Goal: Task Accomplishment & Management: Manage account settings

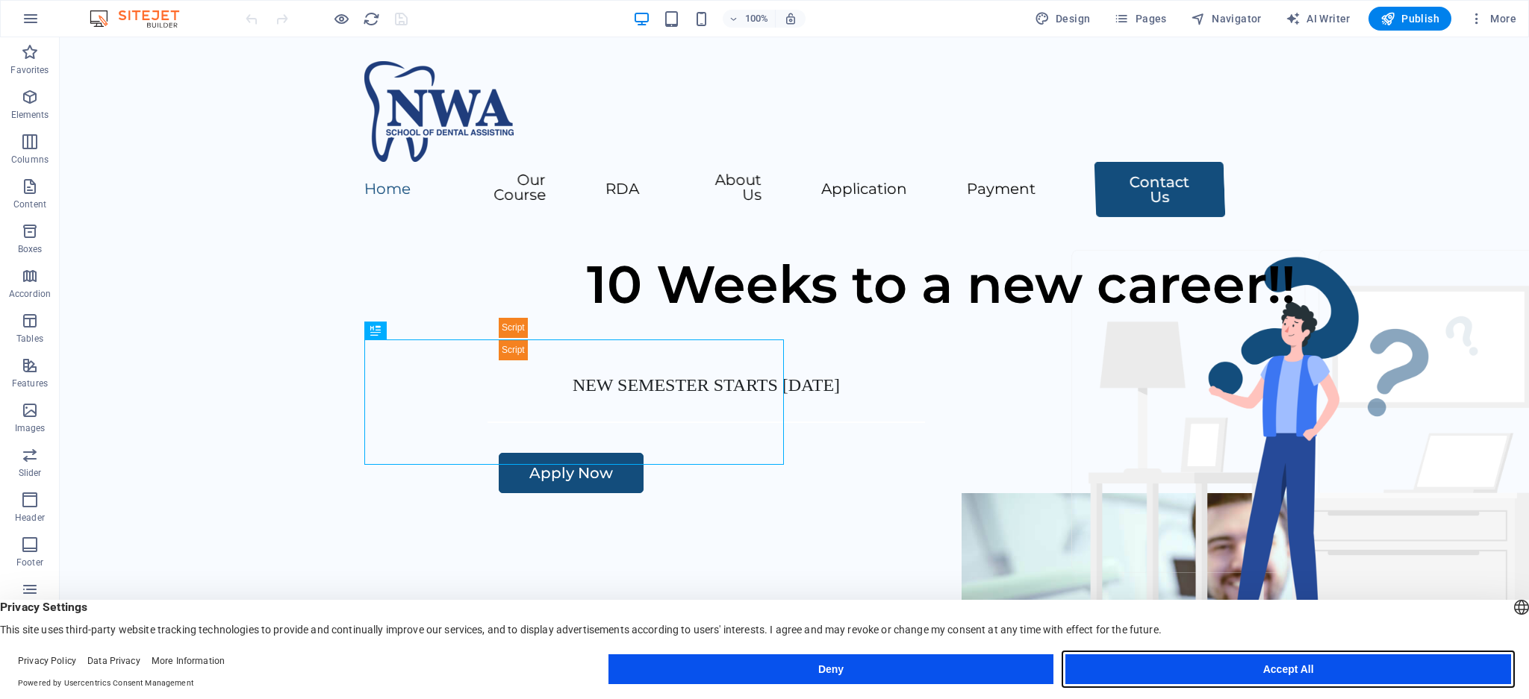
click at [1218, 676] on button "Accept All" at bounding box center [1288, 670] width 446 height 30
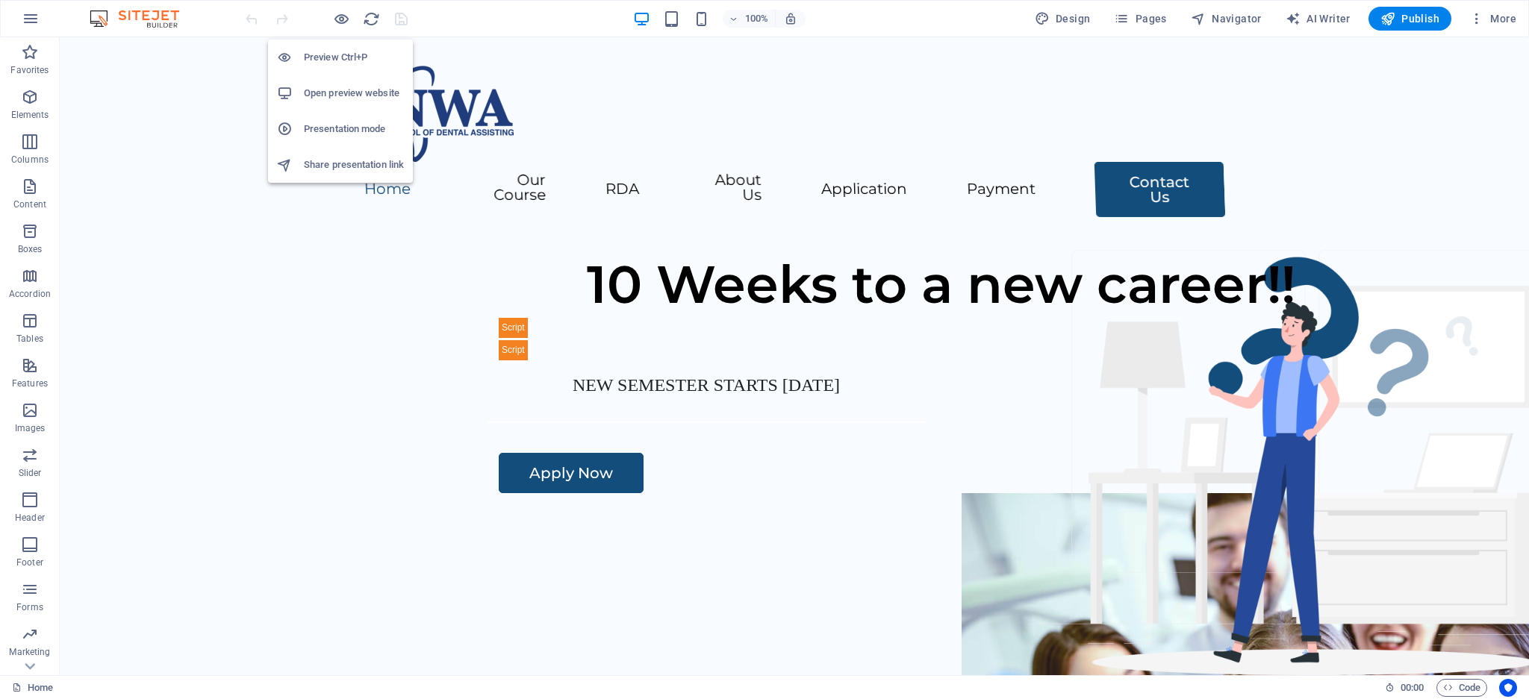
click at [340, 93] on h6 "Open preview website" at bounding box center [354, 93] width 100 height 18
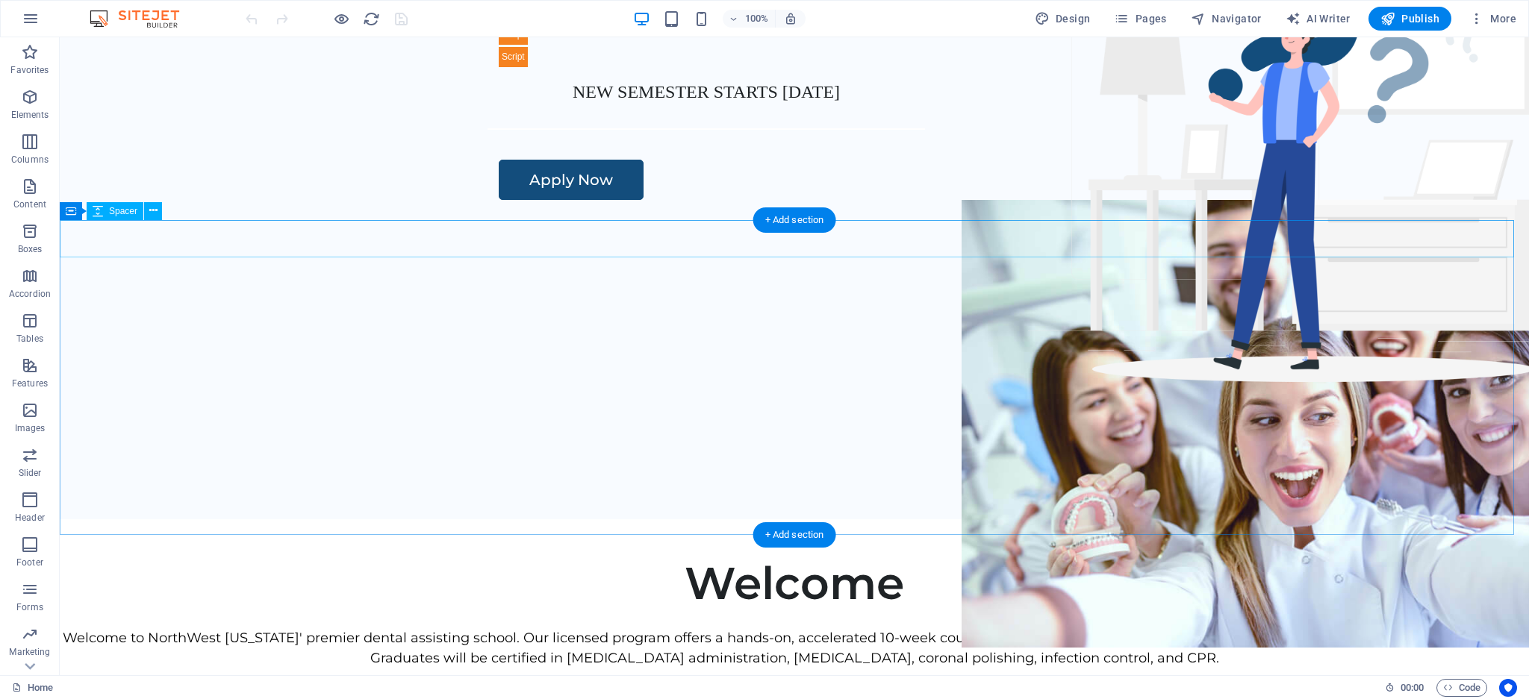
scroll to position [293, 0]
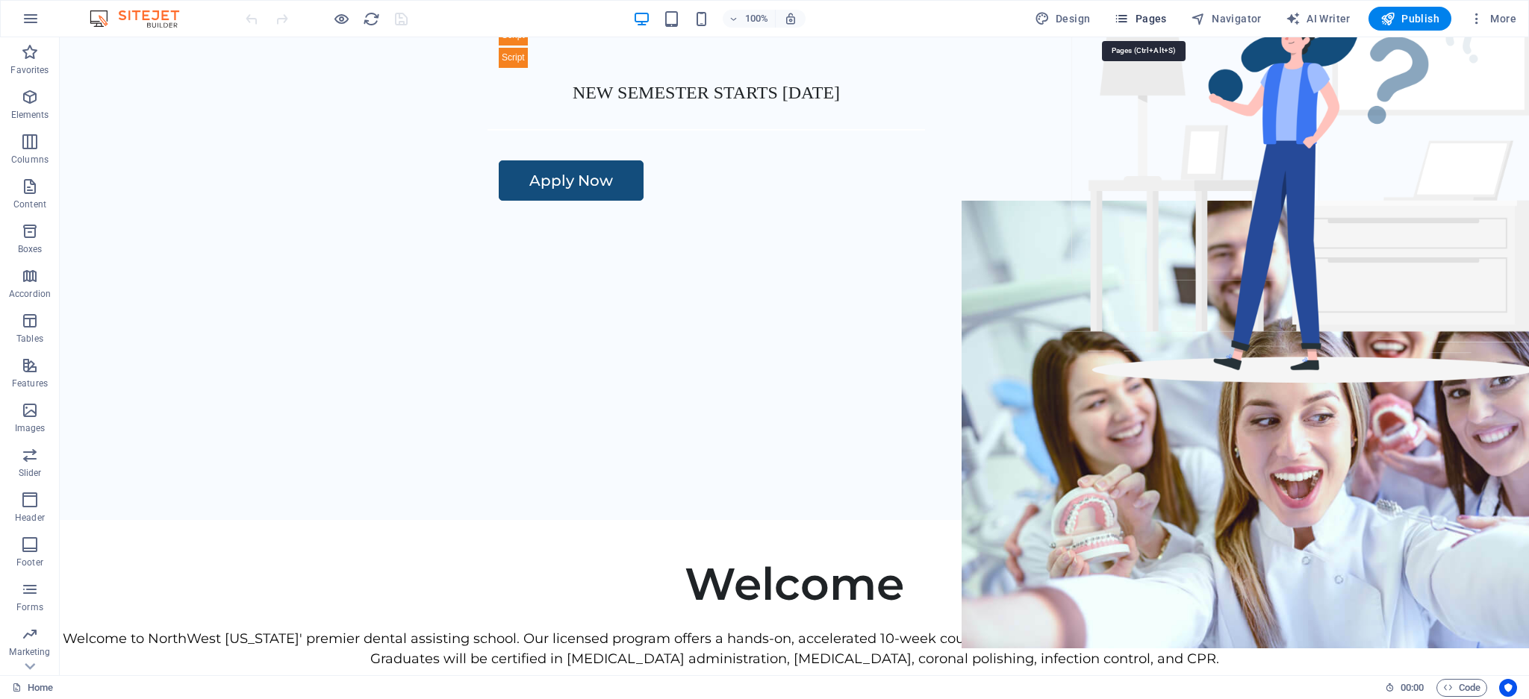
click at [1129, 19] on icon "button" at bounding box center [1121, 18] width 15 height 15
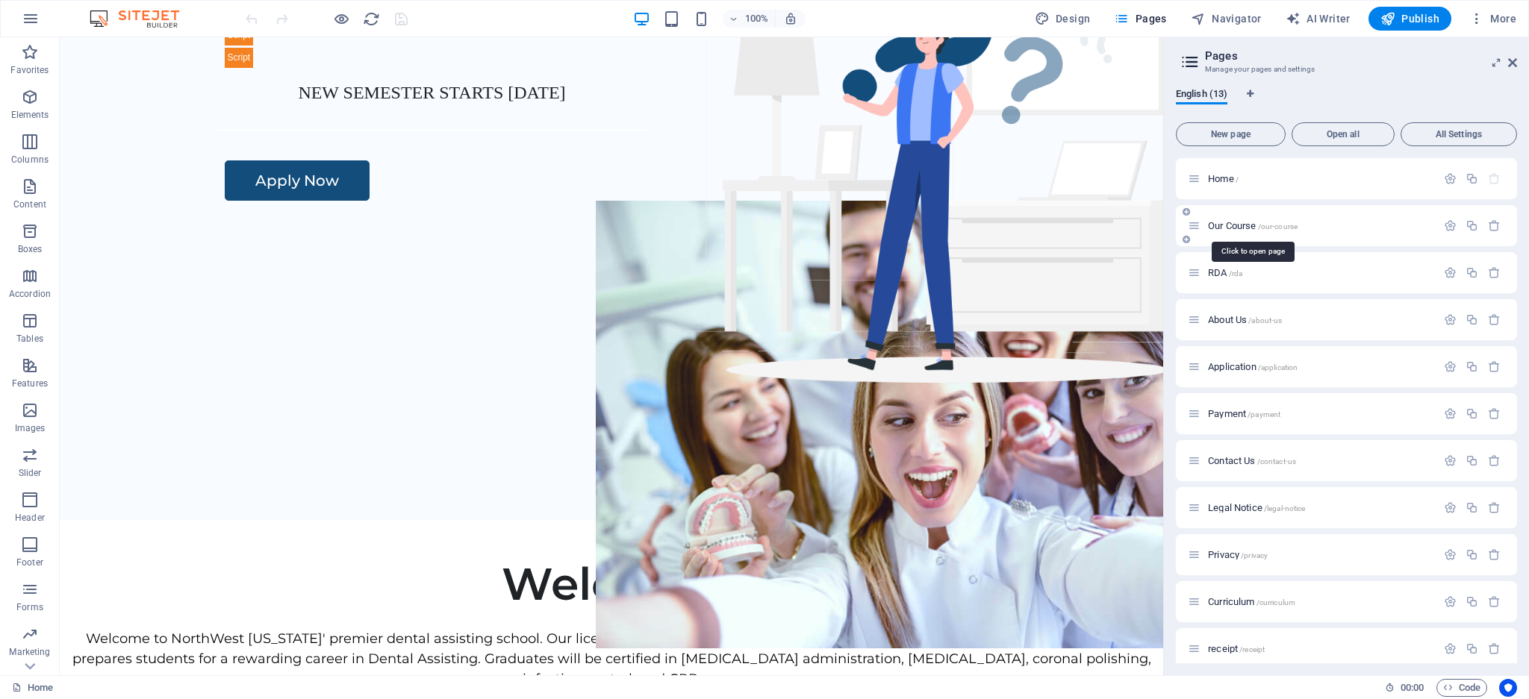
click at [1213, 225] on span "Our Course /our-course" at bounding box center [1253, 225] width 90 height 11
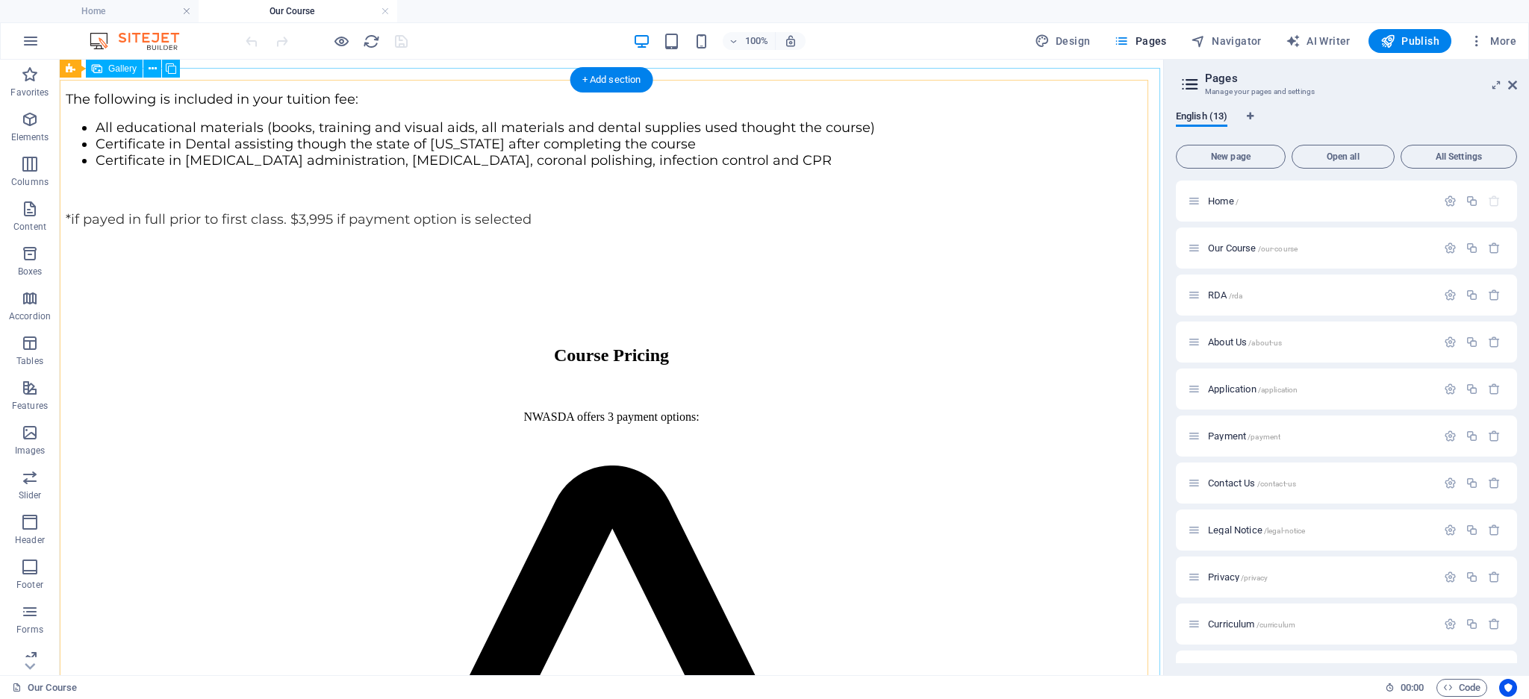
scroll to position [1791, 0]
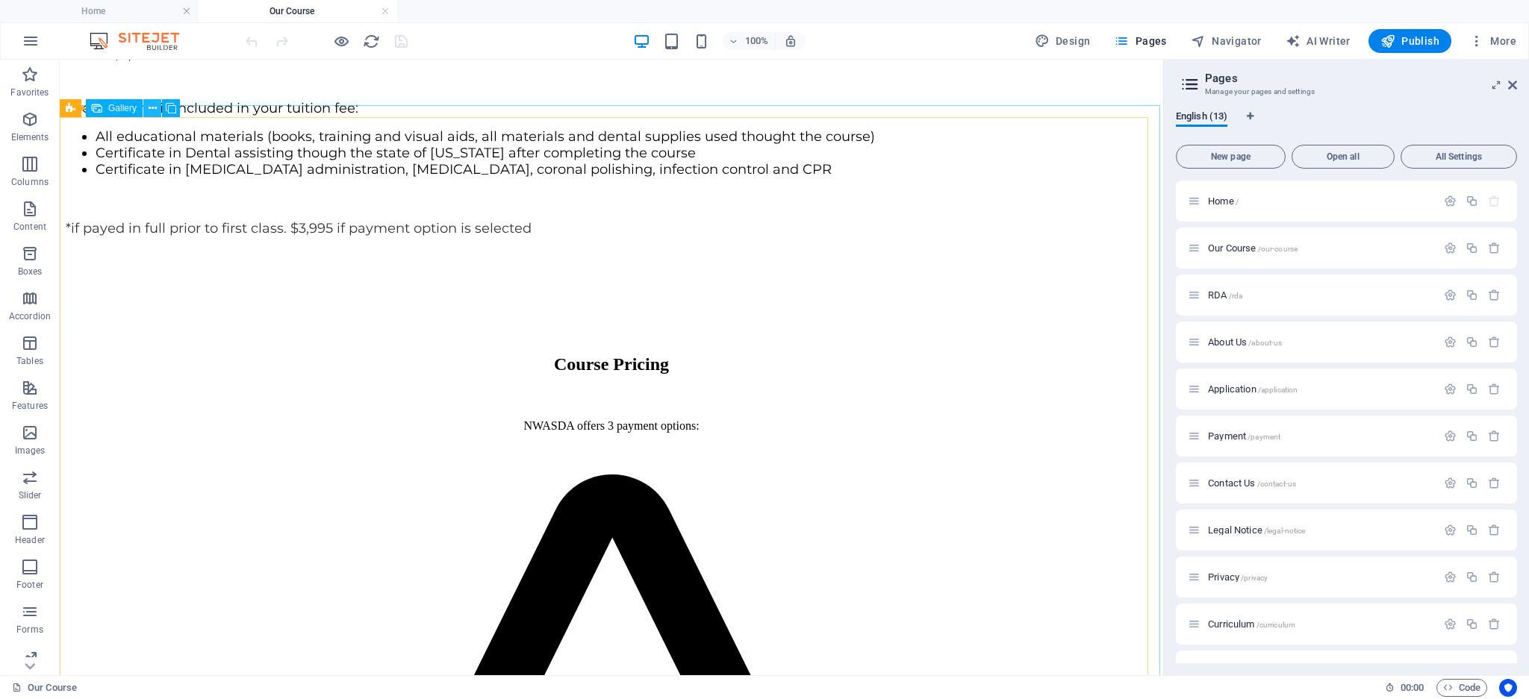
click at [147, 107] on button at bounding box center [152, 108] width 18 height 18
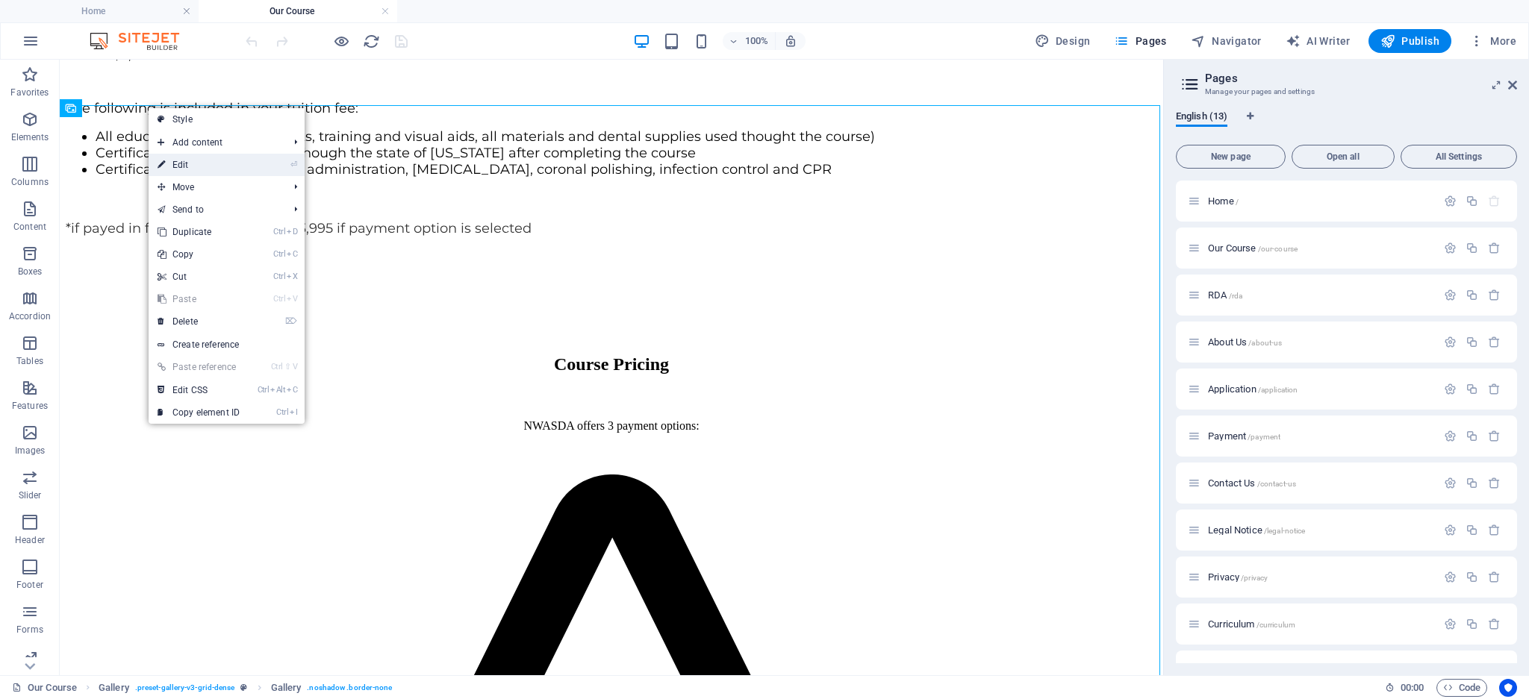
click at [205, 162] on link "⏎ Edit" at bounding box center [199, 165] width 100 height 22
select select "4"
select select "px"
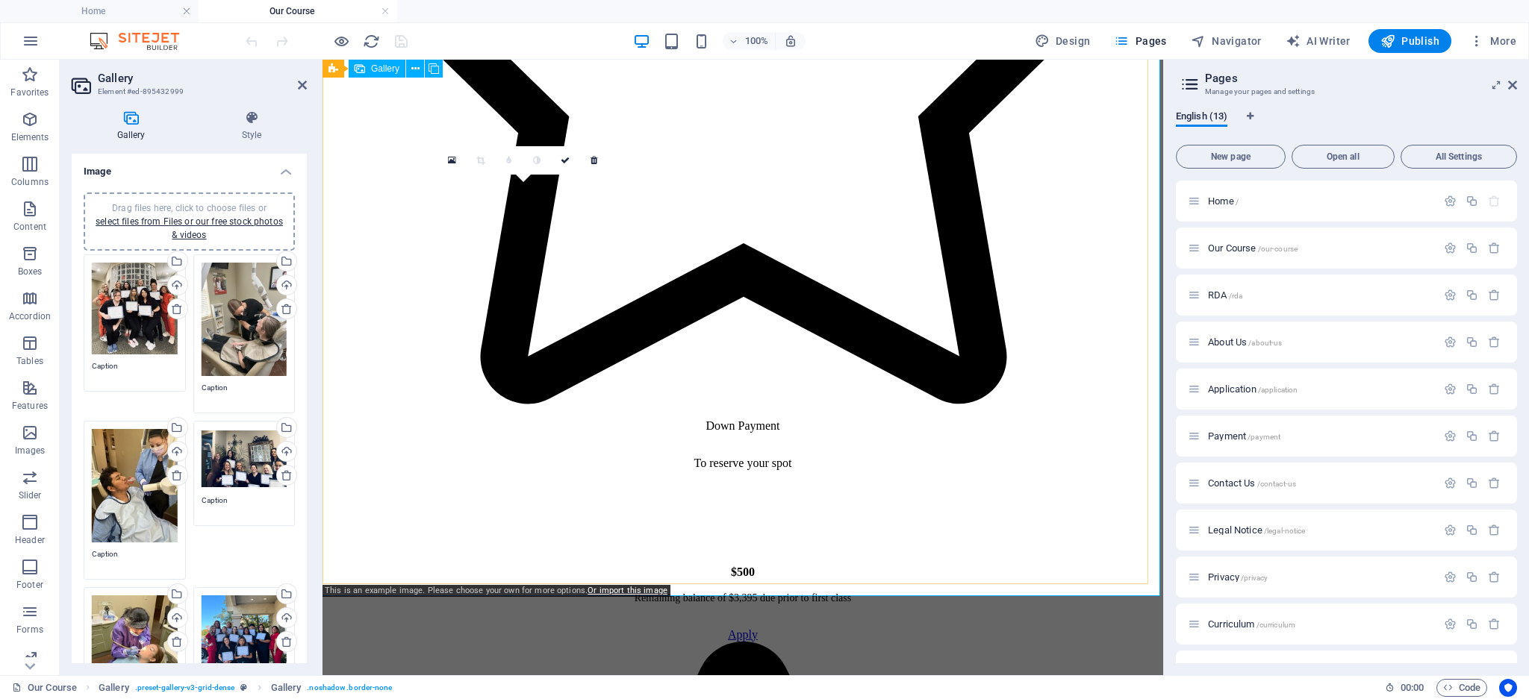
scroll to position [2505, 0]
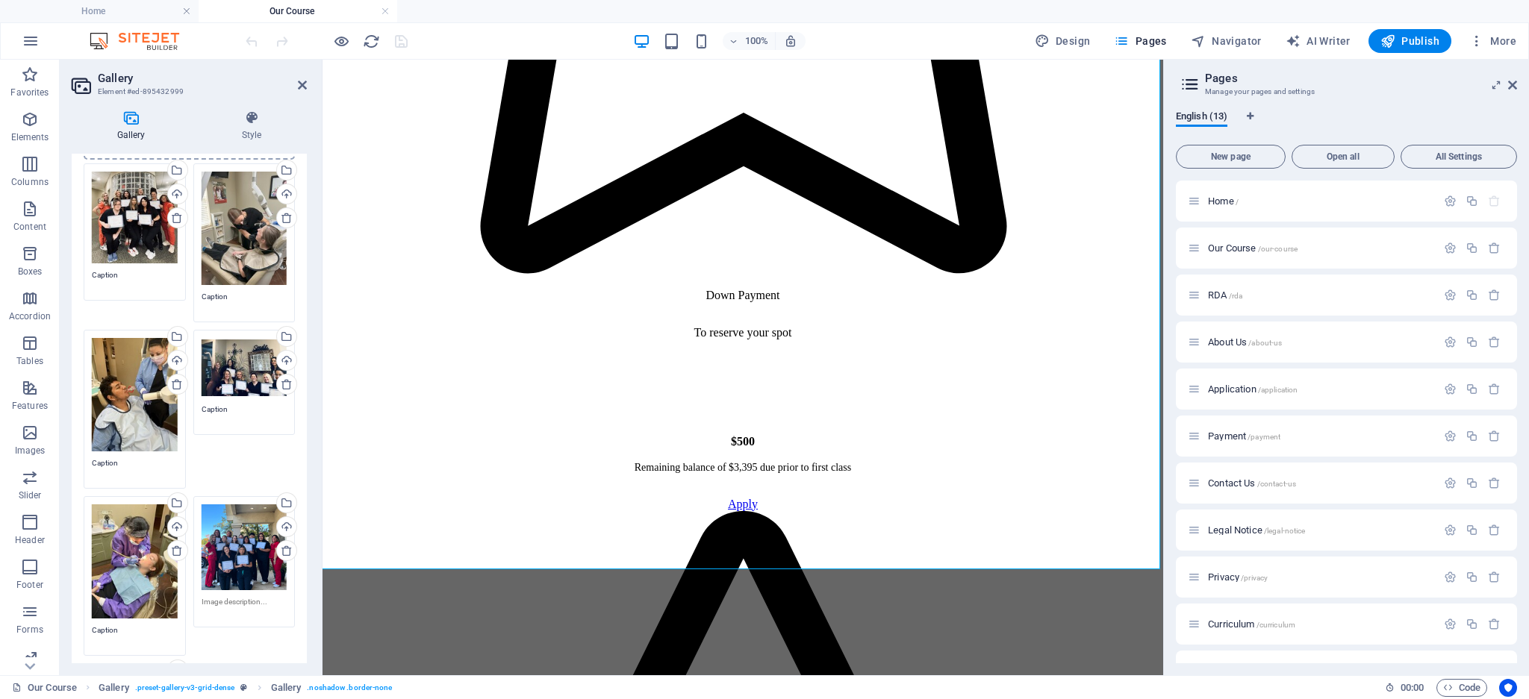
scroll to position [0, 0]
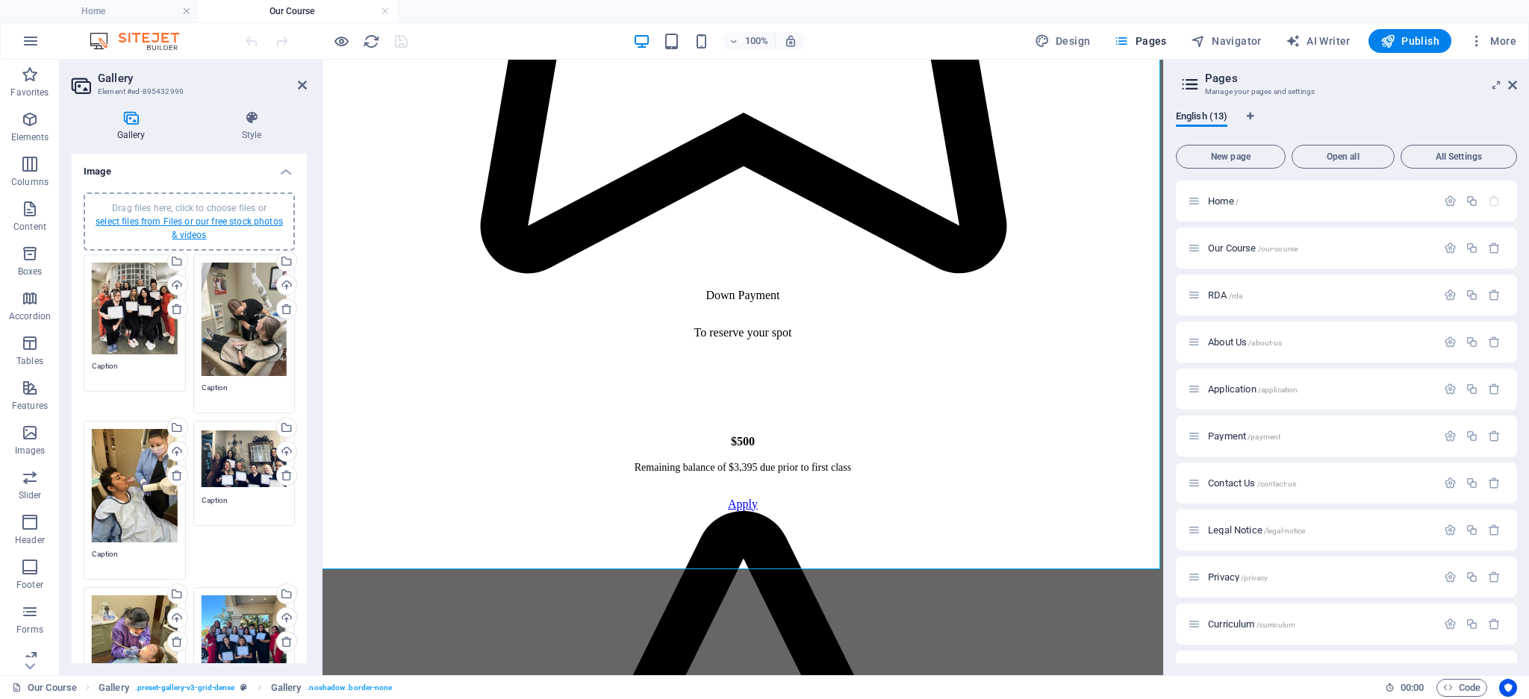
click at [170, 224] on link "select files from Files or our free stock photos & videos" at bounding box center [189, 228] width 187 height 24
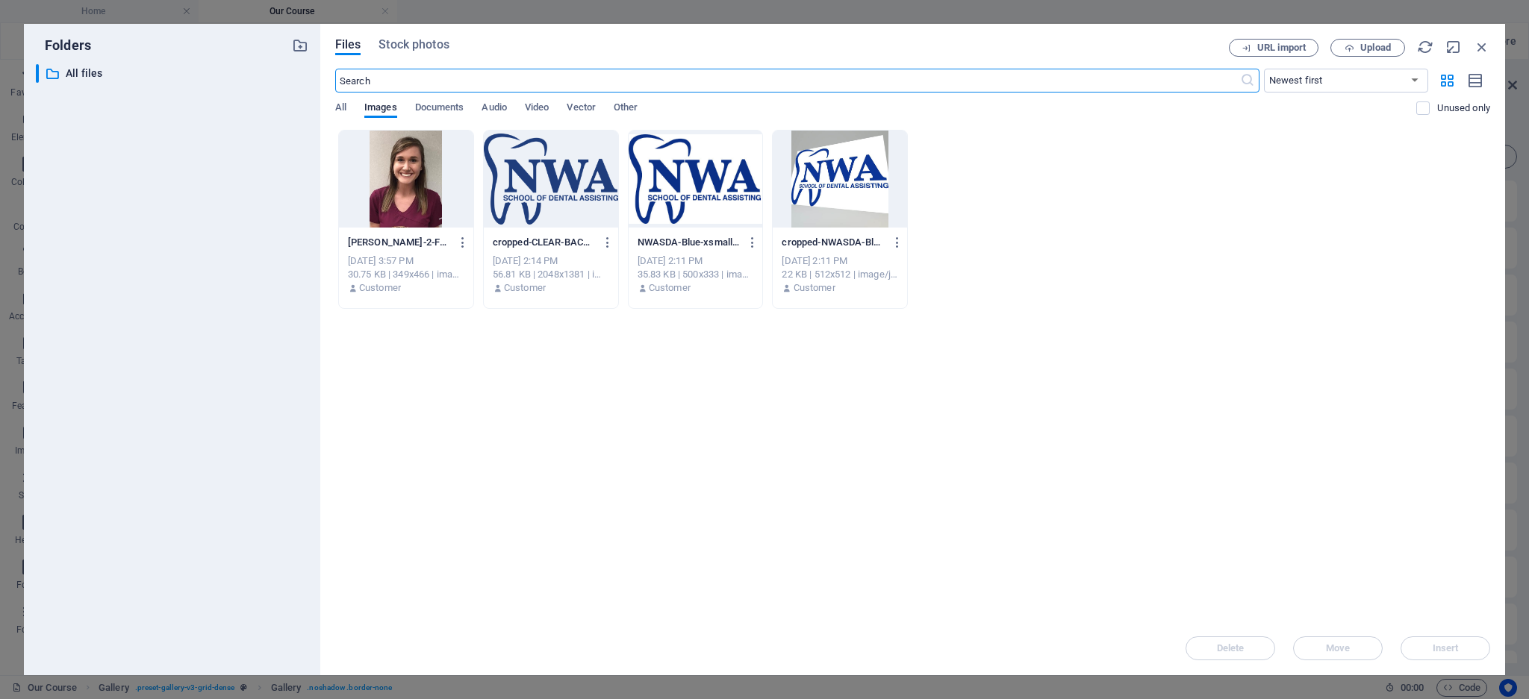
scroll to position [2224, 0]
click at [1279, 45] on span "URL import" at bounding box center [1281, 47] width 49 height 9
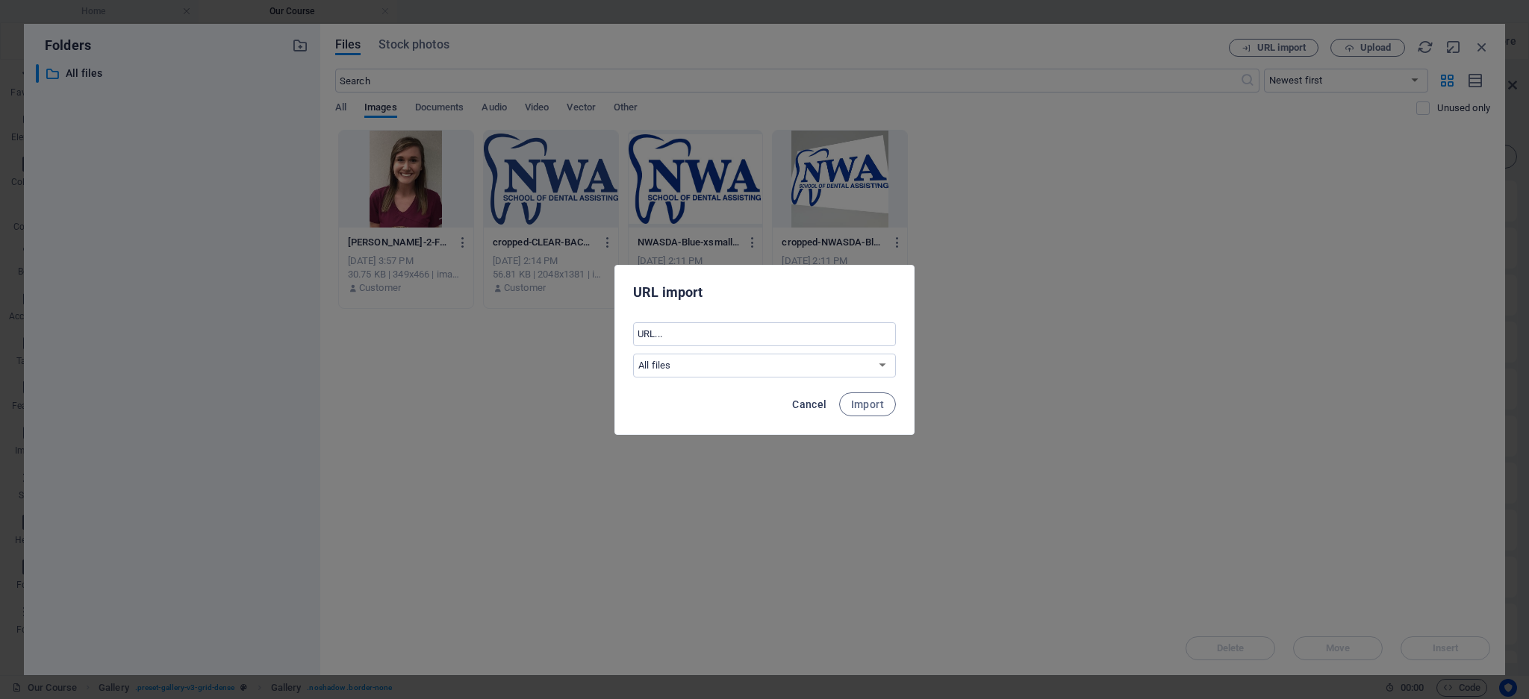
click at [818, 405] on span "Cancel" at bounding box center [809, 405] width 34 height 12
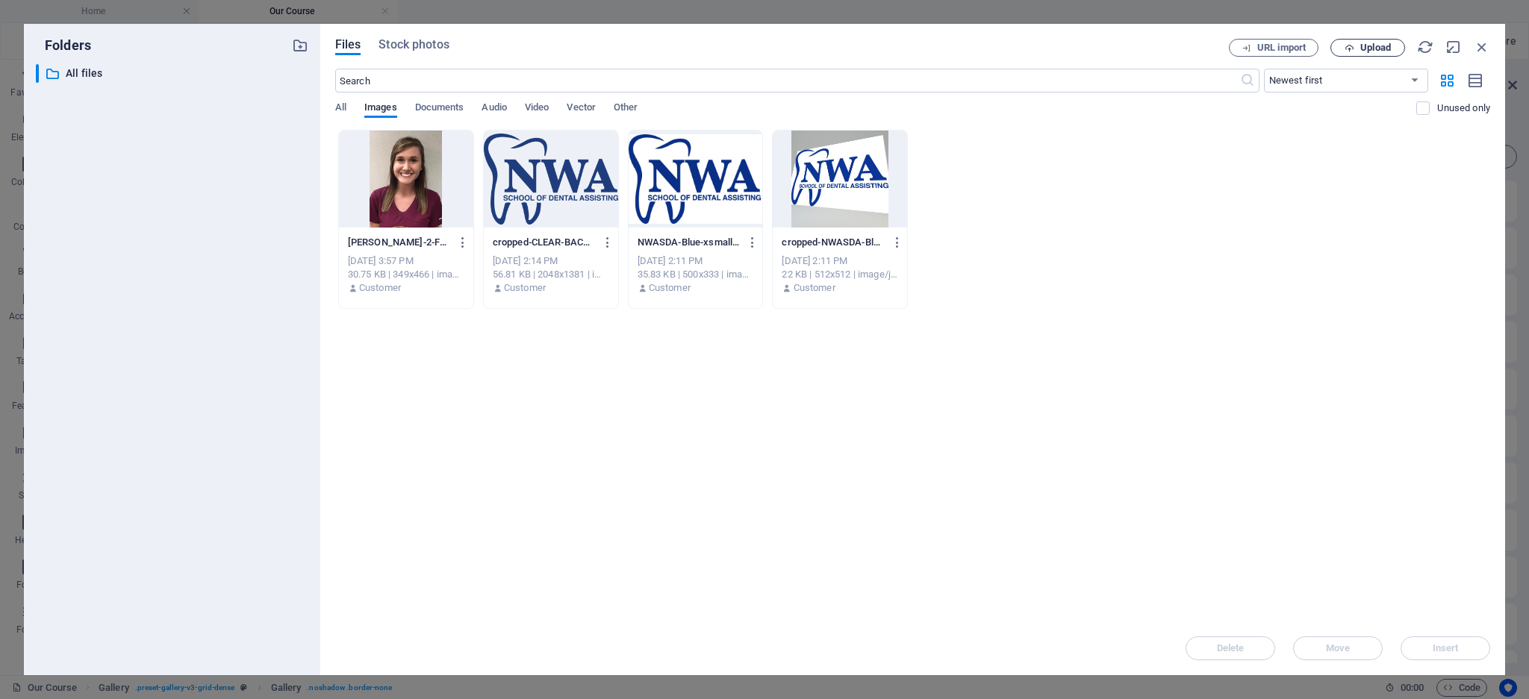
click at [1369, 49] on span "Upload" at bounding box center [1375, 47] width 31 height 9
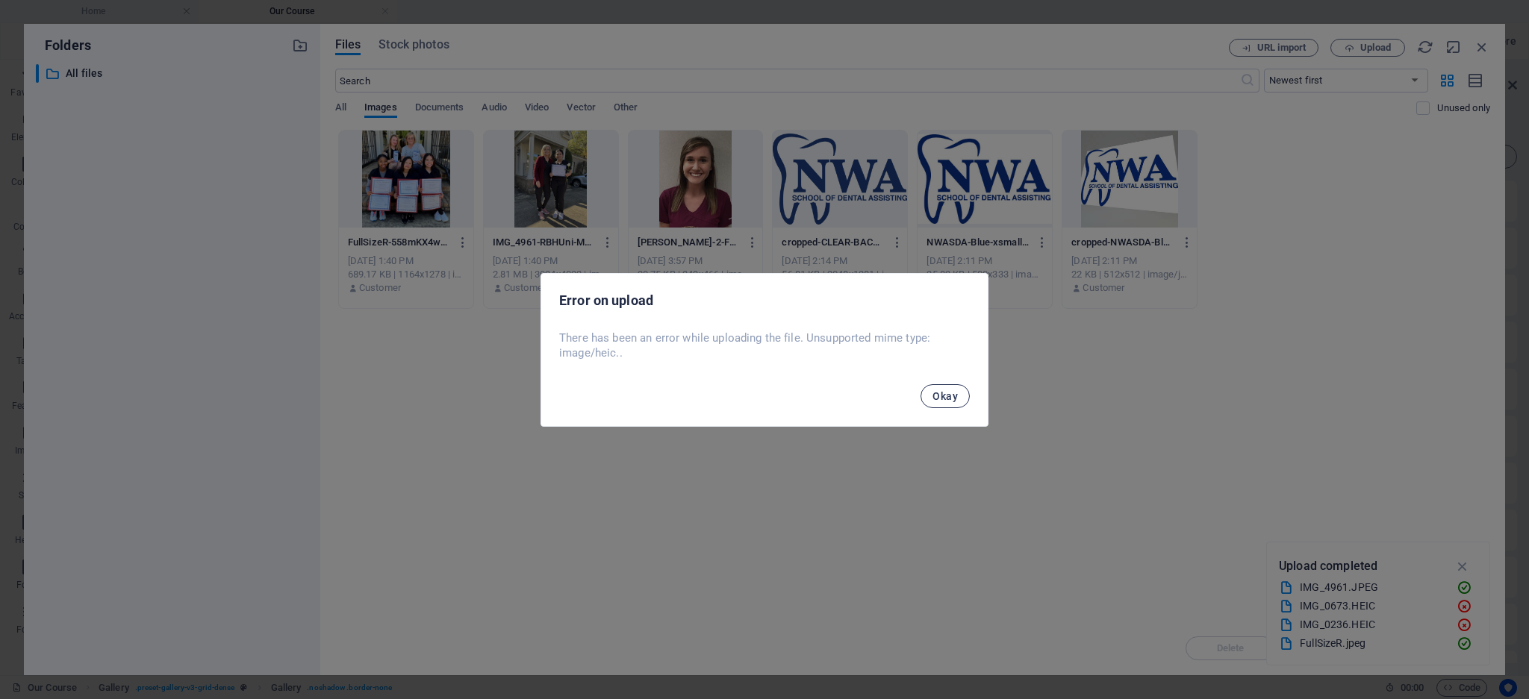
click at [938, 390] on span "Okay" at bounding box center [944, 396] width 25 height 12
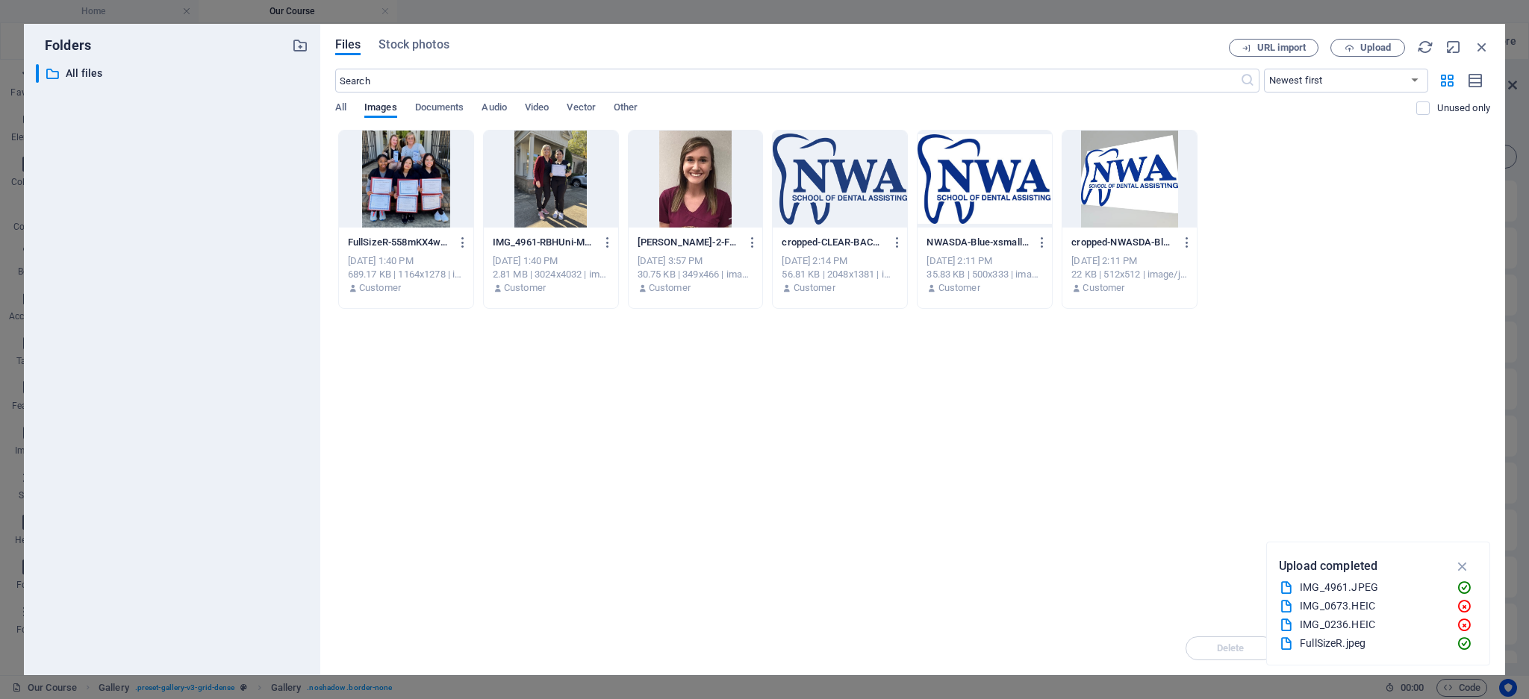
click at [531, 181] on div at bounding box center [551, 179] width 134 height 97
click at [1461, 568] on icon "button" at bounding box center [1462, 566] width 17 height 16
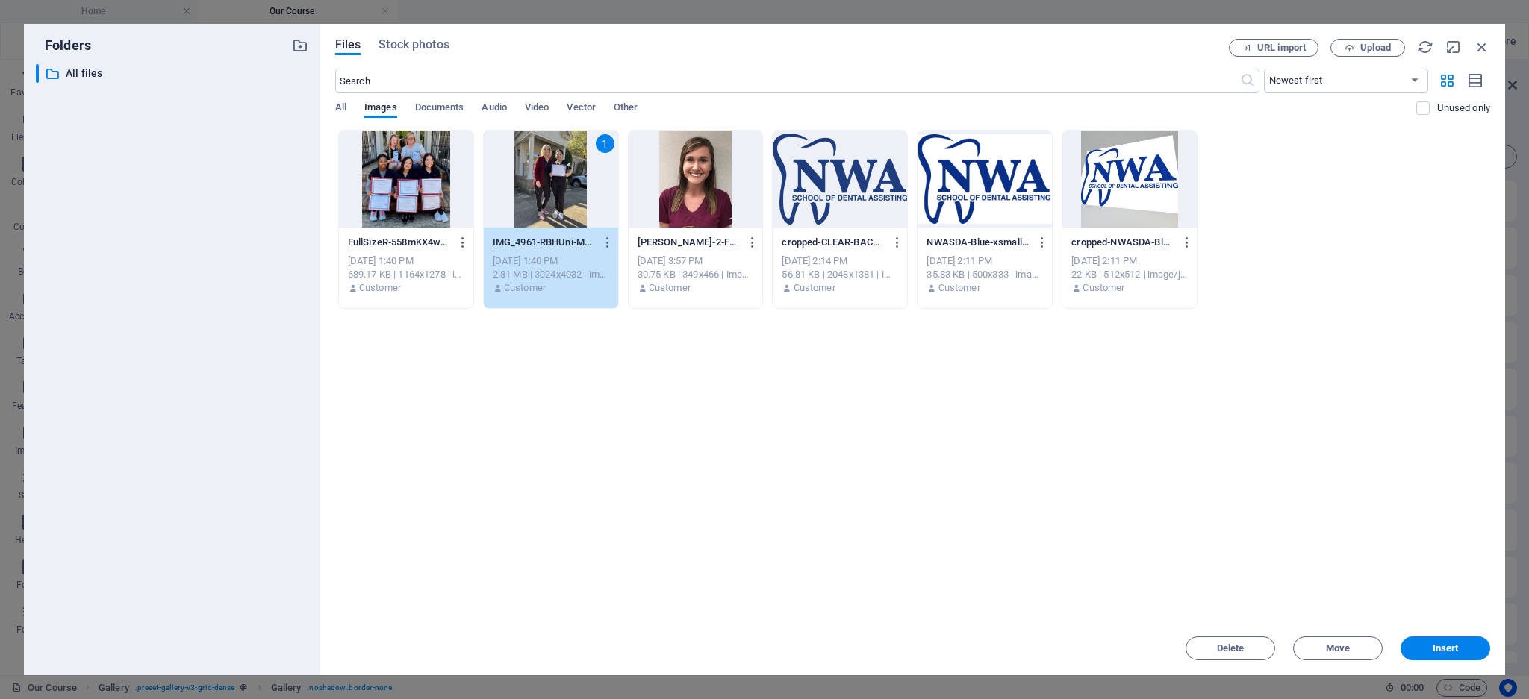
drag, startPoint x: 1448, startPoint y: 650, endPoint x: 192, endPoint y: 520, distance: 1263.0
click at [1447, 650] on span "Insert" at bounding box center [1445, 648] width 26 height 9
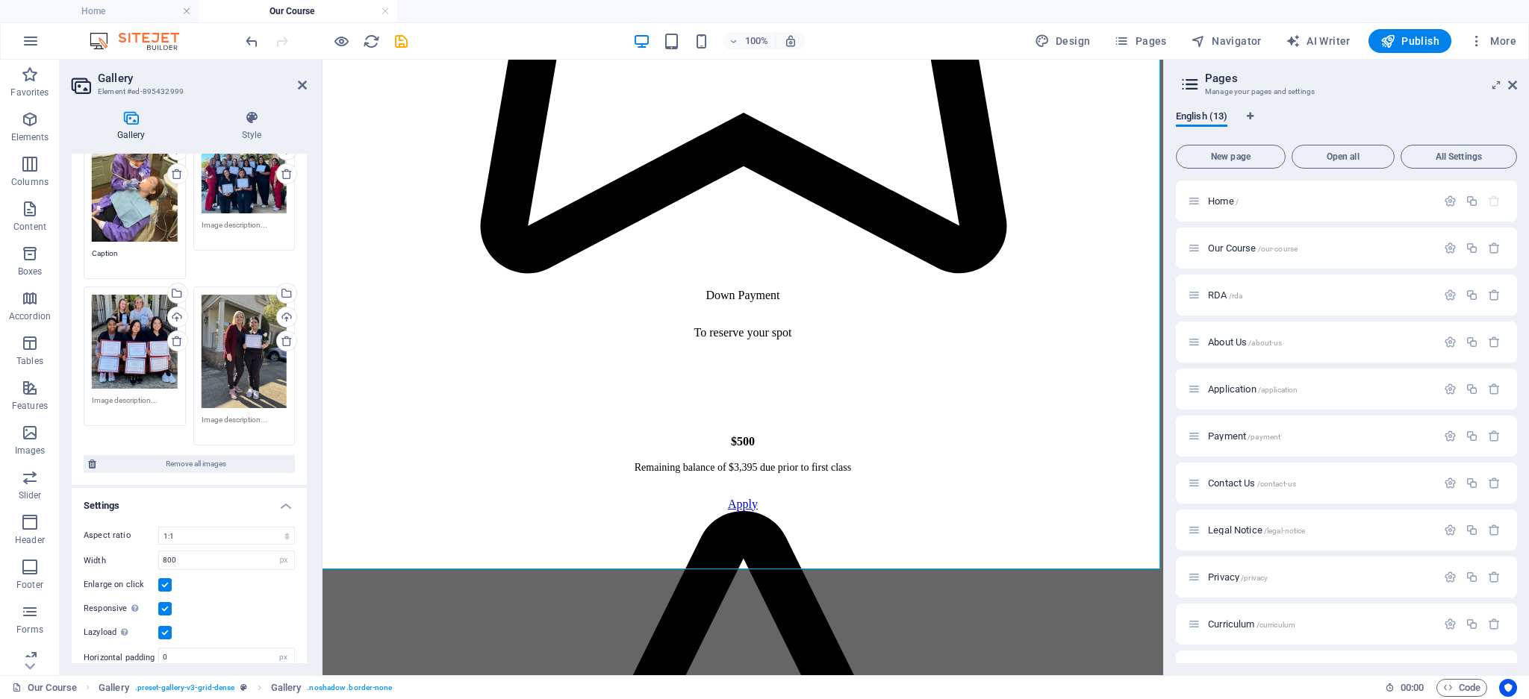
scroll to position [497, 0]
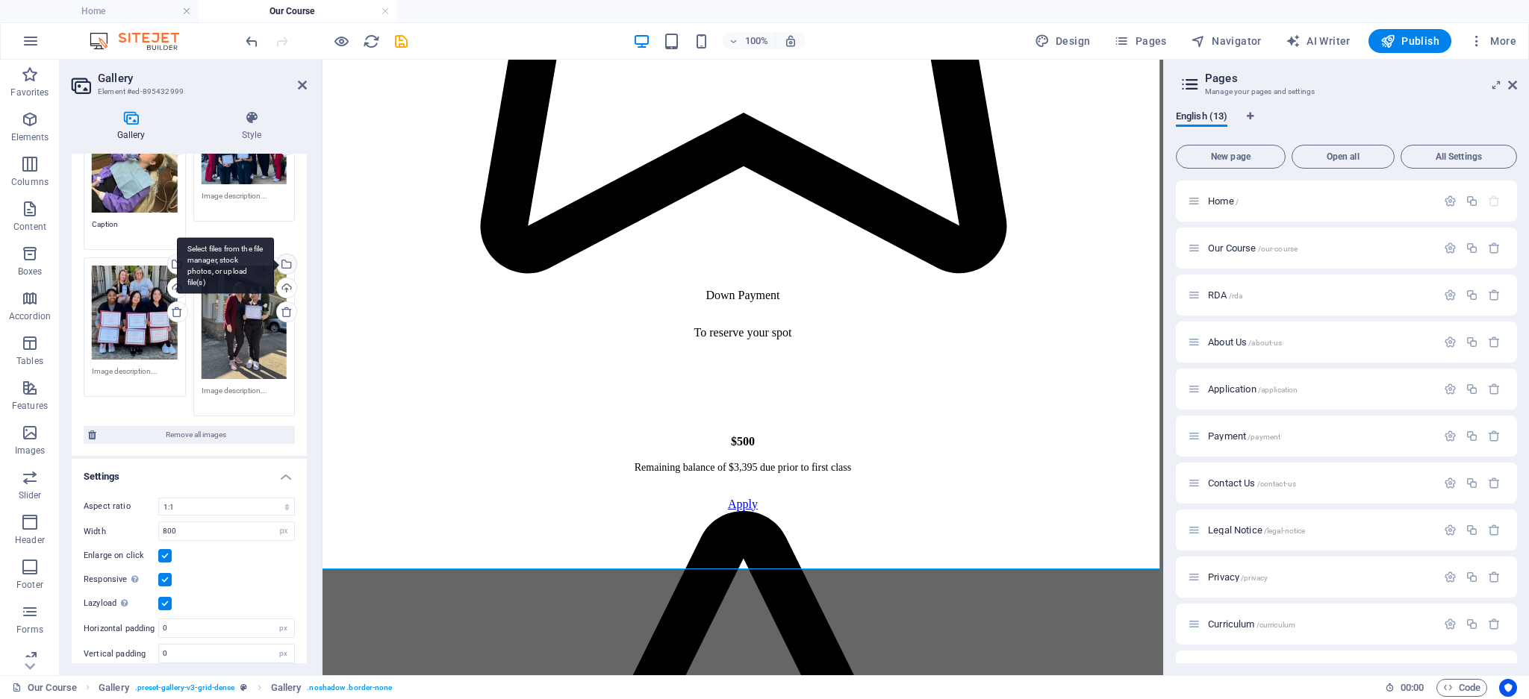
click at [274, 252] on div "Select files from the file manager, stock photos, or upload file(s)" at bounding box center [225, 265] width 97 height 56
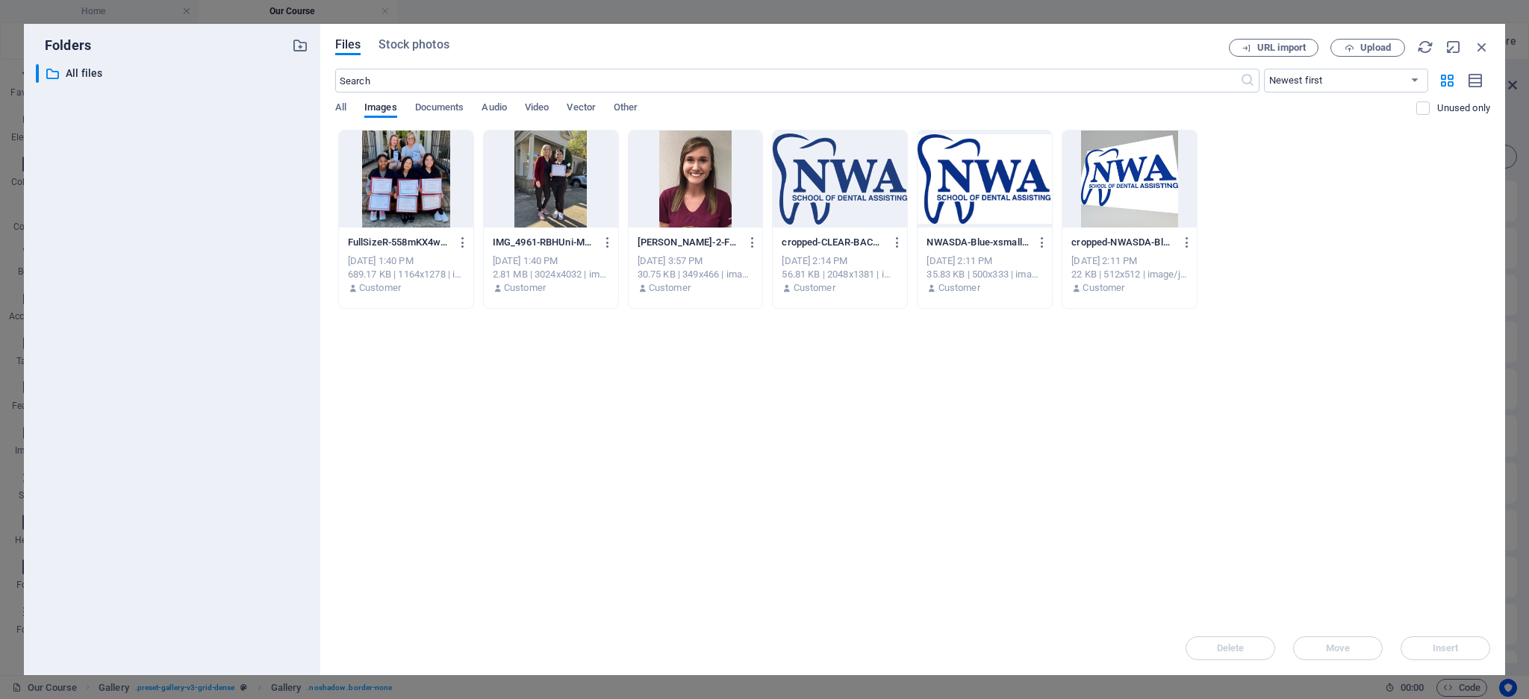
click at [559, 193] on div at bounding box center [551, 179] width 134 height 97
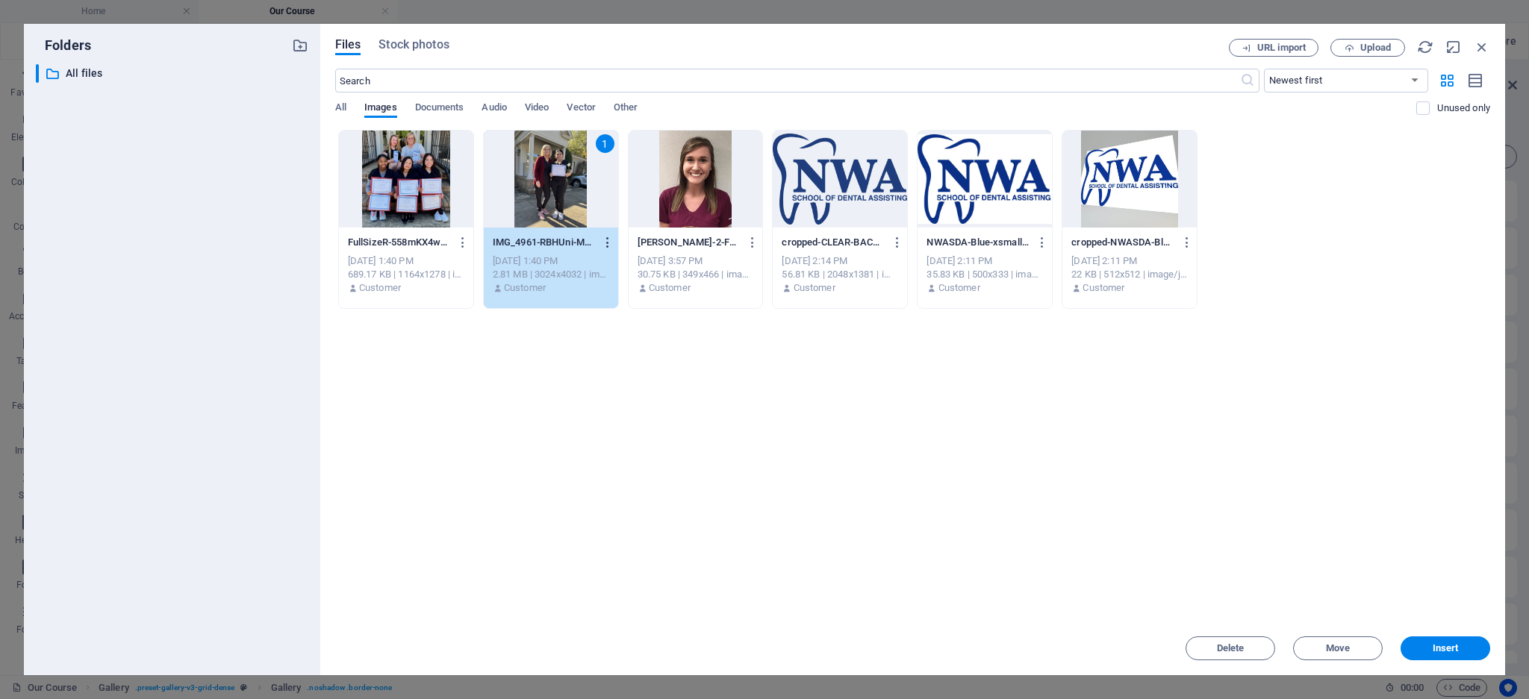
click at [610, 240] on icon "button" at bounding box center [608, 242] width 14 height 13
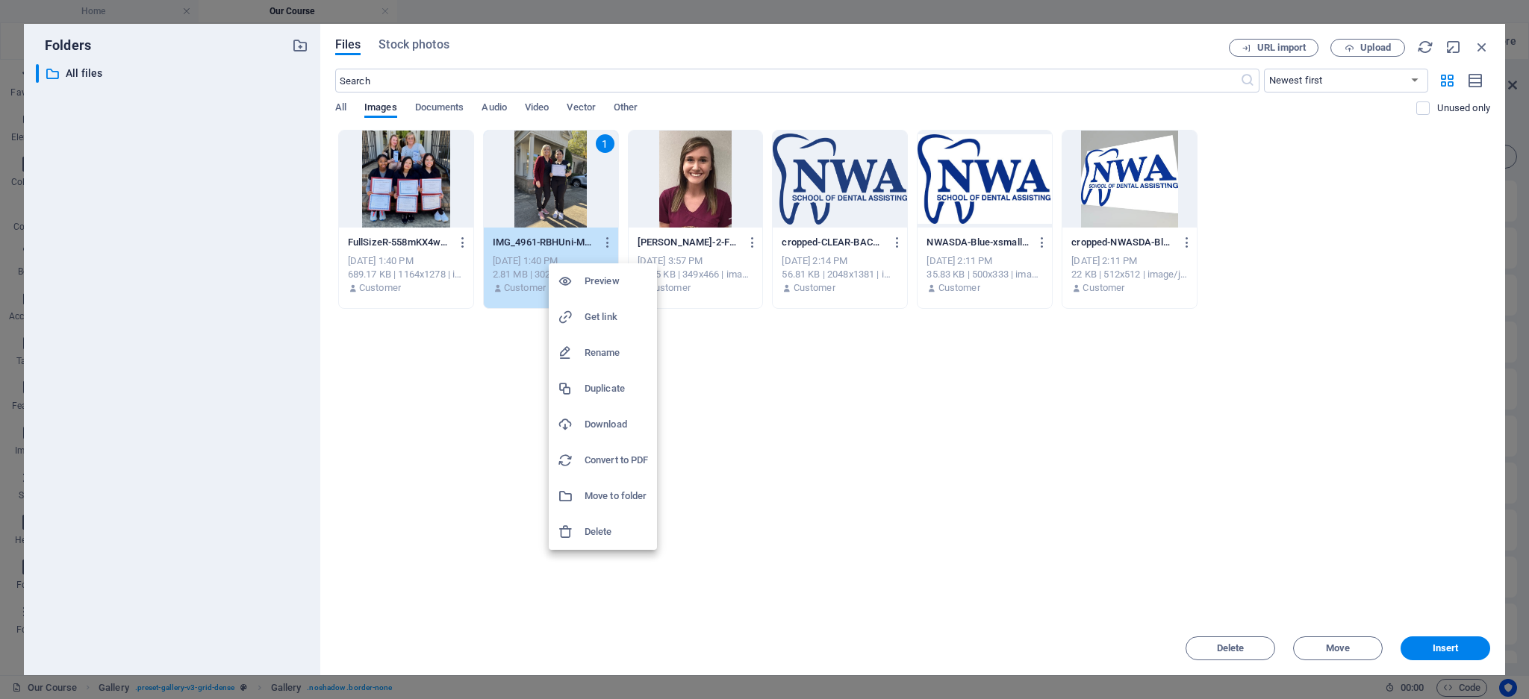
click at [469, 353] on div at bounding box center [764, 349] width 1529 height 699
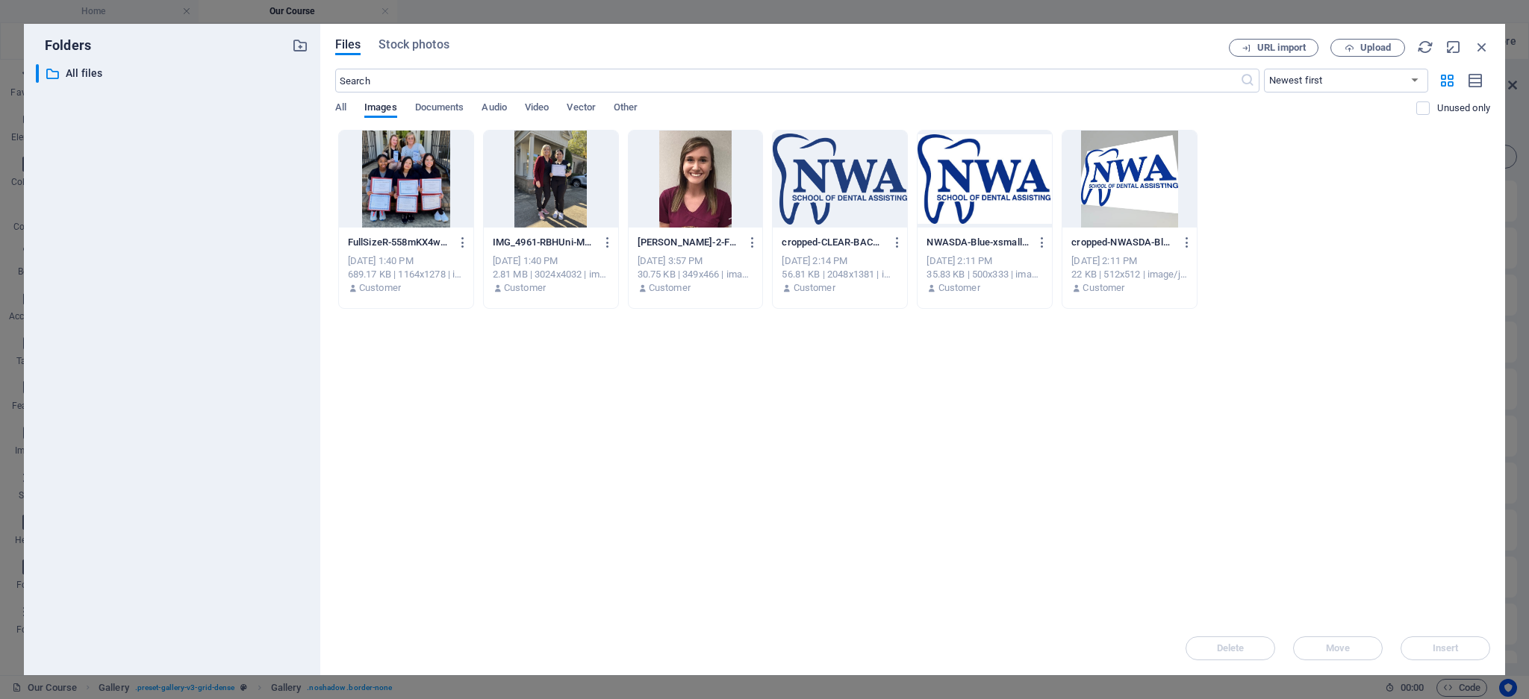
click at [437, 187] on div at bounding box center [406, 179] width 134 height 97
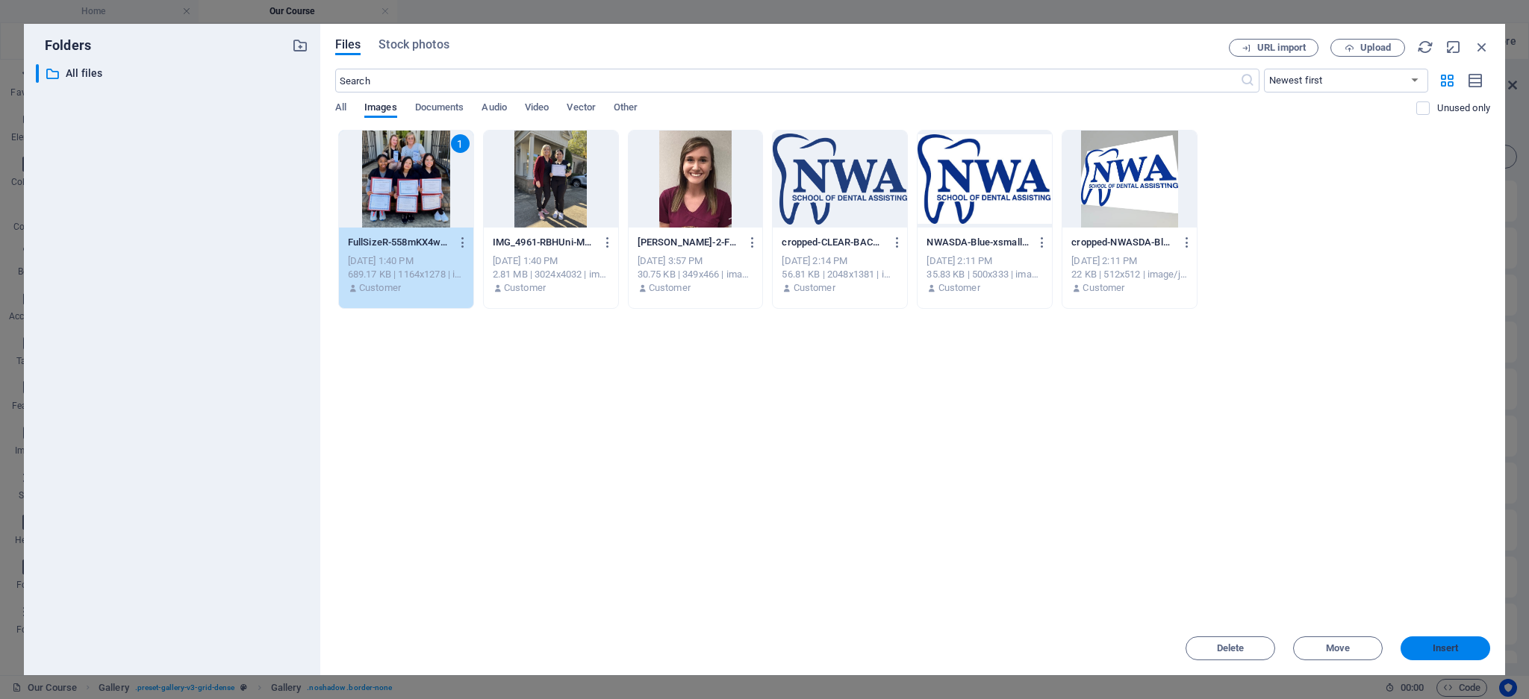
click at [1445, 653] on span "Insert" at bounding box center [1445, 648] width 26 height 9
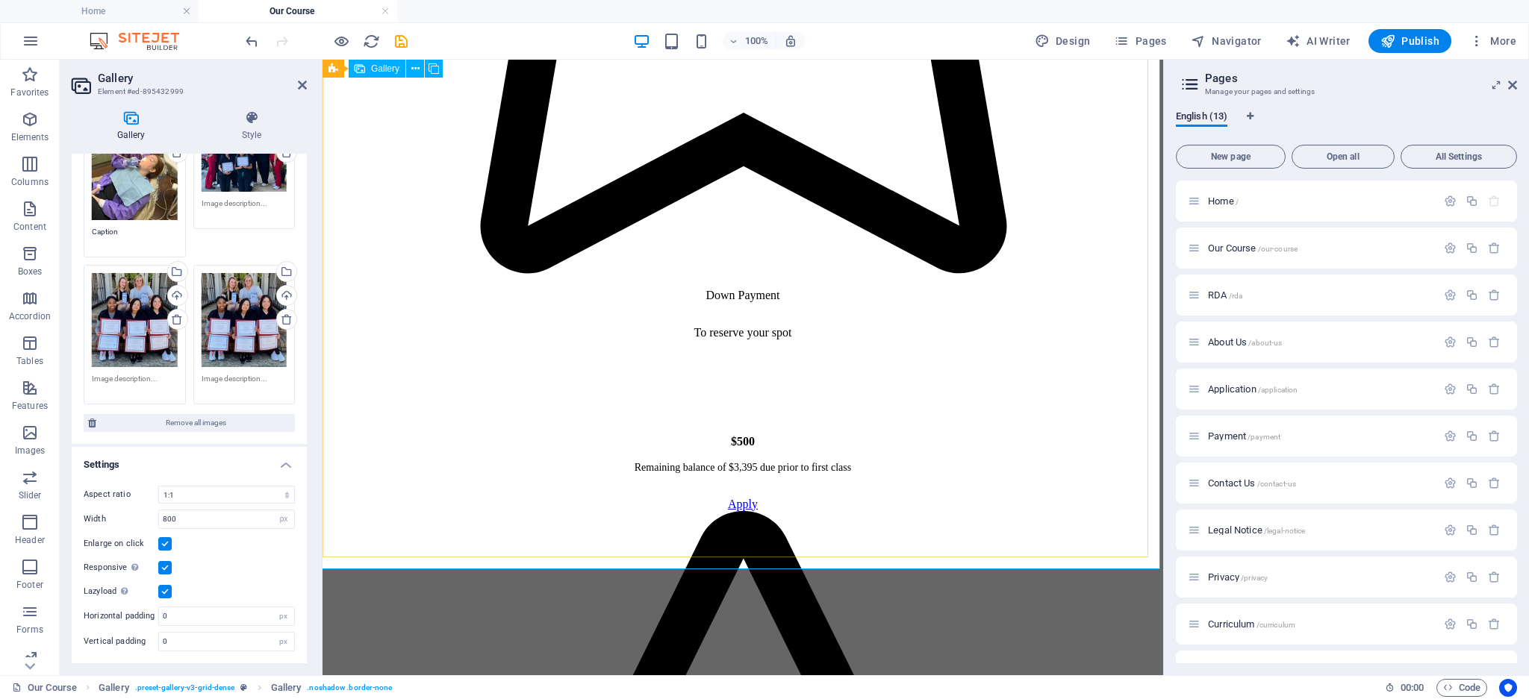
scroll to position [481, 0]
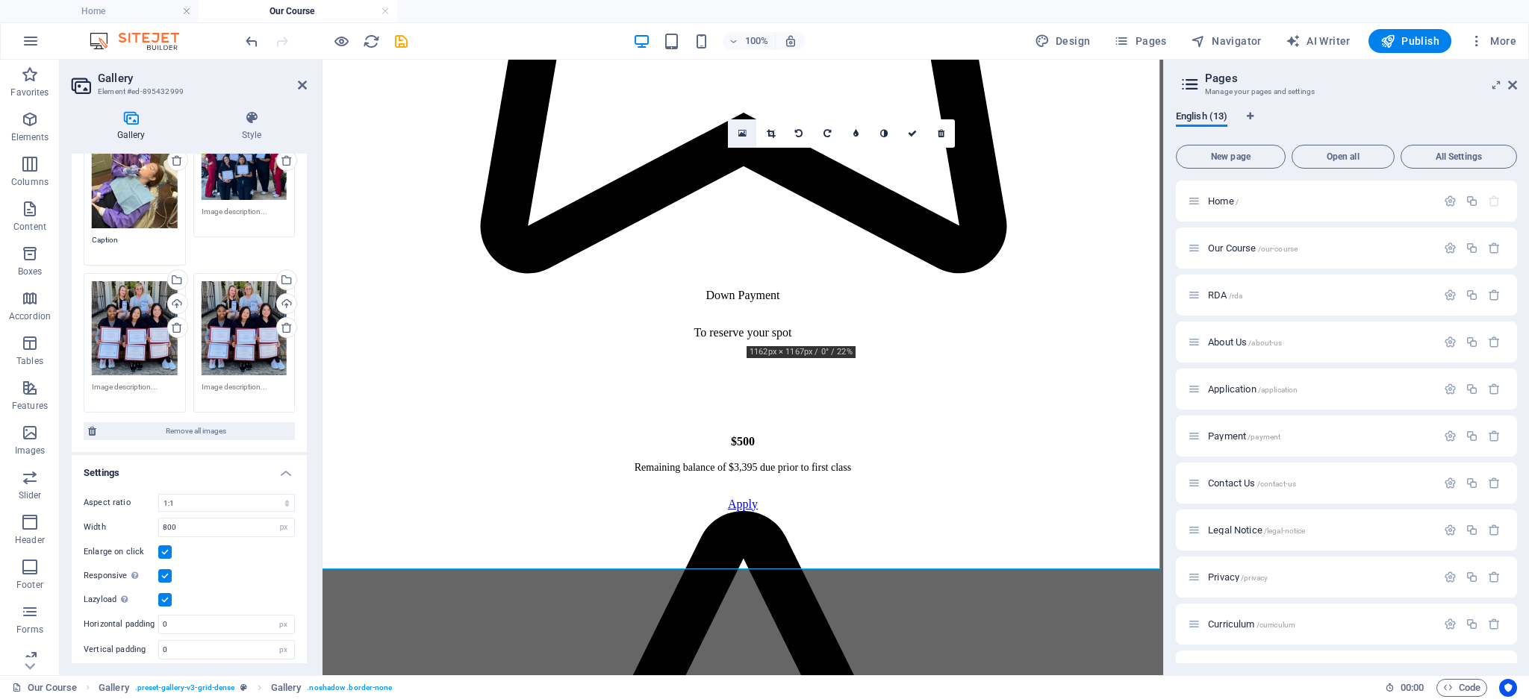
click at [742, 133] on icon at bounding box center [742, 133] width 8 height 10
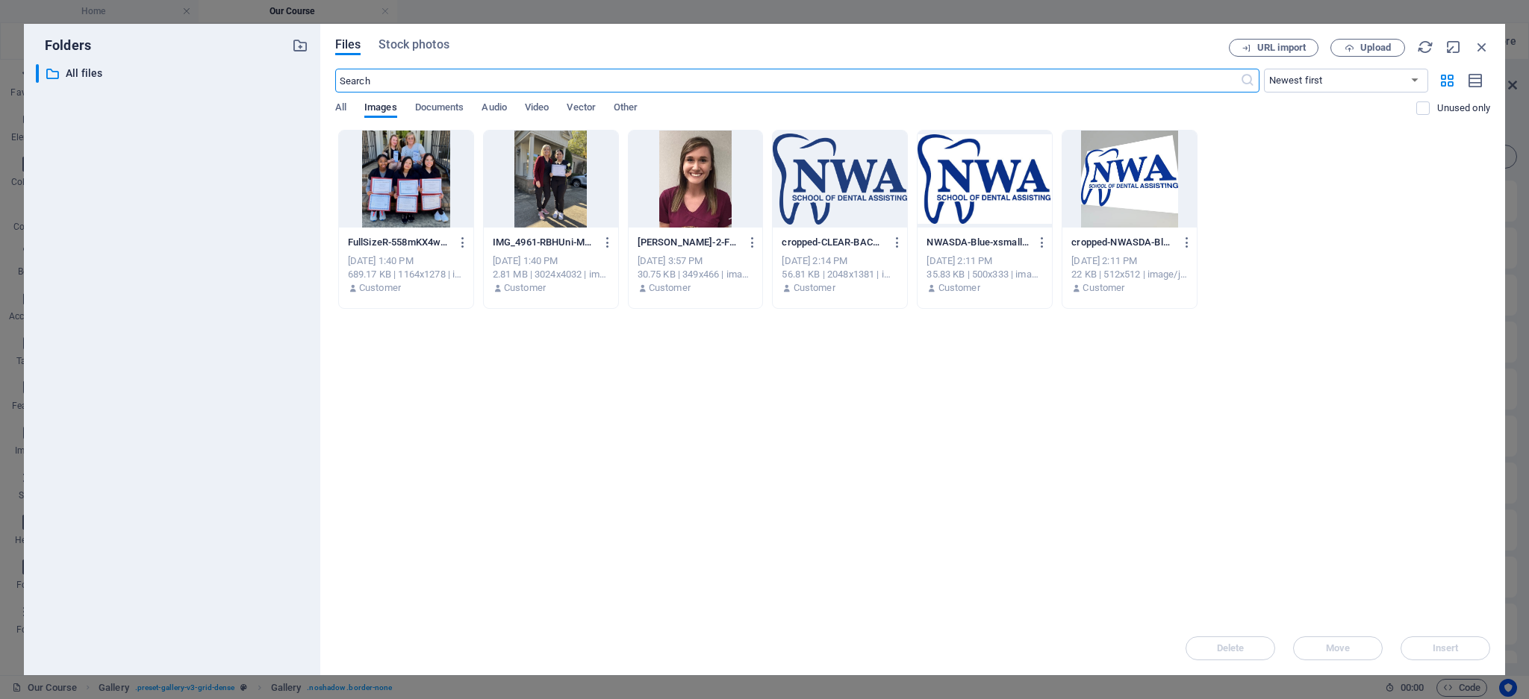
scroll to position [2224, 0]
click at [576, 107] on span "Vector" at bounding box center [581, 109] width 29 height 21
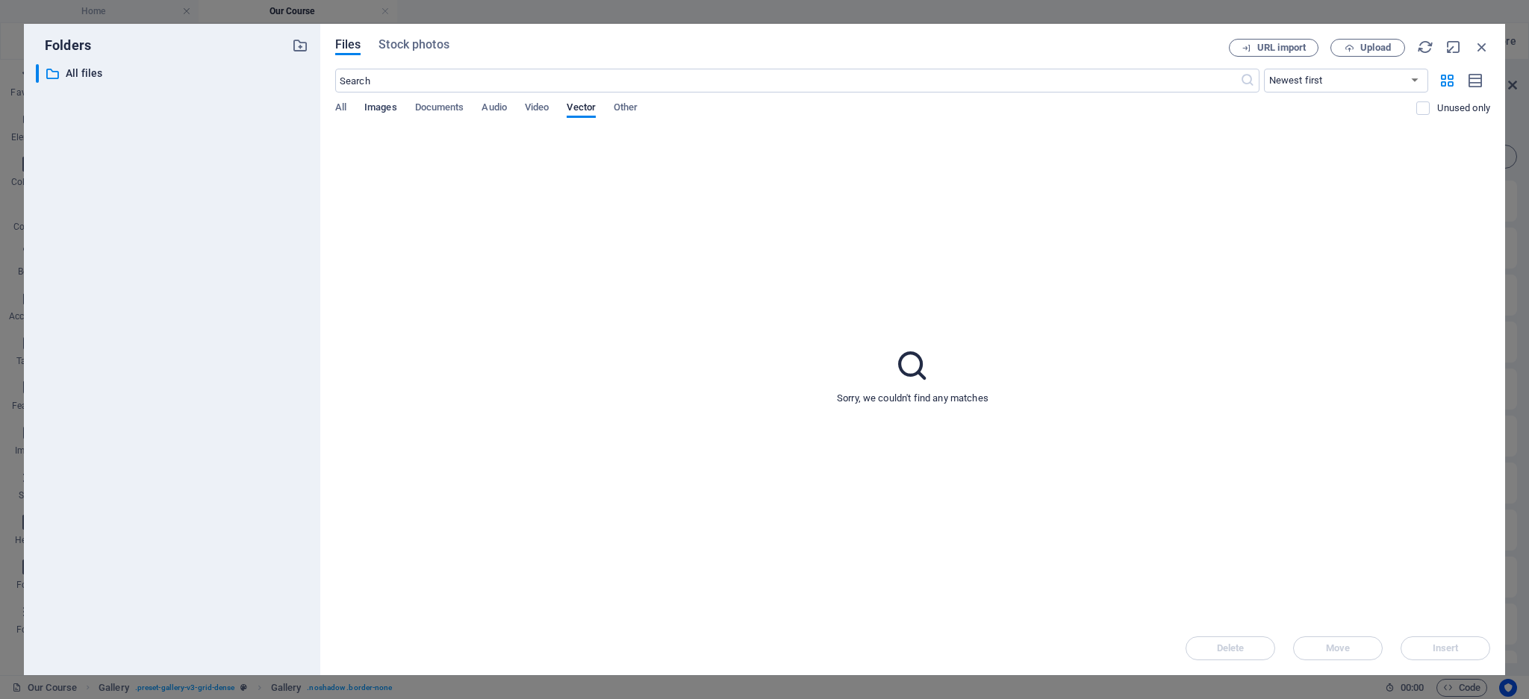
click at [371, 112] on span "Images" at bounding box center [380, 109] width 33 height 21
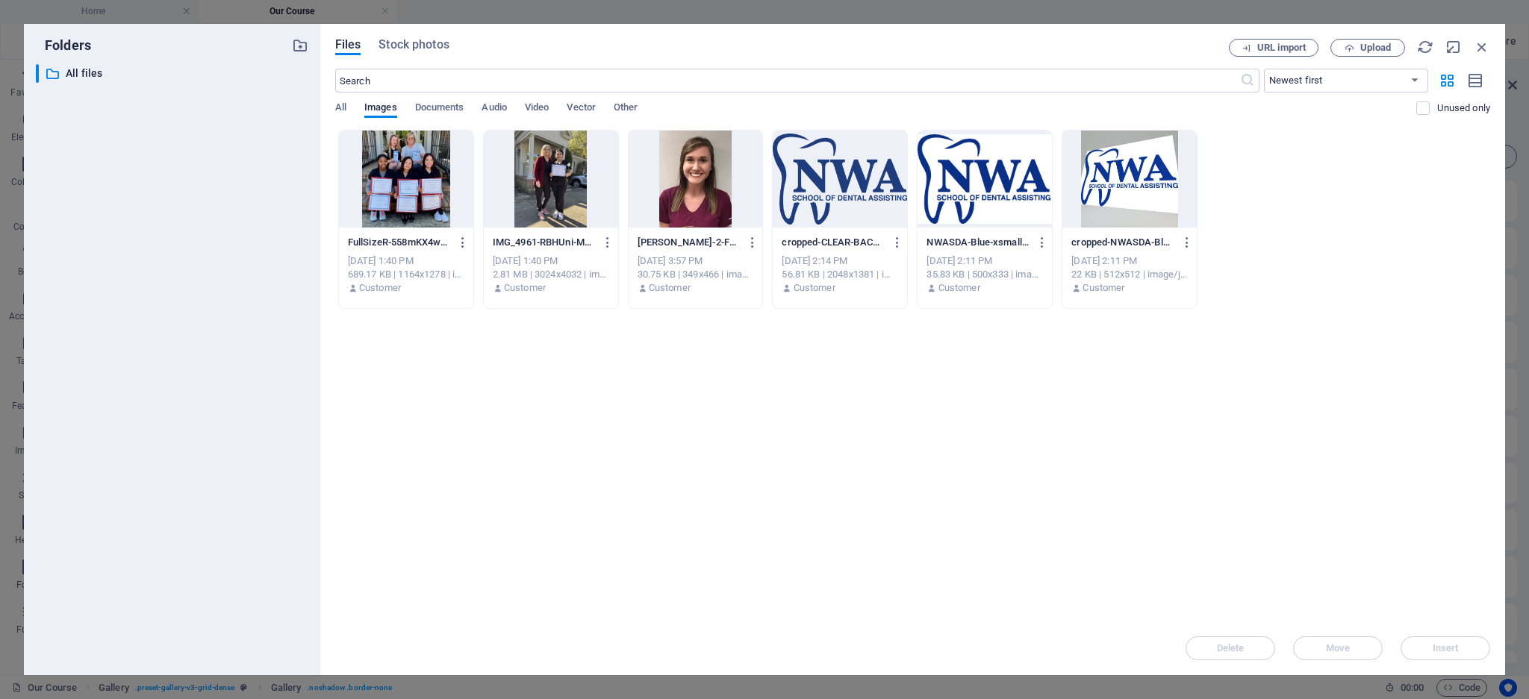
click at [370, 193] on div at bounding box center [406, 179] width 134 height 97
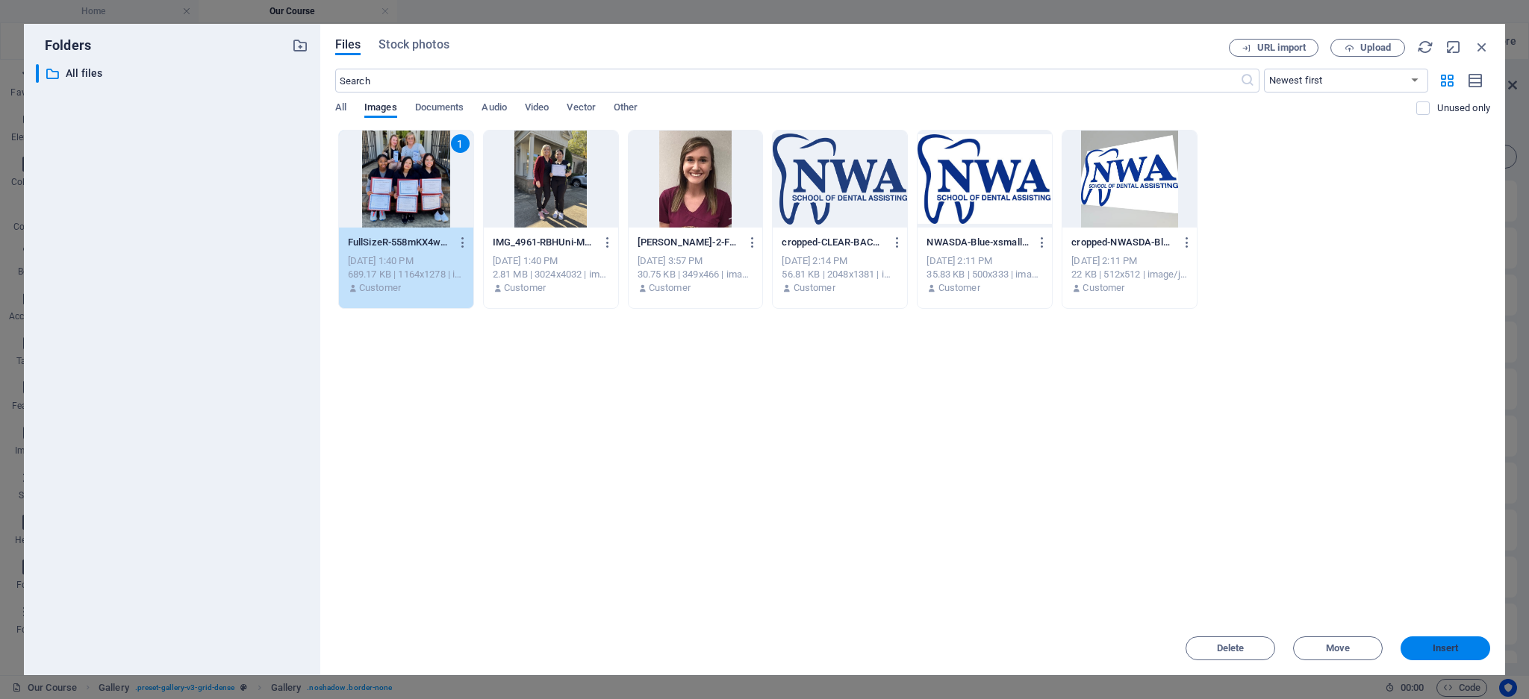
drag, startPoint x: 1447, startPoint y: 654, endPoint x: 634, endPoint y: 541, distance: 821.4
click at [1447, 653] on span "Insert" at bounding box center [1445, 648] width 26 height 9
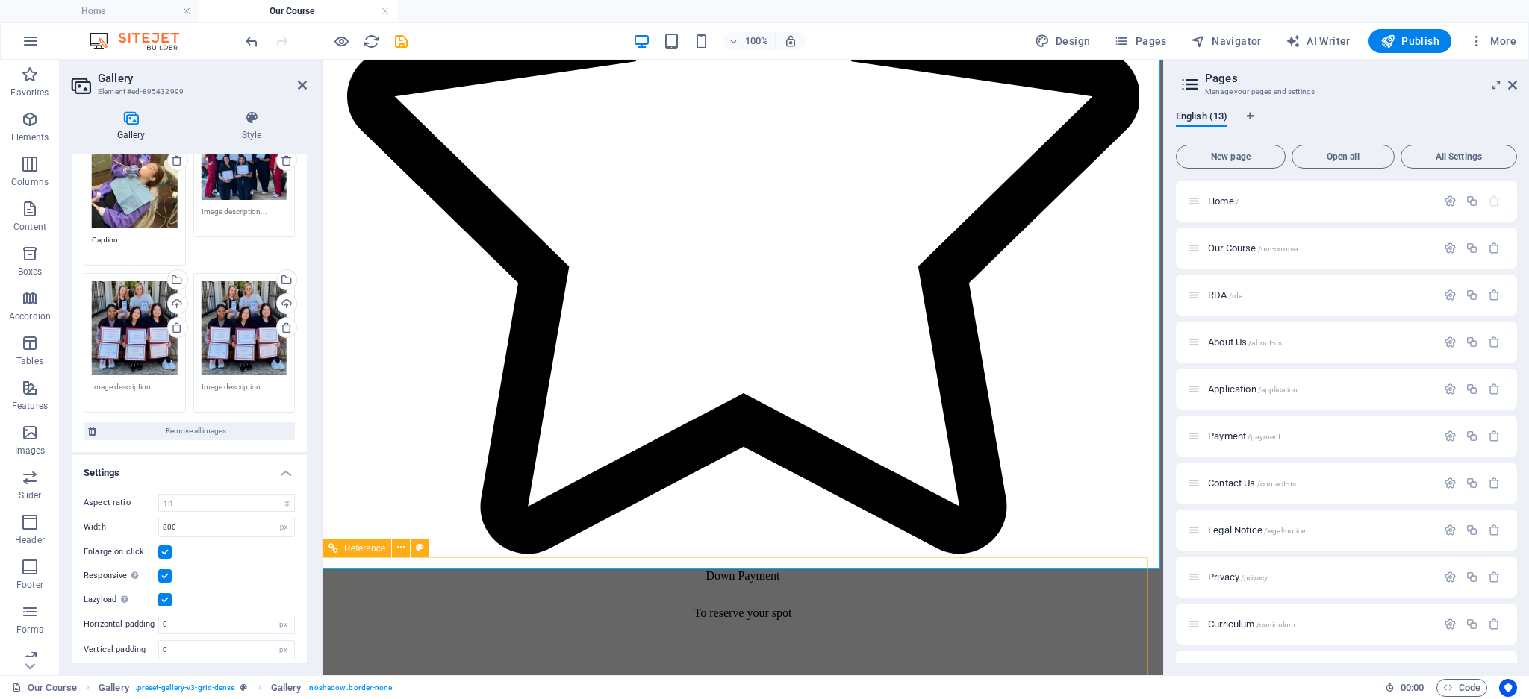
scroll to position [2505, 0]
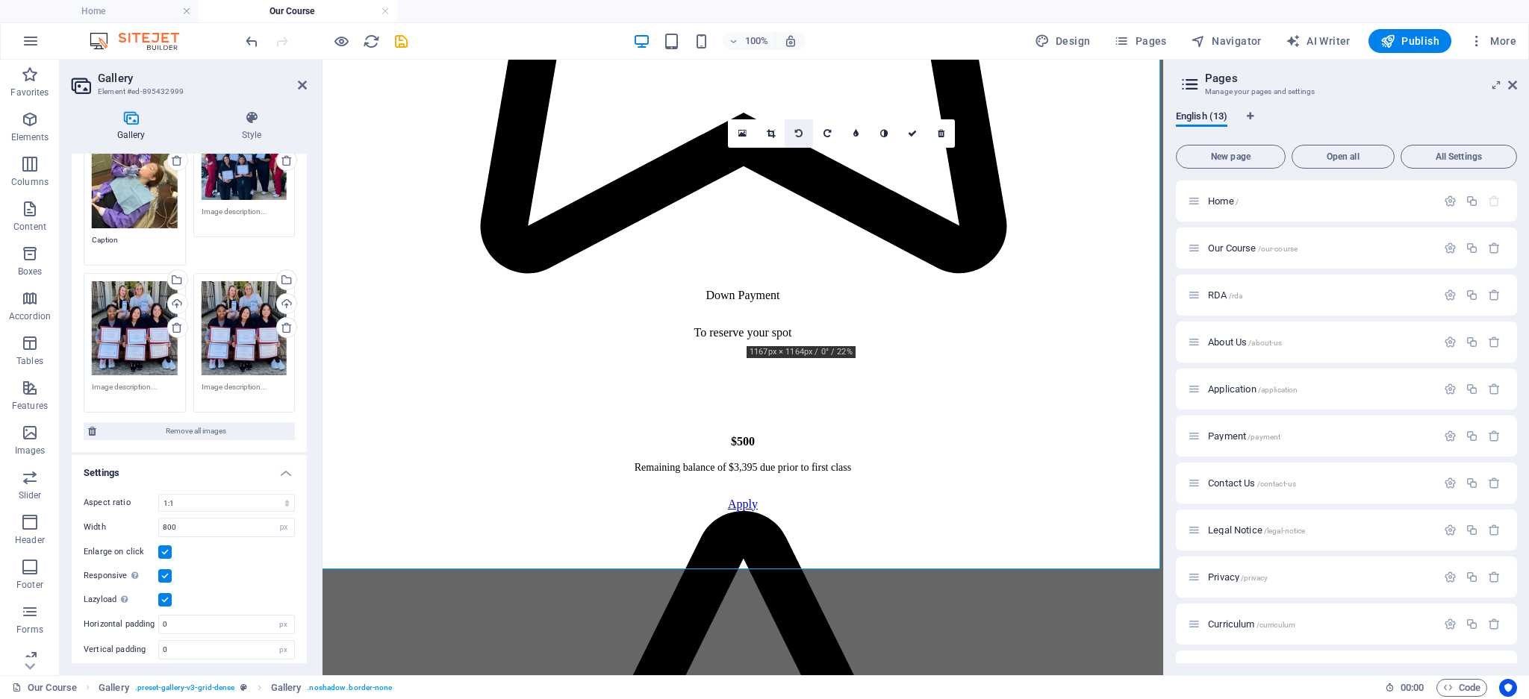
click at [767, 129] on icon at bounding box center [771, 133] width 8 height 9
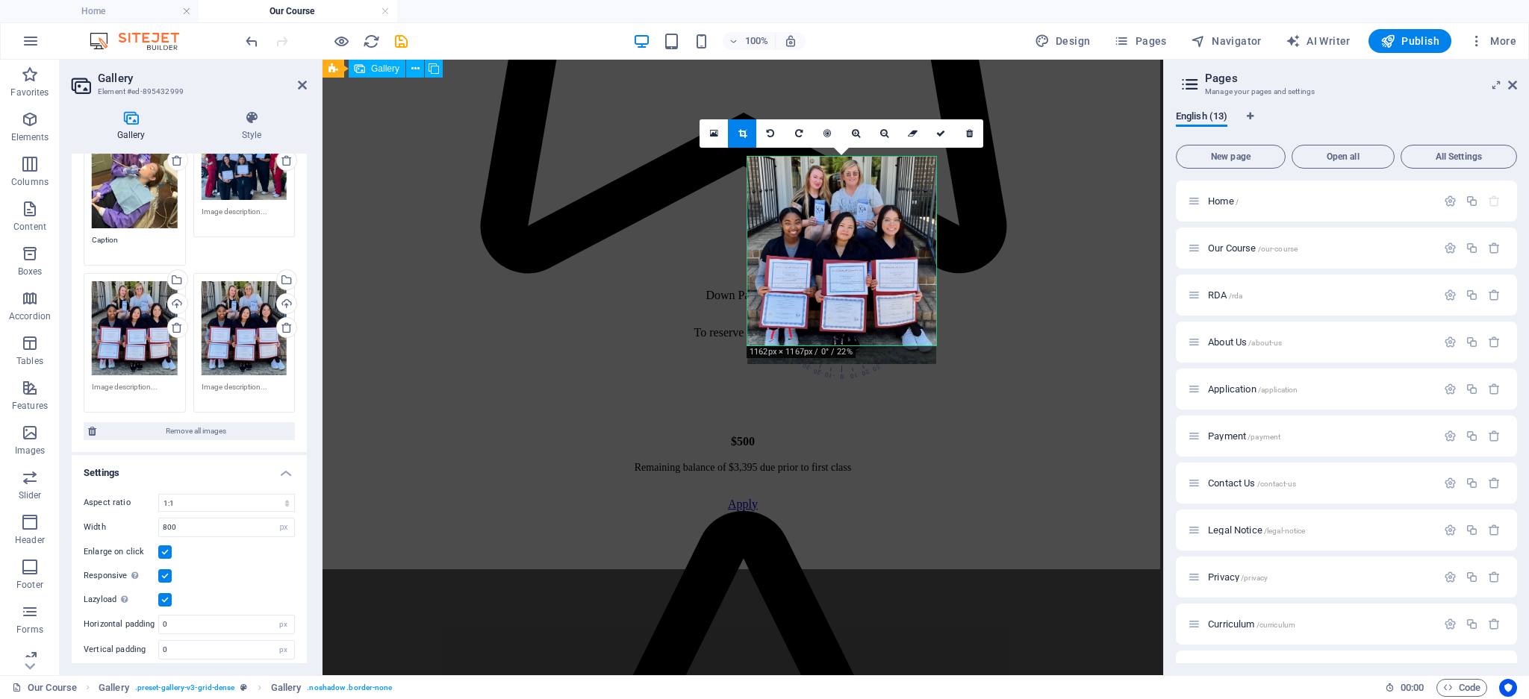
drag, startPoint x: 1256, startPoint y: 406, endPoint x: 1032, endPoint y: 430, distance: 224.5
click at [854, 135] on icon at bounding box center [856, 133] width 8 height 9
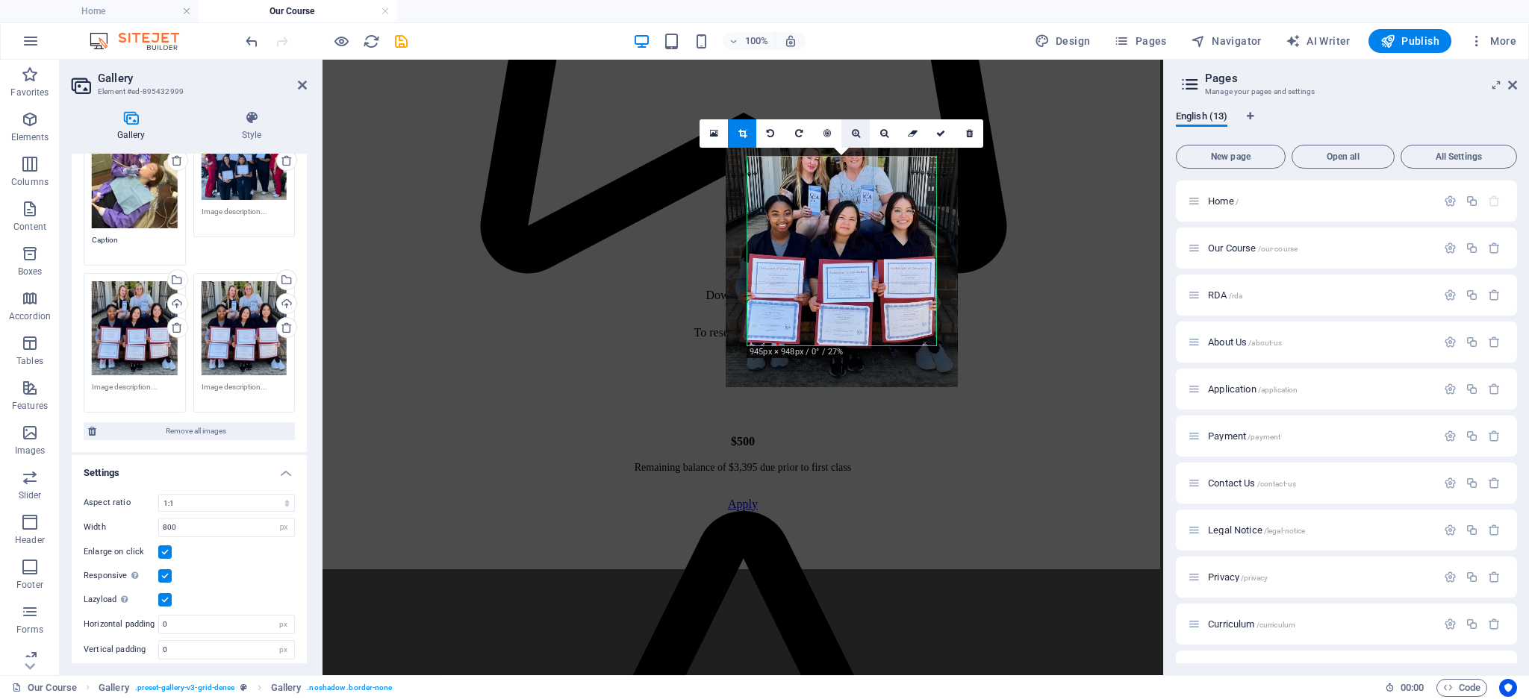
click at [854, 135] on icon at bounding box center [856, 133] width 8 height 9
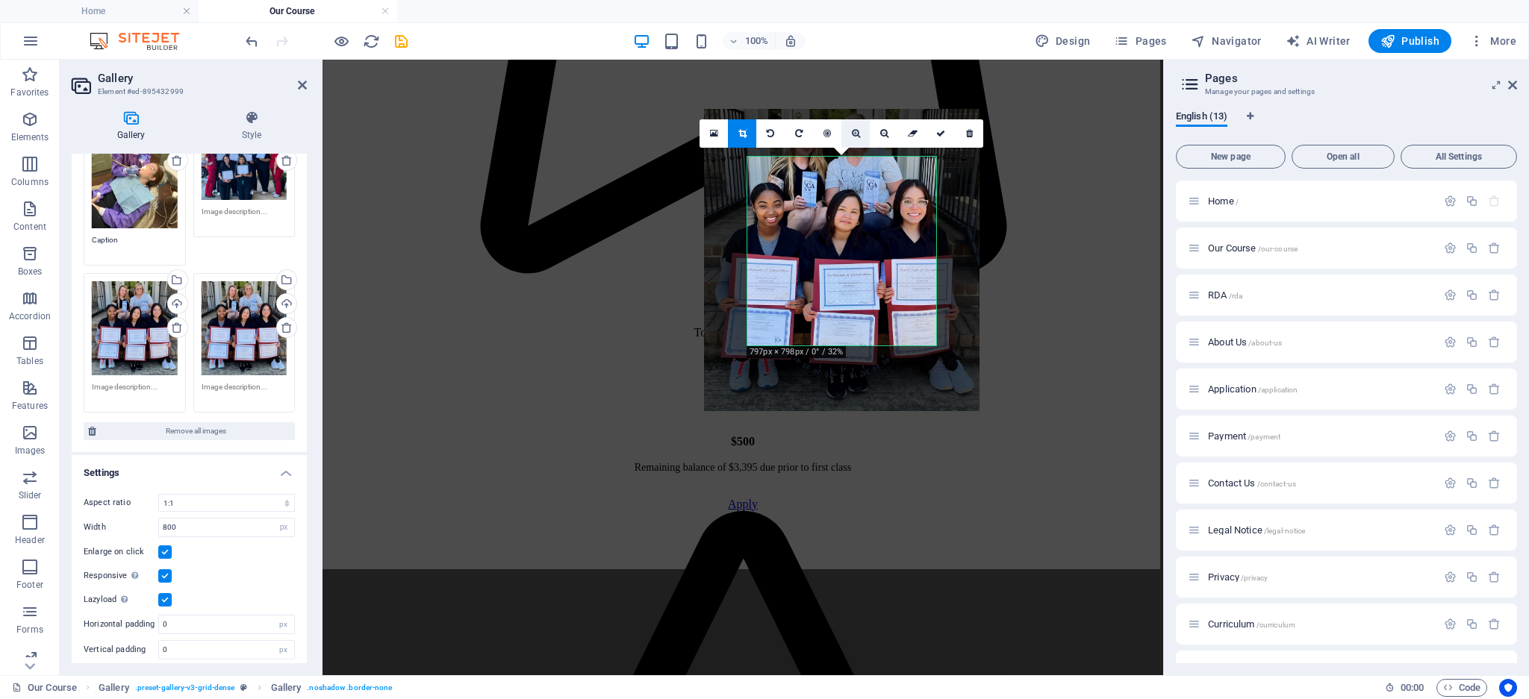
click at [854, 135] on icon at bounding box center [856, 133] width 8 height 9
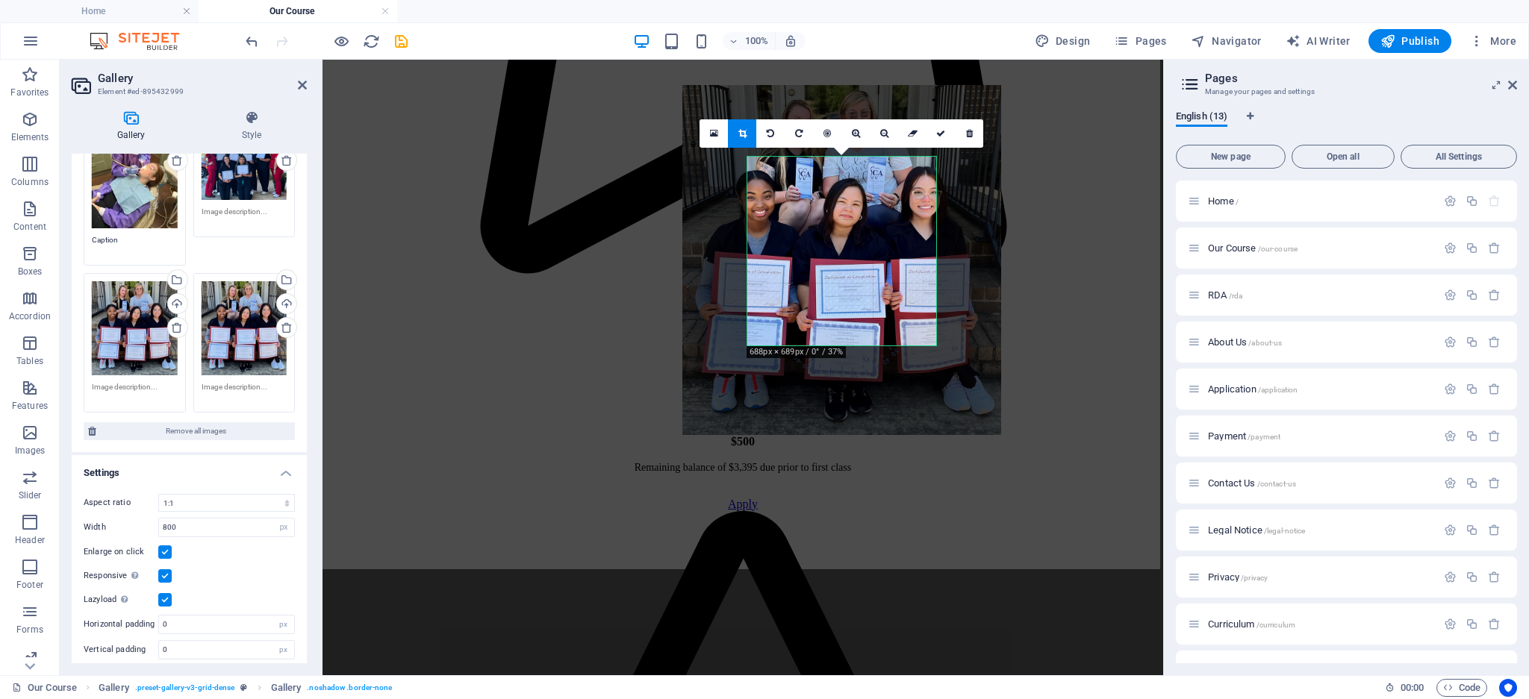
click at [746, 132] on link at bounding box center [742, 133] width 28 height 28
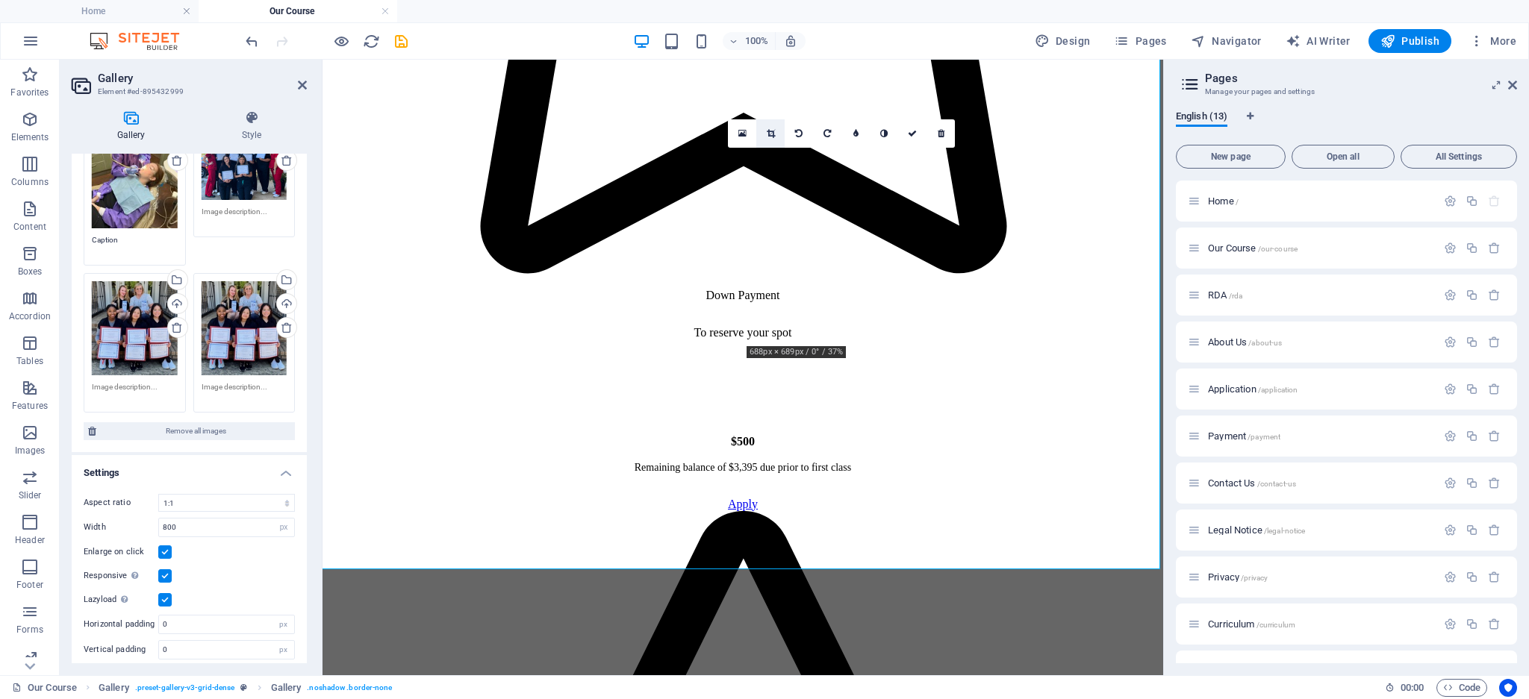
click at [770, 131] on icon at bounding box center [771, 133] width 8 height 9
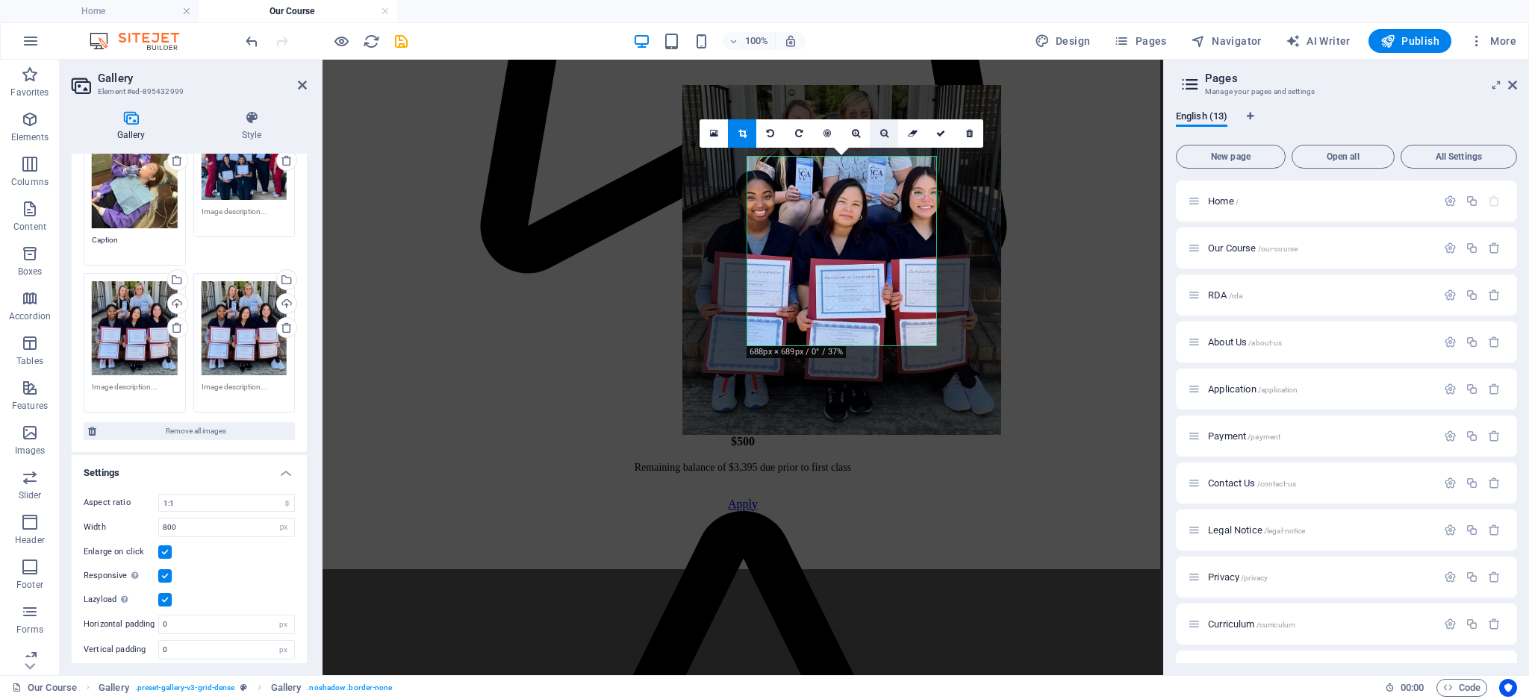
click at [880, 132] on icon at bounding box center [884, 133] width 8 height 9
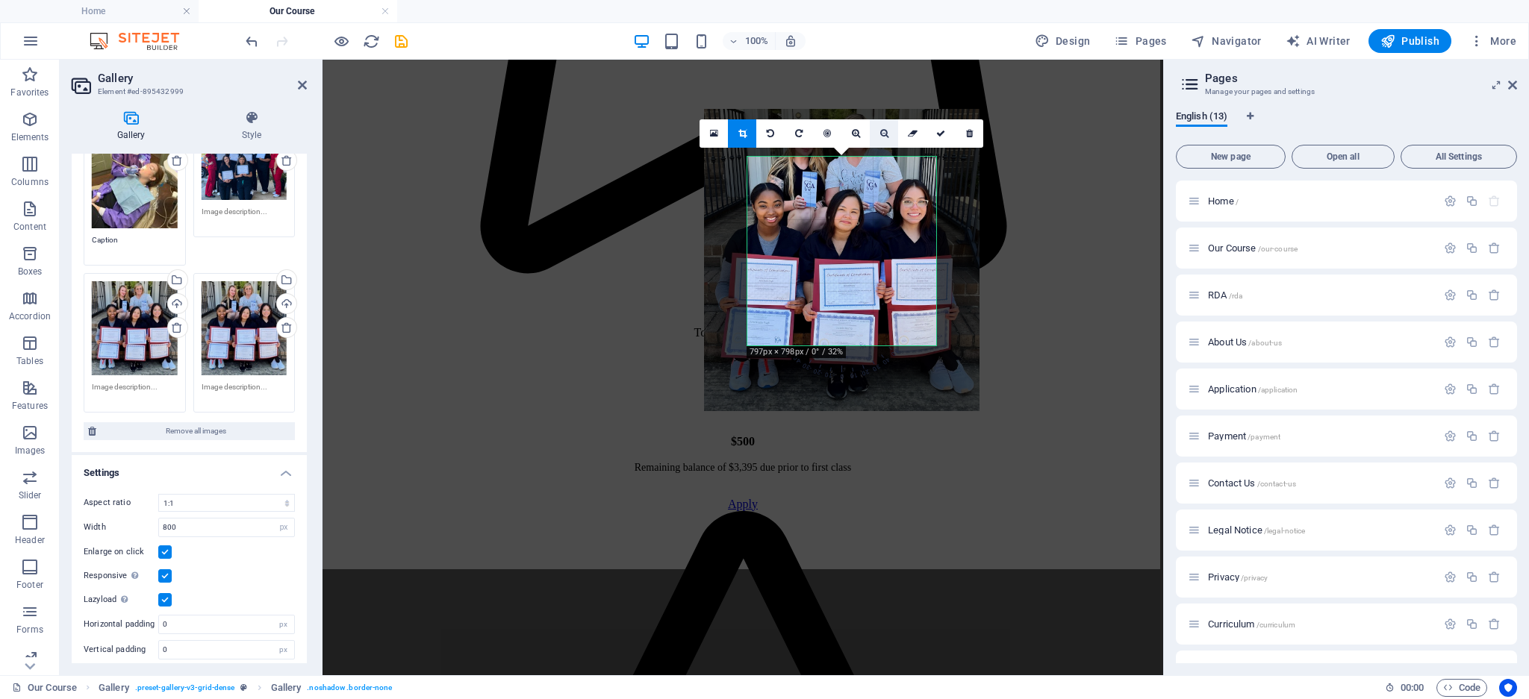
click at [880, 132] on icon at bounding box center [884, 133] width 8 height 9
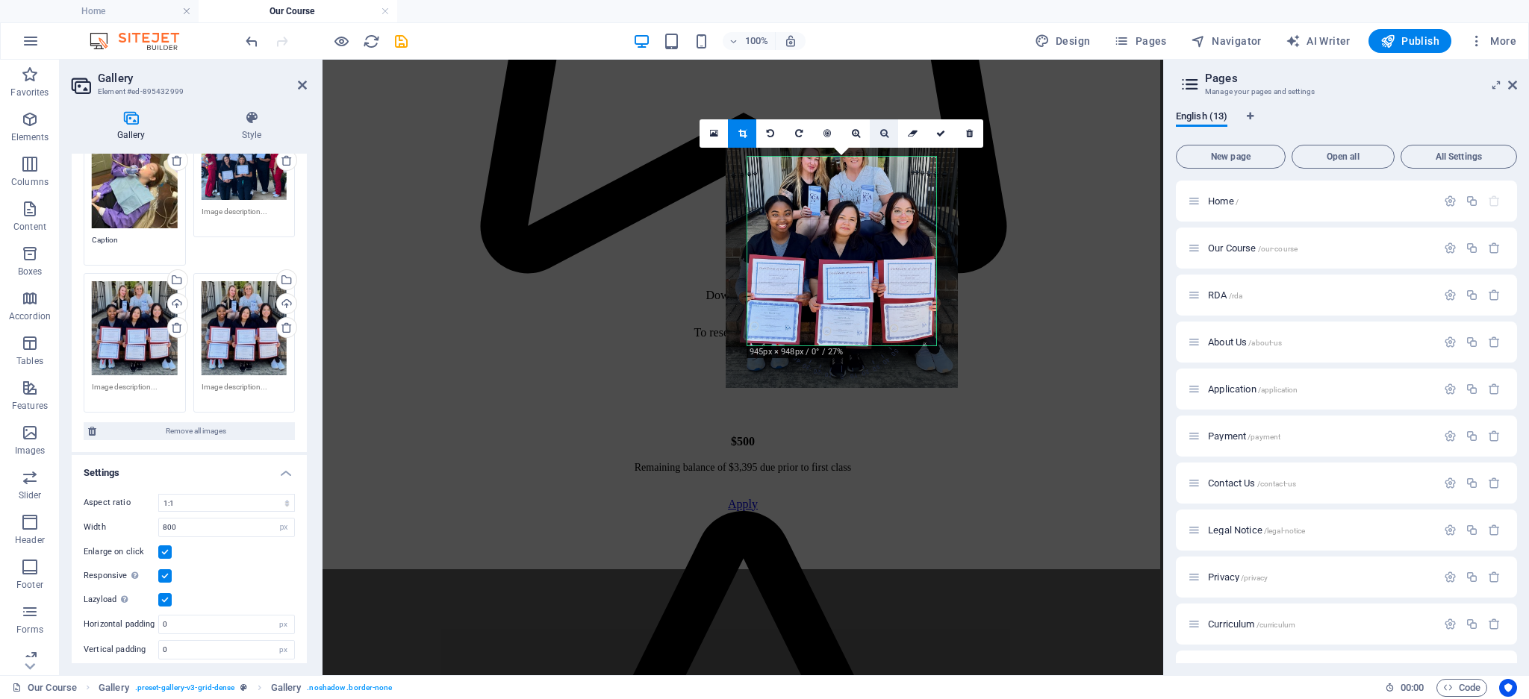
click at [880, 132] on icon at bounding box center [884, 133] width 8 height 9
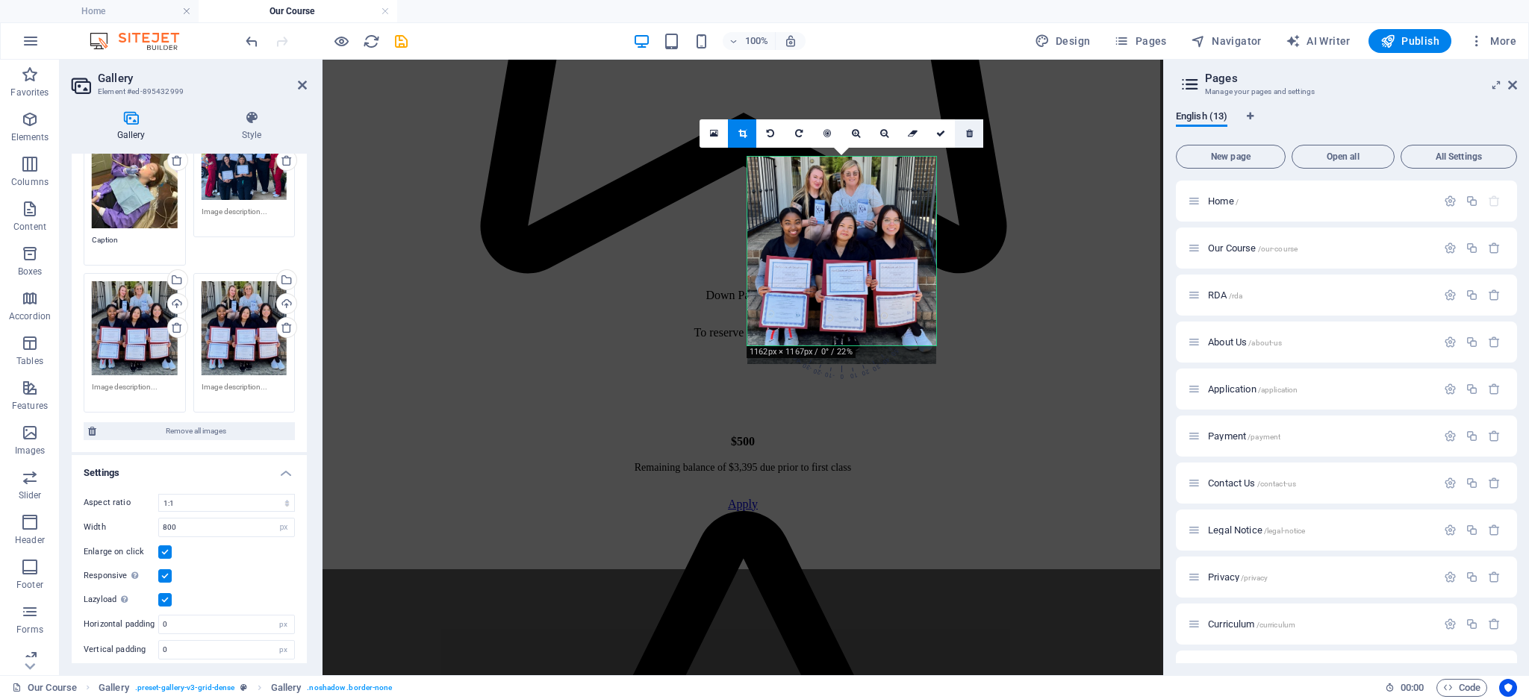
click at [966, 132] on icon at bounding box center [969, 133] width 7 height 9
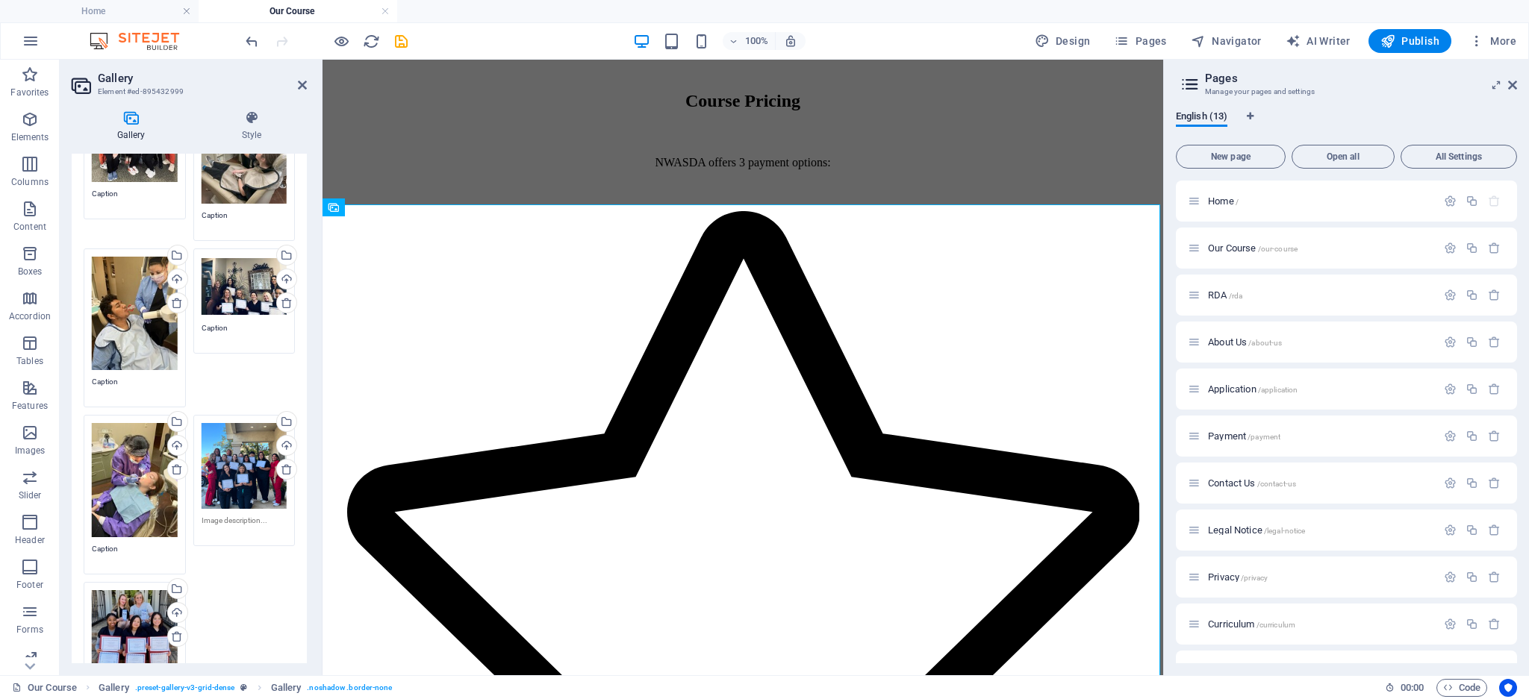
scroll to position [0, 0]
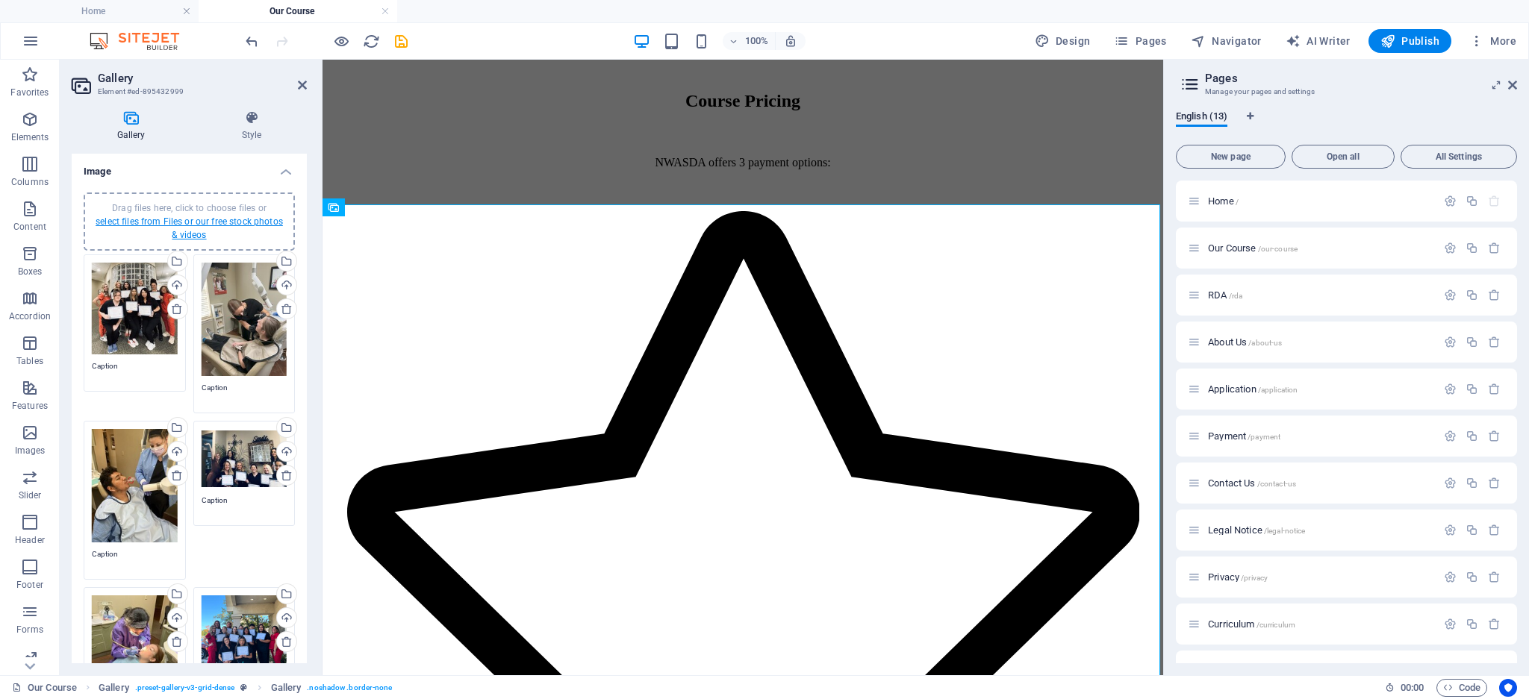
click at [186, 223] on link "select files from Files or our free stock photos & videos" at bounding box center [189, 228] width 187 height 24
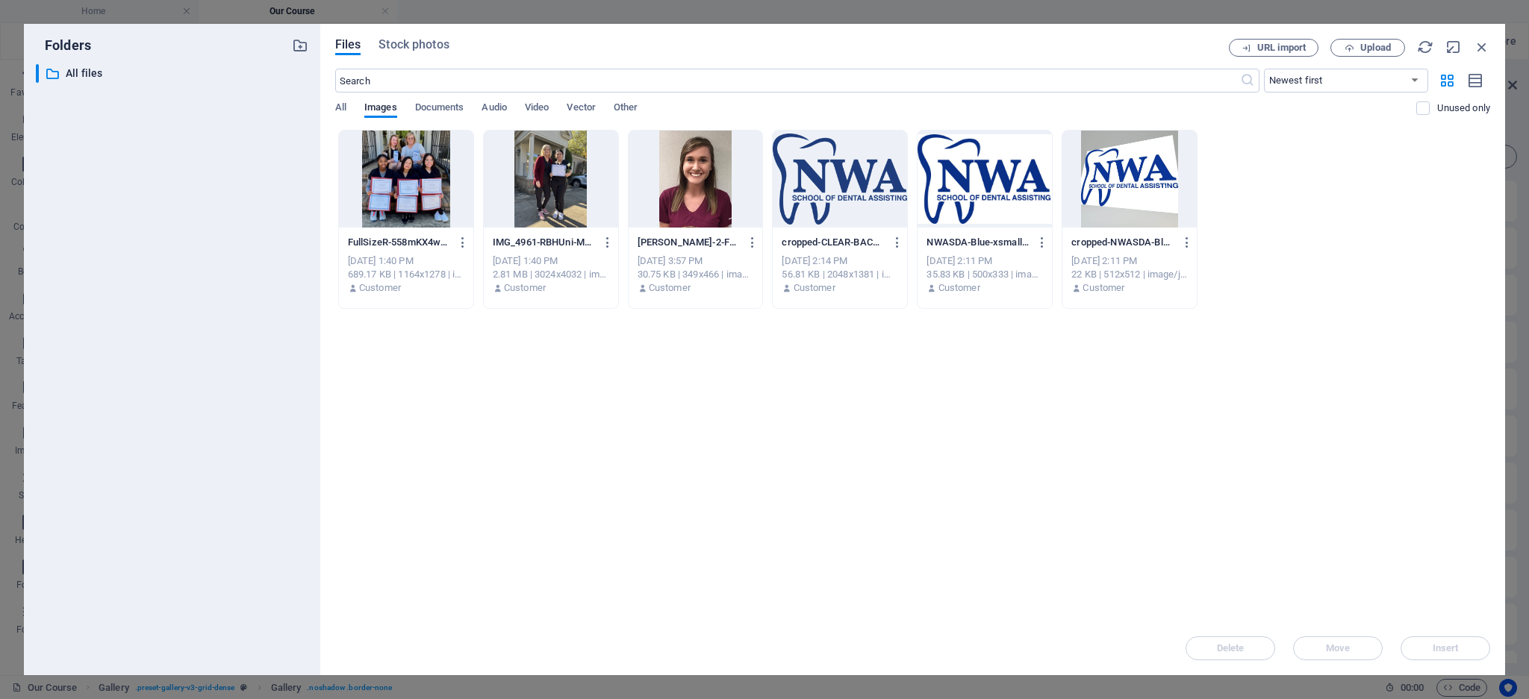
click at [531, 187] on div at bounding box center [551, 179] width 134 height 97
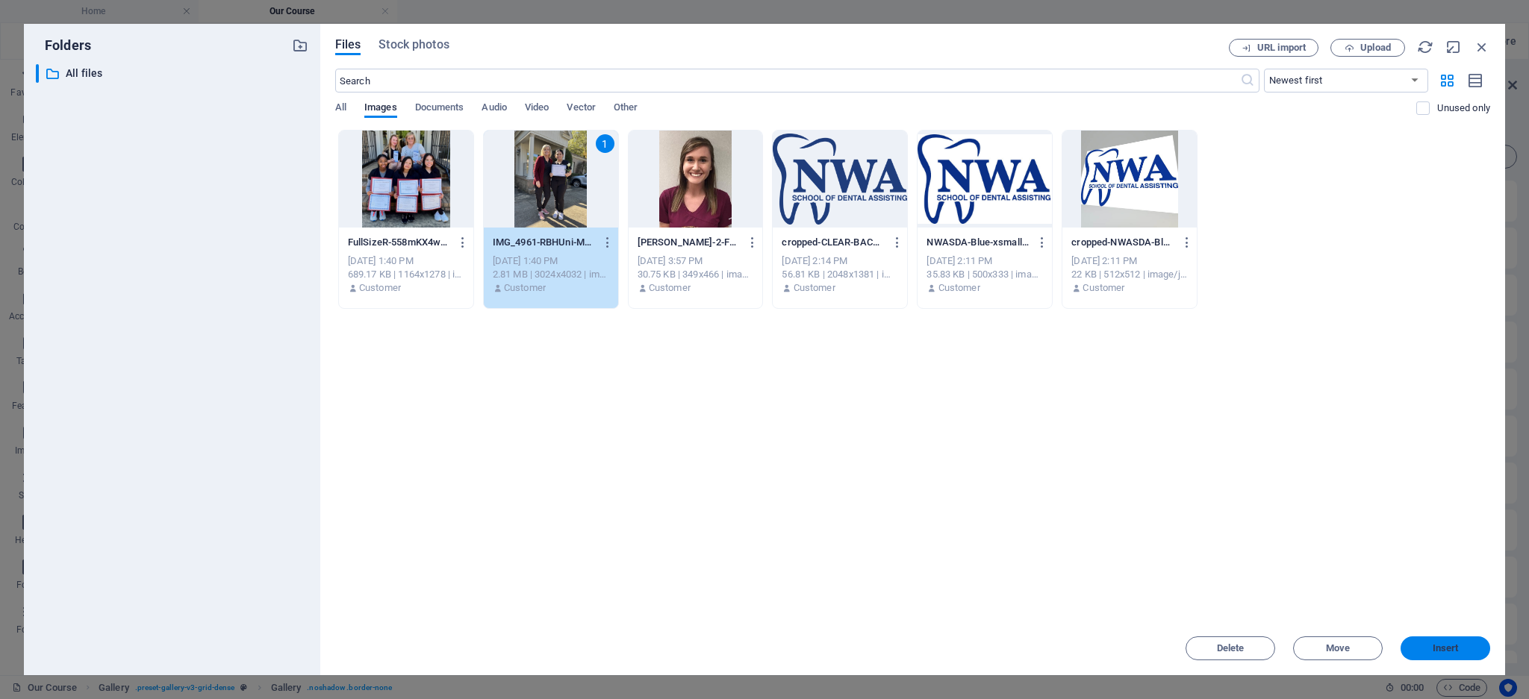
click at [1462, 646] on span "Insert" at bounding box center [1445, 648] width 78 height 9
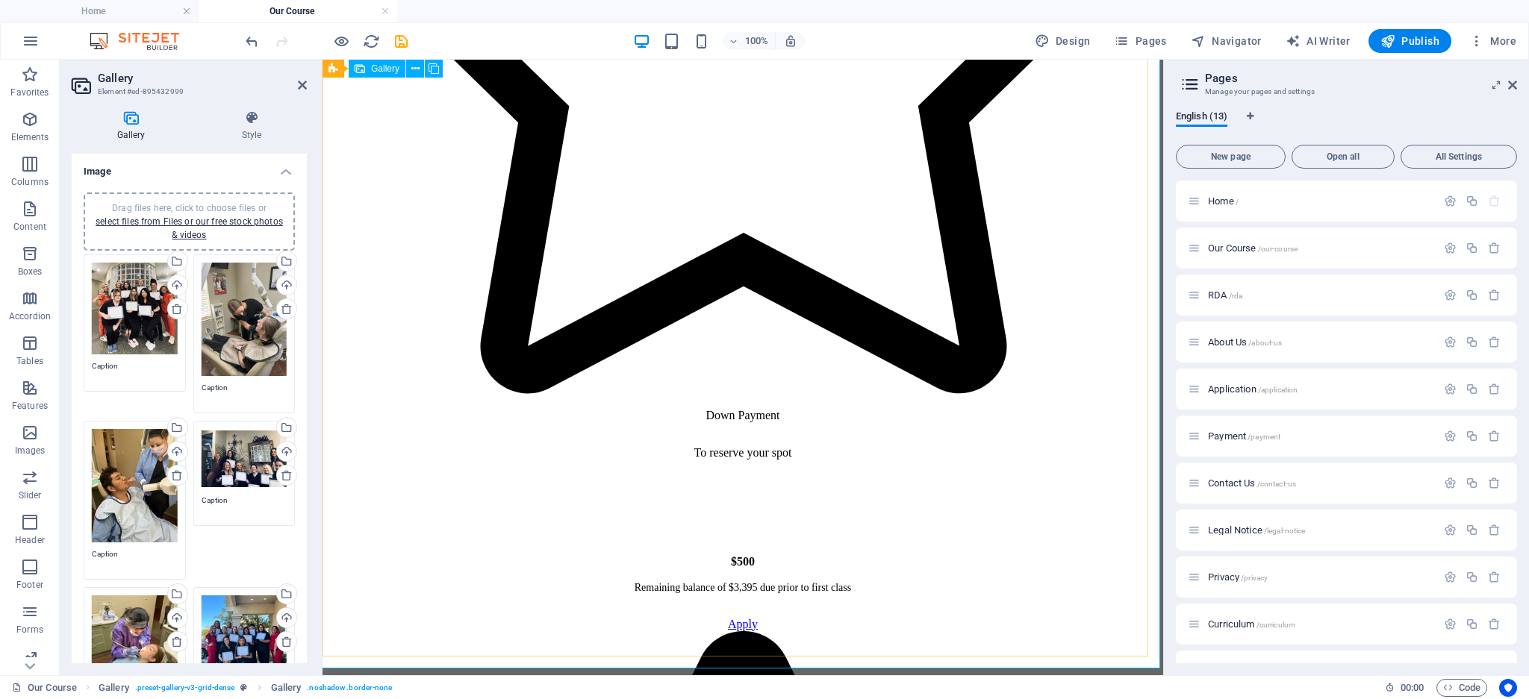
scroll to position [2406, 0]
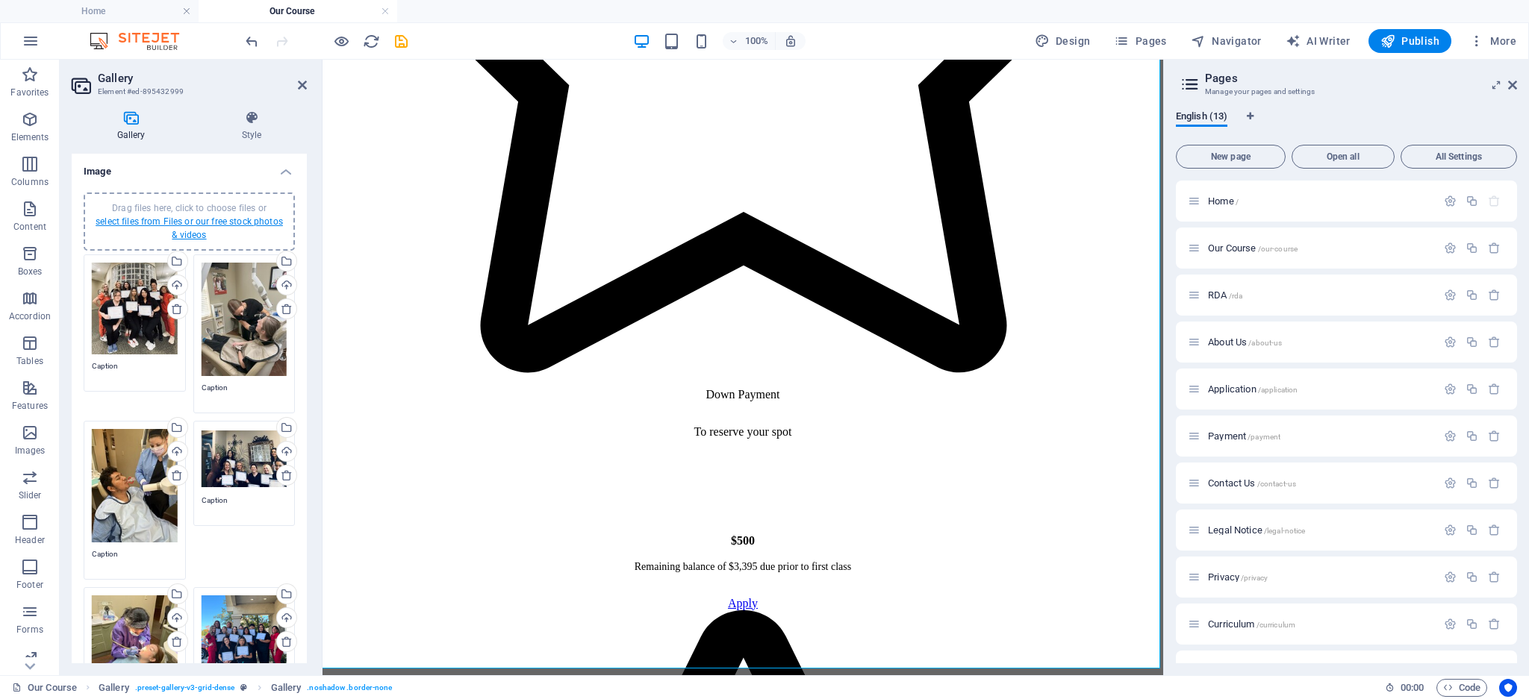
click at [192, 221] on link "select files from Files or our free stock photos & videos" at bounding box center [189, 228] width 187 height 24
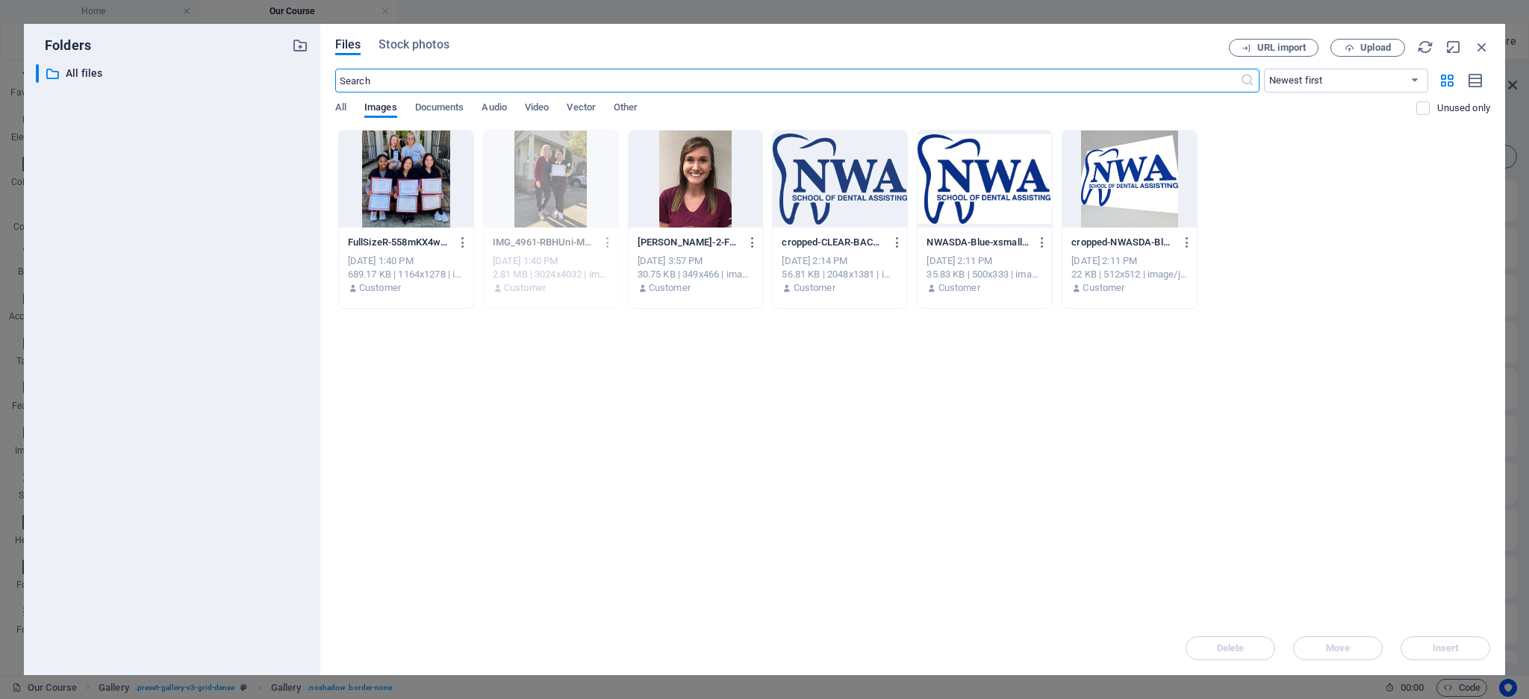
scroll to position [2224, 0]
click at [1356, 44] on span "Upload" at bounding box center [1367, 48] width 61 height 10
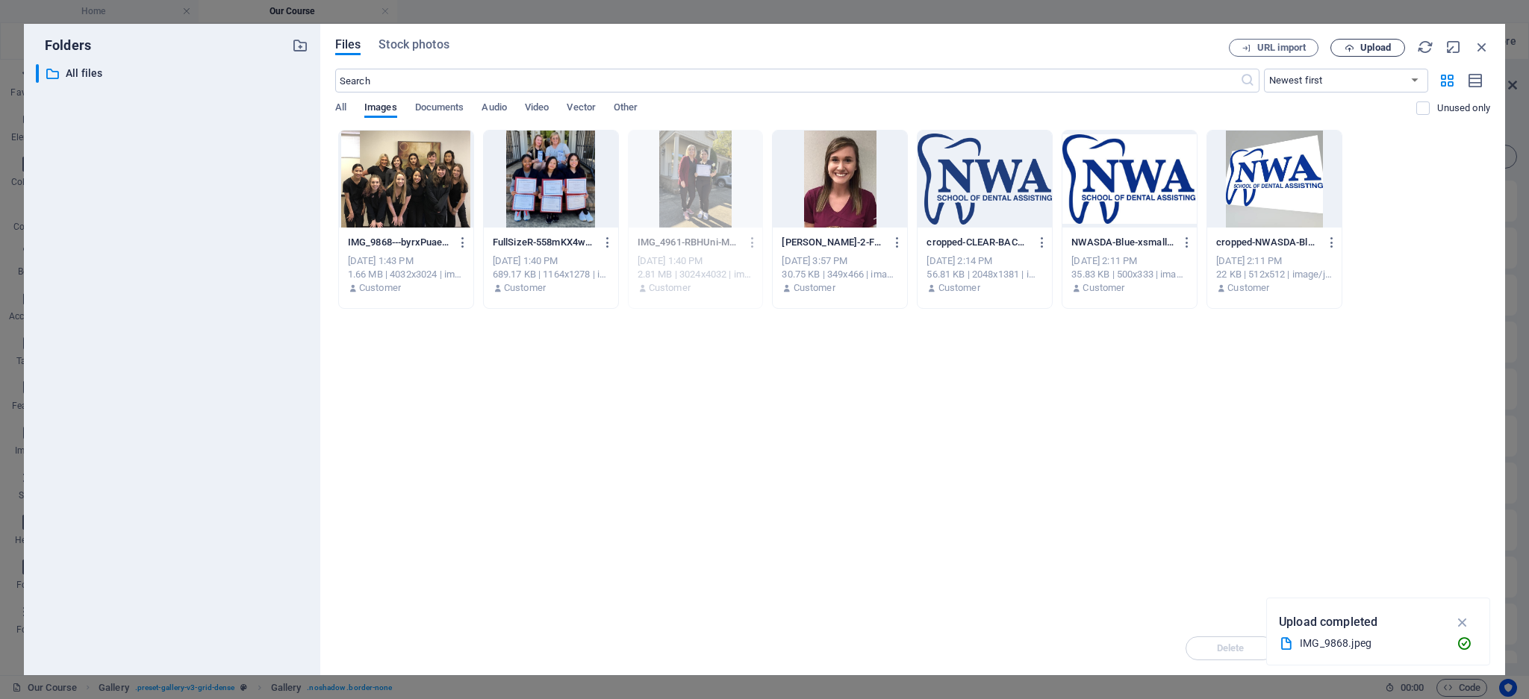
click at [1366, 44] on span "Upload" at bounding box center [1375, 47] width 31 height 9
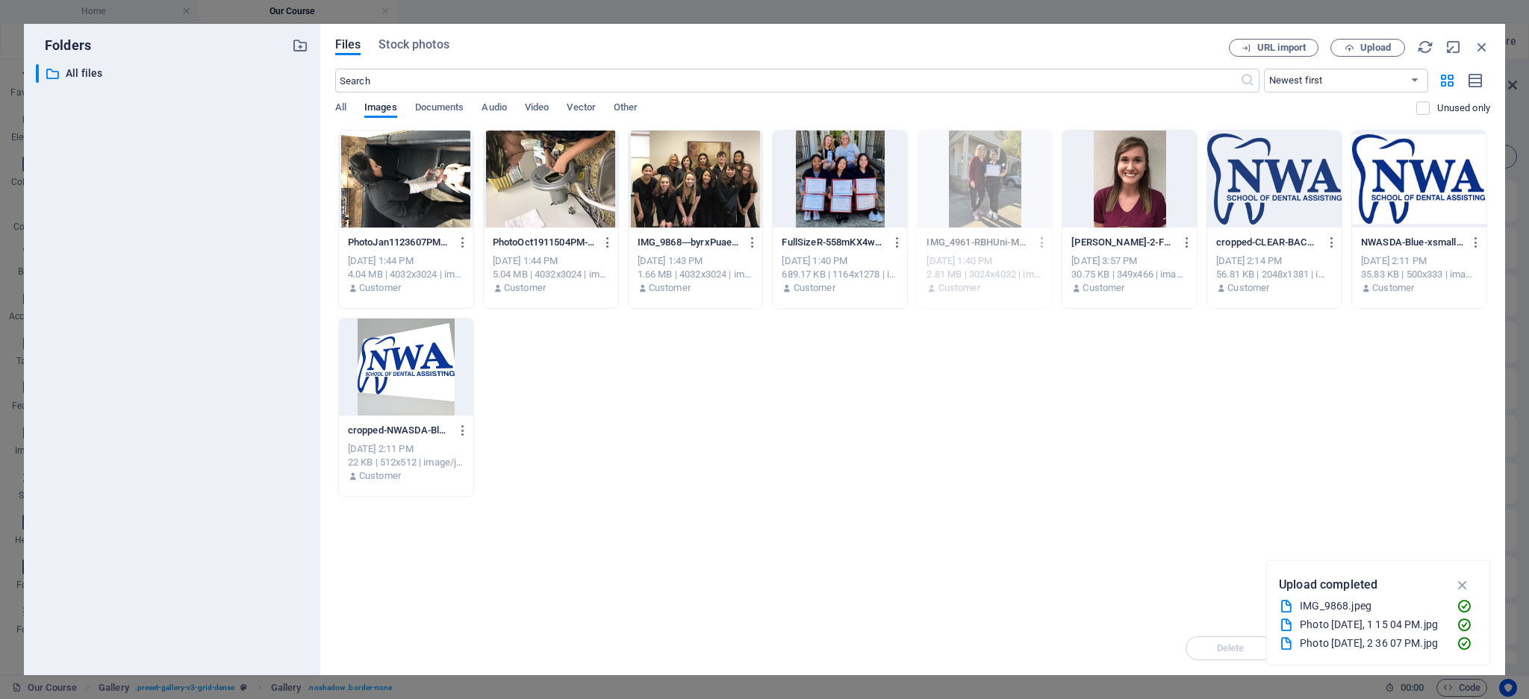
click at [414, 178] on div at bounding box center [406, 179] width 134 height 97
click at [532, 193] on div at bounding box center [551, 179] width 134 height 97
click at [401, 193] on div at bounding box center [406, 179] width 134 height 97
click at [517, 185] on div at bounding box center [551, 179] width 134 height 97
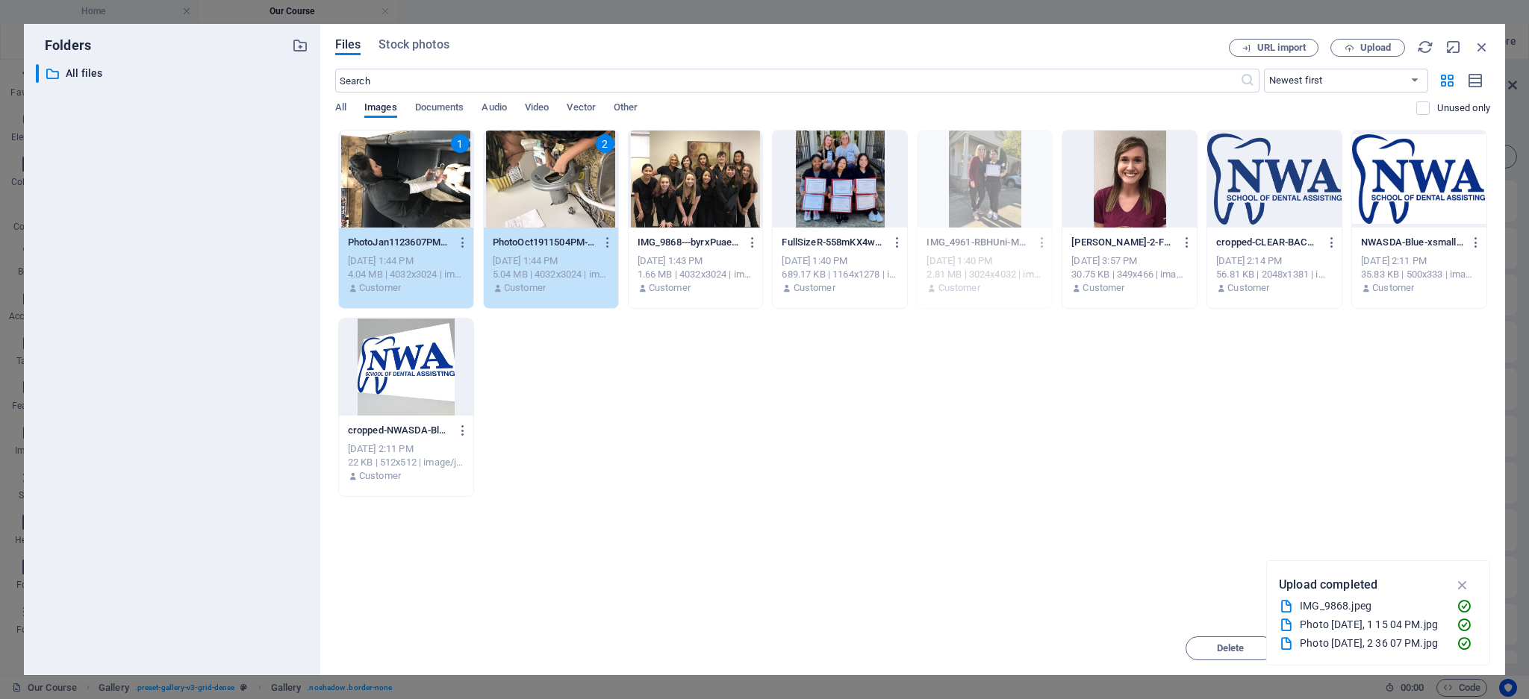
click at [658, 196] on div at bounding box center [696, 179] width 134 height 97
click at [1457, 583] on icon "button" at bounding box center [1462, 585] width 17 height 16
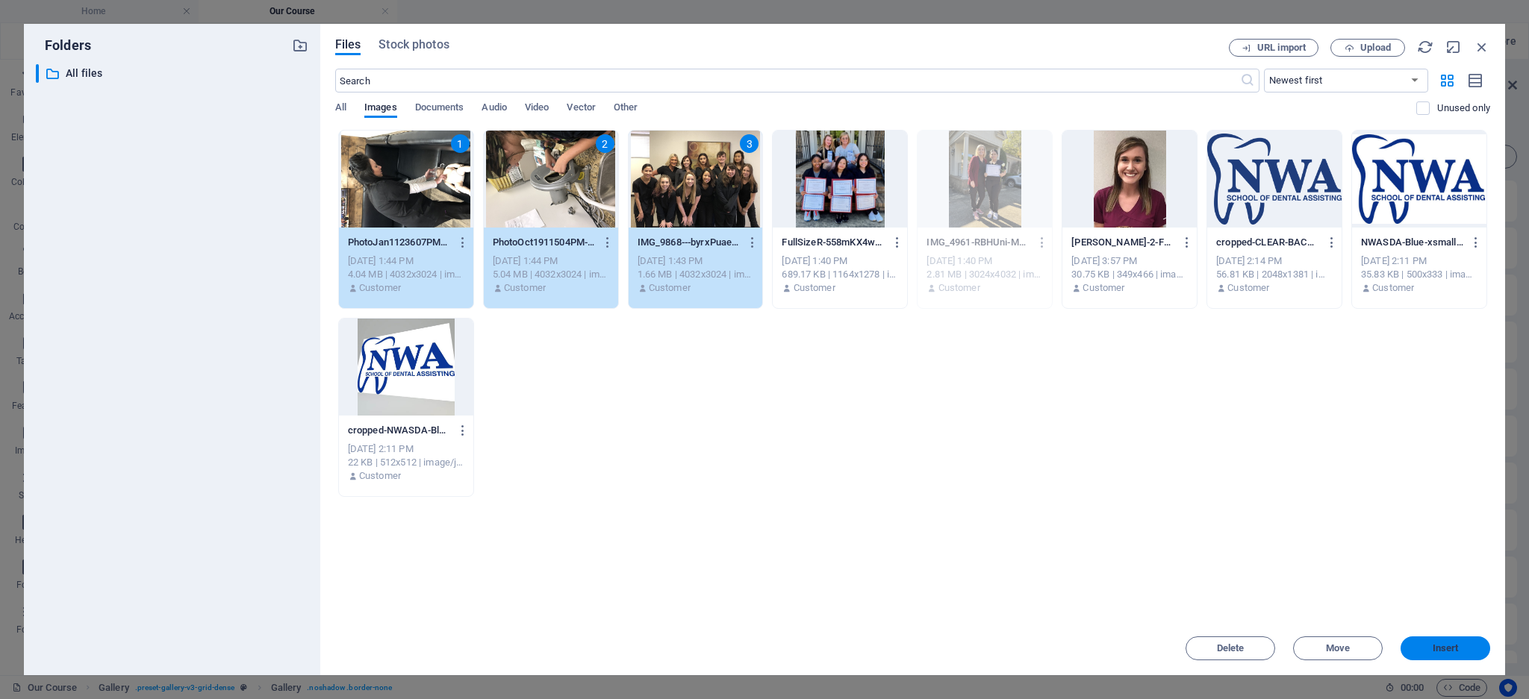
click at [1429, 651] on span "Insert" at bounding box center [1445, 648] width 78 height 9
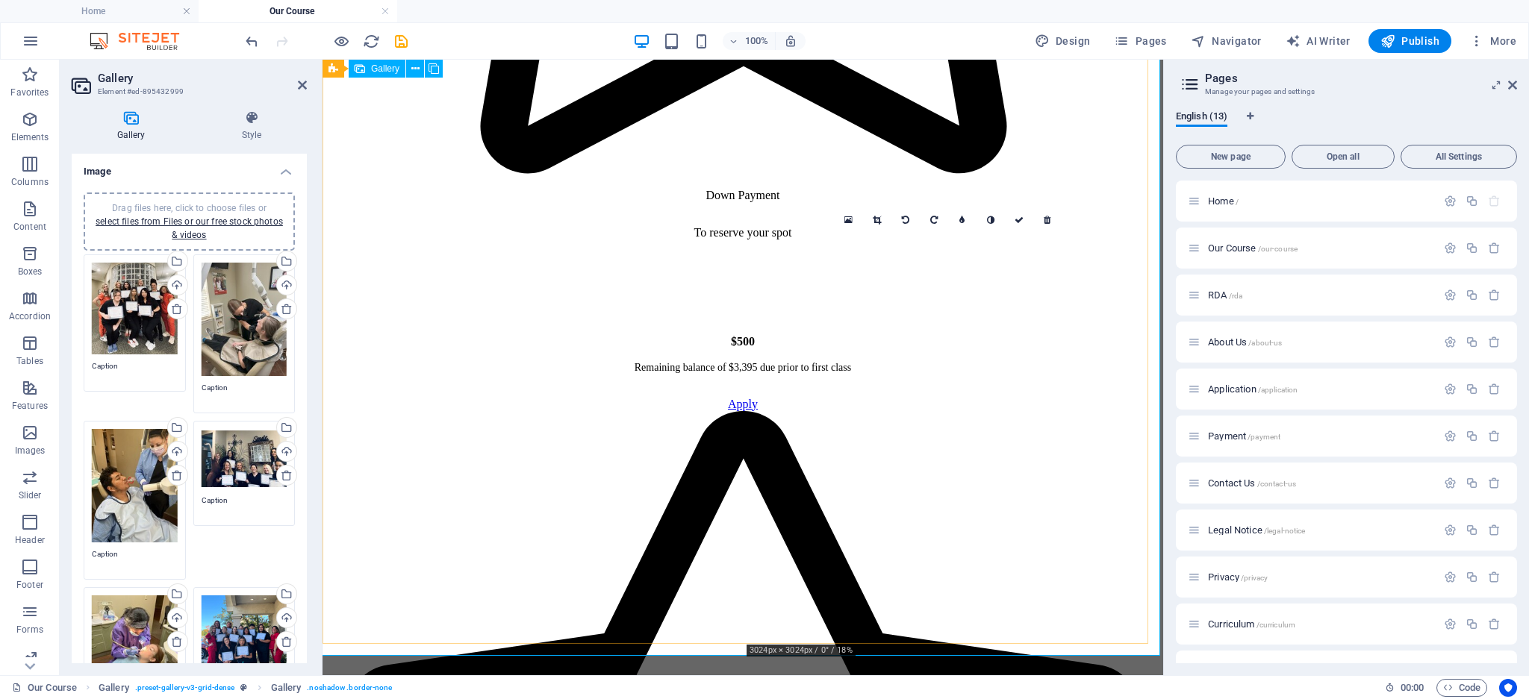
scroll to position [2631, 0]
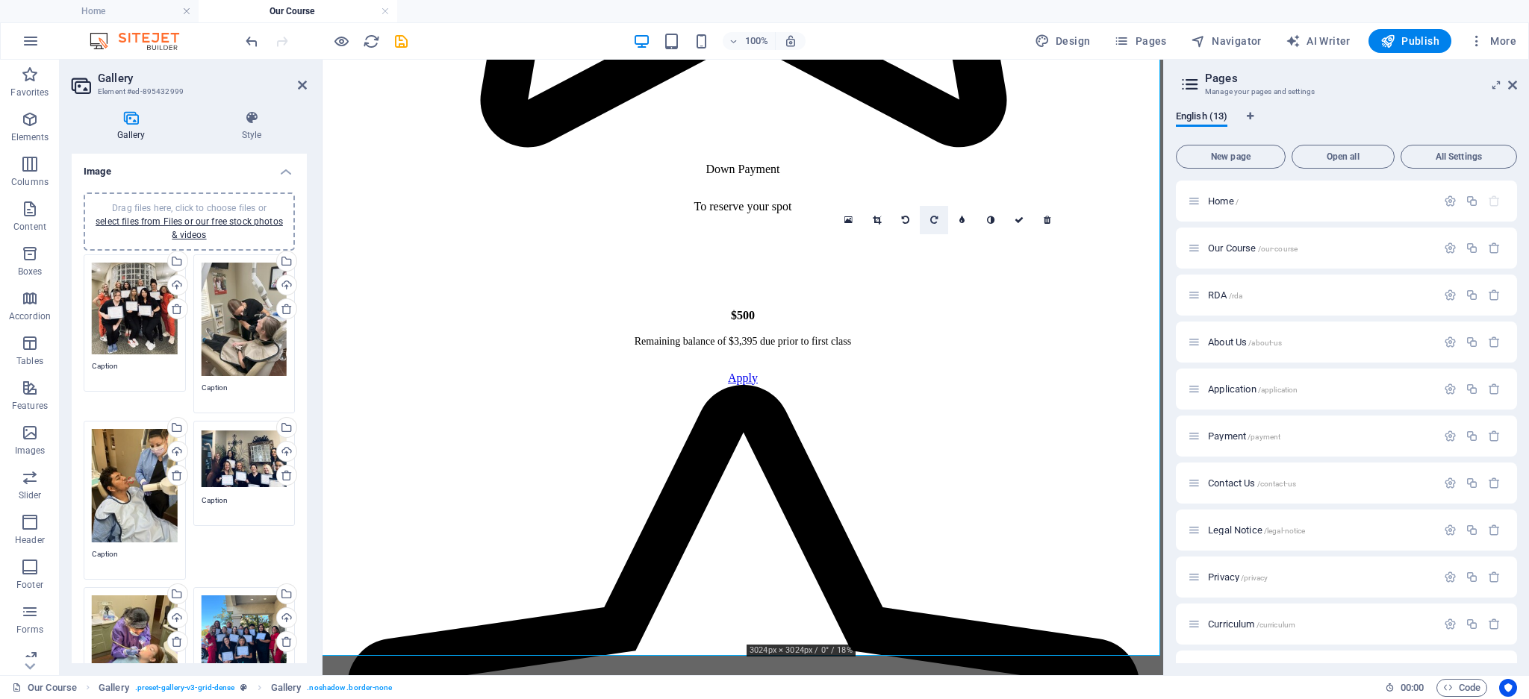
click at [932, 220] on icon at bounding box center [933, 220] width 7 height 9
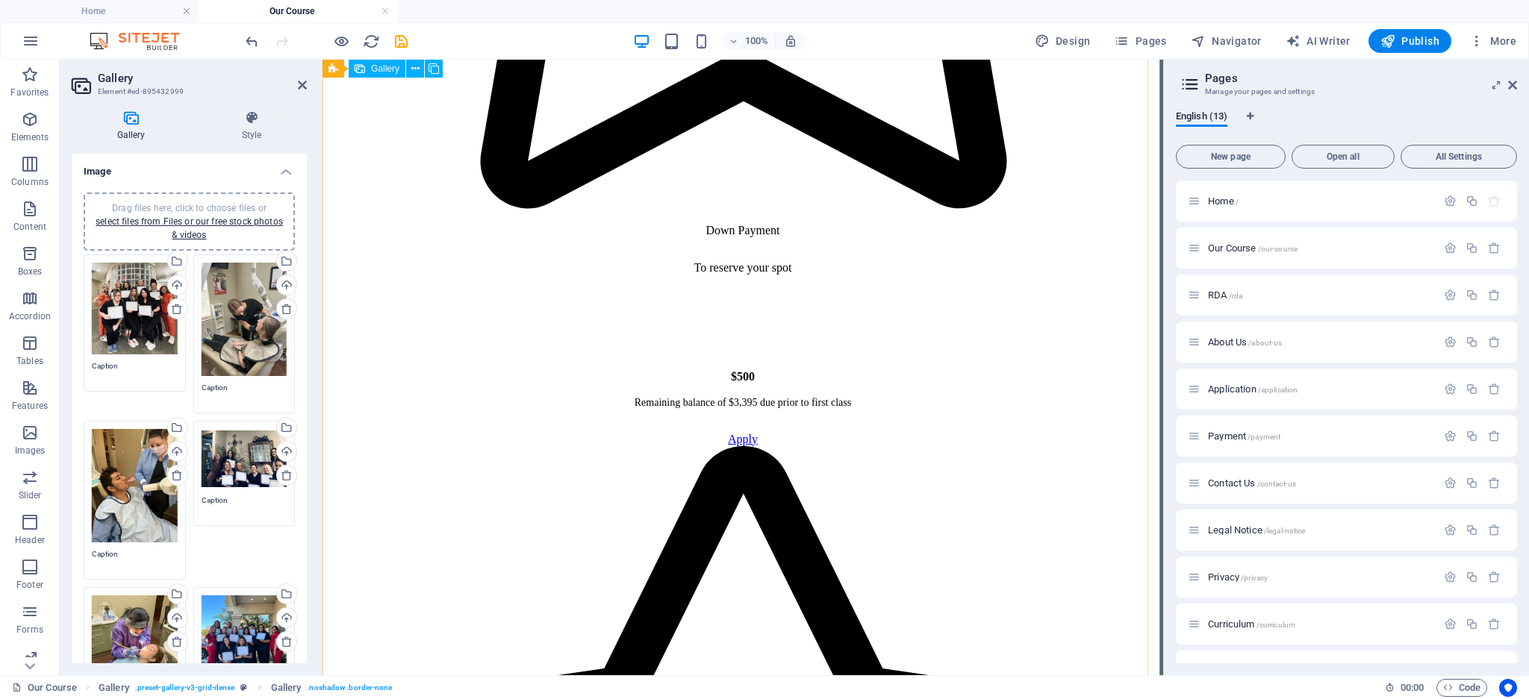
scroll to position [2532, 0]
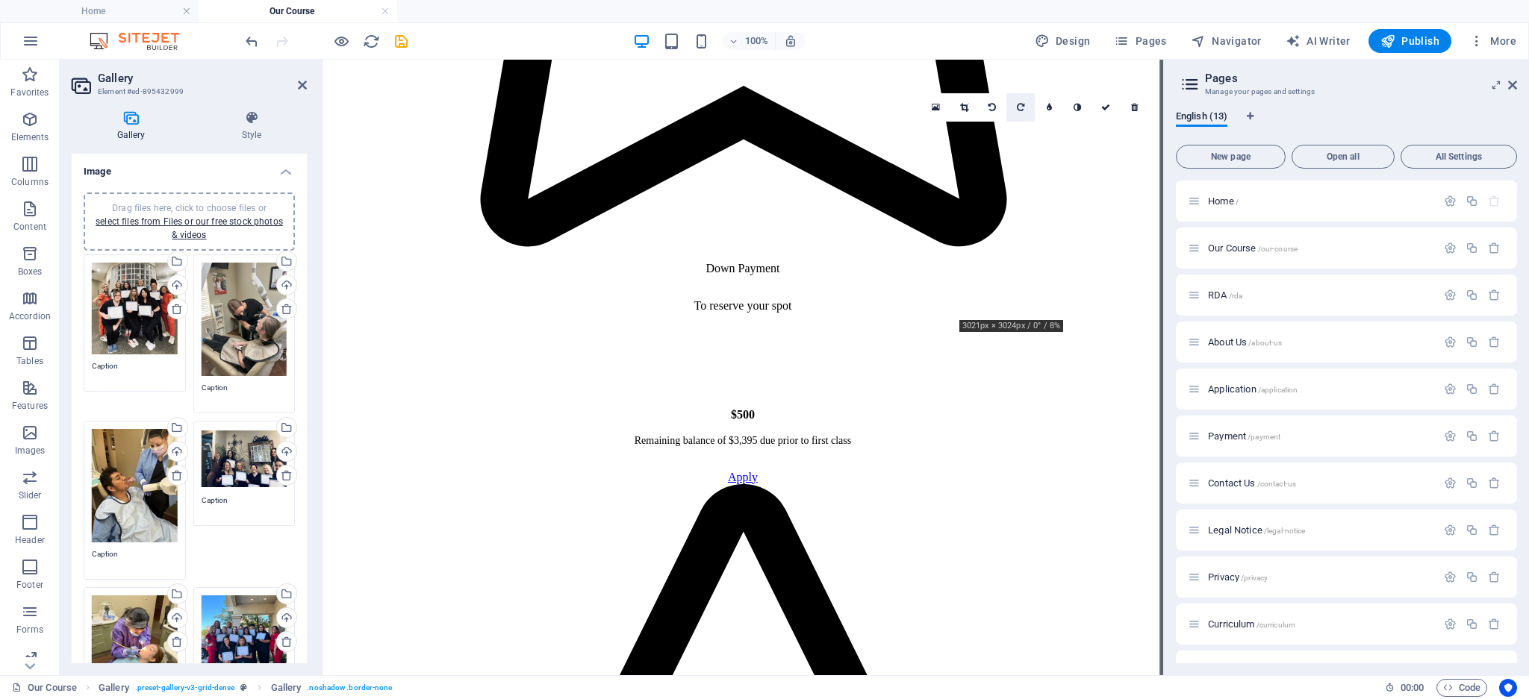
click at [1021, 101] on link at bounding box center [1020, 107] width 28 height 28
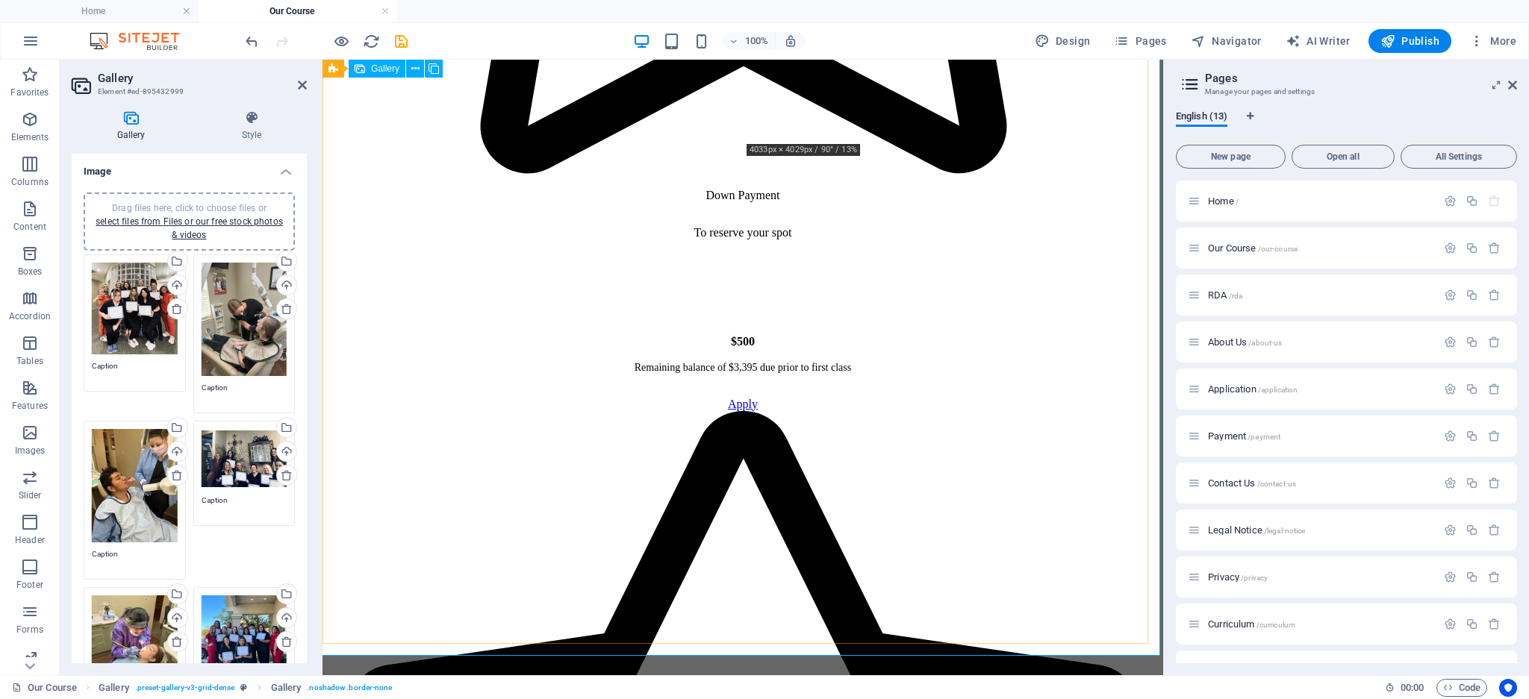
scroll to position [2631, 0]
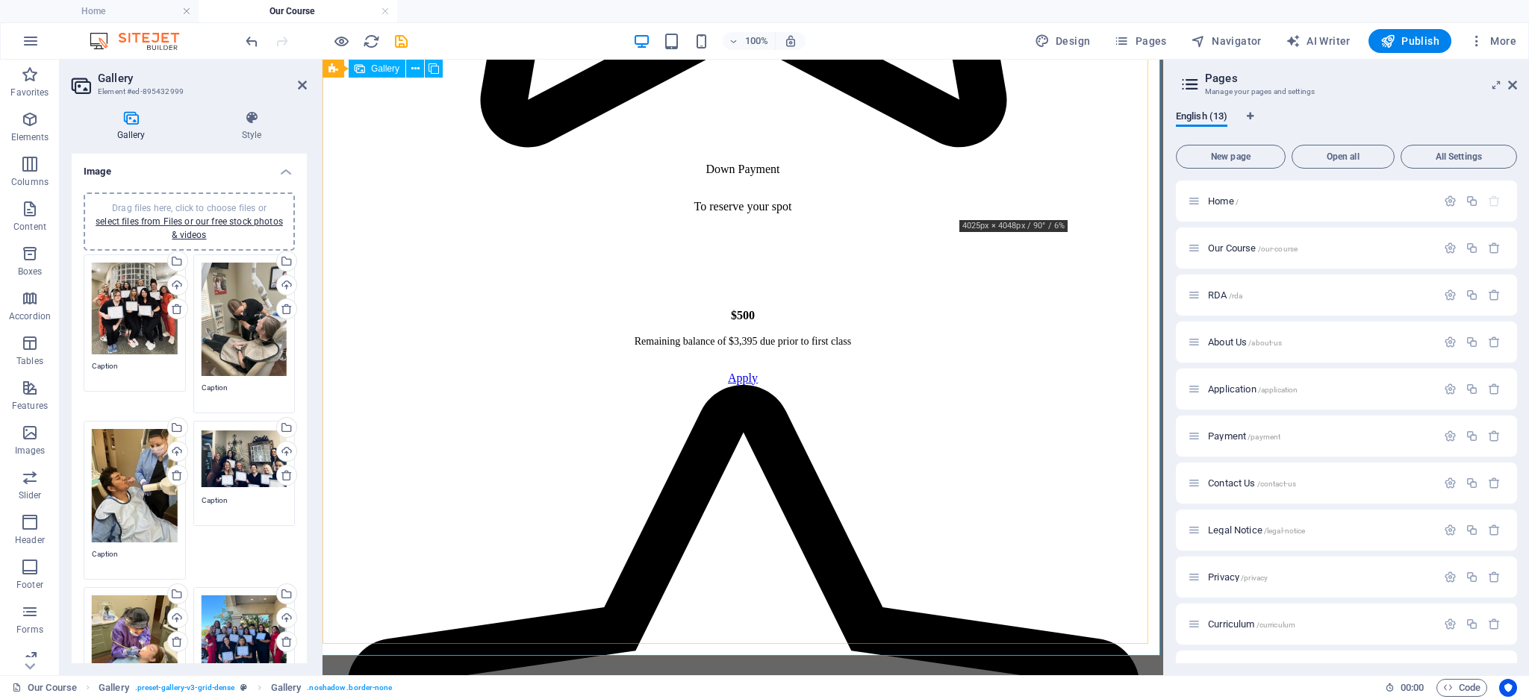
drag, startPoint x: 1058, startPoint y: 140, endPoint x: 638, endPoint y: 561, distance: 595.4
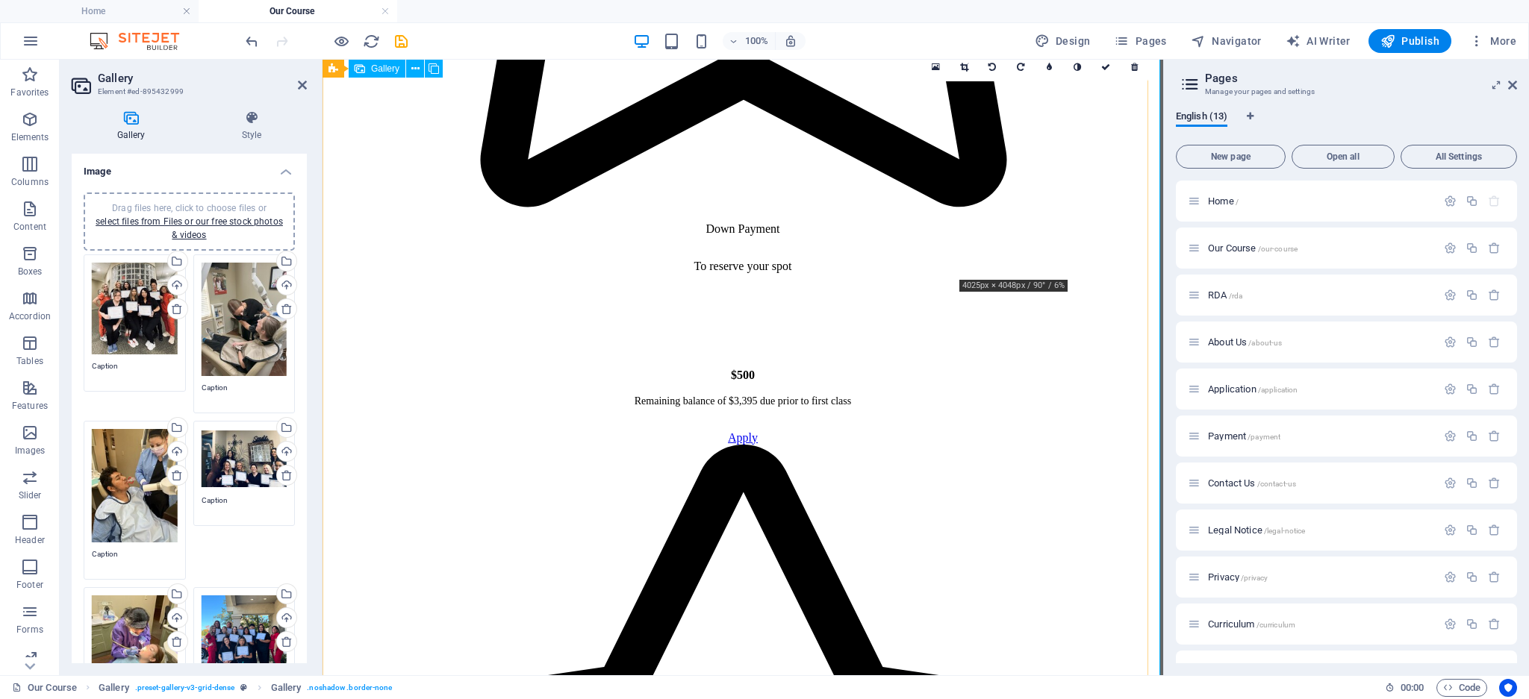
scroll to position [2532, 0]
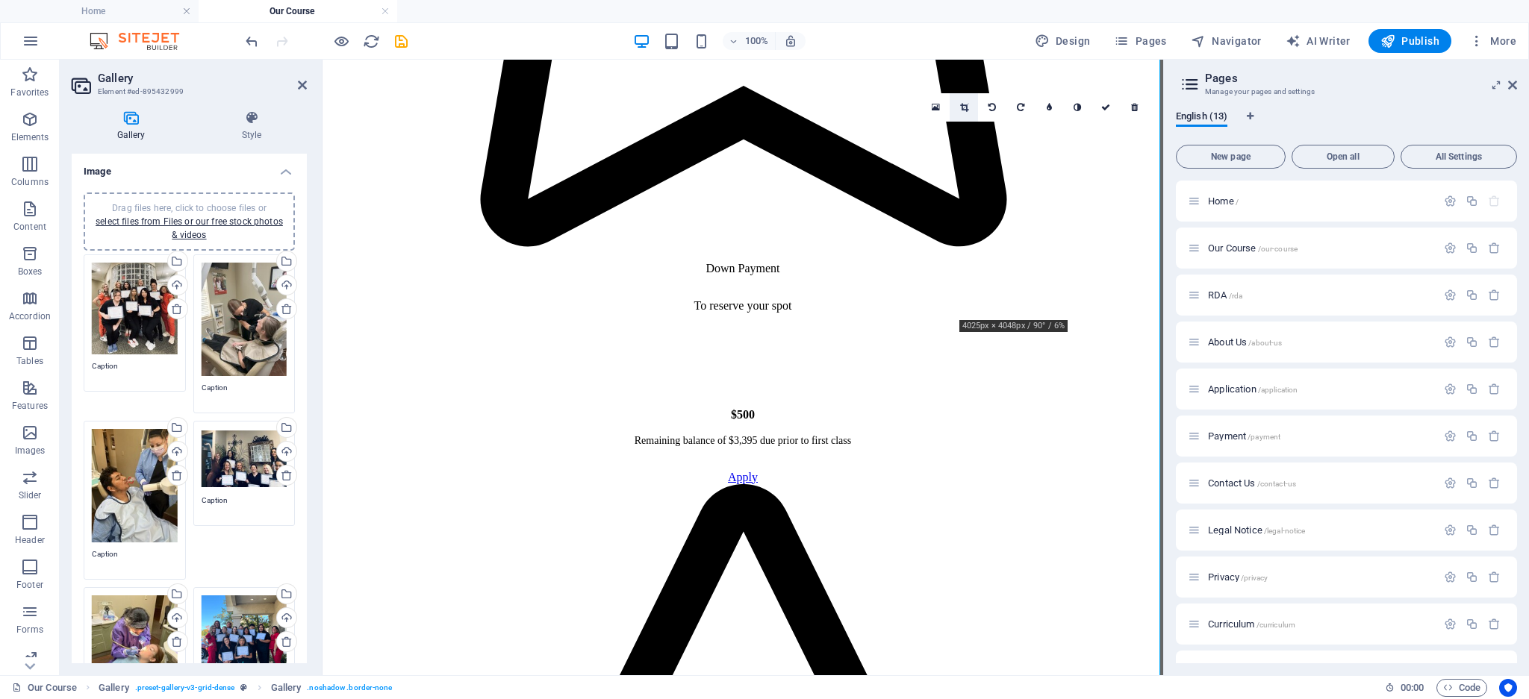
click at [964, 108] on icon at bounding box center [964, 107] width 8 height 9
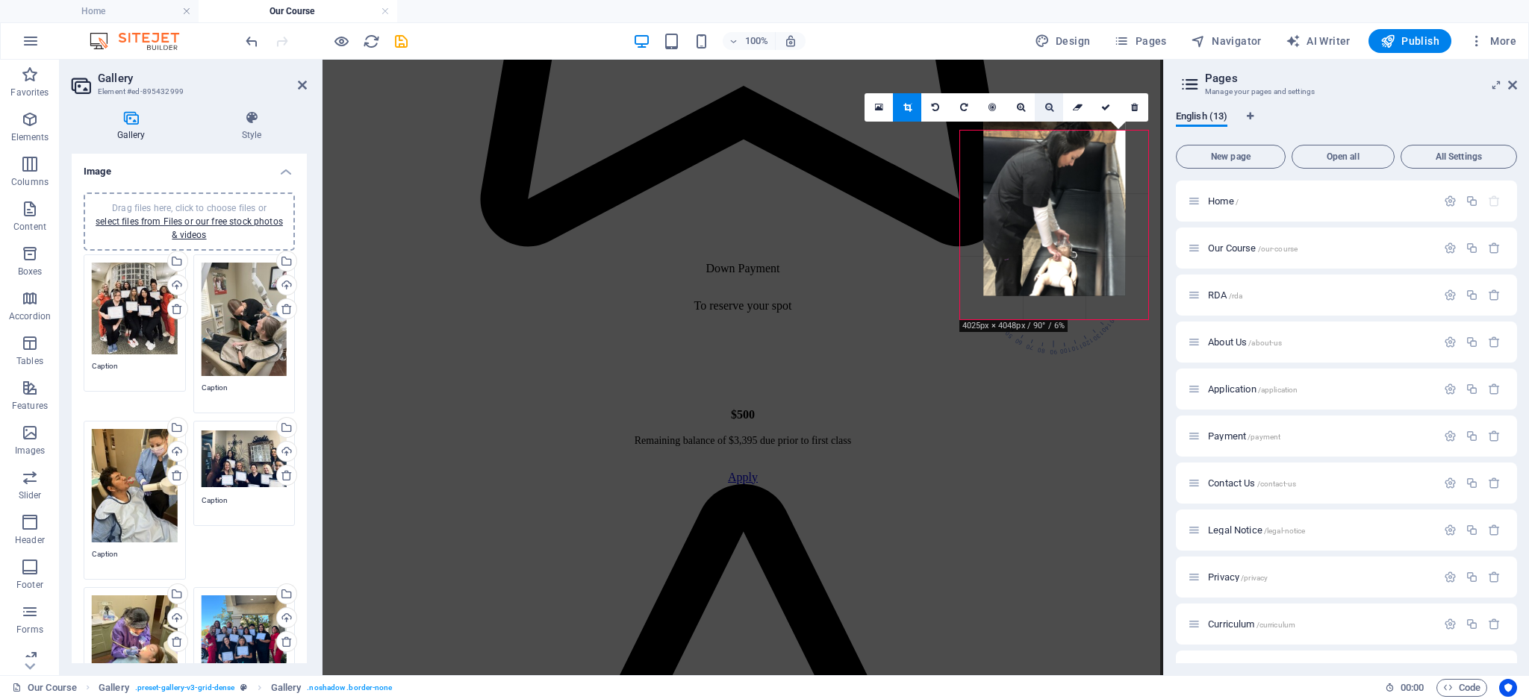
click at [1045, 109] on icon at bounding box center [1049, 107] width 8 height 9
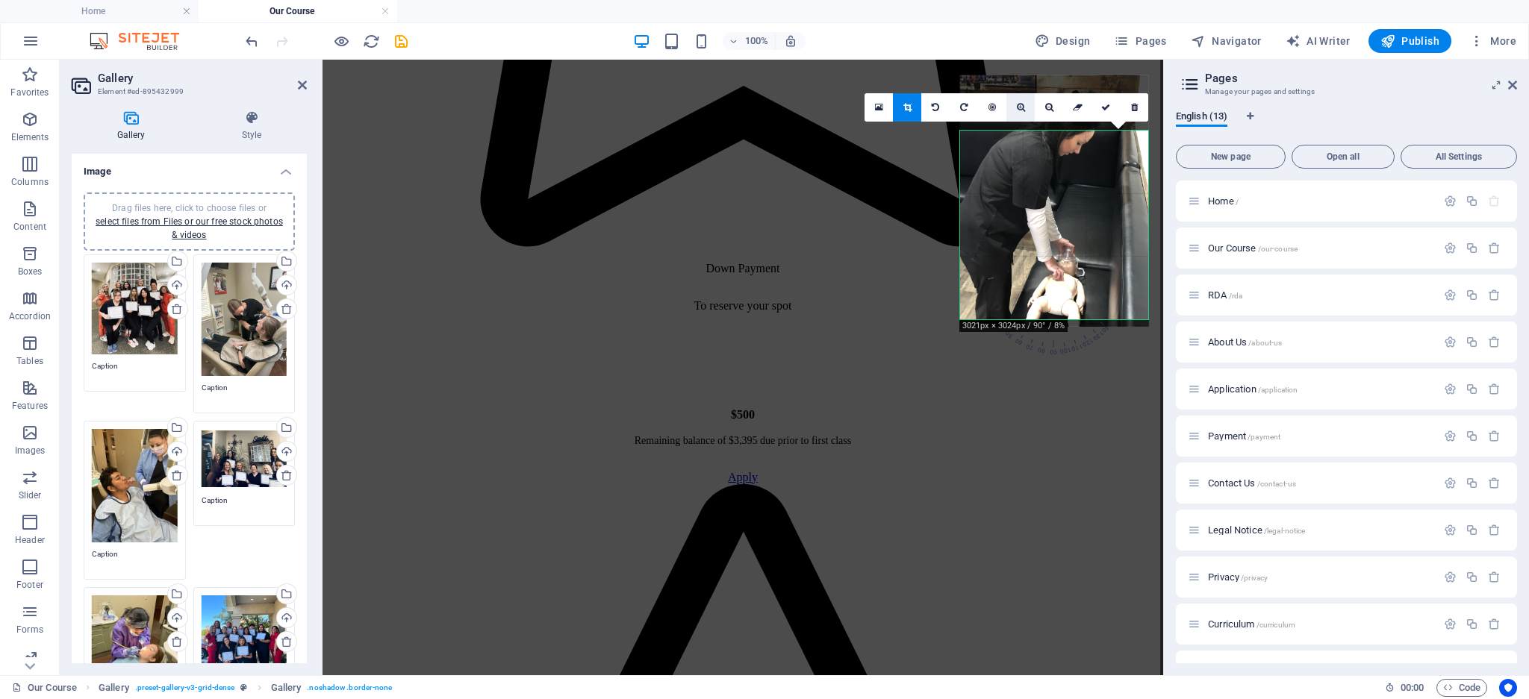
click at [1015, 107] on link at bounding box center [1020, 107] width 28 height 28
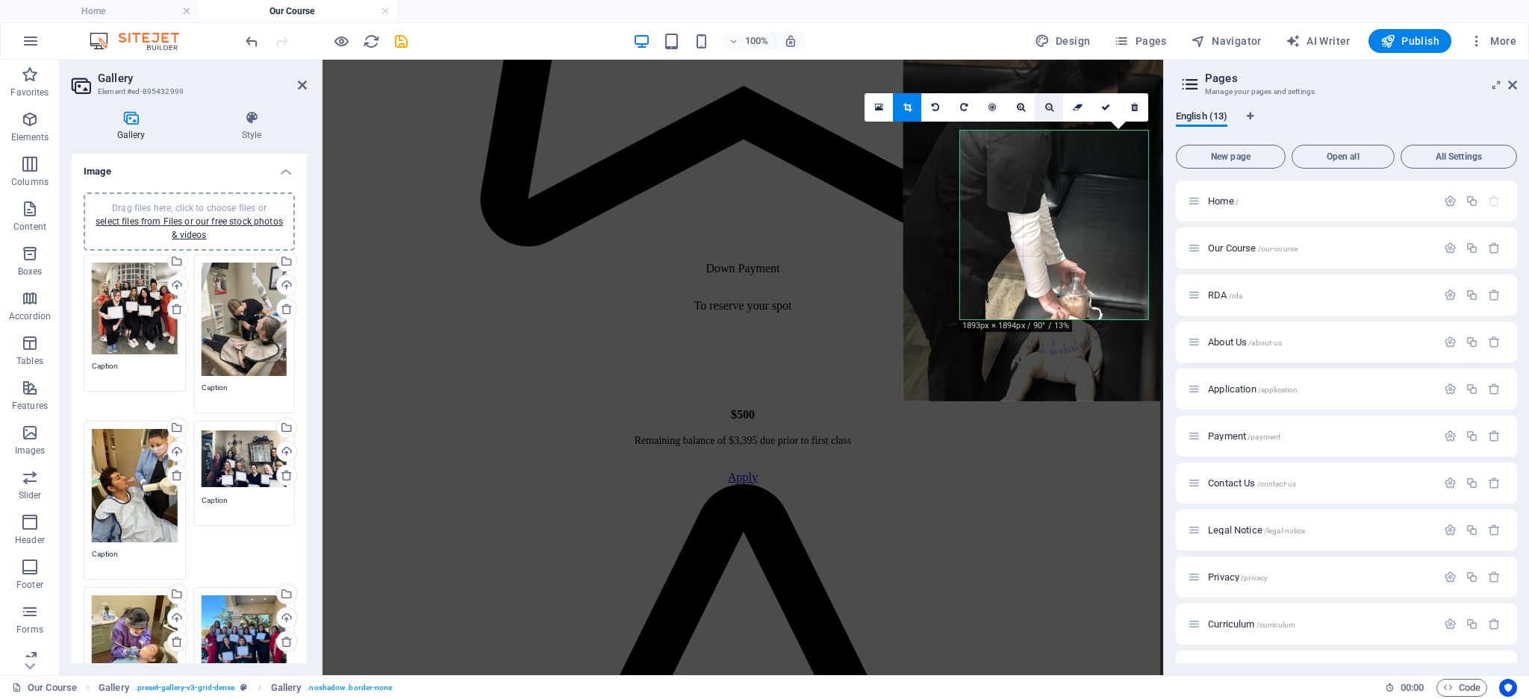
click at [1045, 108] on icon at bounding box center [1049, 107] width 8 height 9
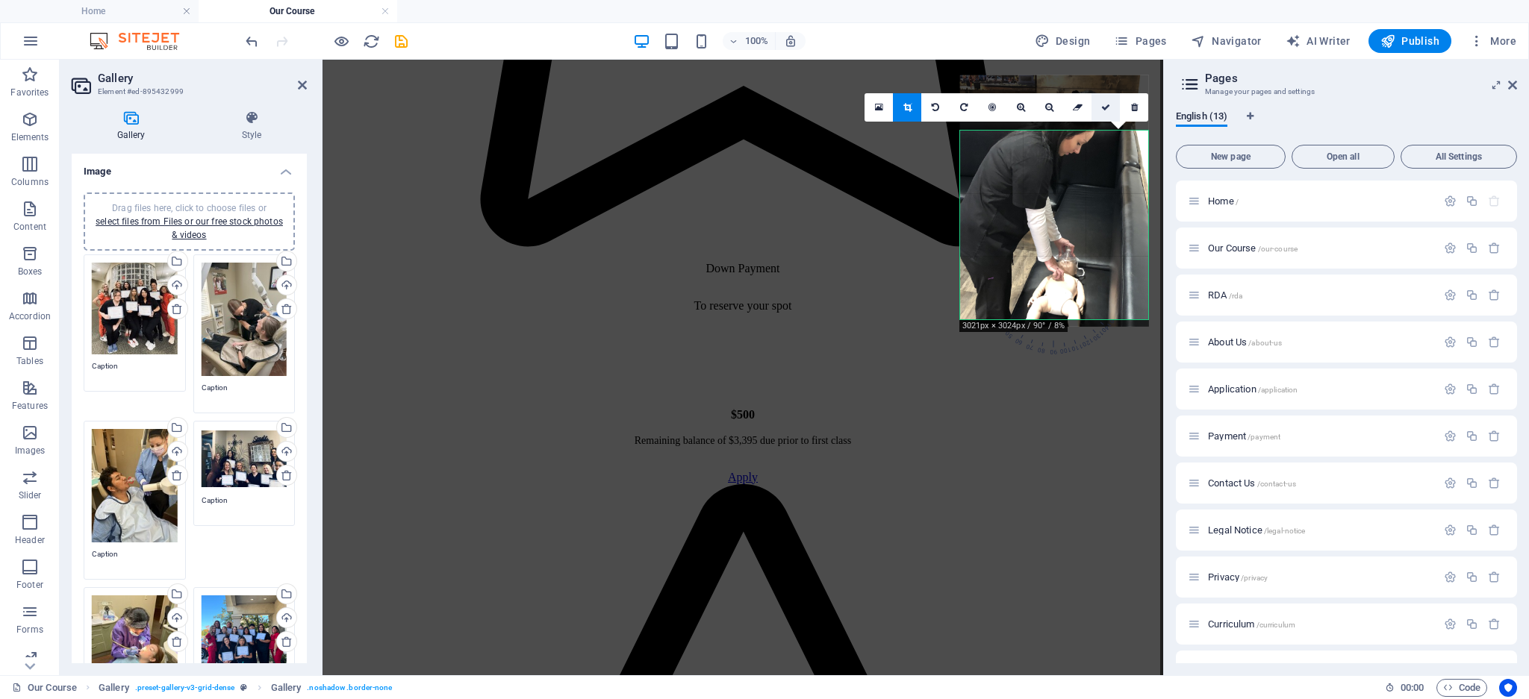
click at [1106, 112] on link at bounding box center [1105, 107] width 28 height 28
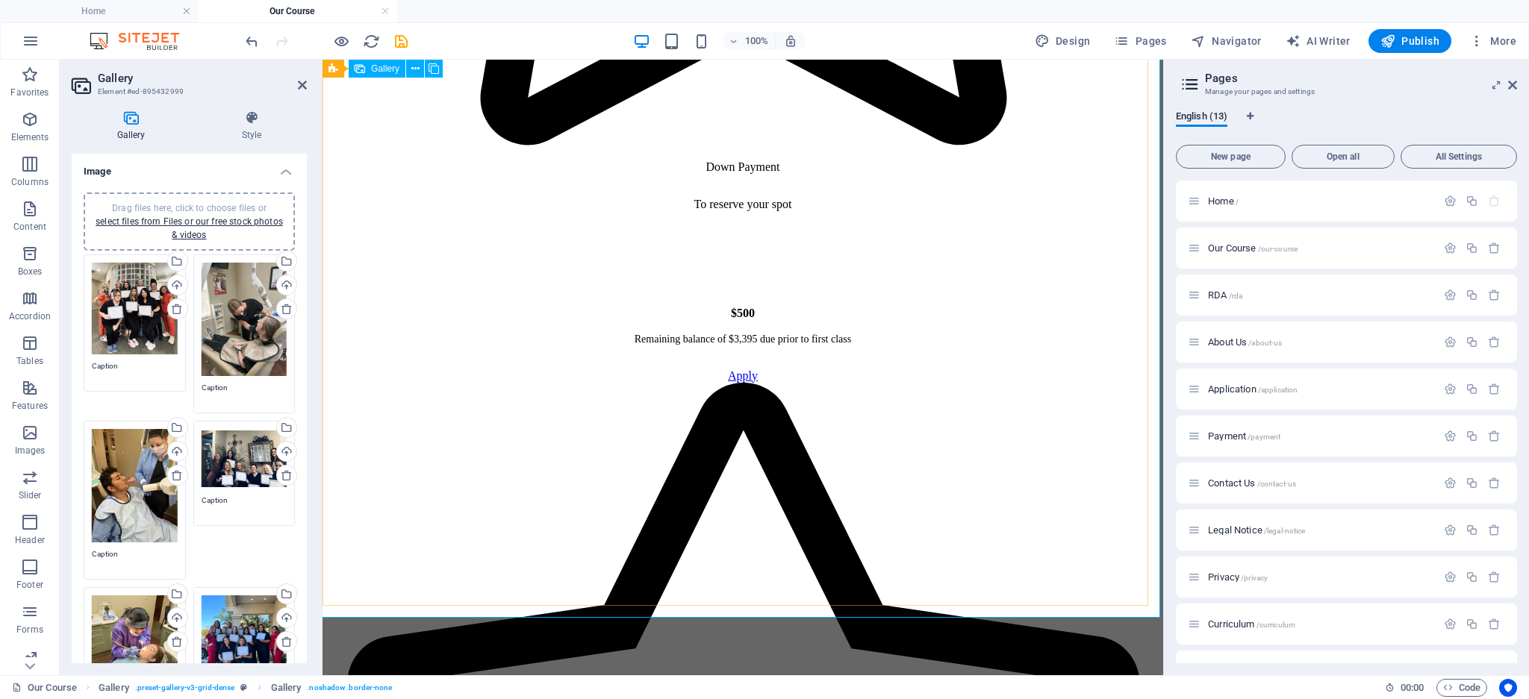
scroll to position [2731, 0]
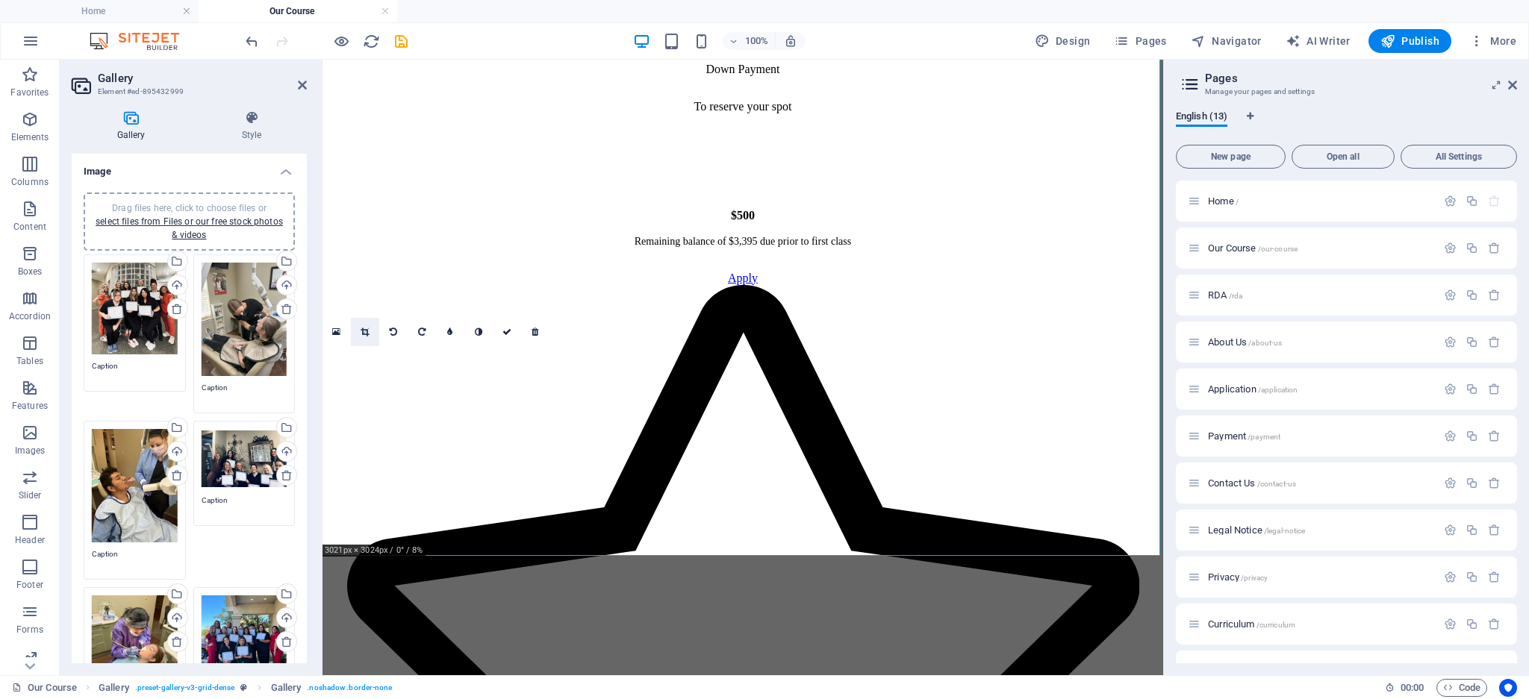
click at [367, 332] on icon at bounding box center [365, 332] width 8 height 9
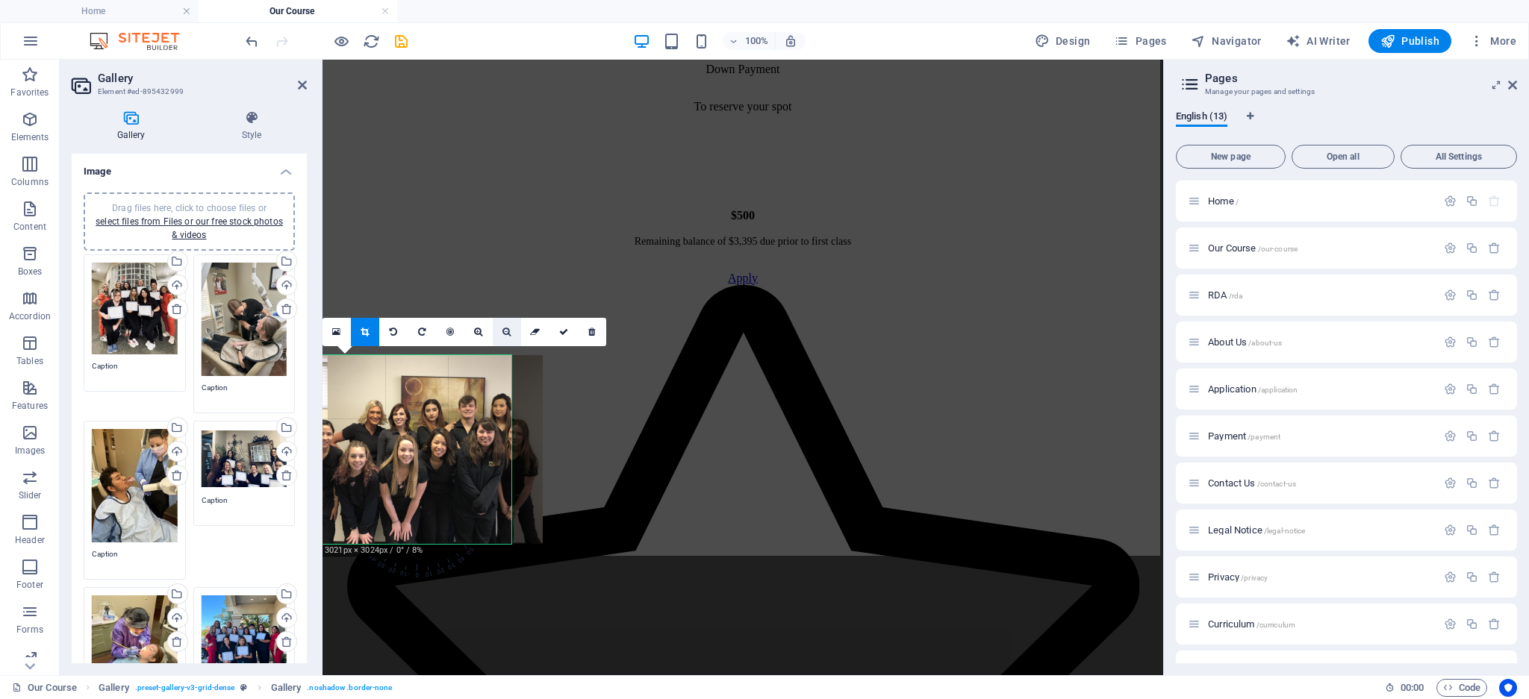
click at [508, 330] on icon at bounding box center [506, 332] width 8 height 9
click at [504, 331] on icon at bounding box center [506, 332] width 8 height 9
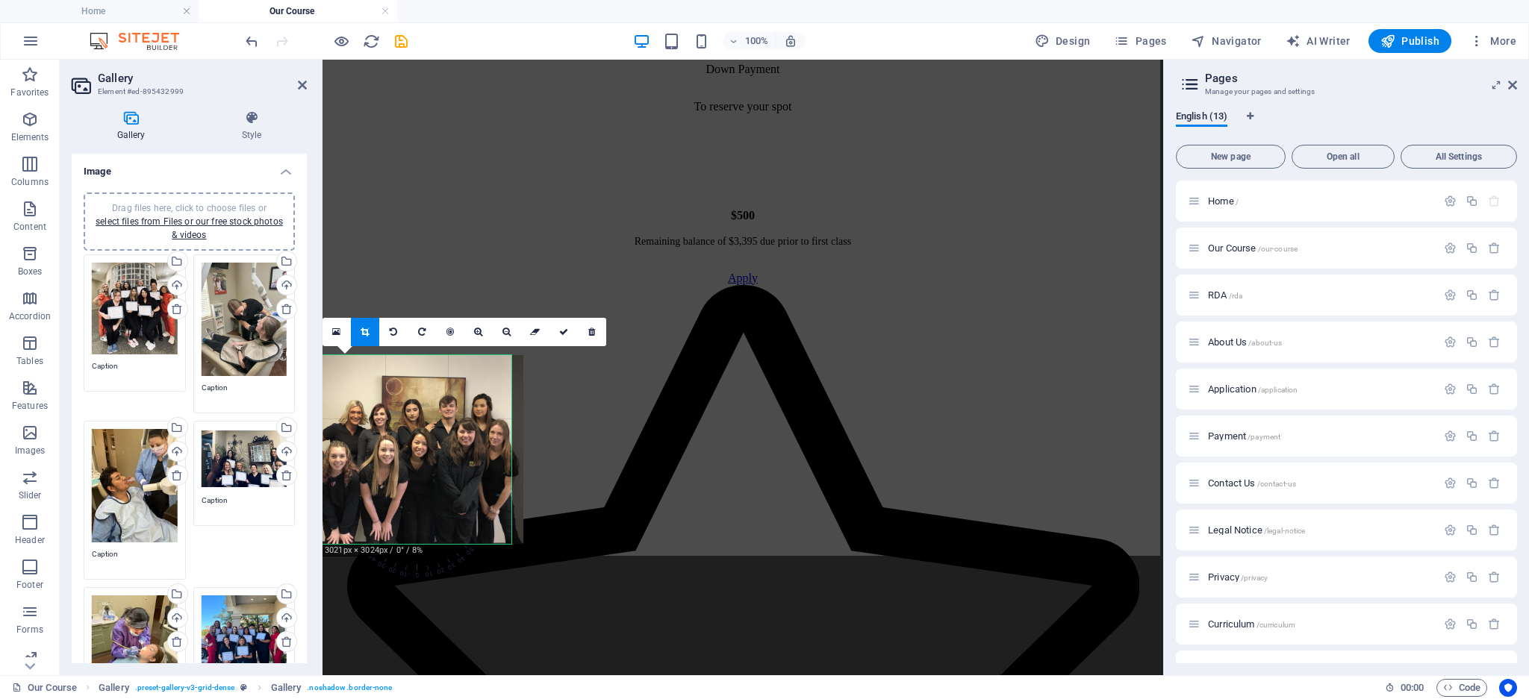
drag, startPoint x: 511, startPoint y: 487, endPoint x: 491, endPoint y: 487, distance: 19.4
click at [491, 487] on div at bounding box center [398, 449] width 252 height 189
click at [564, 329] on icon at bounding box center [563, 332] width 9 height 9
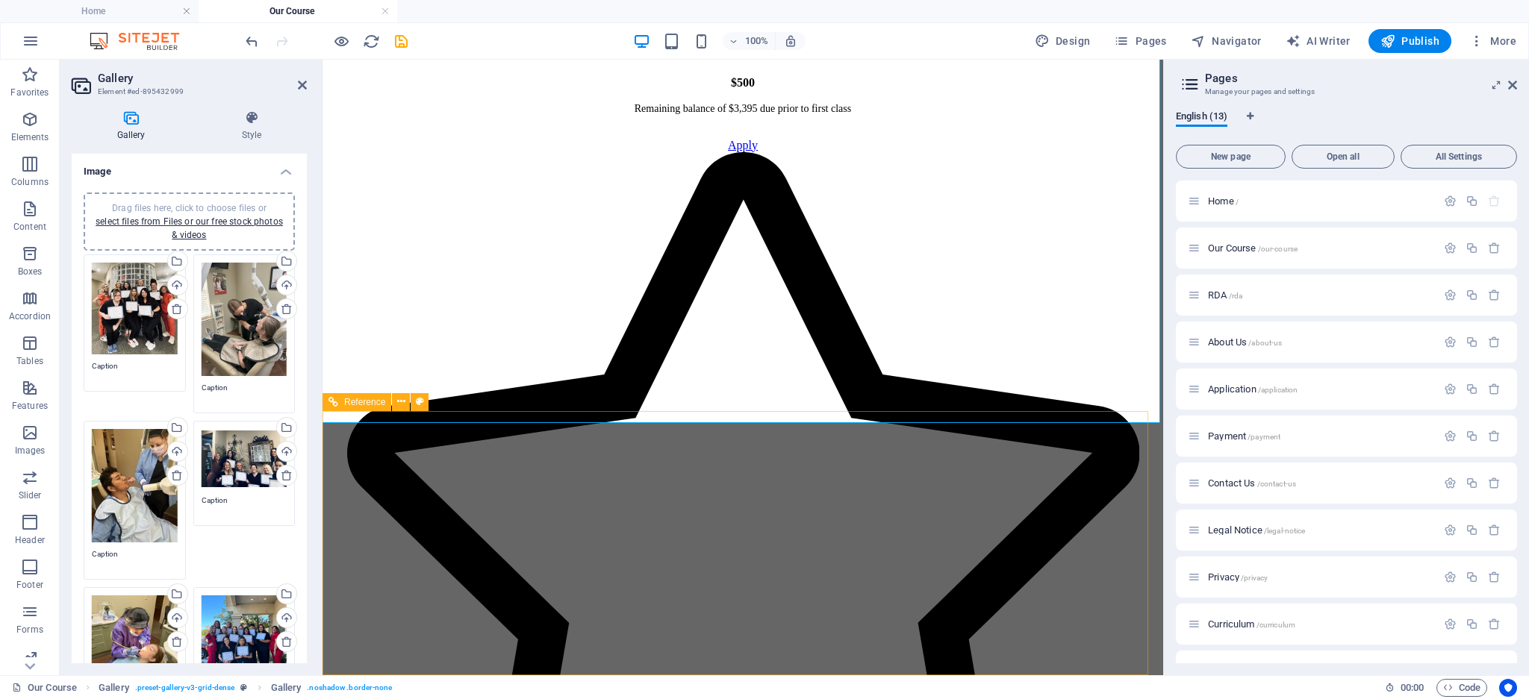
scroll to position [2731, 0]
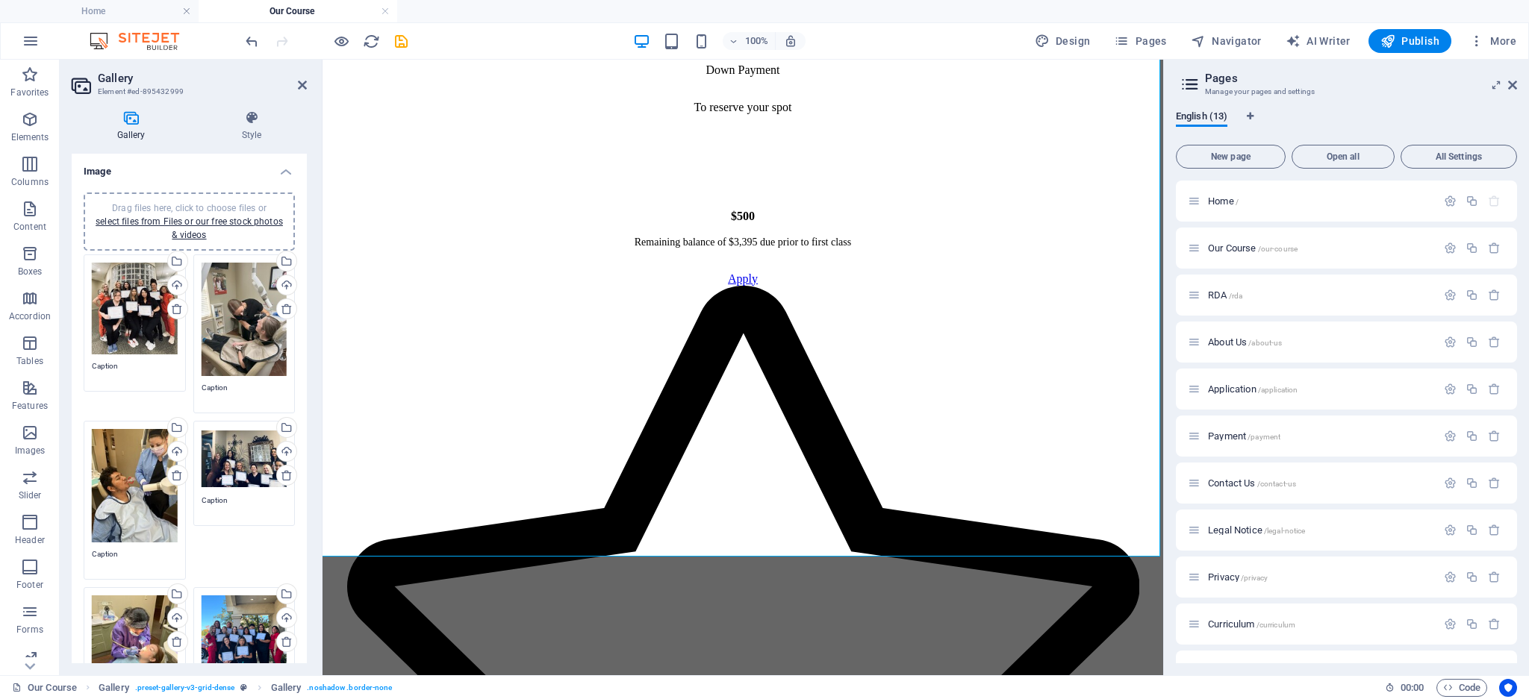
click at [181, 226] on div "Drag files here, click to choose files or select files from Files or our free s…" at bounding box center [189, 222] width 193 height 40
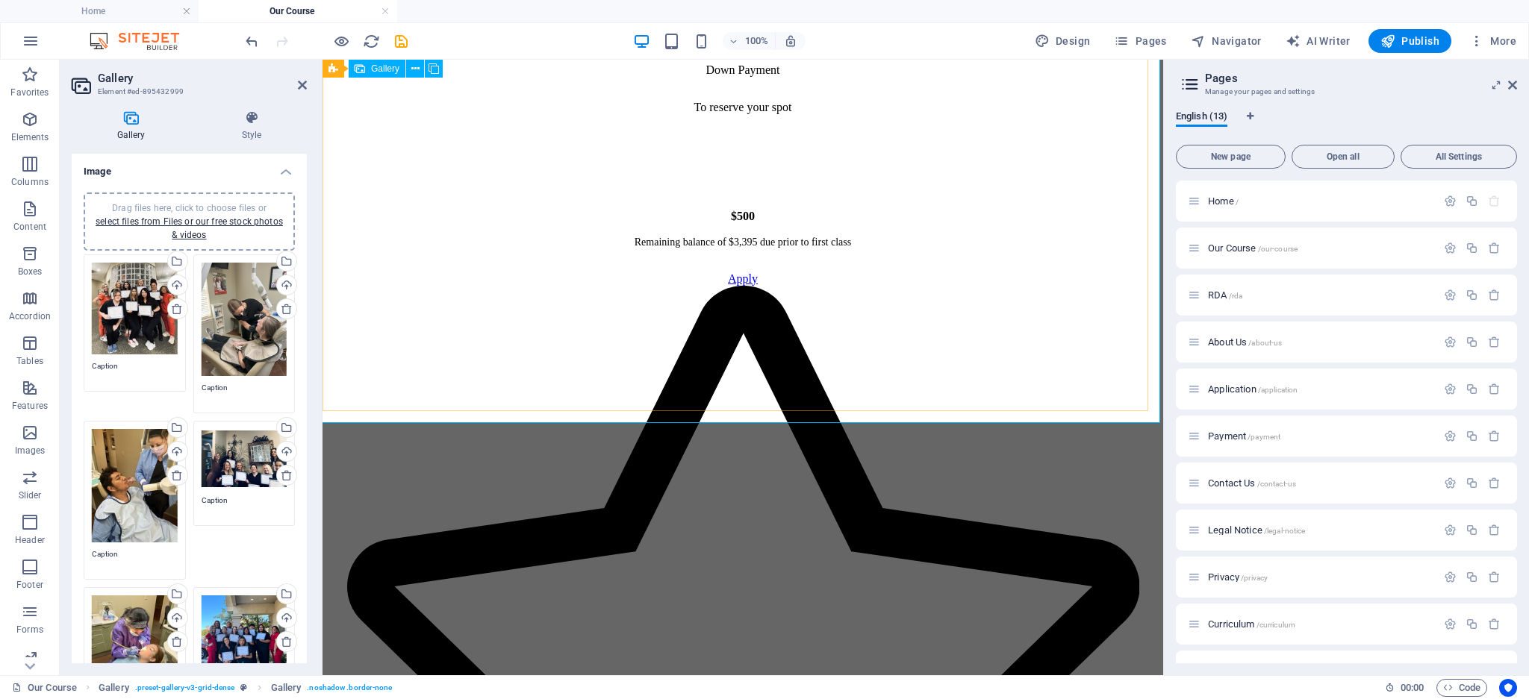
scroll to position [2864, 0]
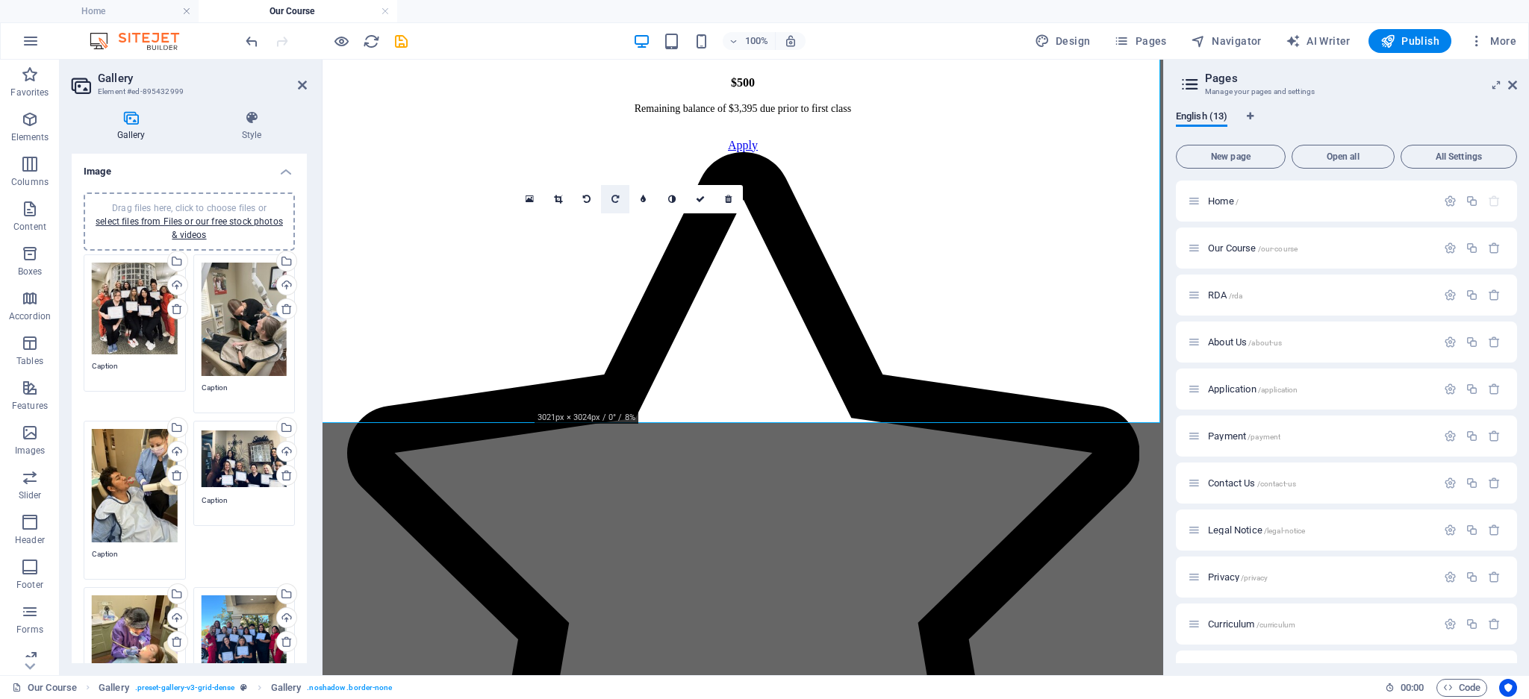
click at [611, 203] on icon at bounding box center [614, 199] width 7 height 9
click at [558, 200] on icon at bounding box center [558, 199] width 8 height 9
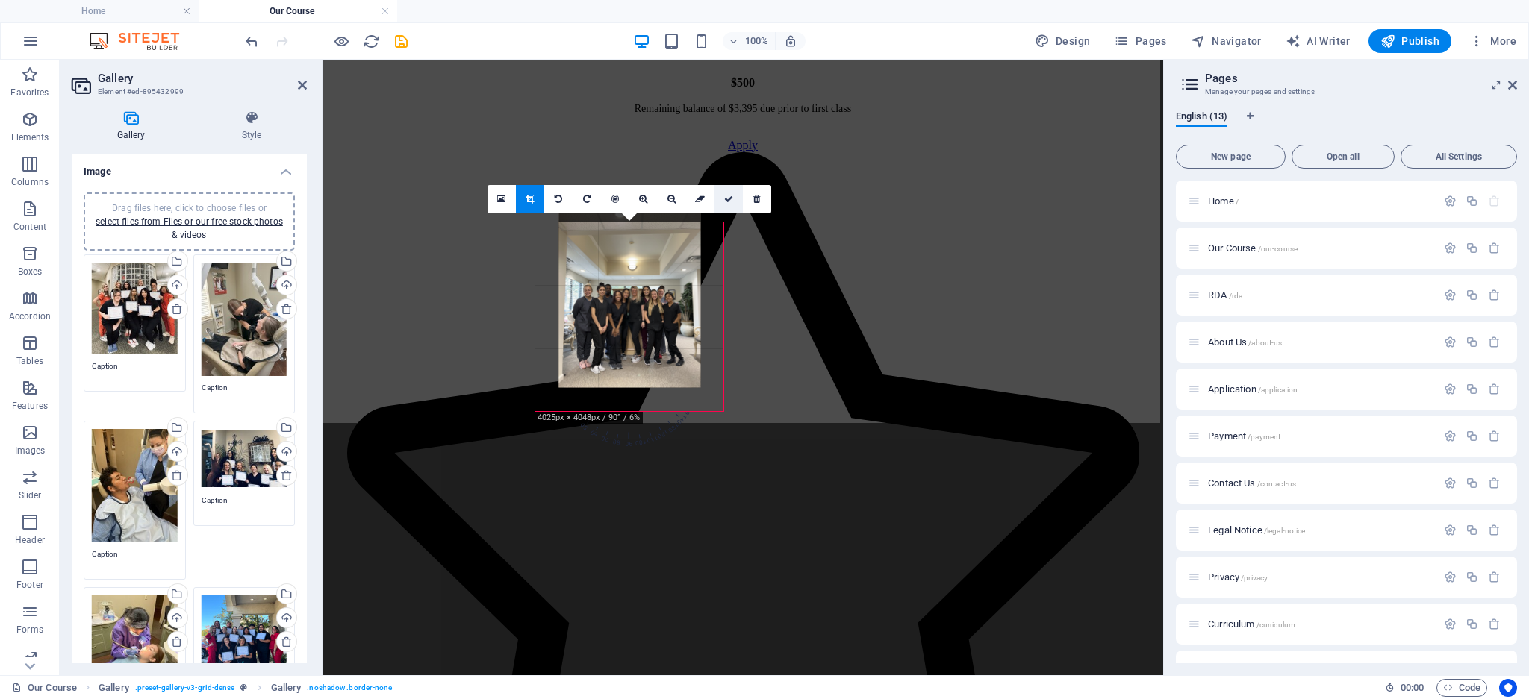
click at [725, 202] on icon at bounding box center [728, 199] width 9 height 9
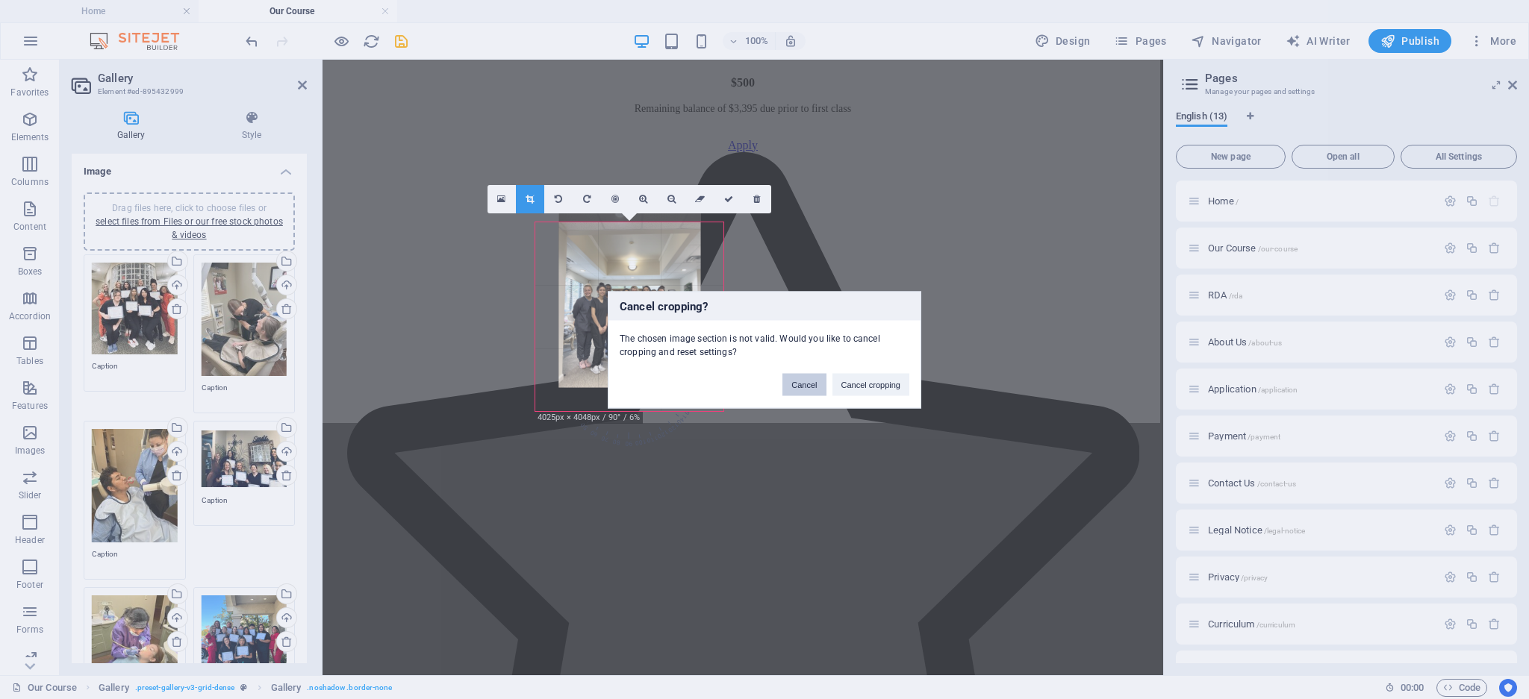
drag, startPoint x: 805, startPoint y: 387, endPoint x: 152, endPoint y: 284, distance: 661.3
click at [805, 387] on button "Cancel" at bounding box center [803, 384] width 43 height 22
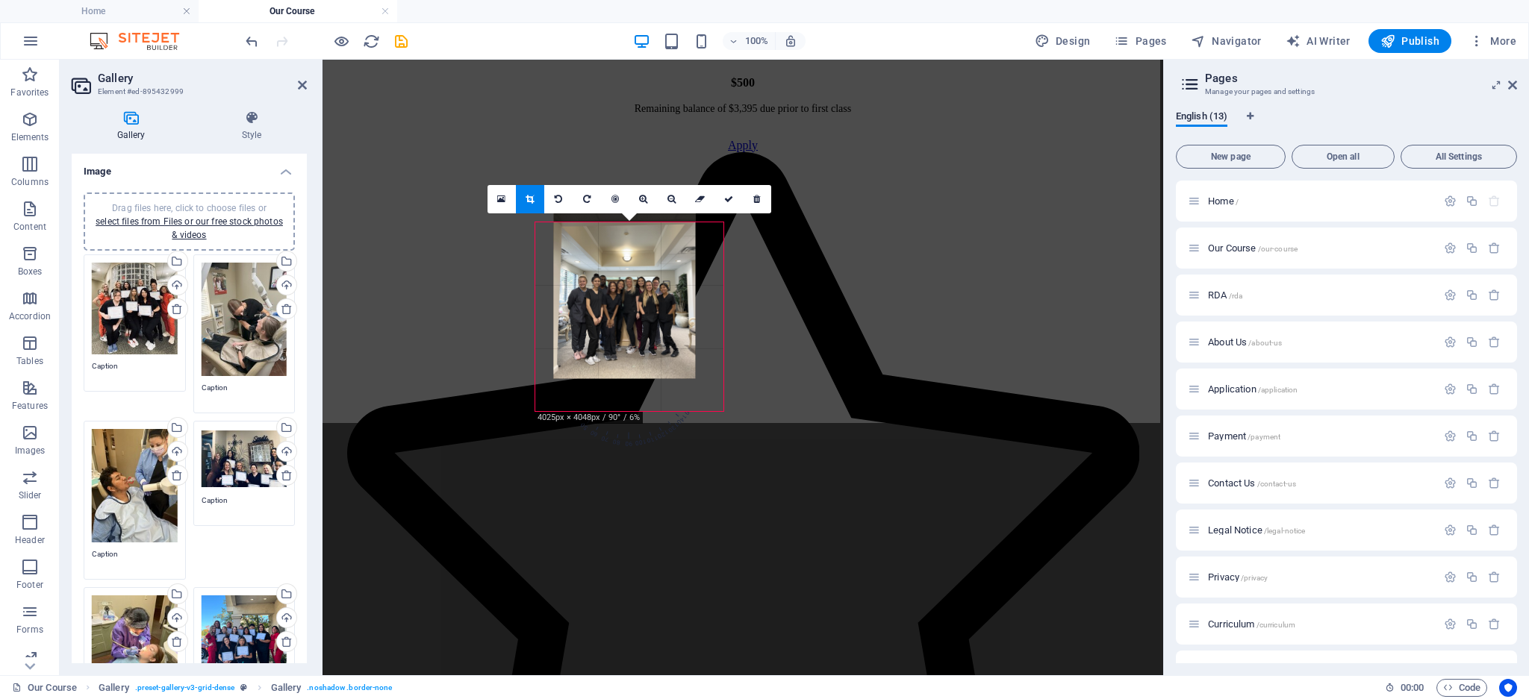
drag, startPoint x: 625, startPoint y: 311, endPoint x: 620, endPoint y: 302, distance: 10.4
click at [620, 302] on div at bounding box center [624, 284] width 142 height 189
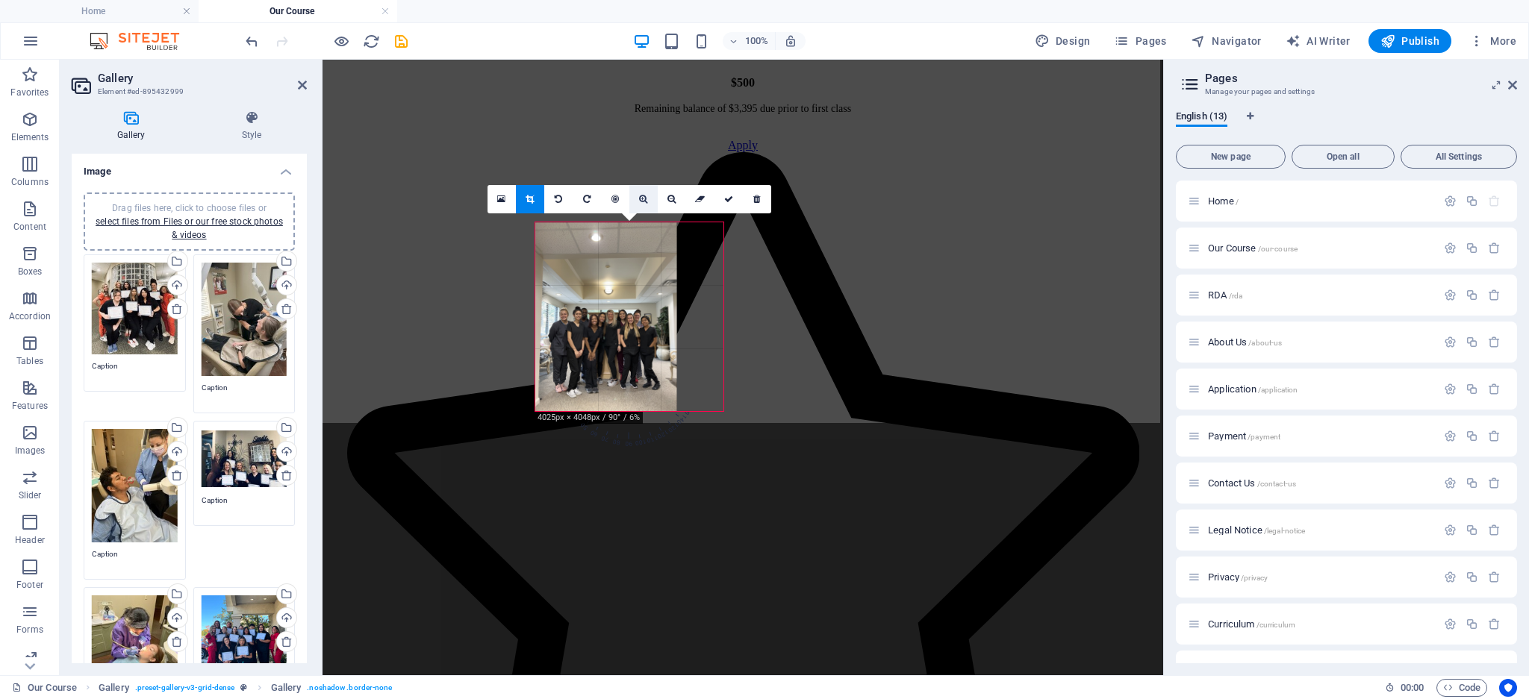
click at [639, 200] on icon at bounding box center [643, 199] width 8 height 9
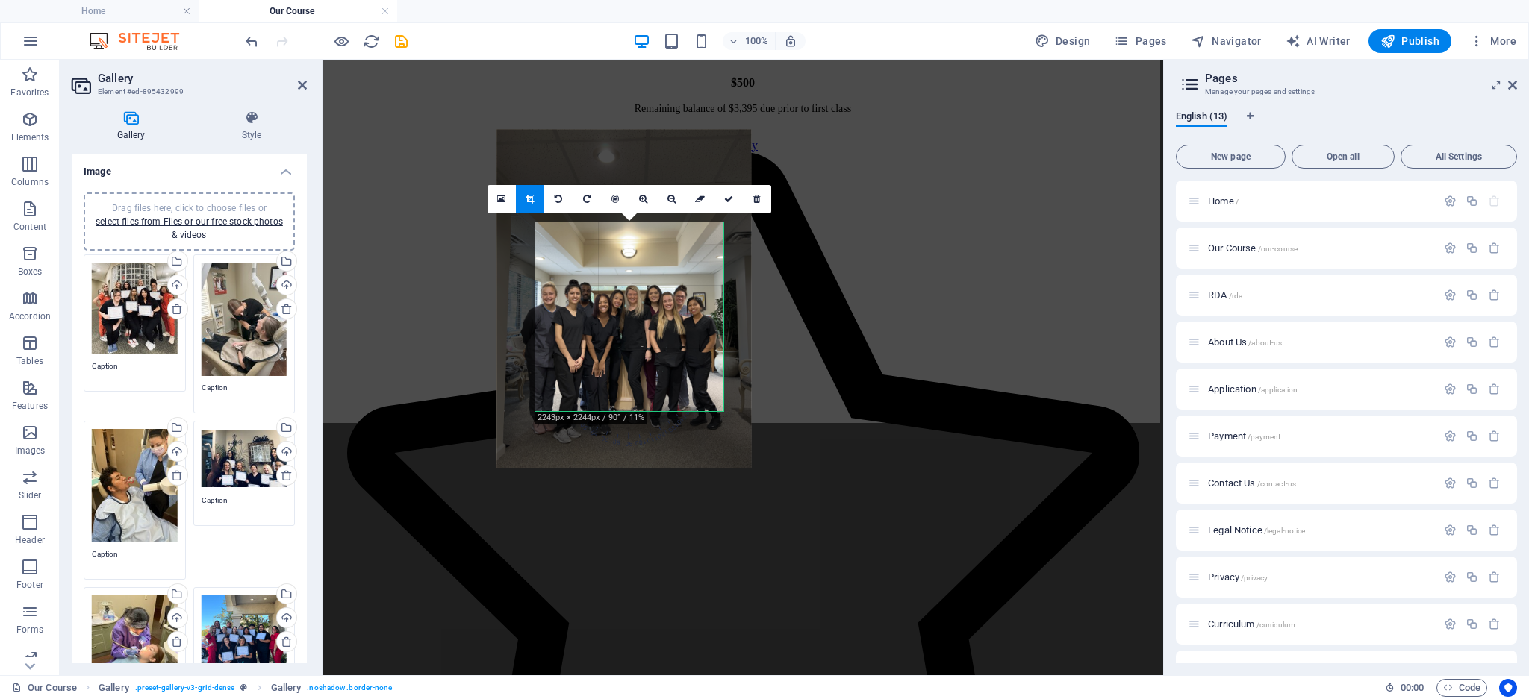
drag, startPoint x: 594, startPoint y: 369, endPoint x: 613, endPoint y: 351, distance: 25.9
click at [613, 351] on div at bounding box center [624, 298] width 255 height 339
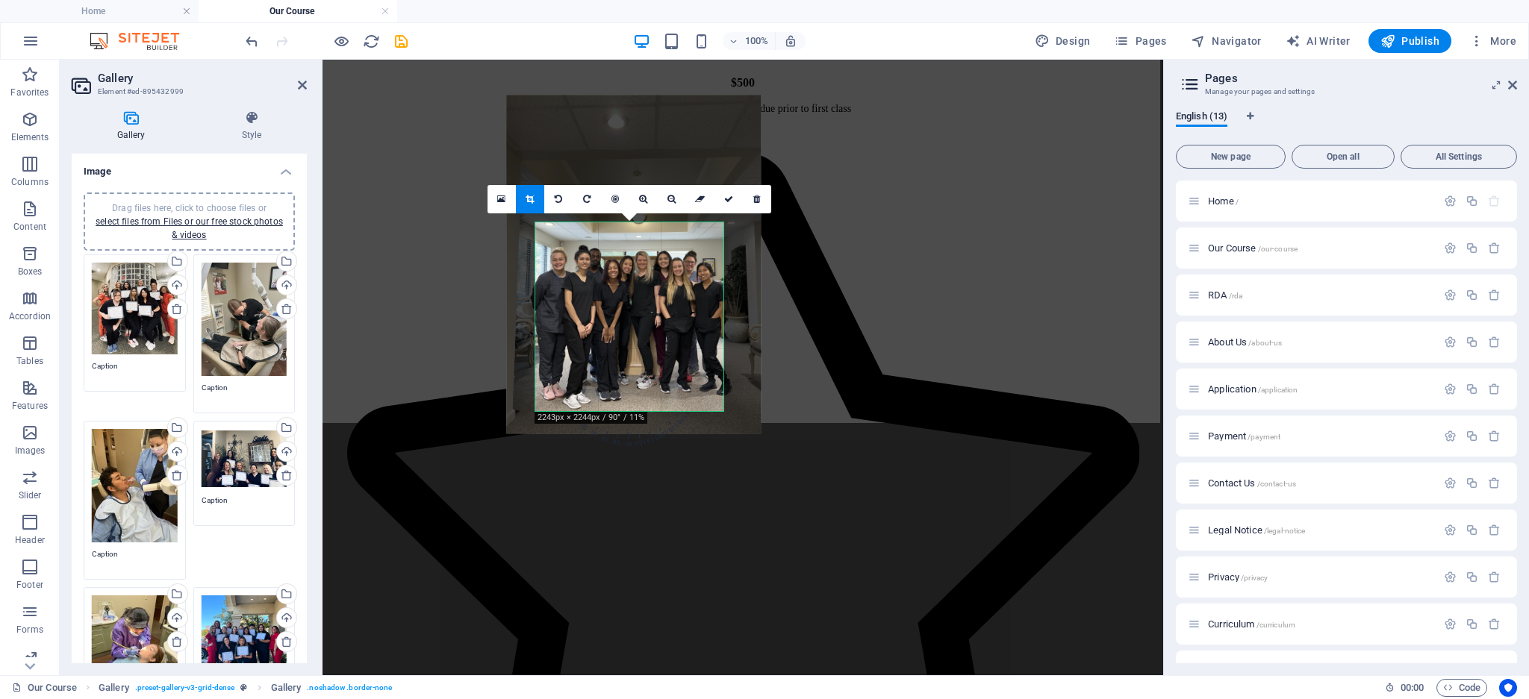
drag, startPoint x: 652, startPoint y: 272, endPoint x: 662, endPoint y: 237, distance: 35.7
click at [662, 237] on div at bounding box center [634, 264] width 255 height 339
click at [724, 196] on icon at bounding box center [728, 199] width 9 height 9
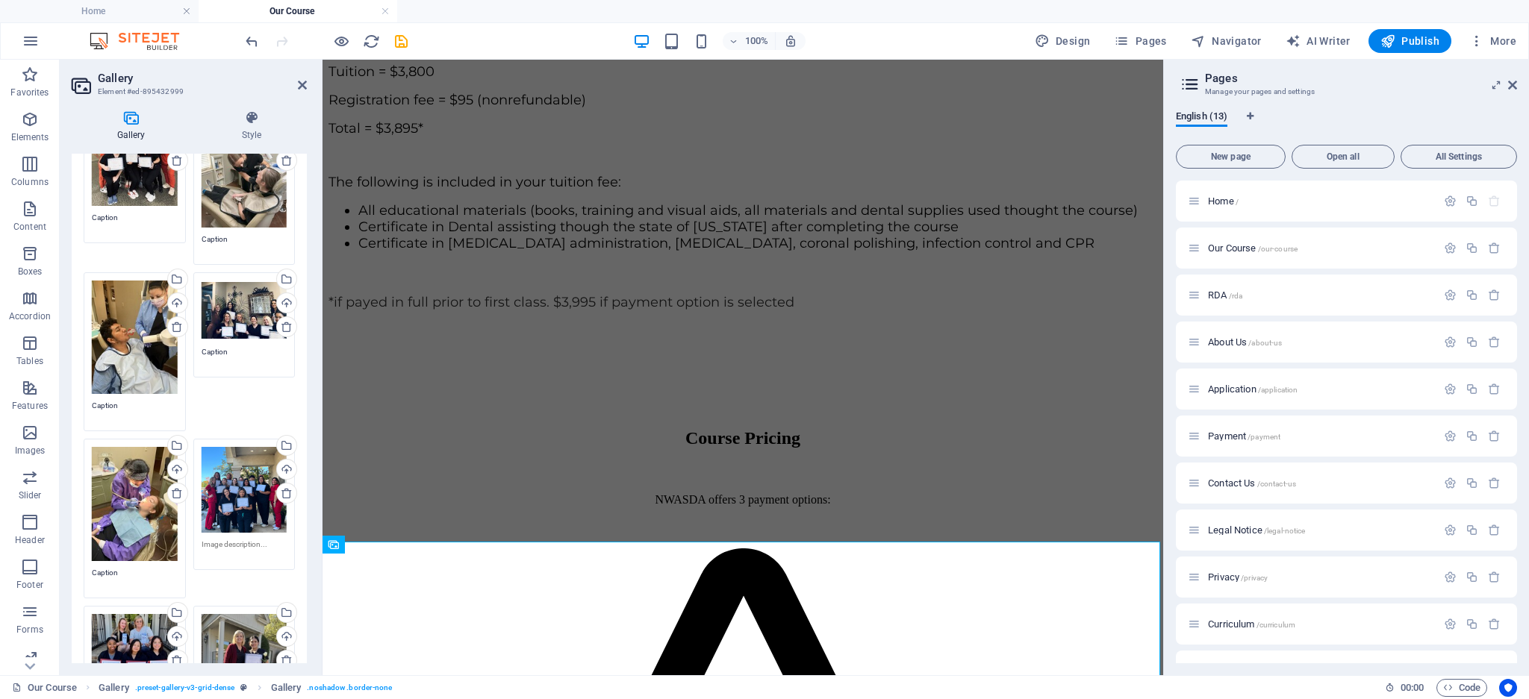
scroll to position [299, 0]
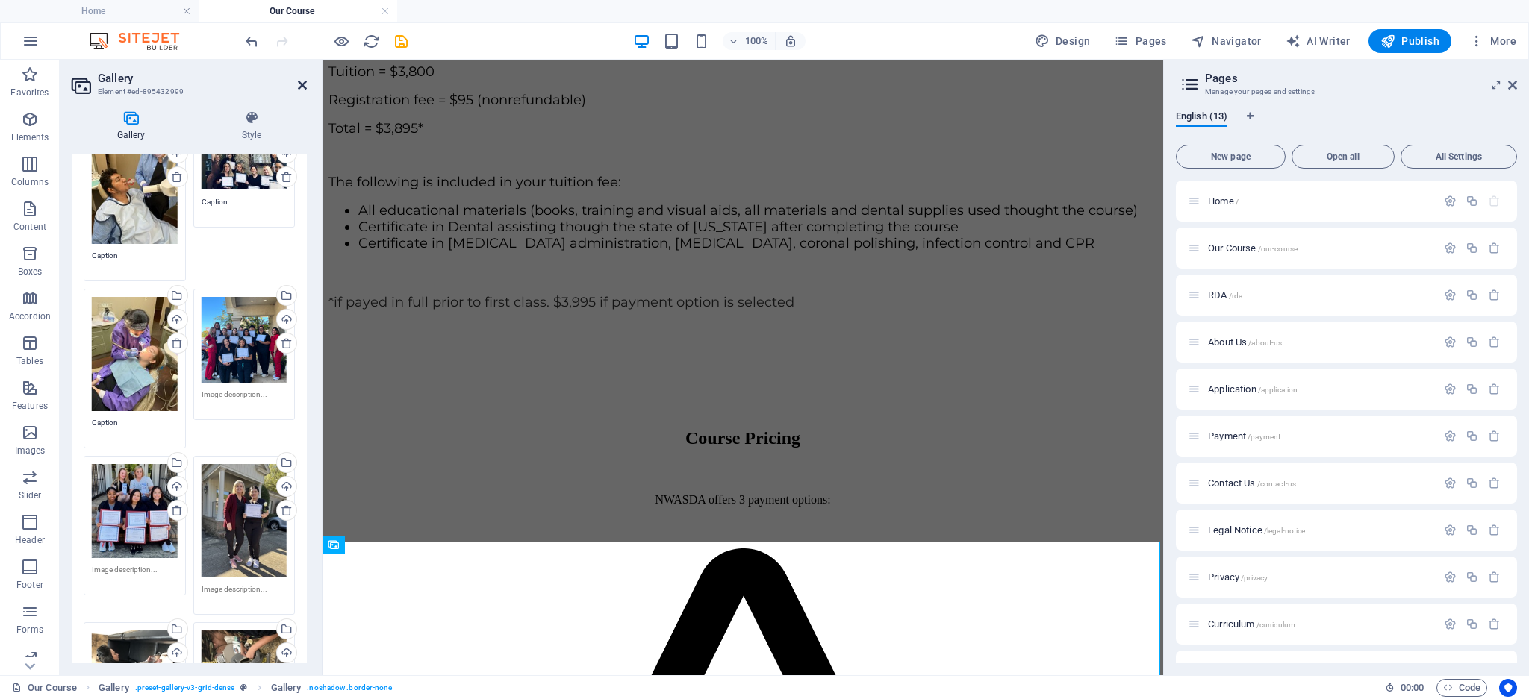
click at [298, 85] on icon at bounding box center [302, 85] width 9 height 12
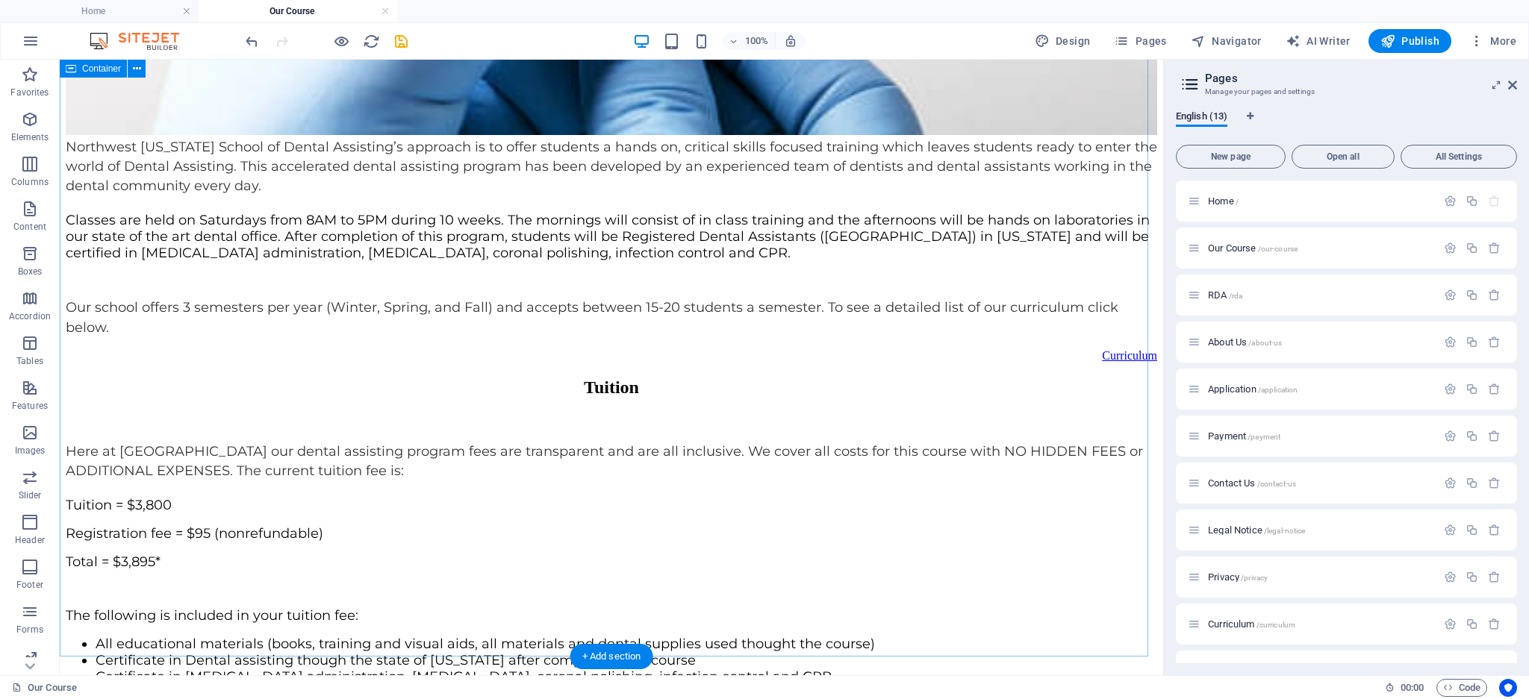
scroll to position [1251, 0]
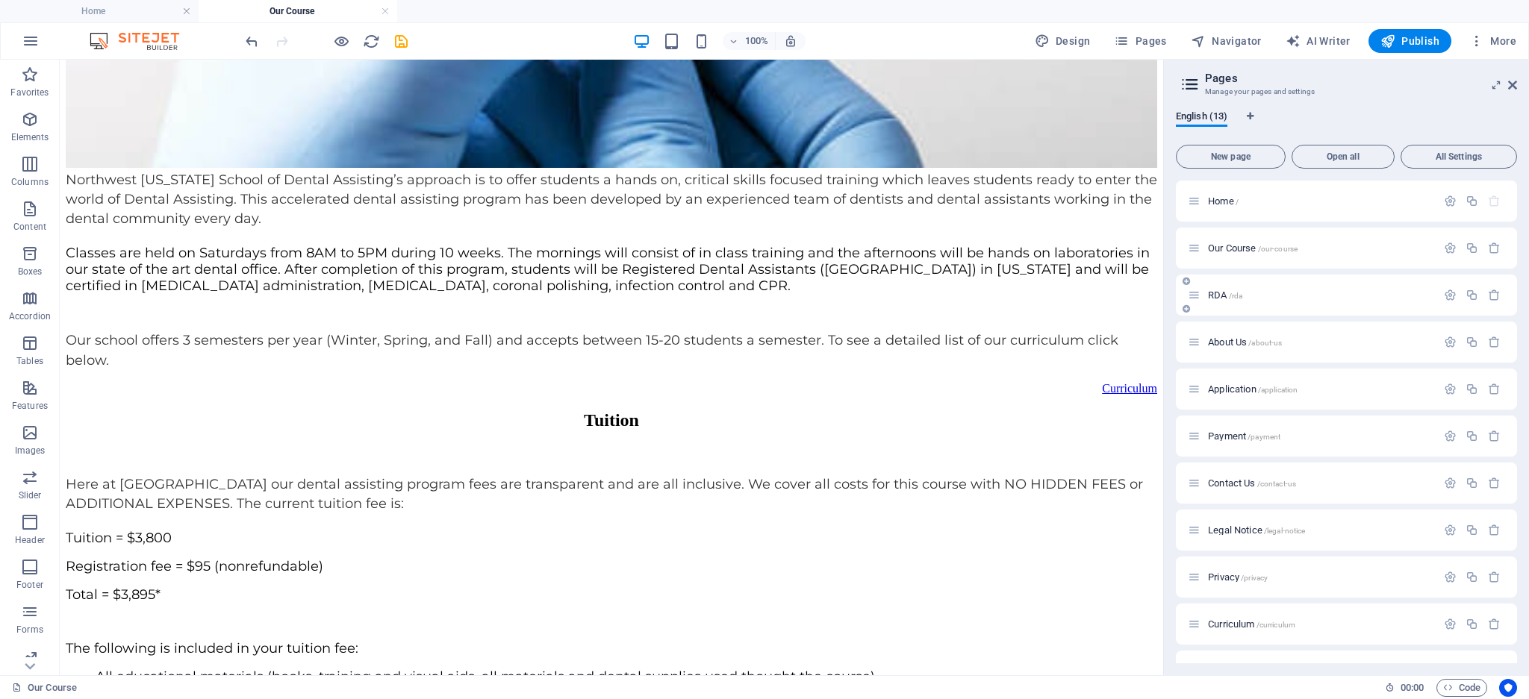
click at [1209, 293] on span "RDA /rda" at bounding box center [1225, 295] width 34 height 11
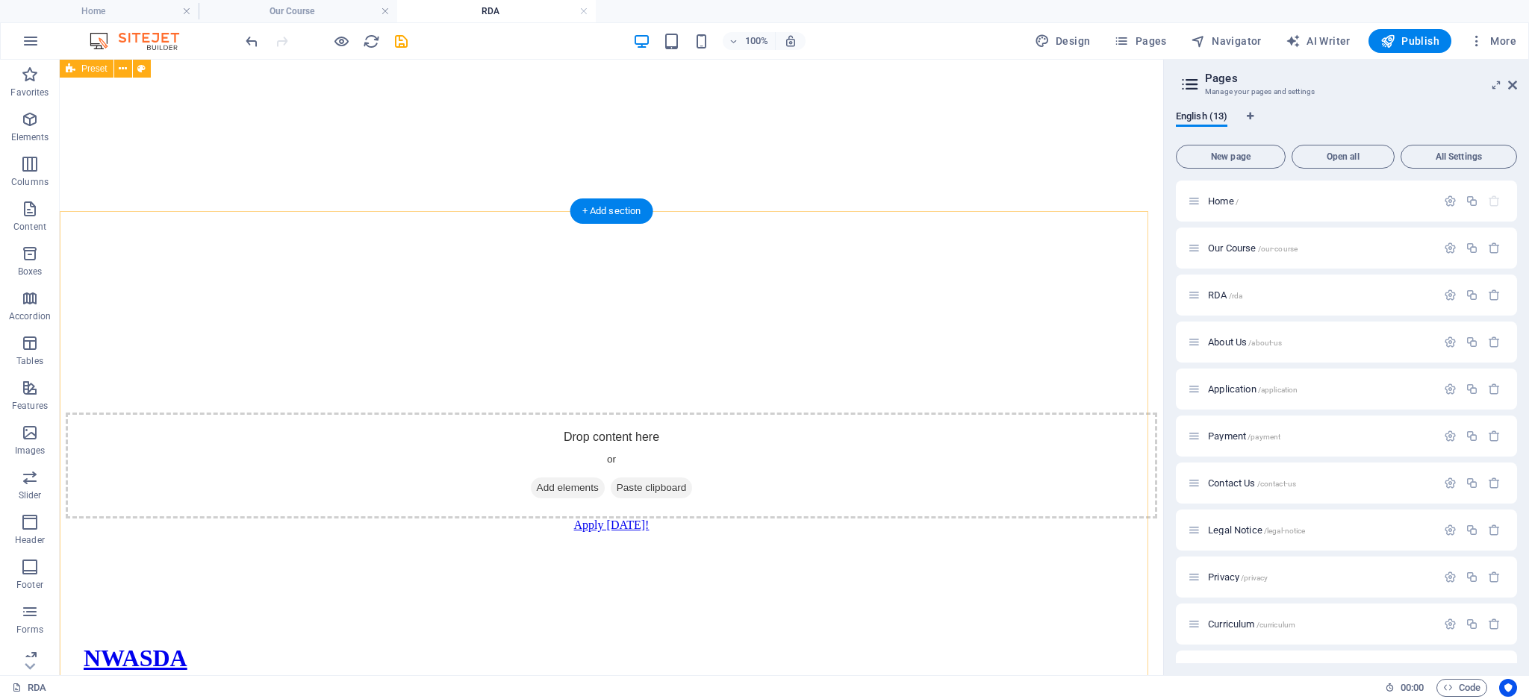
scroll to position [836, 0]
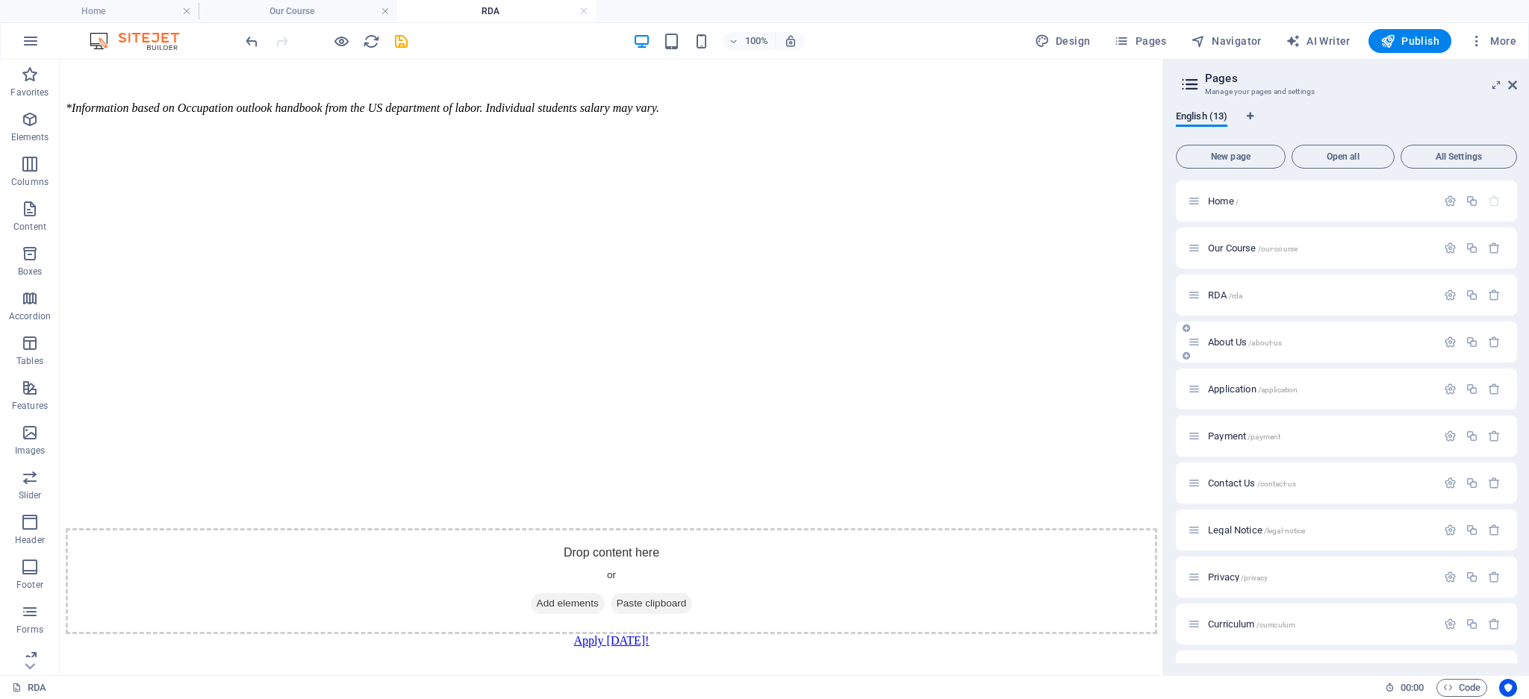
click at [1226, 336] on div "About Us /about-us" at bounding box center [1312, 342] width 249 height 17
drag, startPoint x: 1226, startPoint y: 342, endPoint x: 1186, endPoint y: 351, distance: 40.6
click at [1225, 342] on span "About Us /about-us" at bounding box center [1245, 342] width 74 height 11
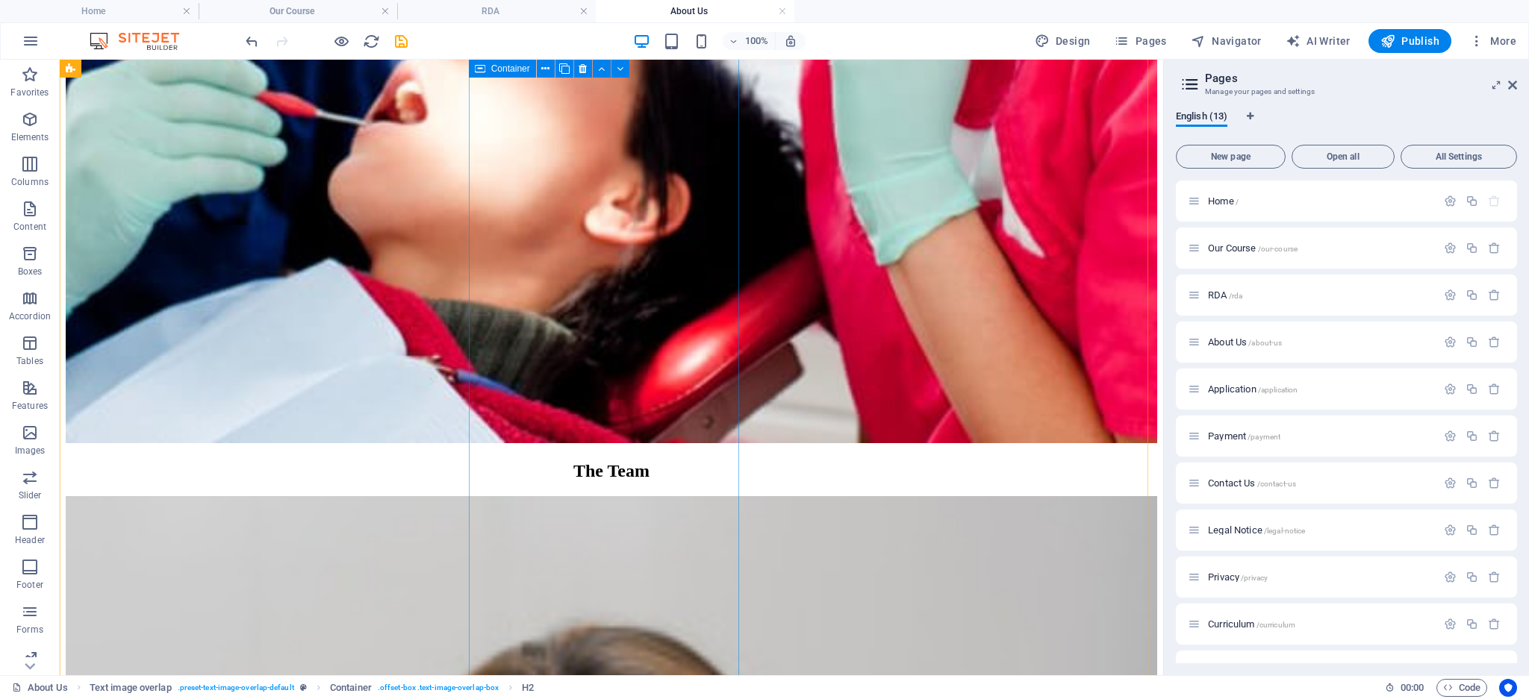
scroll to position [1094, 0]
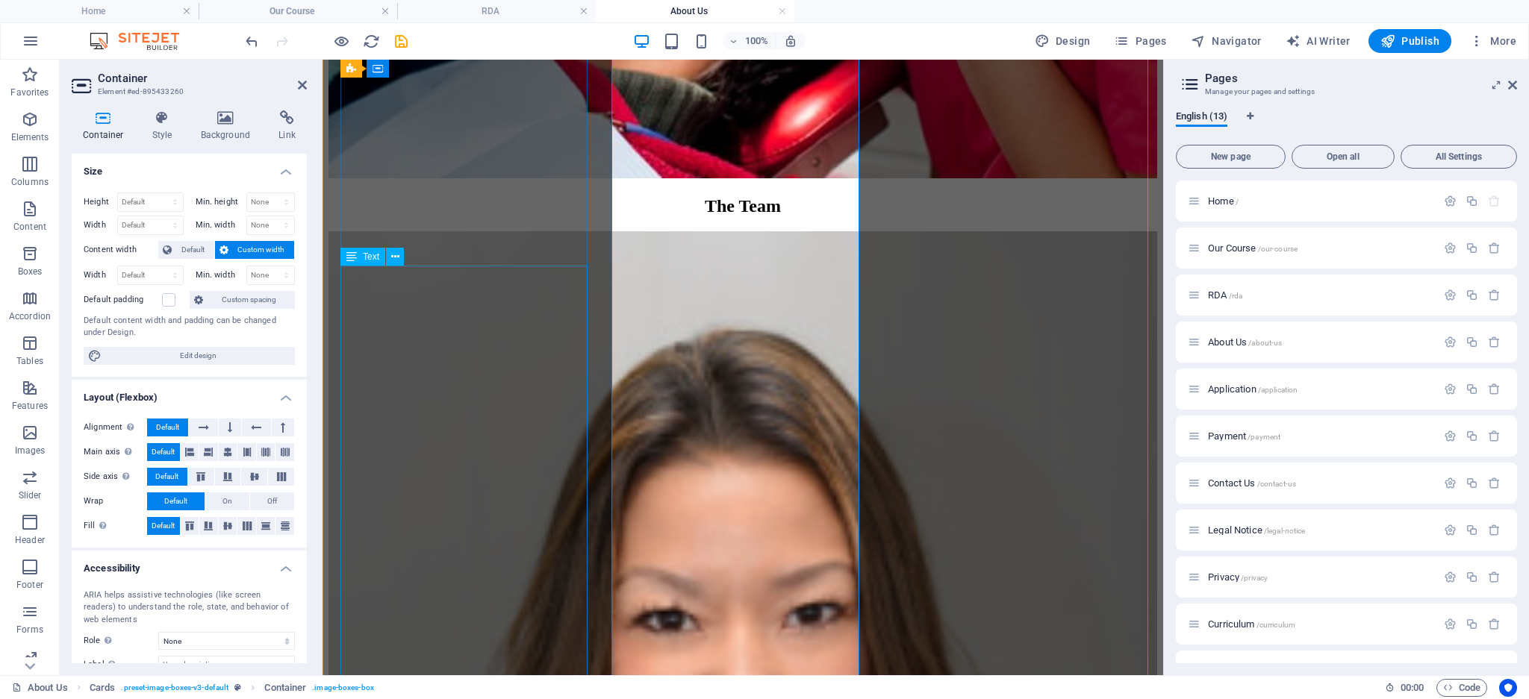
scroll to position [1059, 0]
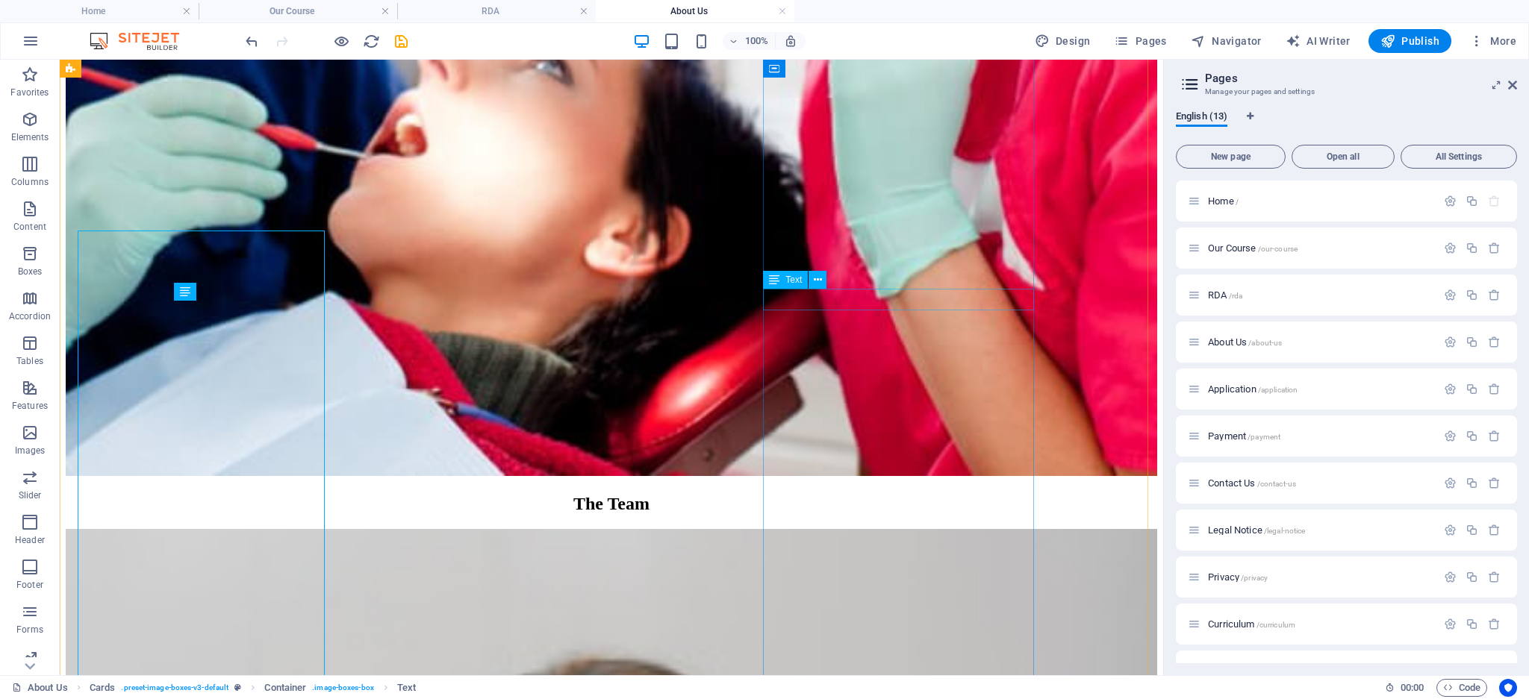
scroll to position [1094, 0]
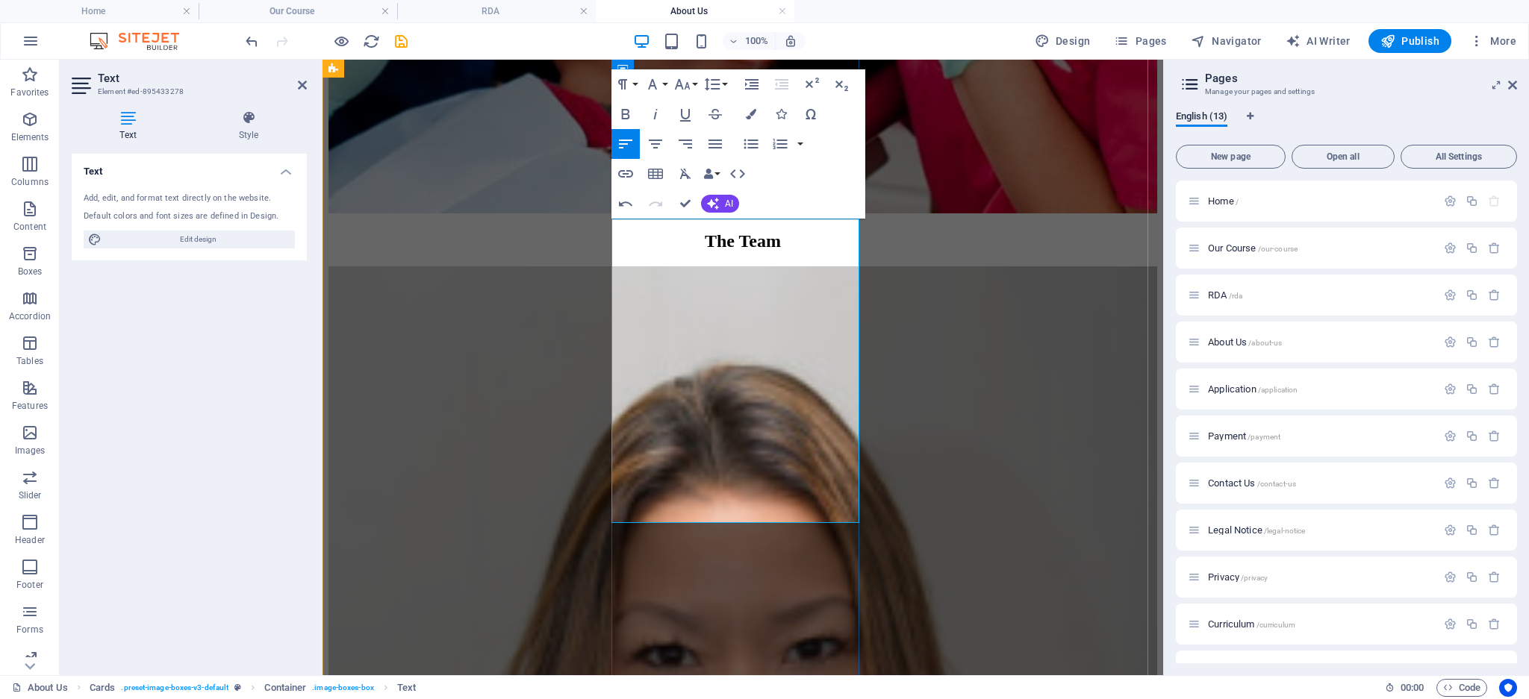
scroll to position [1067, 0]
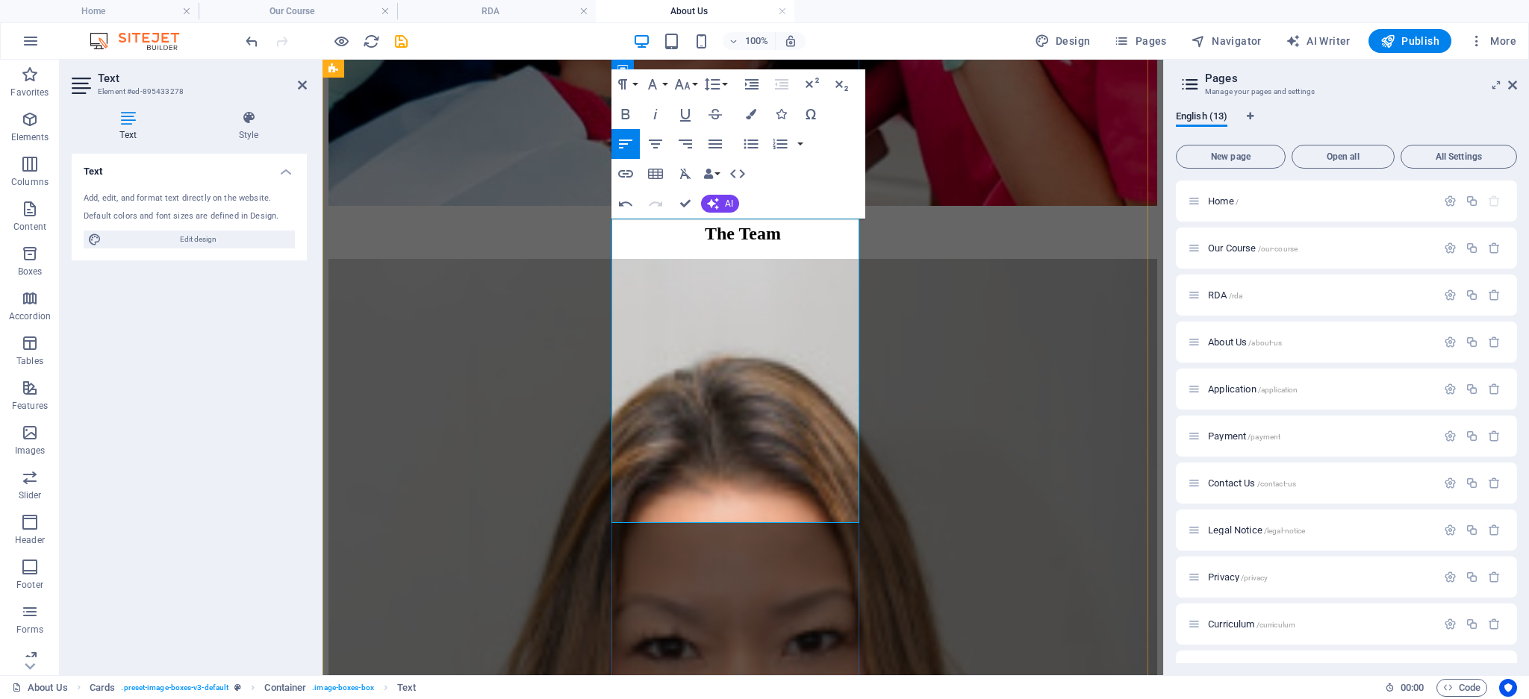
drag, startPoint x: 629, startPoint y: 238, endPoint x: 843, endPoint y: 515, distance: 350.6
click at [631, 82] on button "Paragraph Format" at bounding box center [625, 84] width 28 height 30
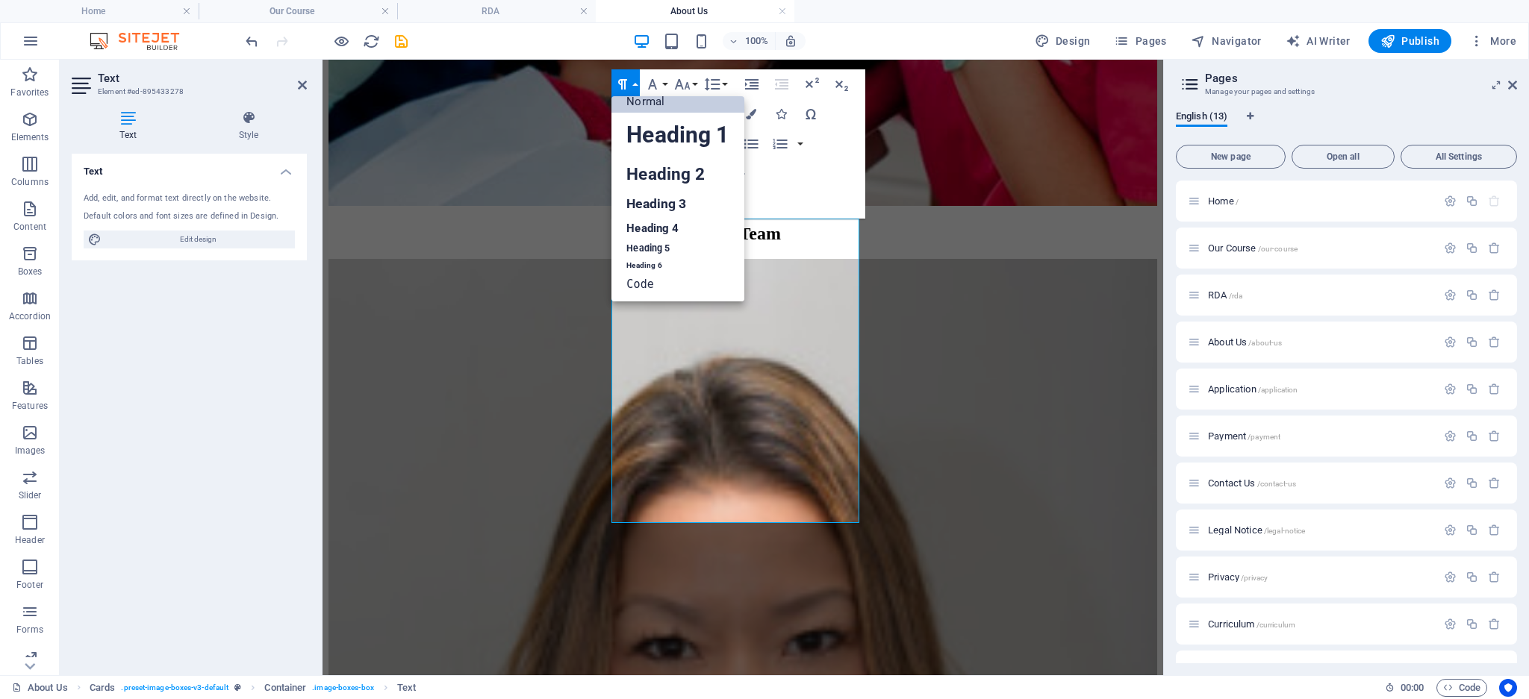
scroll to position [12, 0]
click at [630, 249] on link "Heading 5" at bounding box center [677, 249] width 132 height 19
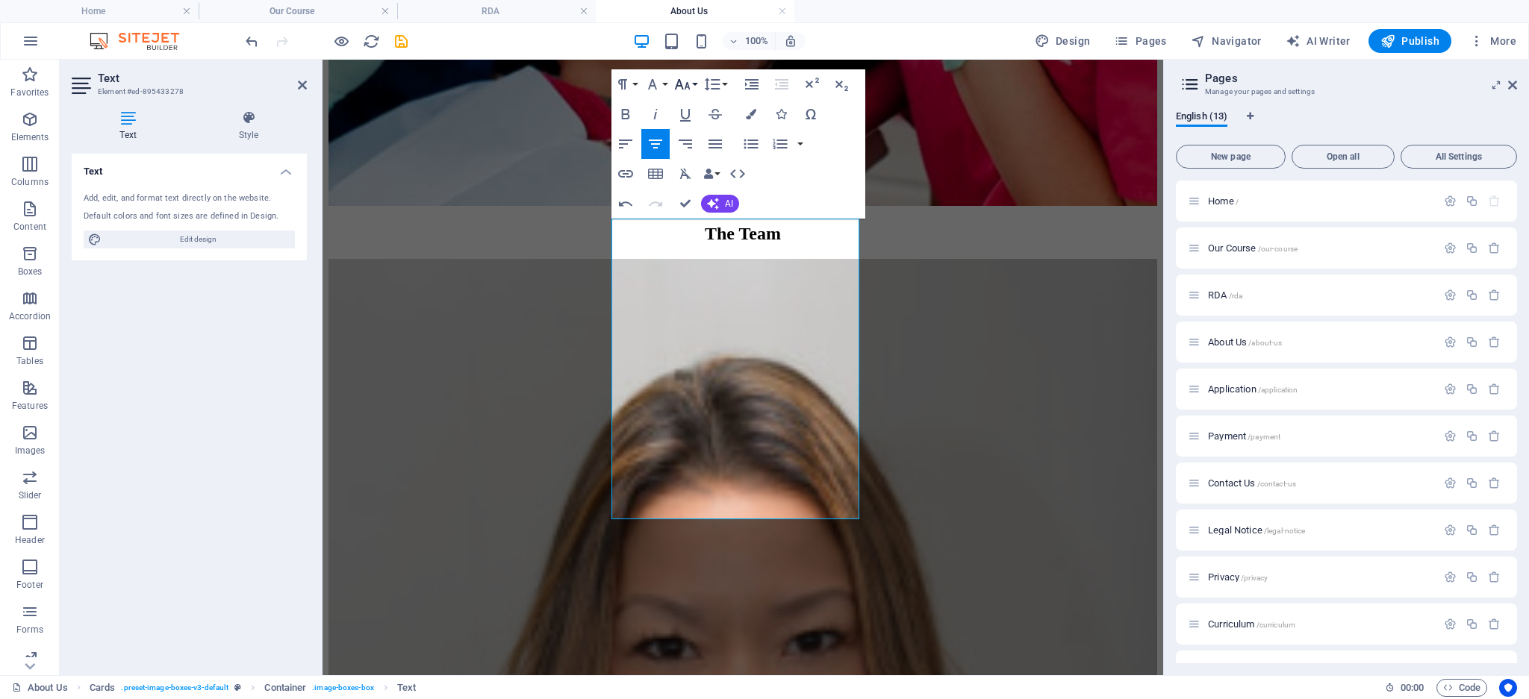
click at [691, 80] on button "Font Size" at bounding box center [685, 84] width 28 height 30
click at [695, 124] on link "18" at bounding box center [698, 127] width 54 height 22
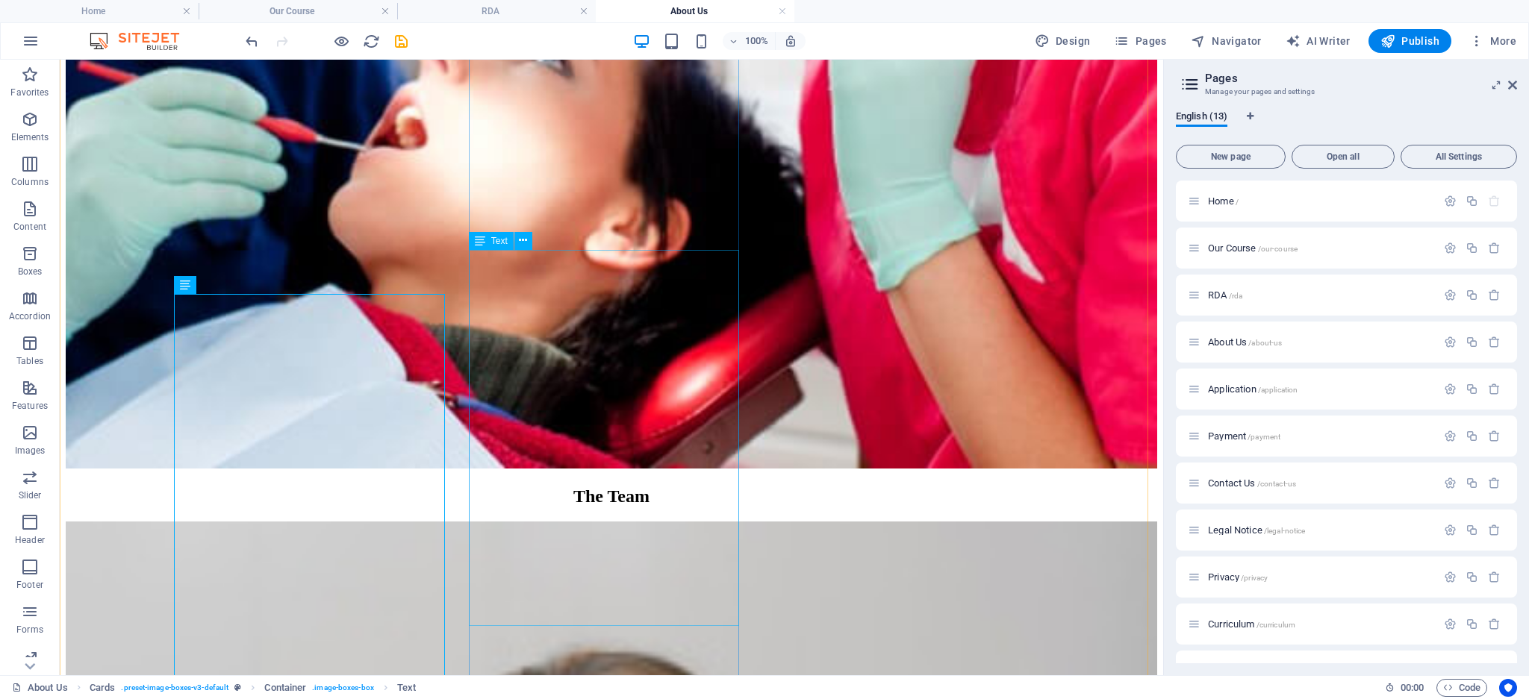
scroll to position [1102, 0]
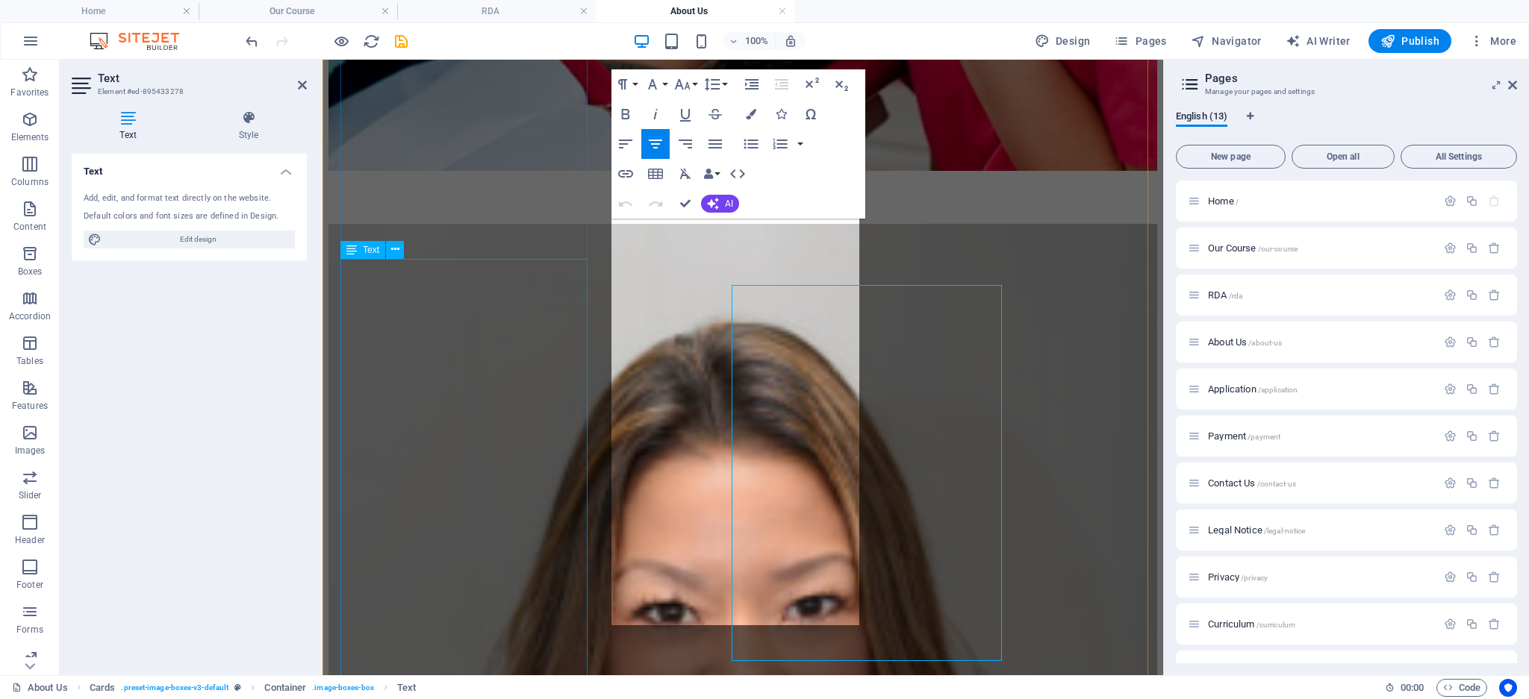
scroll to position [1067, 0]
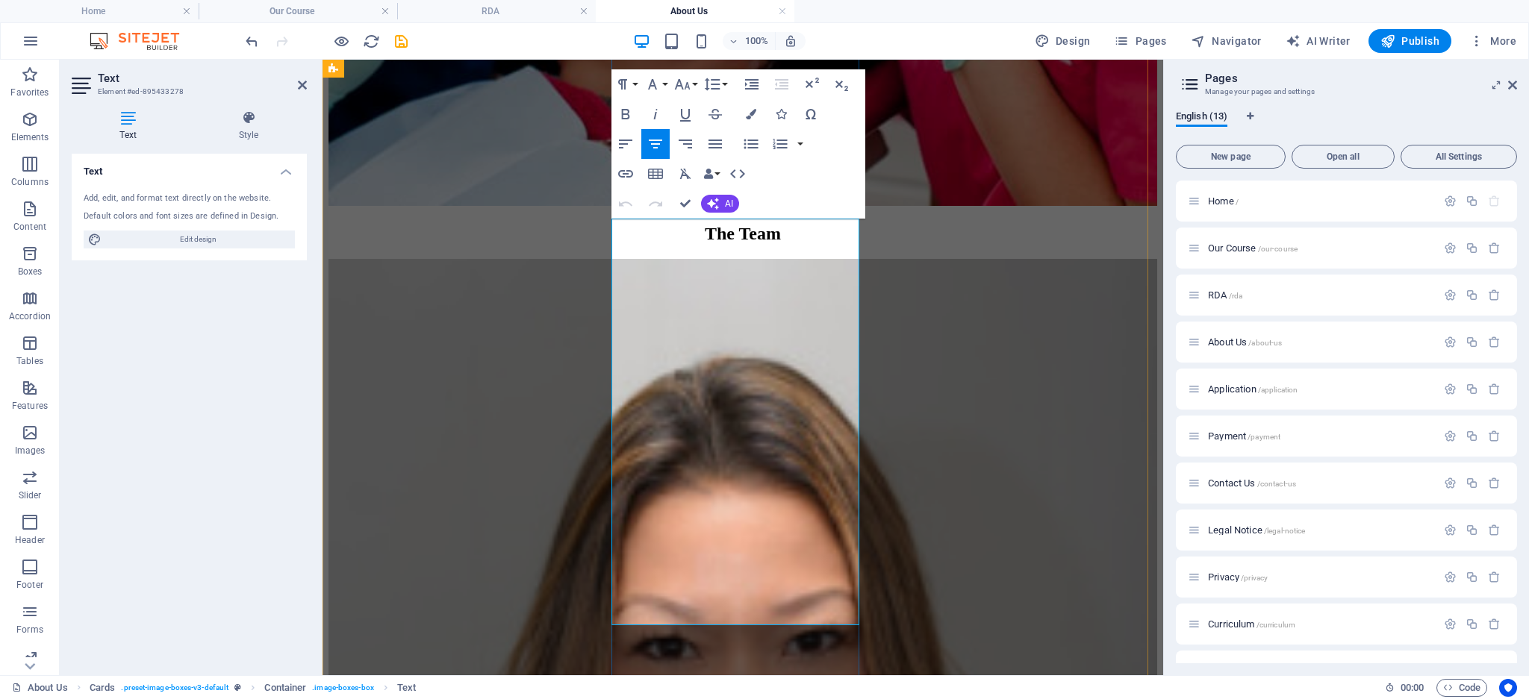
drag, startPoint x: 639, startPoint y: 242, endPoint x: 857, endPoint y: 588, distance: 409.2
click at [684, 173] on icon "button" at bounding box center [685, 174] width 11 height 10
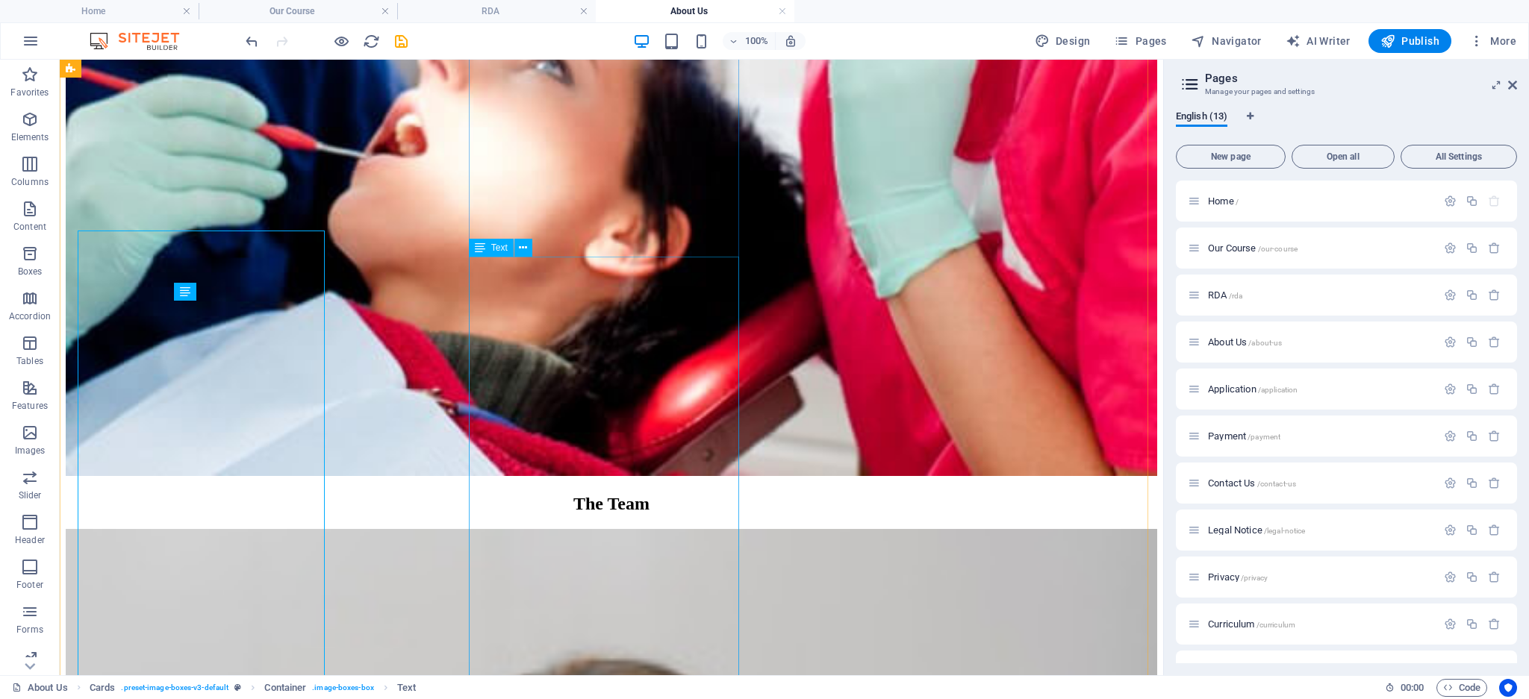
scroll to position [1094, 0]
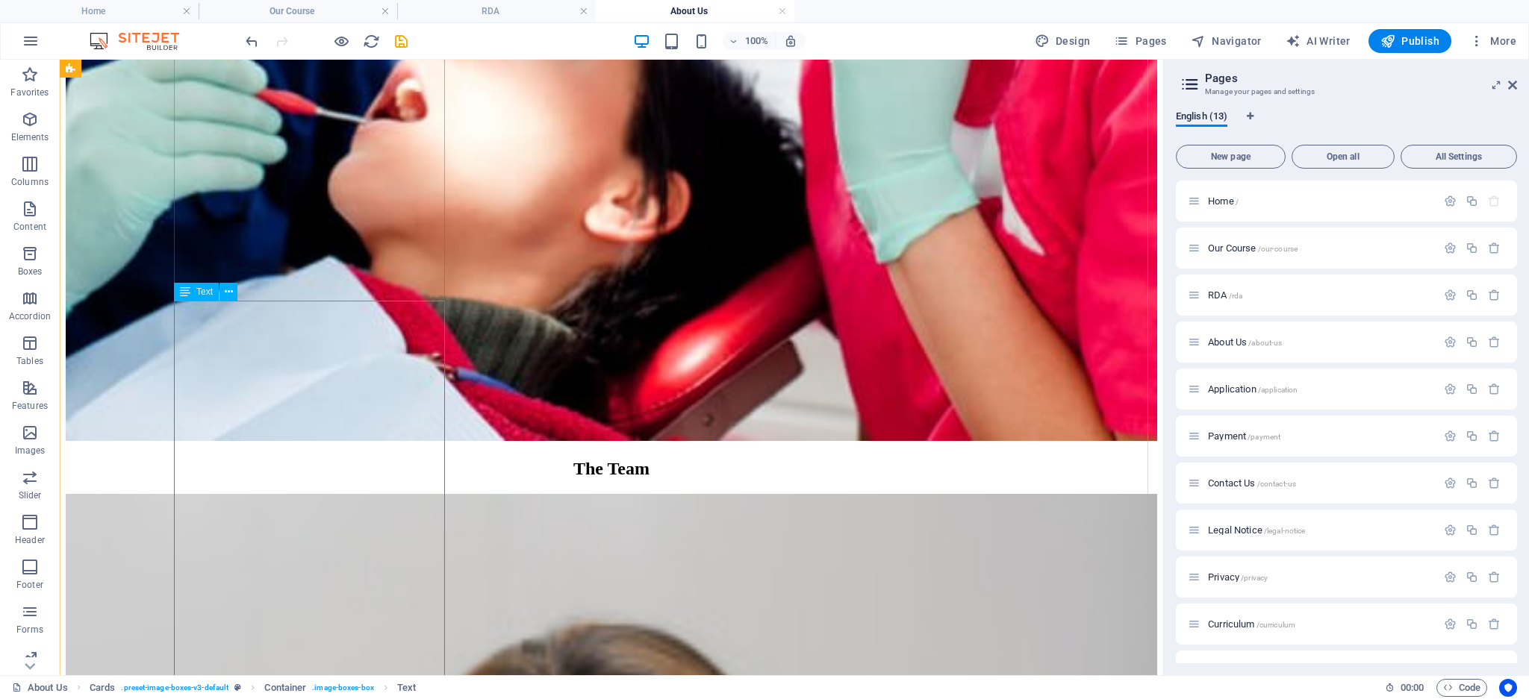
click at [302, 337] on div "H2 Text image overlap Container Image Spacer Text Spacer H2 Cards Container Ima…" at bounding box center [611, 368] width 1103 height 616
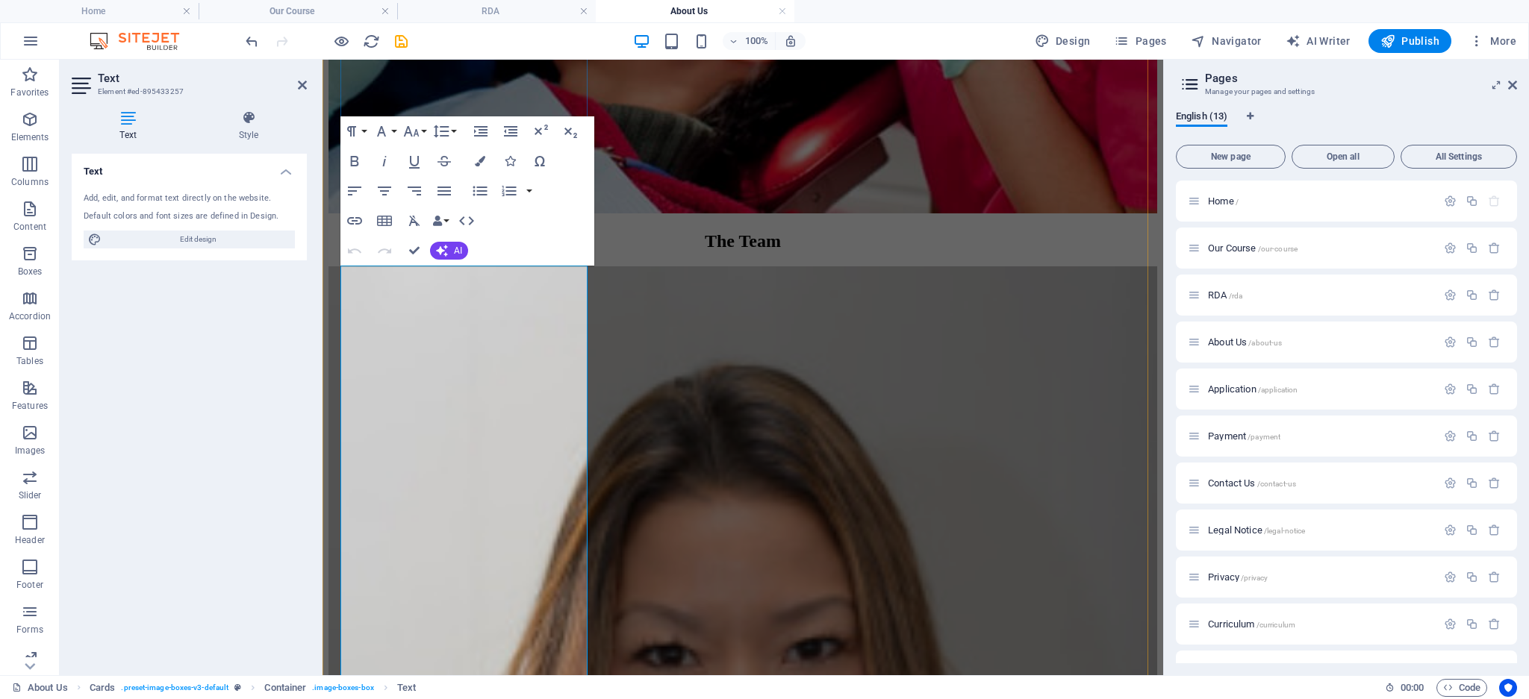
drag, startPoint x: 373, startPoint y: 281, endPoint x: 472, endPoint y: 322, distance: 106.5
click at [396, 130] on button "Font Family" at bounding box center [384, 131] width 28 height 30
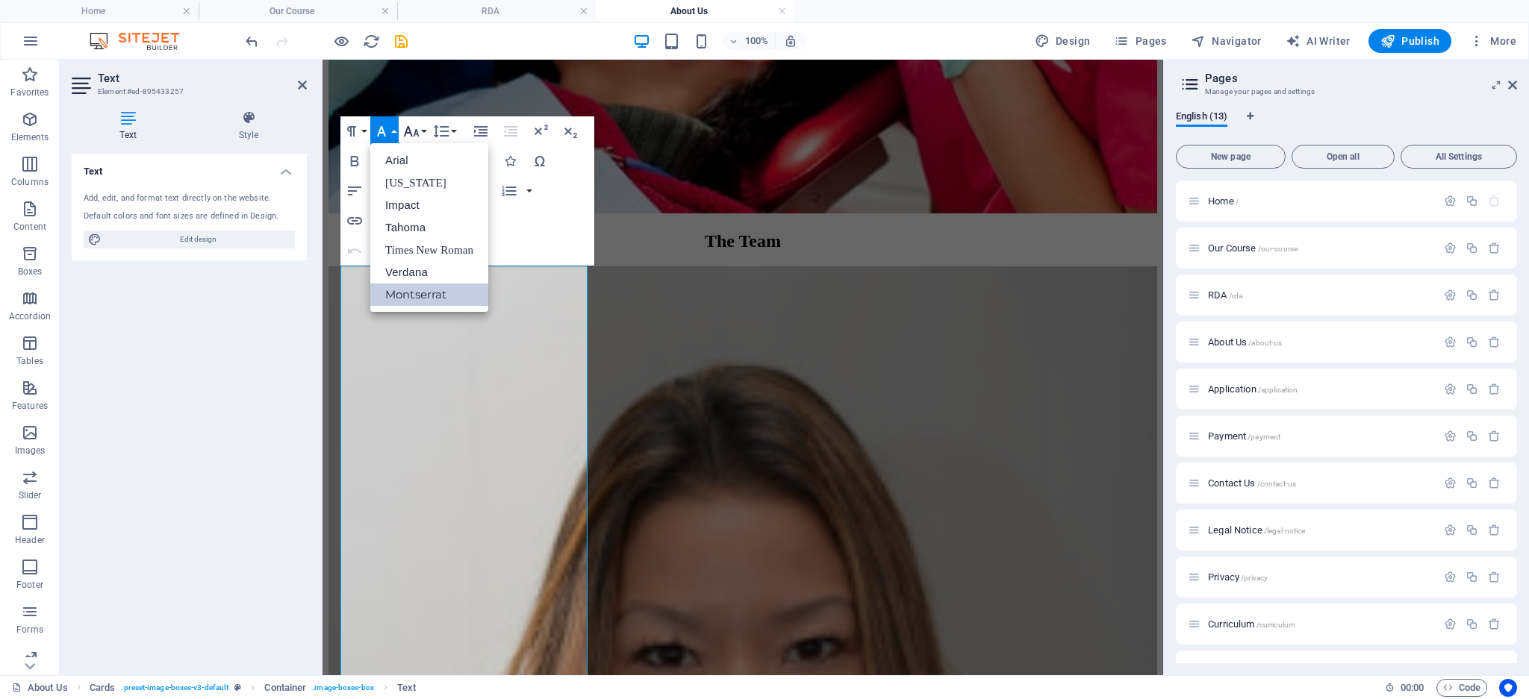
click at [424, 131] on button "Font Size" at bounding box center [414, 131] width 28 height 30
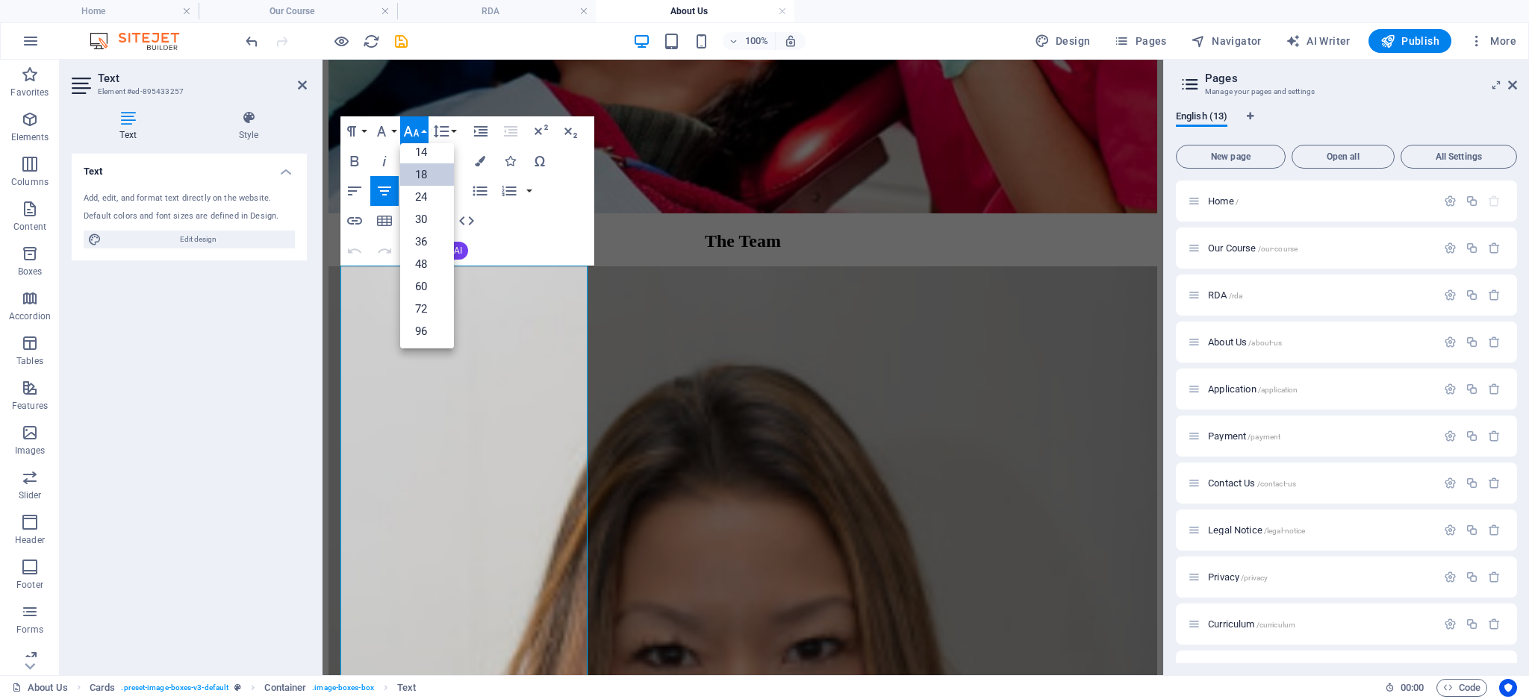
scroll to position [120, 0]
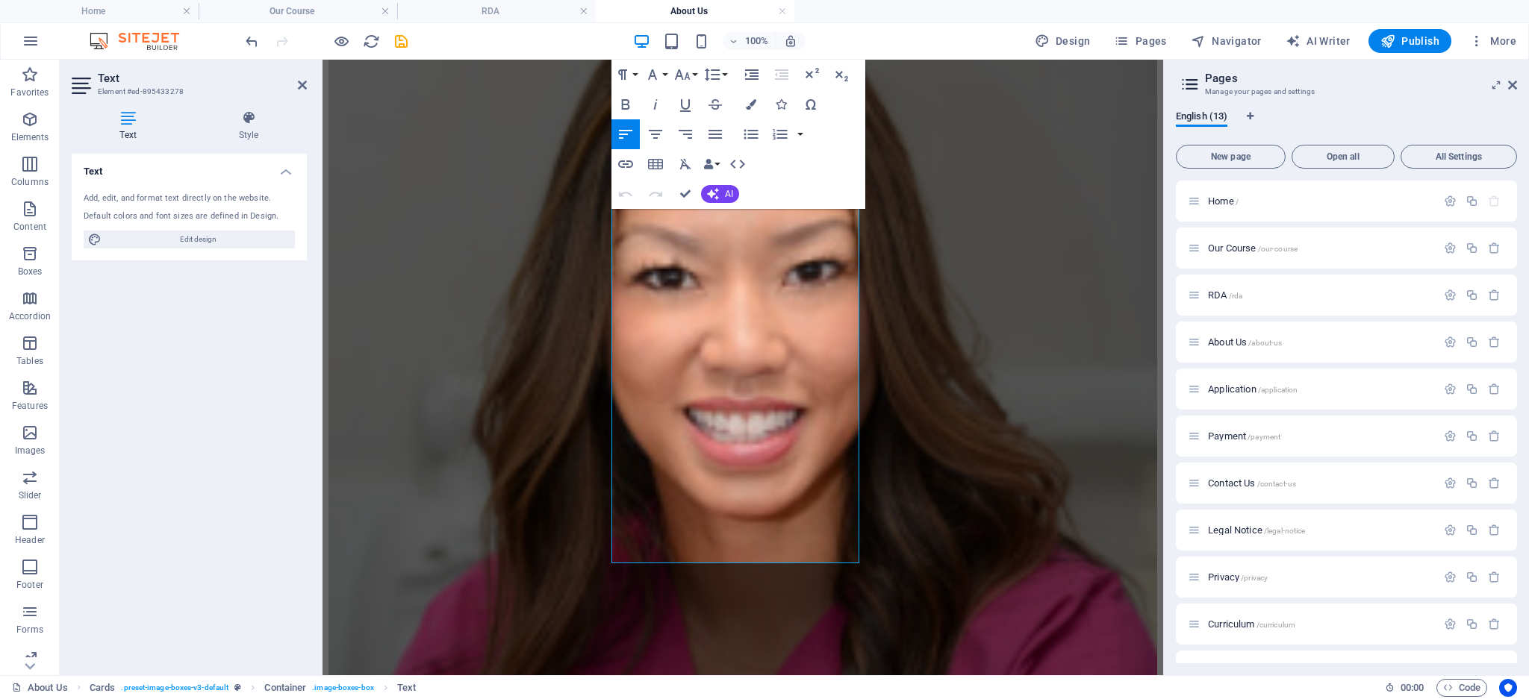
scroll to position [1684, 0]
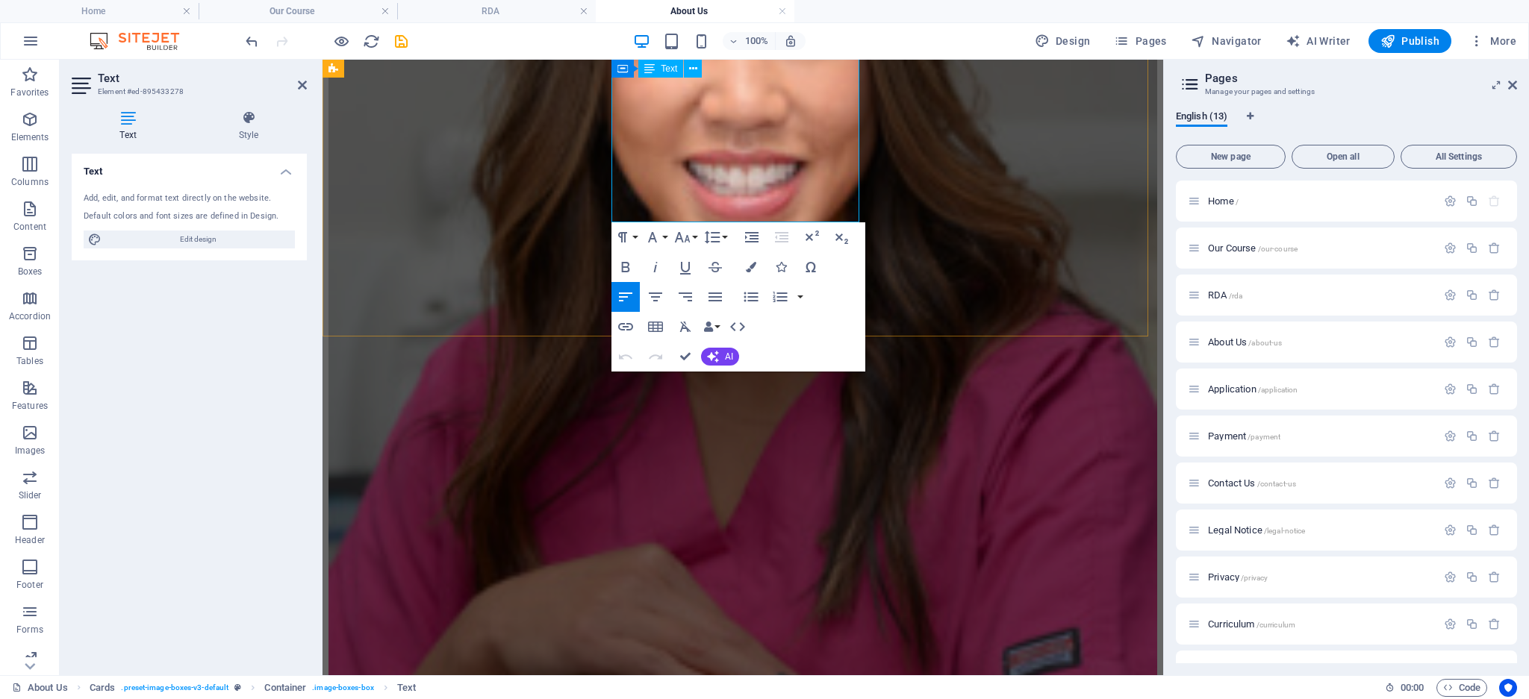
drag, startPoint x: 626, startPoint y: 236, endPoint x: 705, endPoint y: 193, distance: 90.8
click at [667, 231] on button "Font Family" at bounding box center [655, 237] width 28 height 30
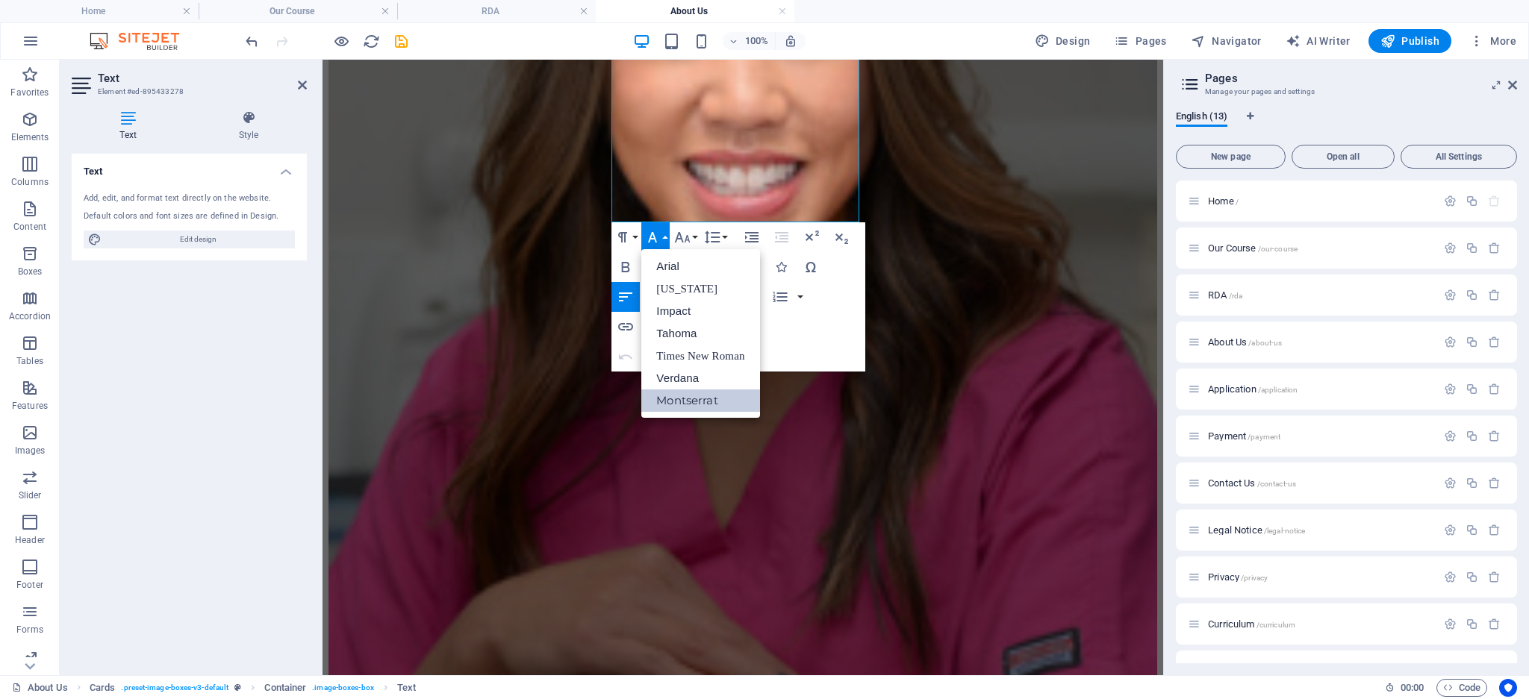
scroll to position [0, 0]
click at [675, 402] on link "Montserrat" at bounding box center [700, 401] width 118 height 22
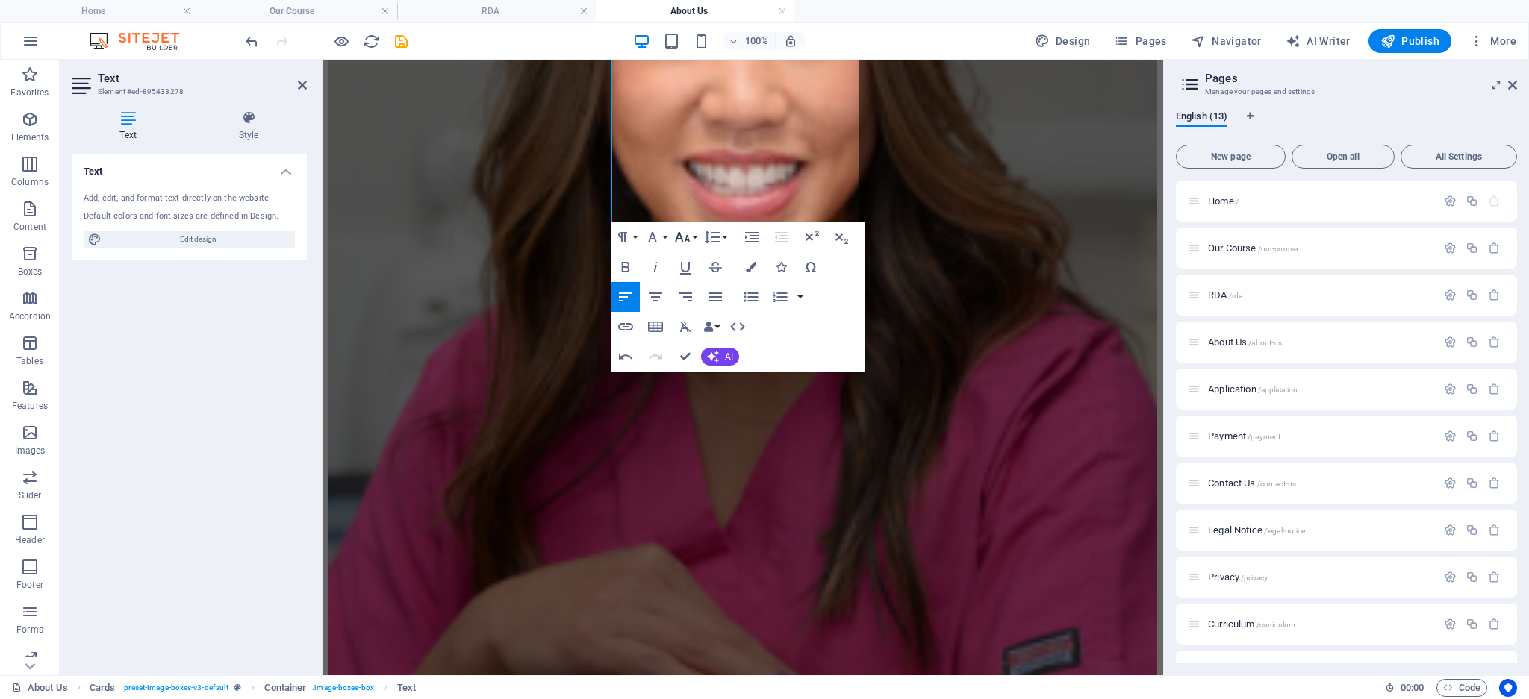
click at [687, 237] on icon "button" at bounding box center [683, 237] width 16 height 10
drag, startPoint x: 691, startPoint y: 399, endPoint x: 349, endPoint y: 333, distance: 349.0
click at [691, 399] on link "18" at bounding box center [698, 401] width 54 height 22
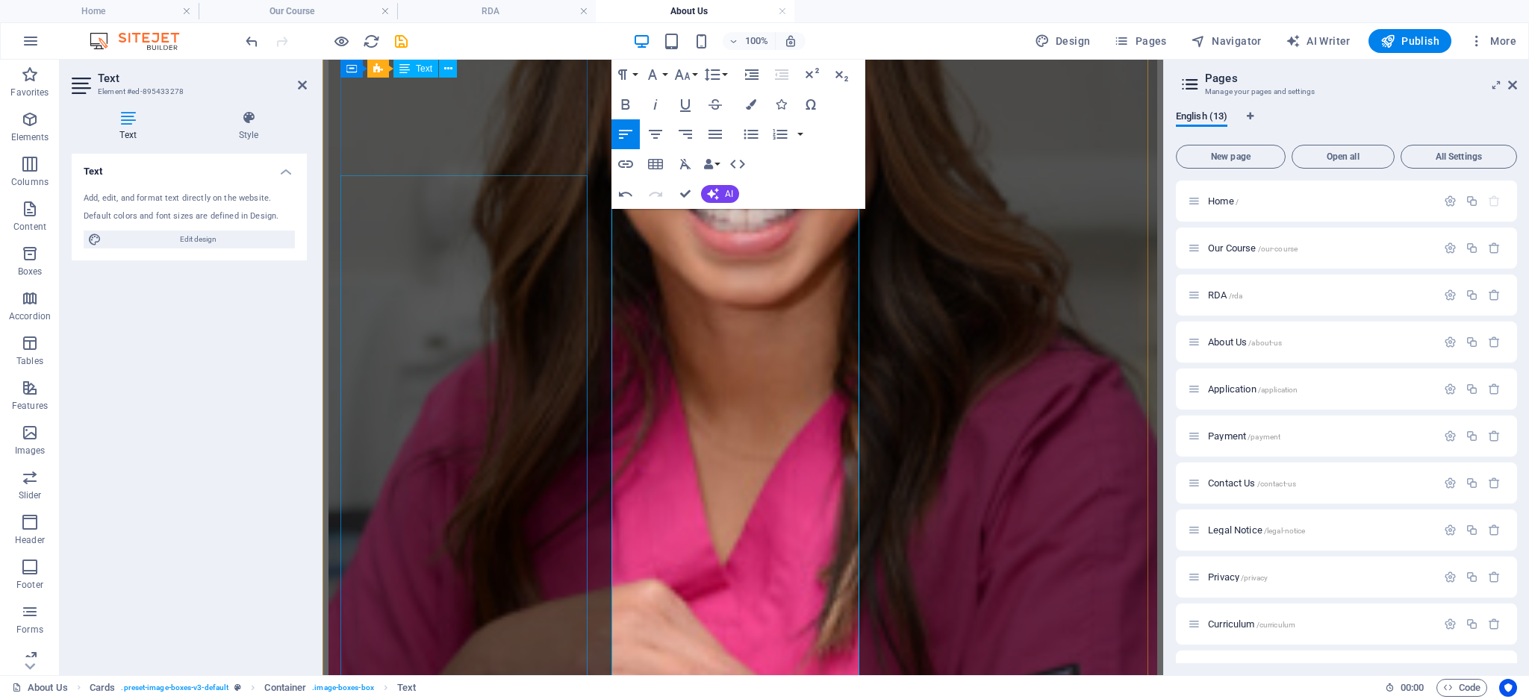
scroll to position [1150, 0]
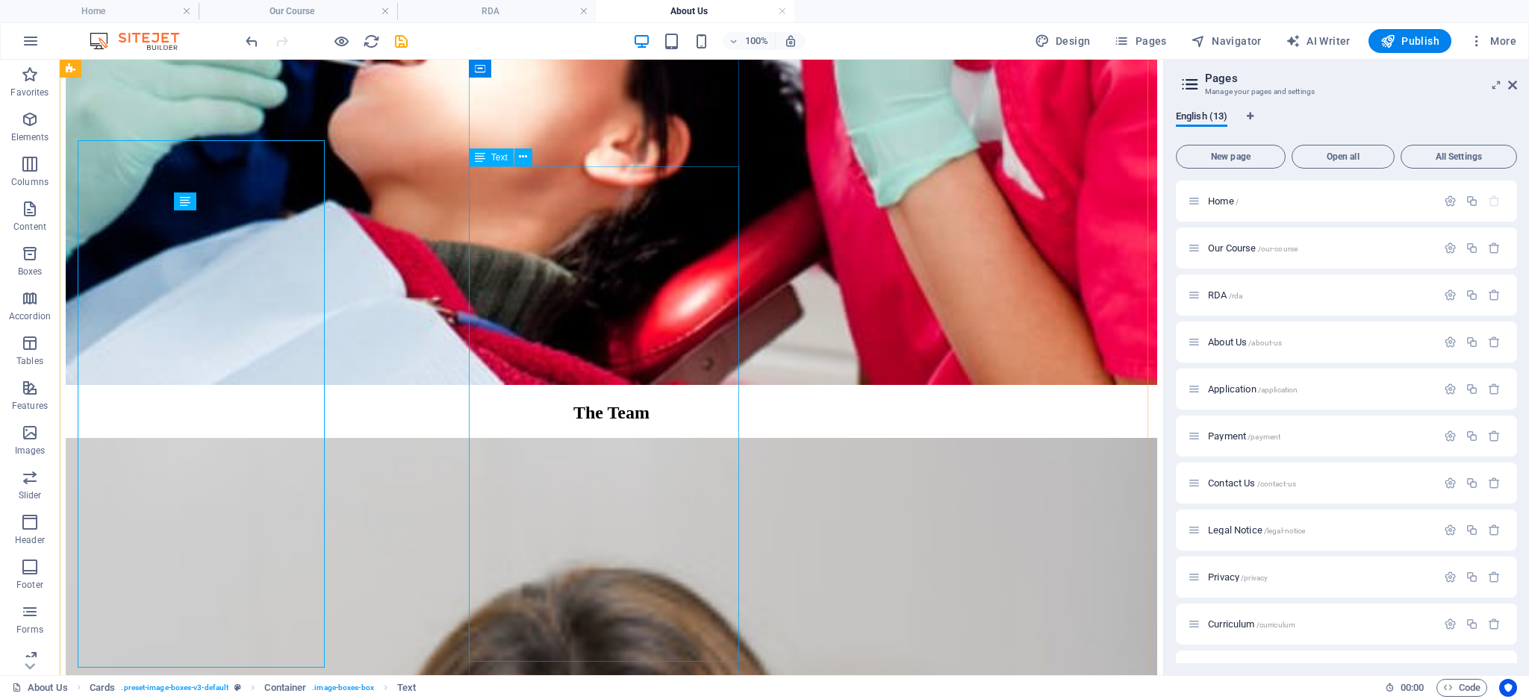
scroll to position [1185, 0]
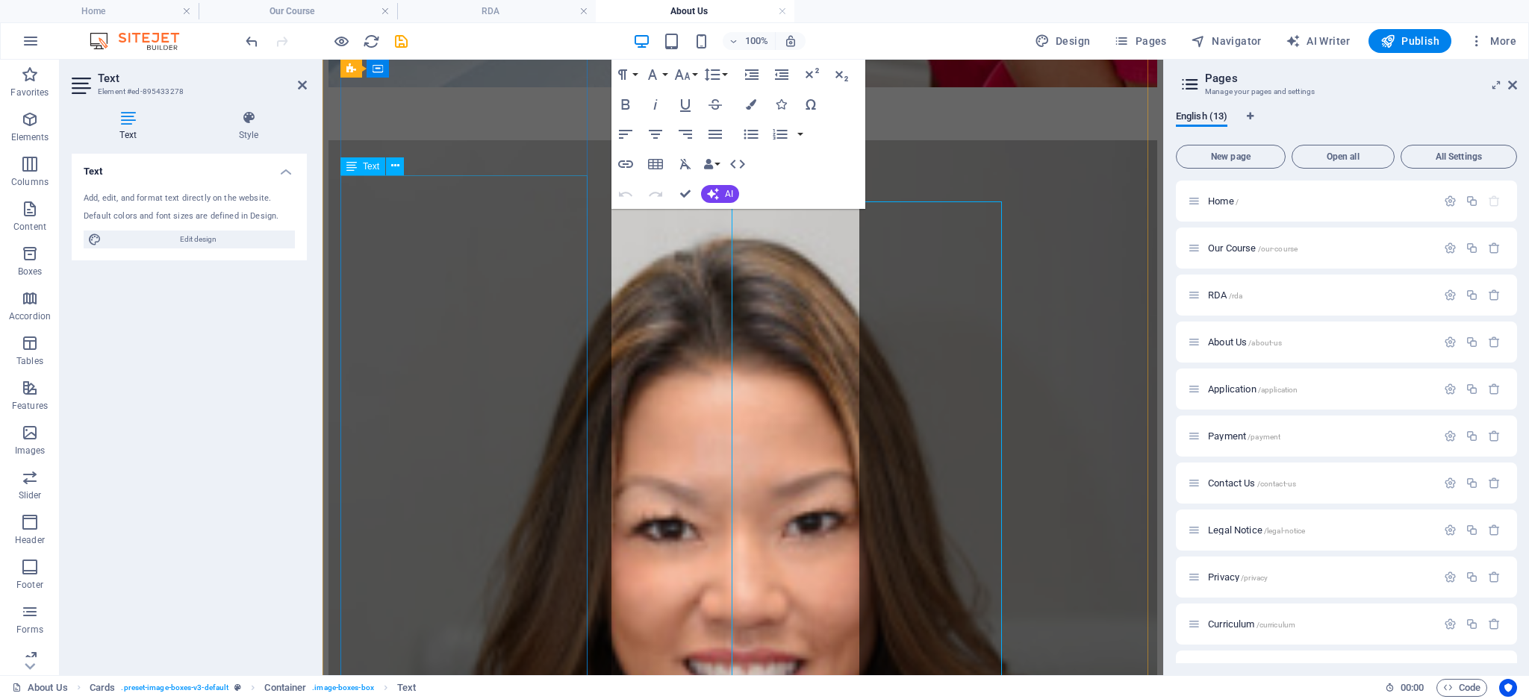
scroll to position [1150, 0]
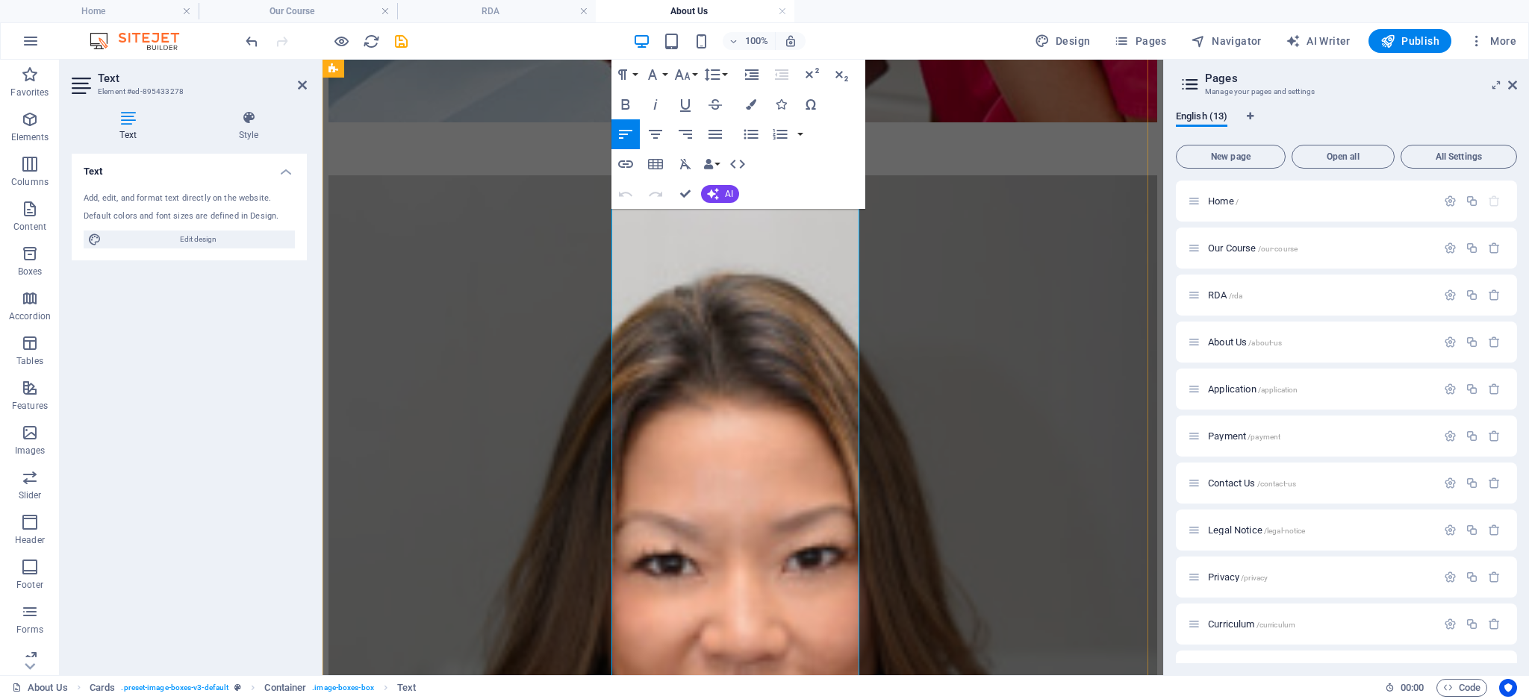
drag, startPoint x: 839, startPoint y: 642, endPoint x: 946, endPoint y: 259, distance: 397.5
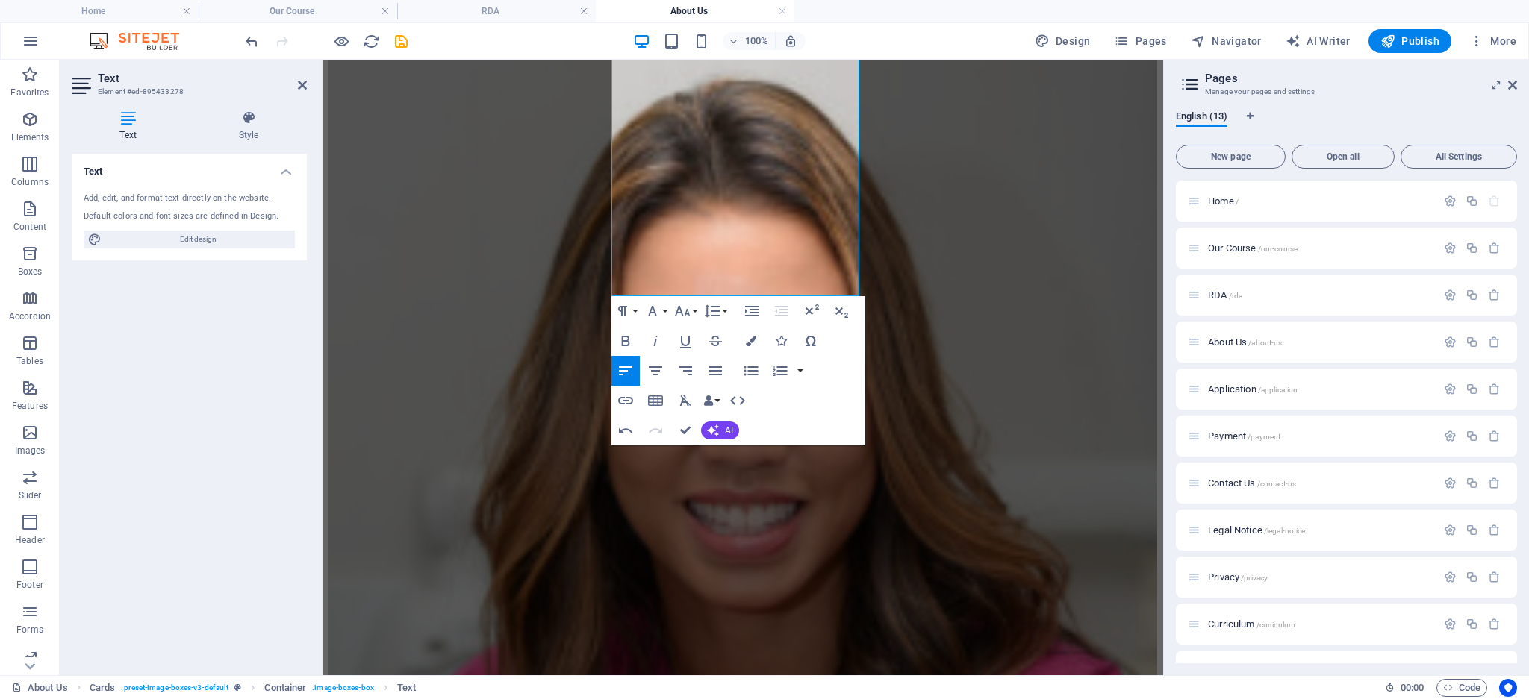
scroll to position [1521, 0]
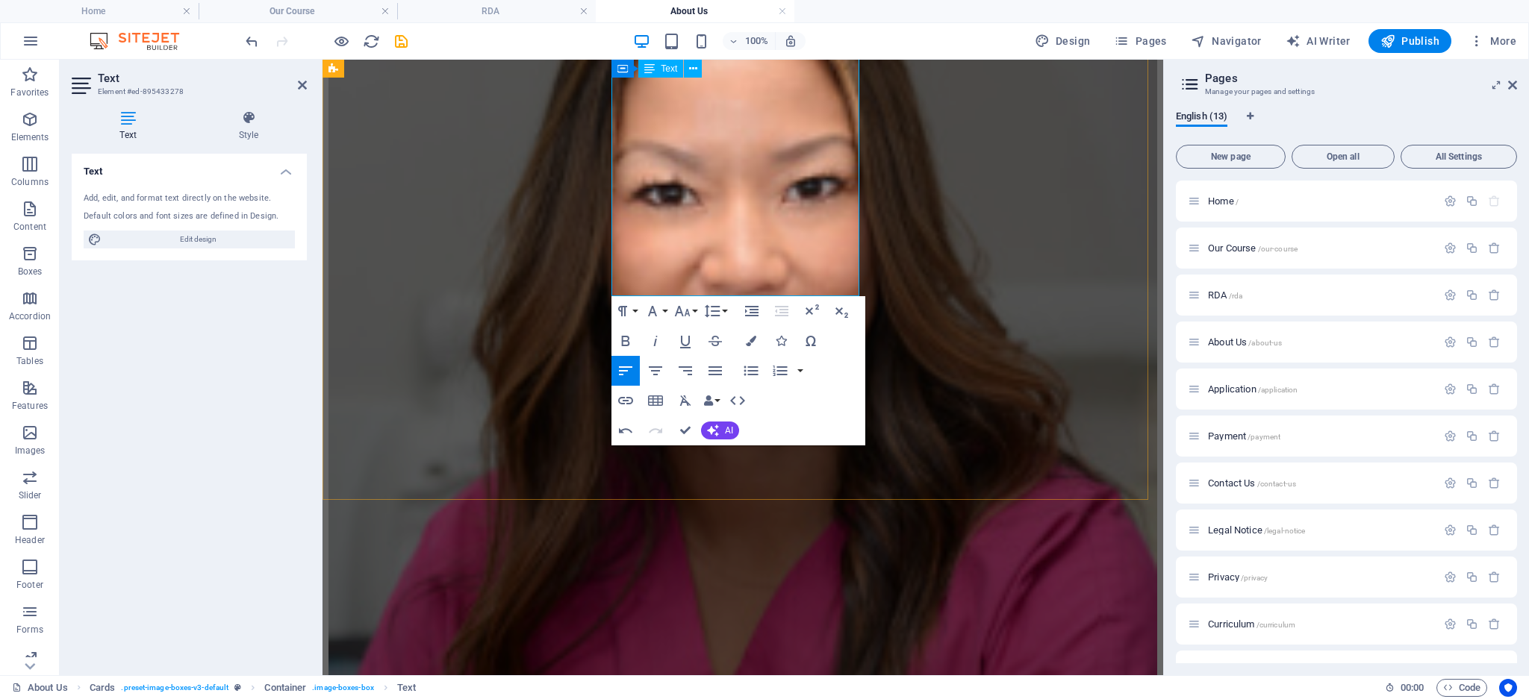
drag, startPoint x: 623, startPoint y: 345, endPoint x: 846, endPoint y: 295, distance: 228.0
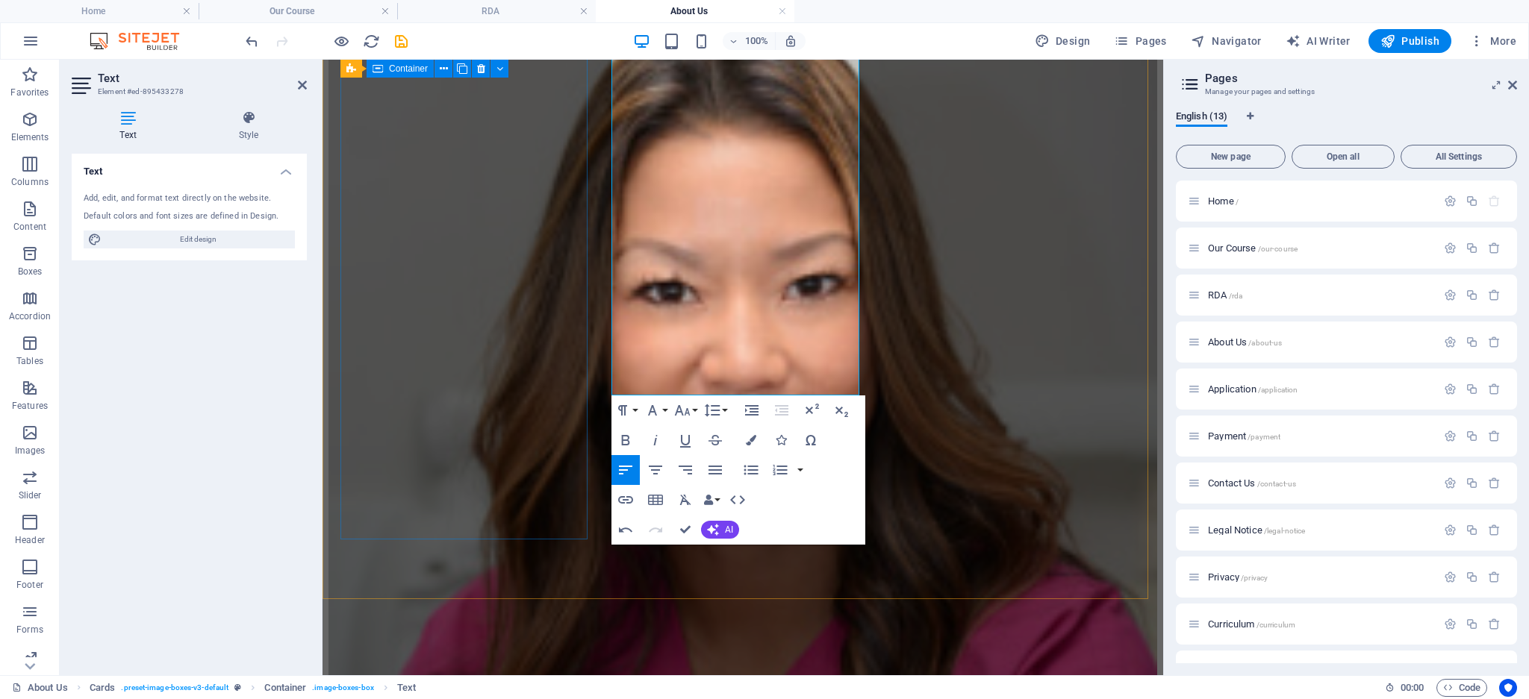
scroll to position [1421, 0]
click at [626, 431] on icon "button" at bounding box center [626, 440] width 18 height 18
click at [626, 434] on icon "button" at bounding box center [626, 440] width 18 height 18
click at [664, 405] on button "Font Family" at bounding box center [655, 411] width 28 height 30
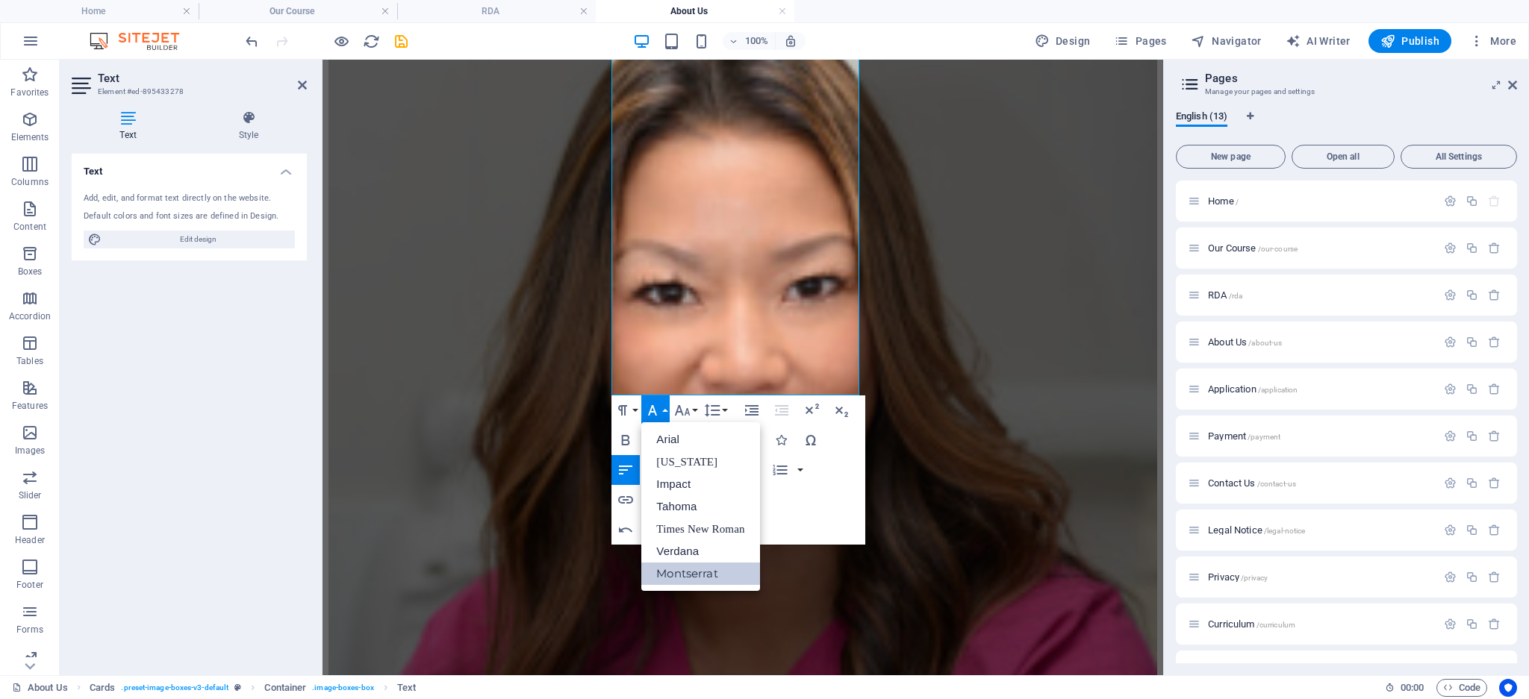
scroll to position [0, 0]
click at [662, 443] on link "Arial" at bounding box center [700, 439] width 118 height 22
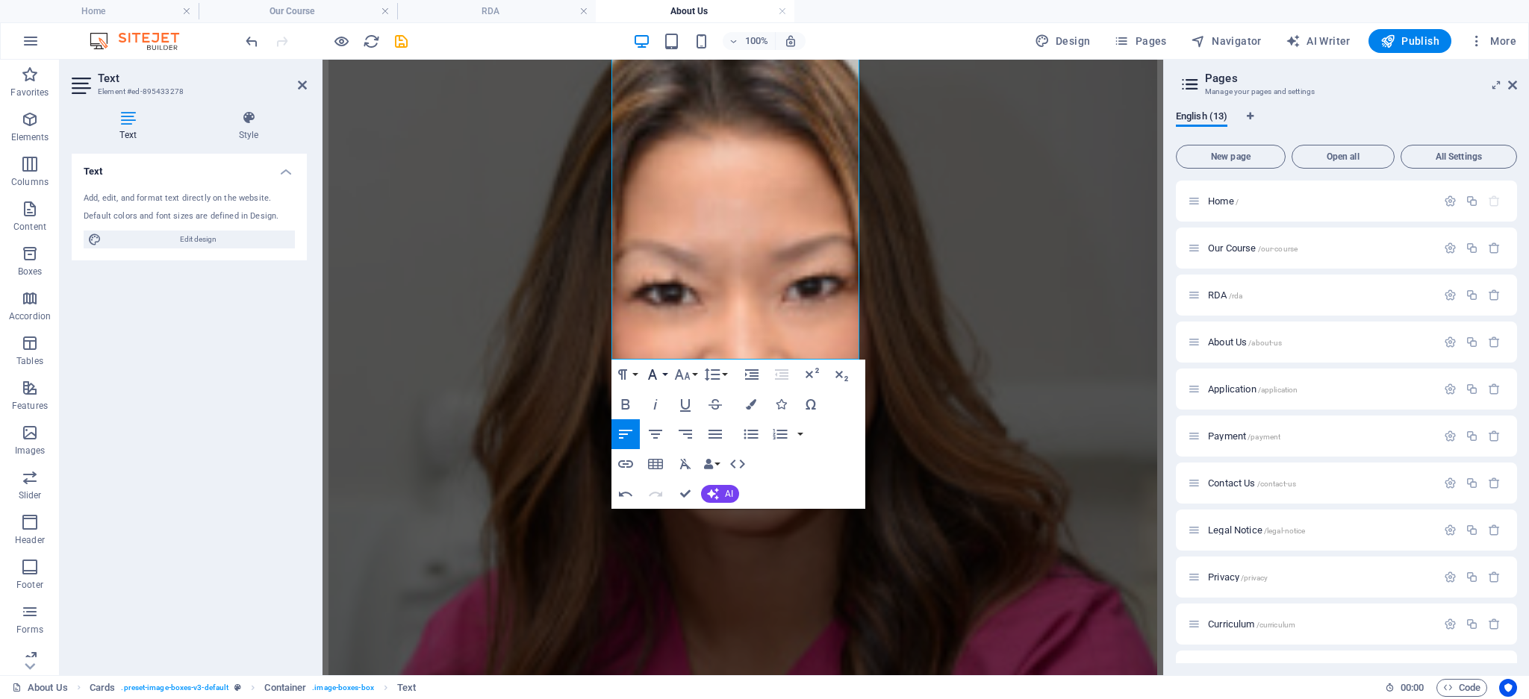
click at [660, 372] on icon "button" at bounding box center [652, 375] width 18 height 18
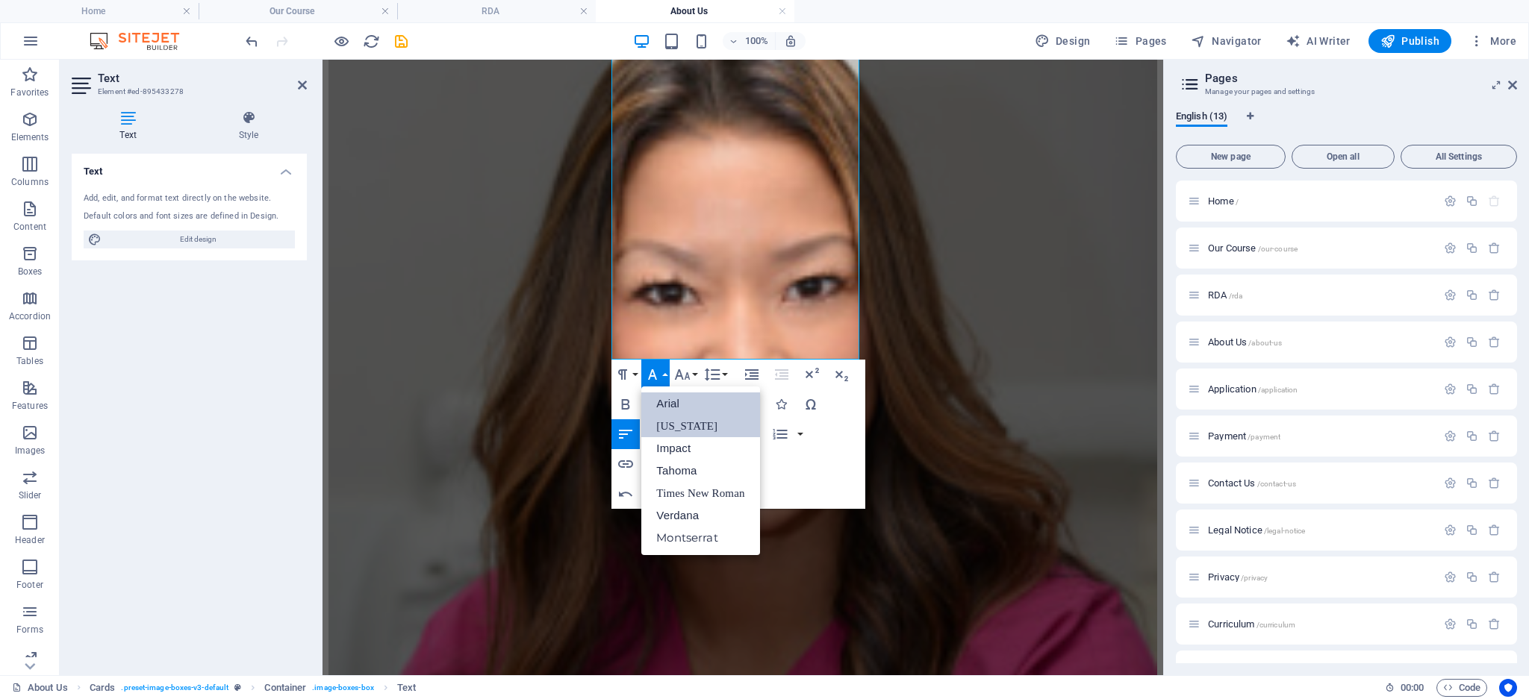
click at [662, 424] on link "[US_STATE]" at bounding box center [700, 426] width 118 height 22
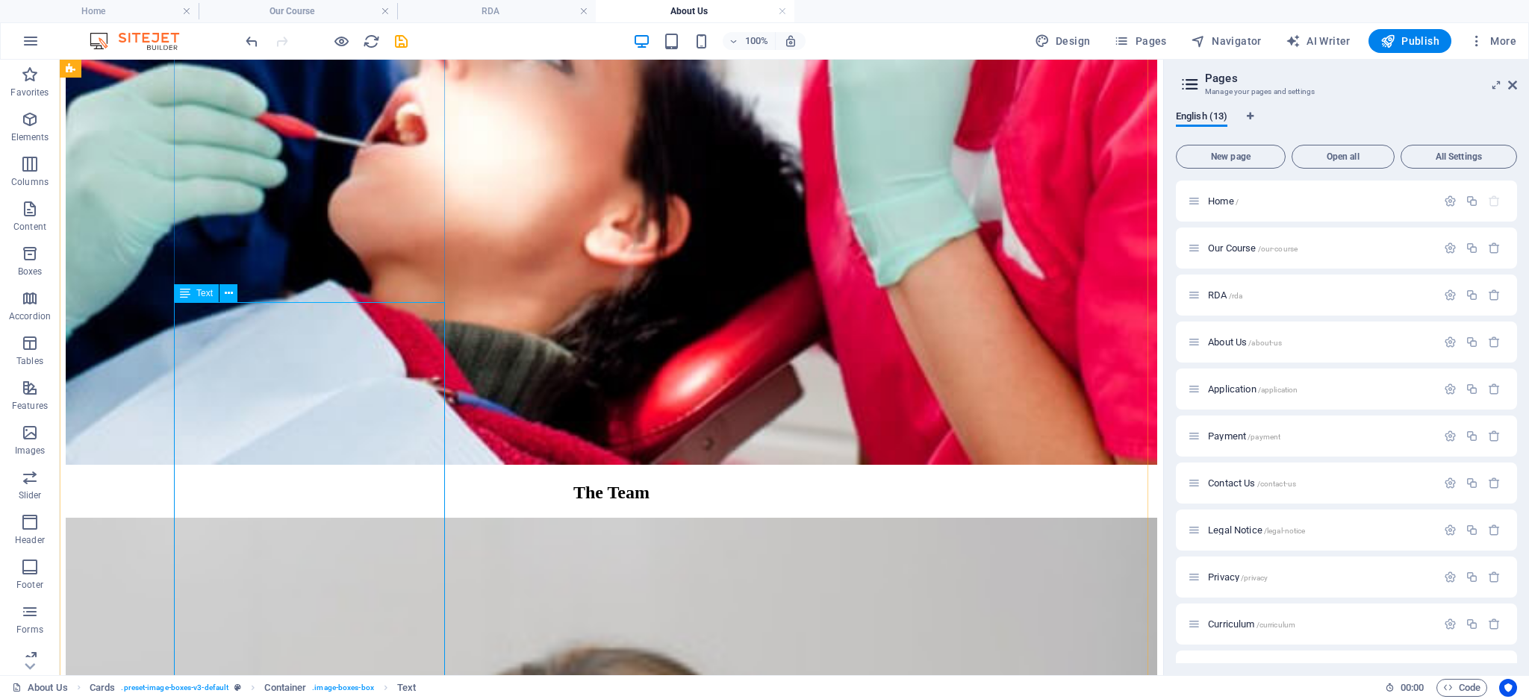
scroll to position [1093, 0]
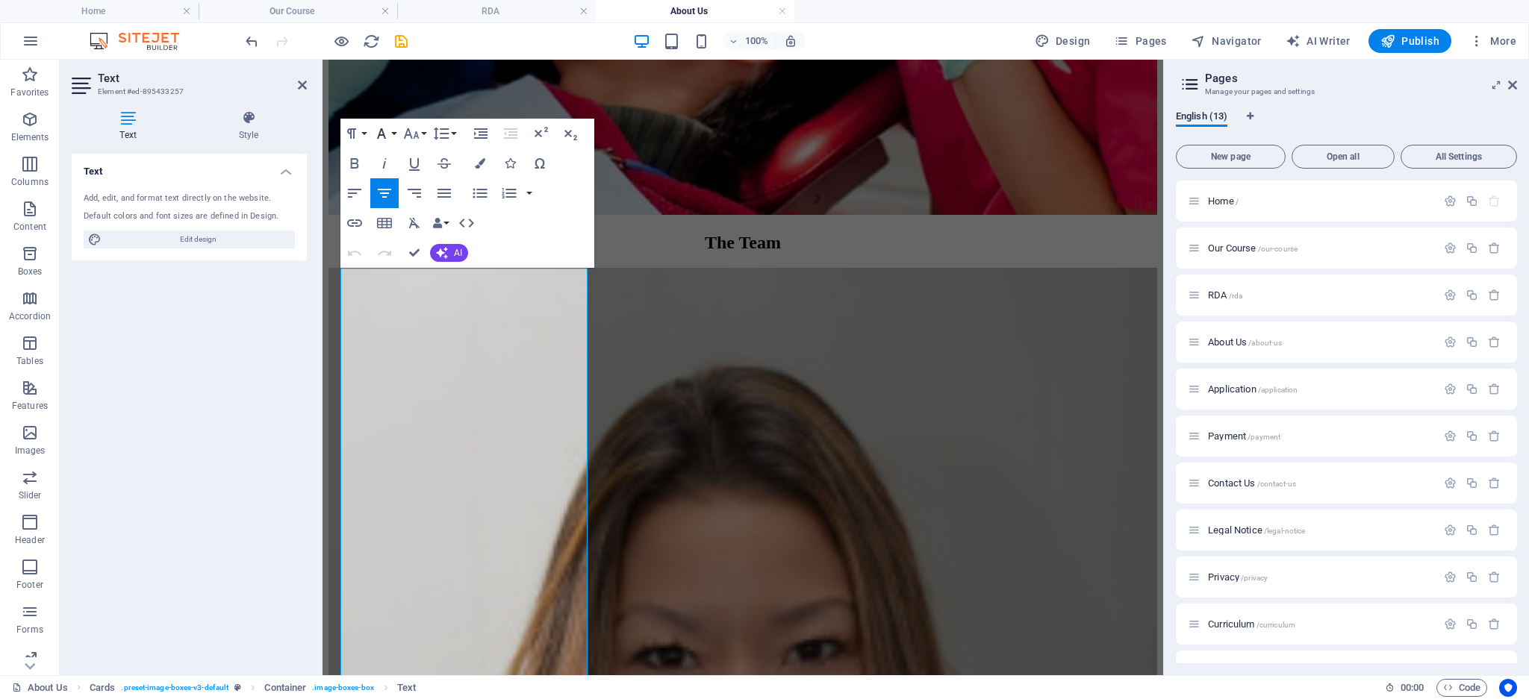
click at [392, 135] on button "Font Family" at bounding box center [384, 134] width 28 height 30
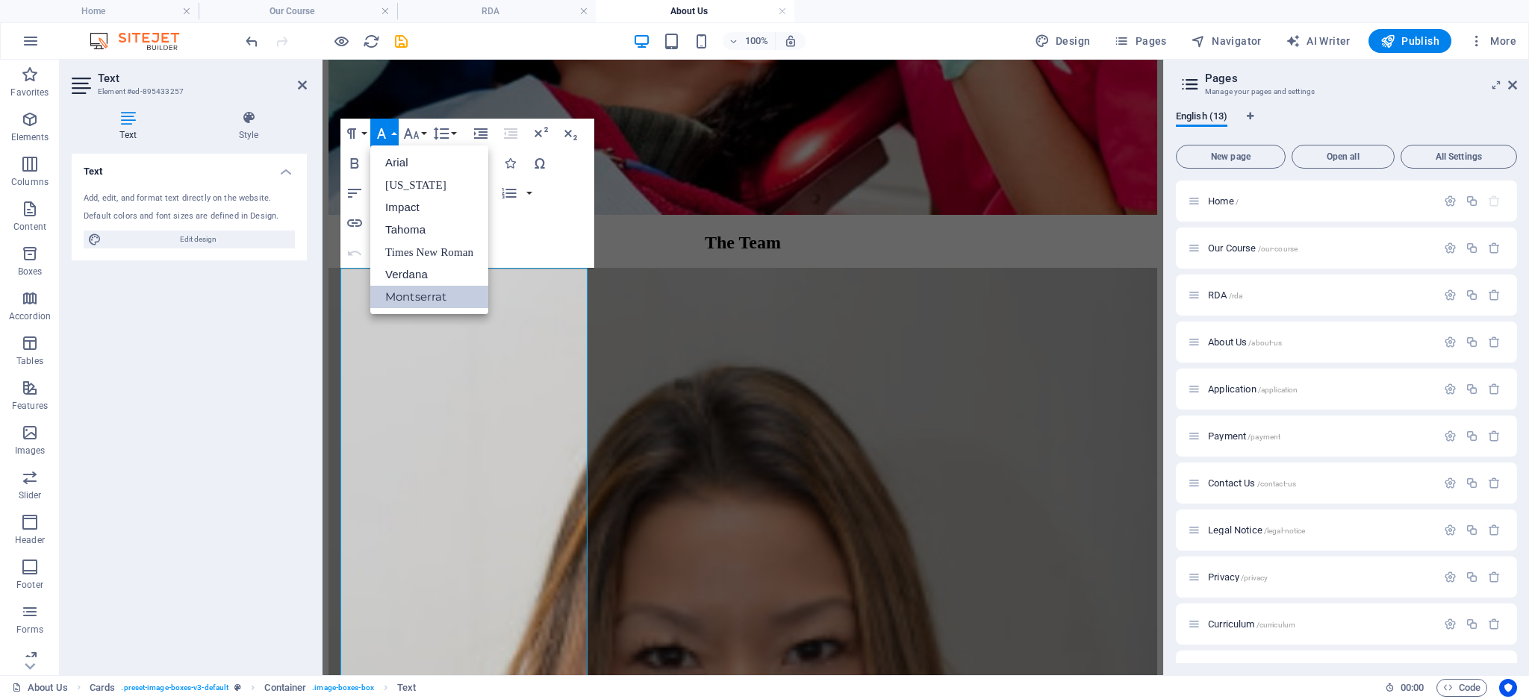
scroll to position [0, 0]
click at [402, 297] on link "Montserrat" at bounding box center [429, 297] width 118 height 22
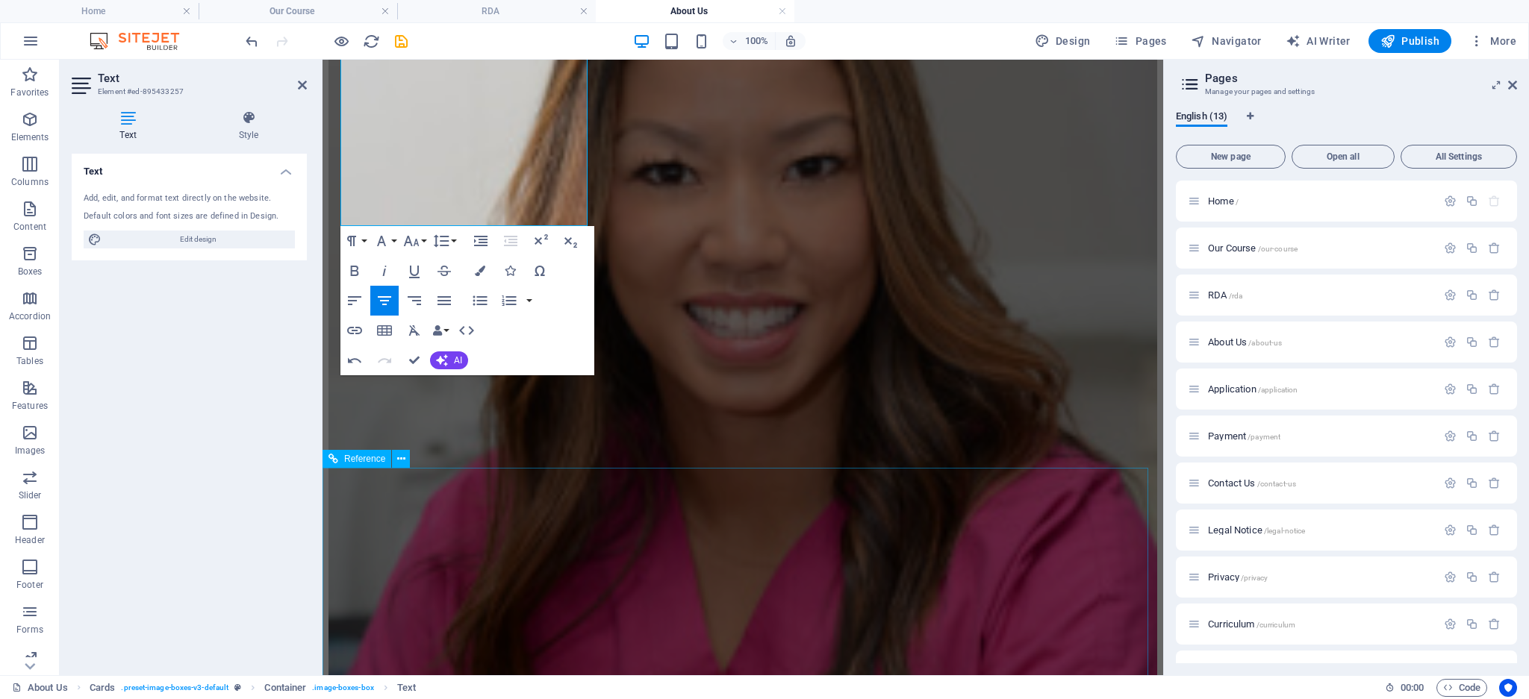
scroll to position [1627, 0]
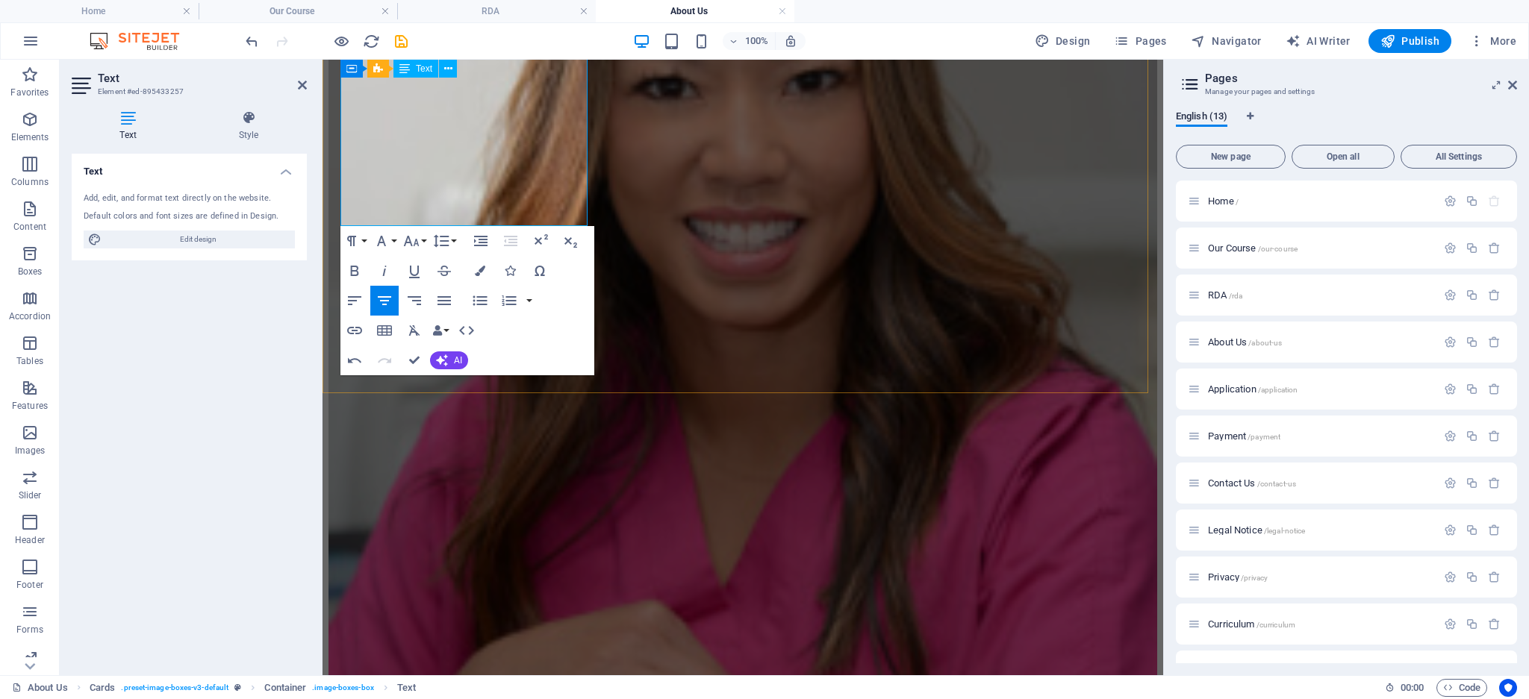
drag, startPoint x: 367, startPoint y: 282, endPoint x: 514, endPoint y: 203, distance: 166.3
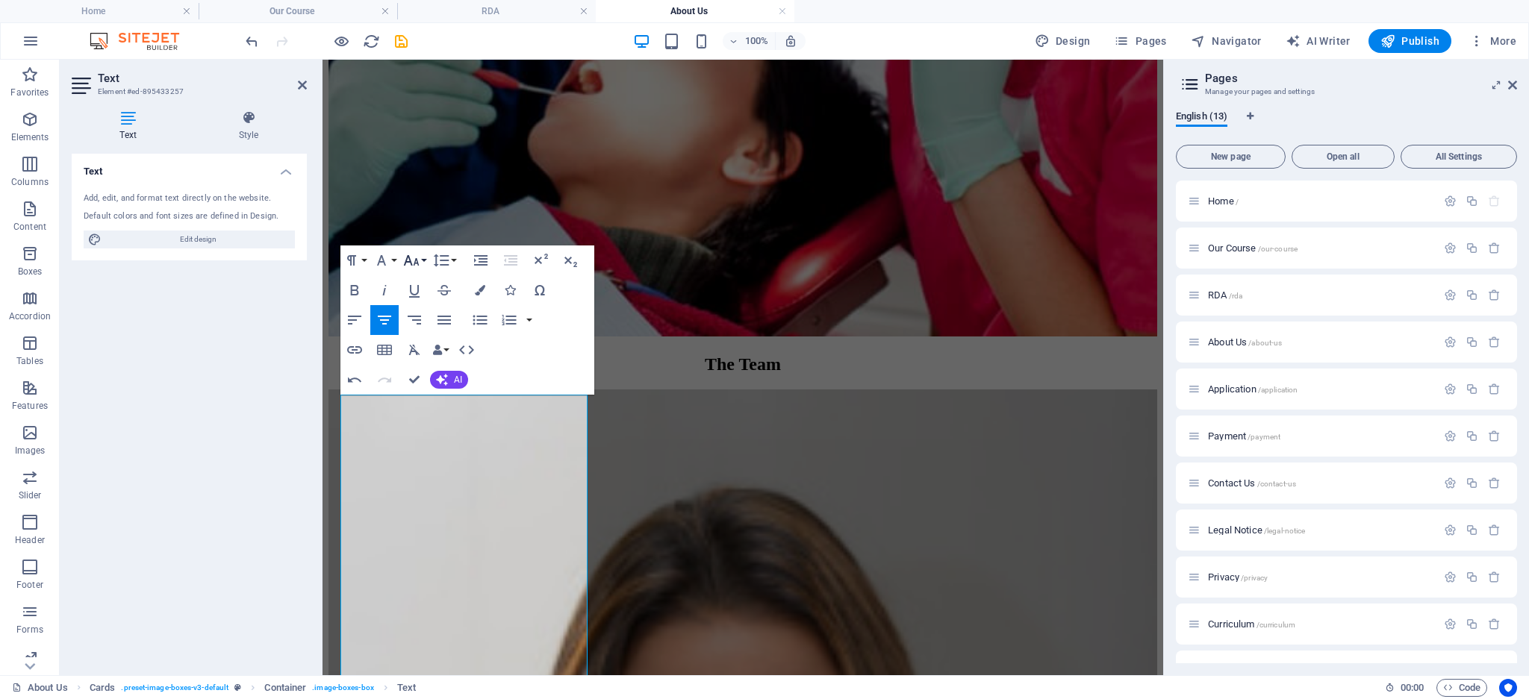
scroll to position [930, 0]
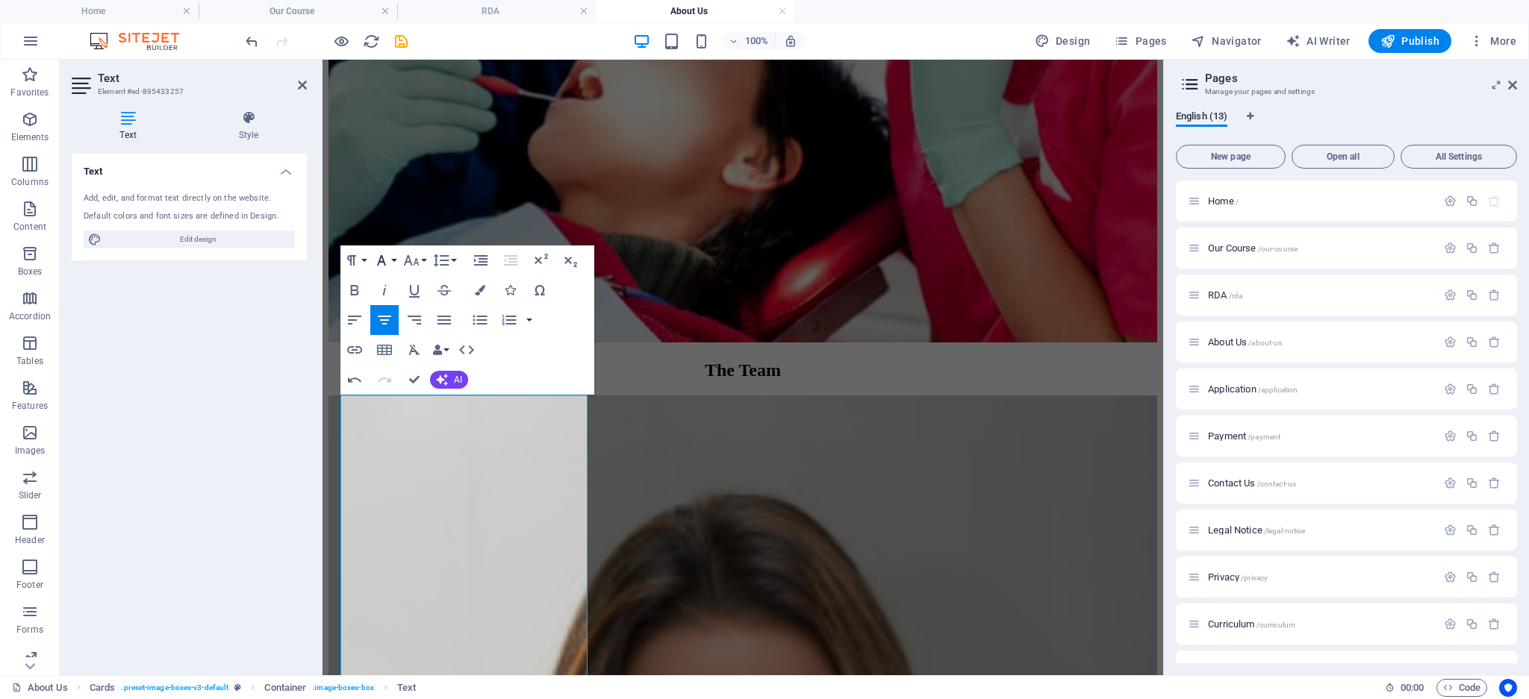
click at [393, 258] on button "Font Family" at bounding box center [384, 261] width 28 height 30
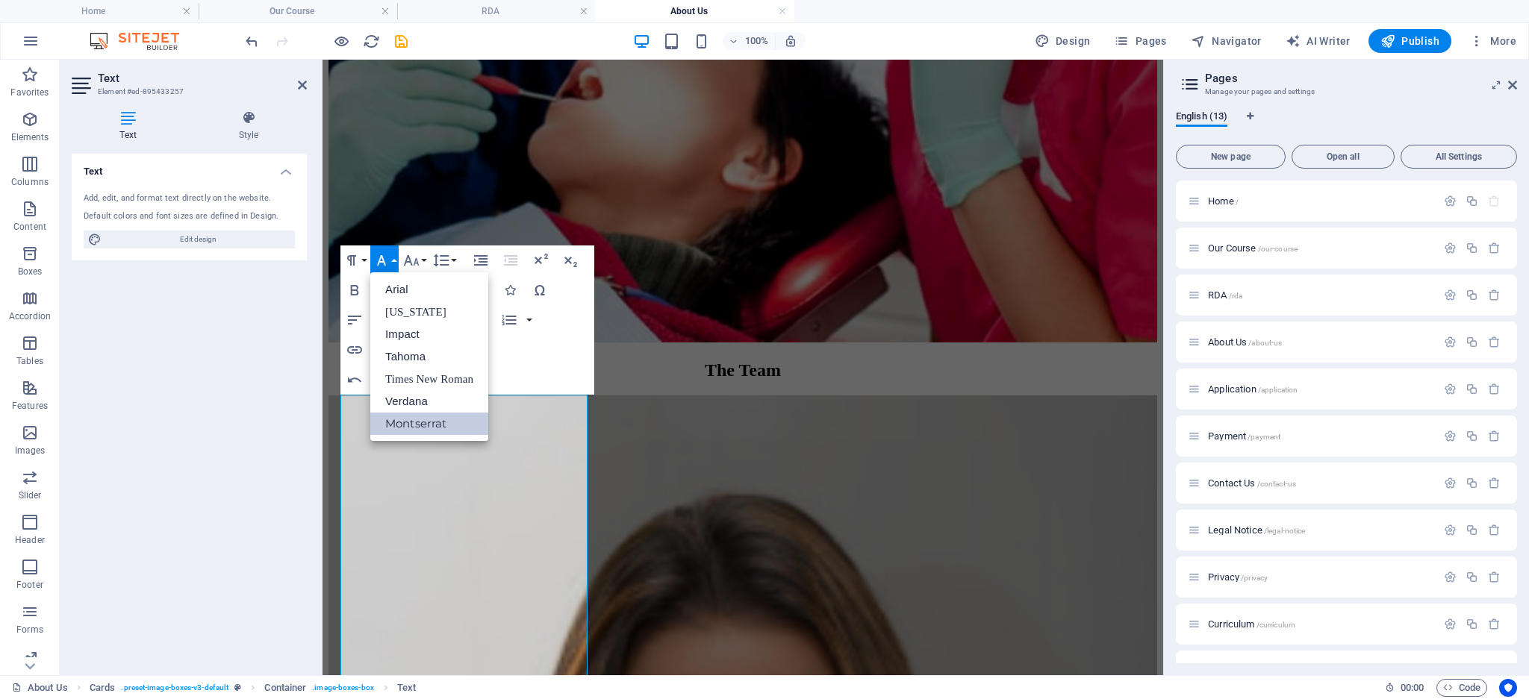
scroll to position [0, 0]
click at [361, 258] on button "Paragraph Format" at bounding box center [354, 261] width 28 height 30
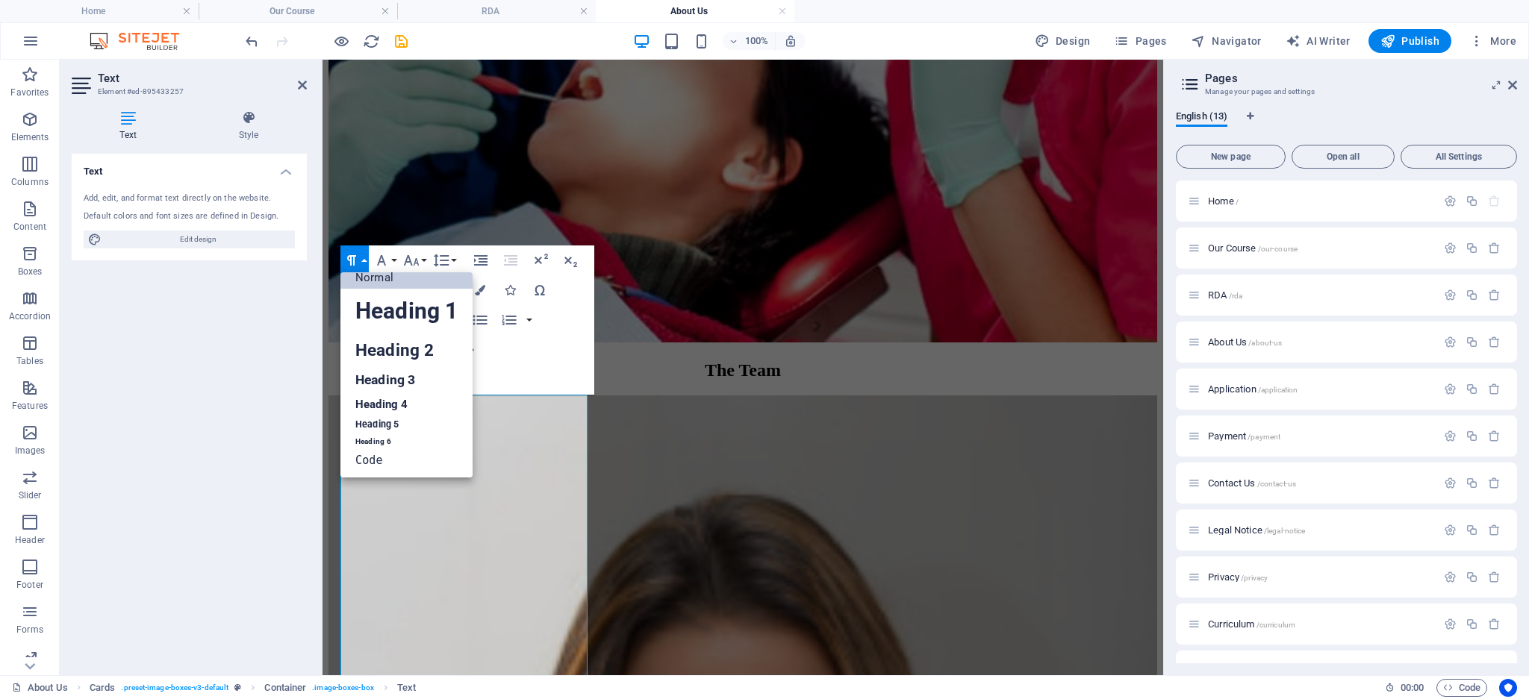
scroll to position [12, 0]
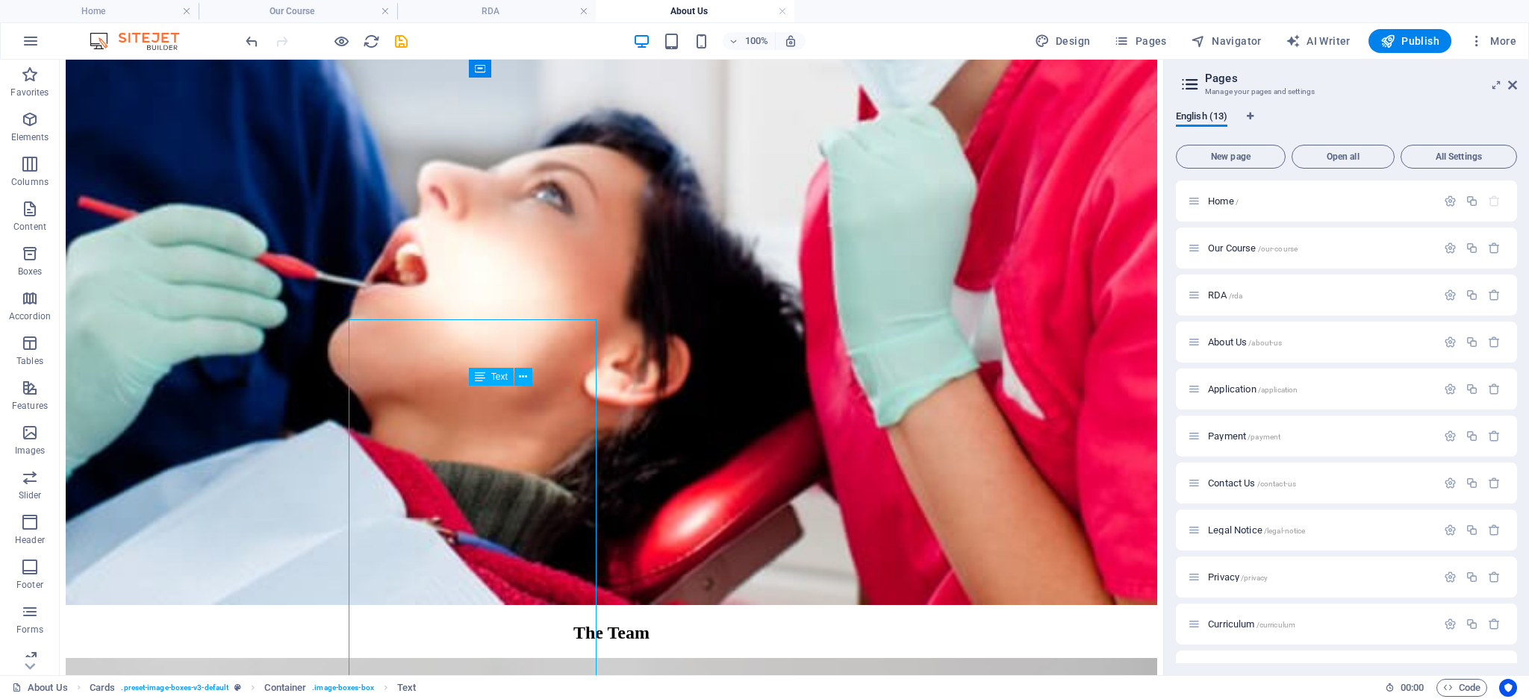
scroll to position [965, 0]
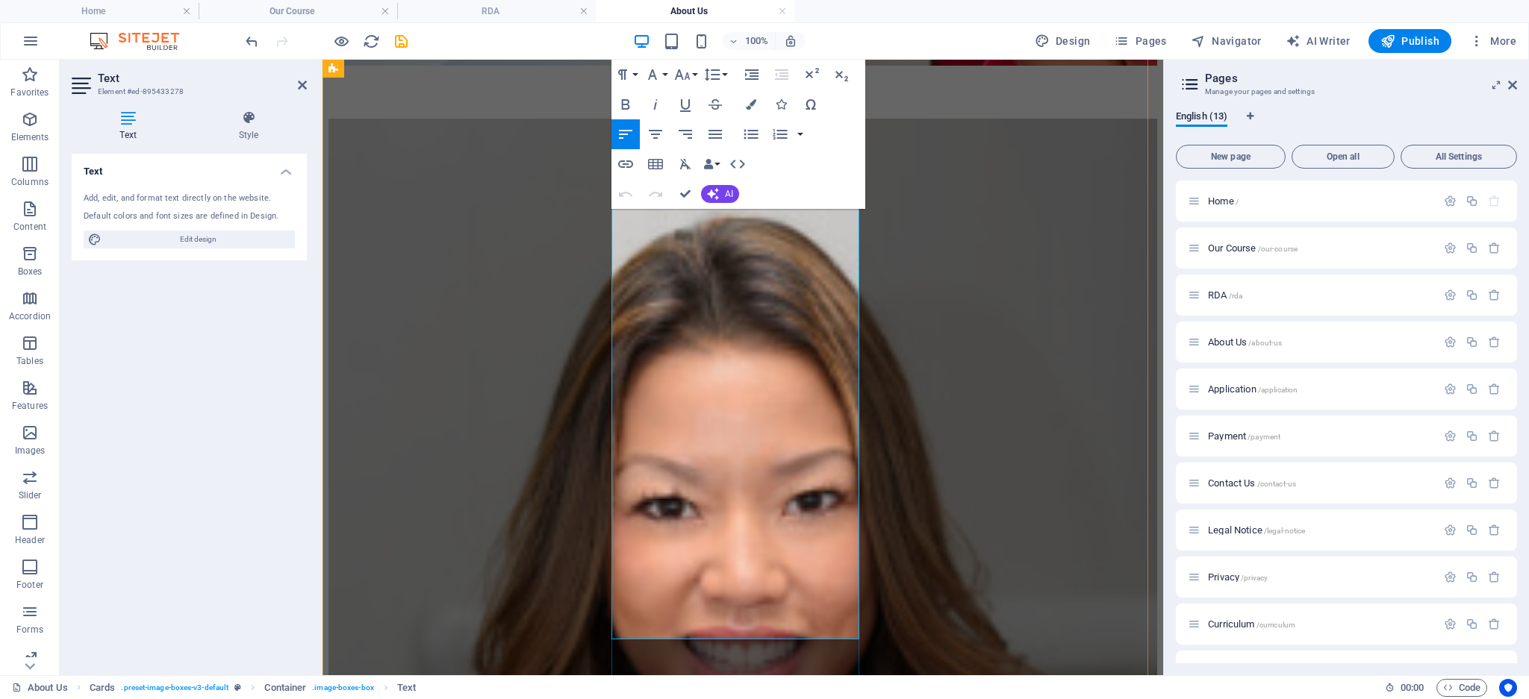
scroll to position [1304, 0]
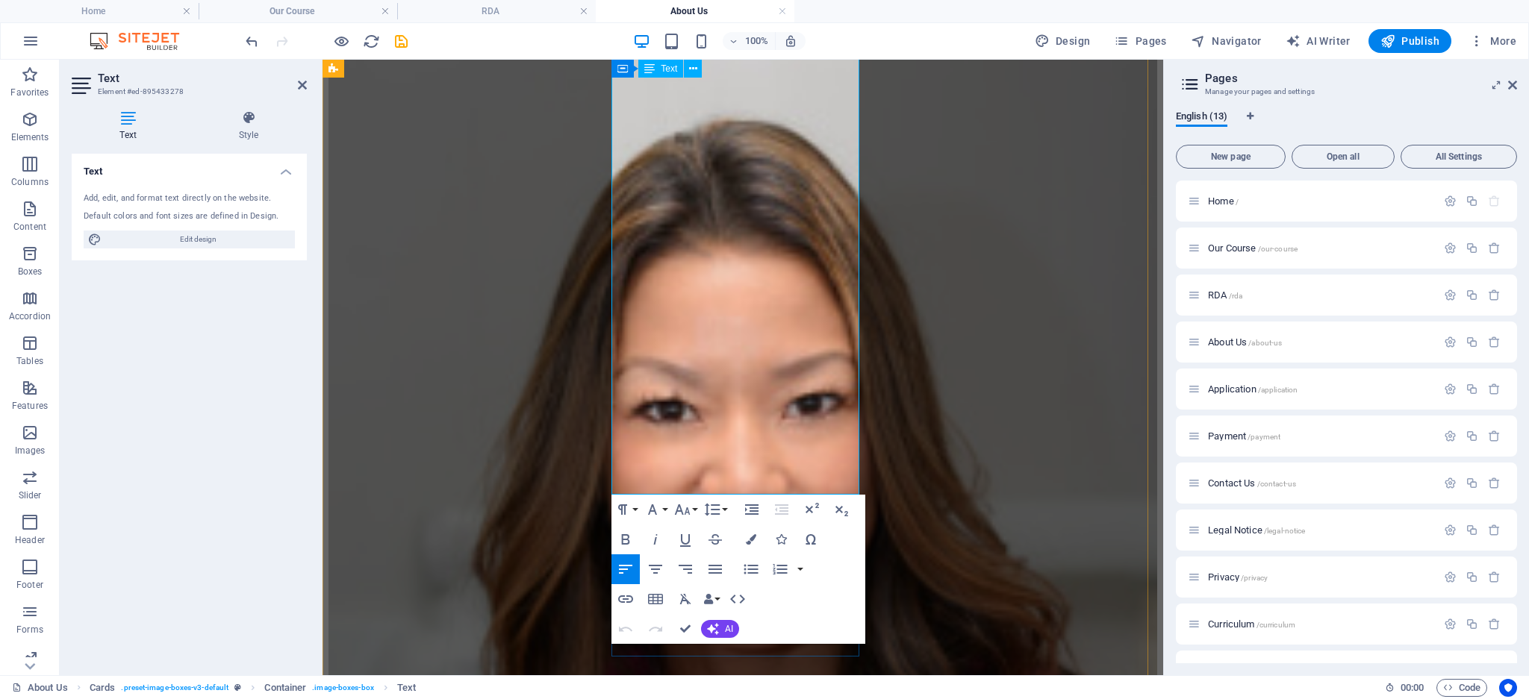
drag, startPoint x: 625, startPoint y: 364, endPoint x: 852, endPoint y: 475, distance: 252.4
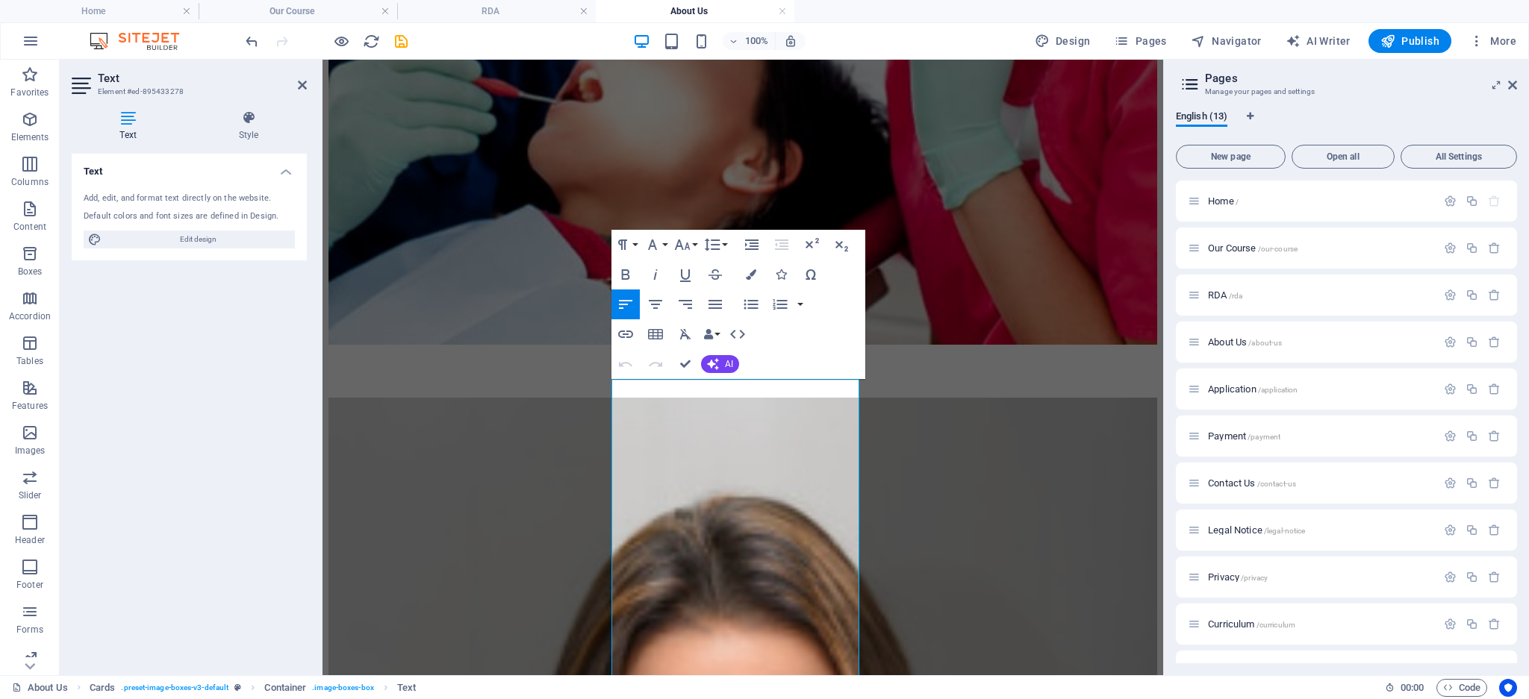
scroll to position [905, 0]
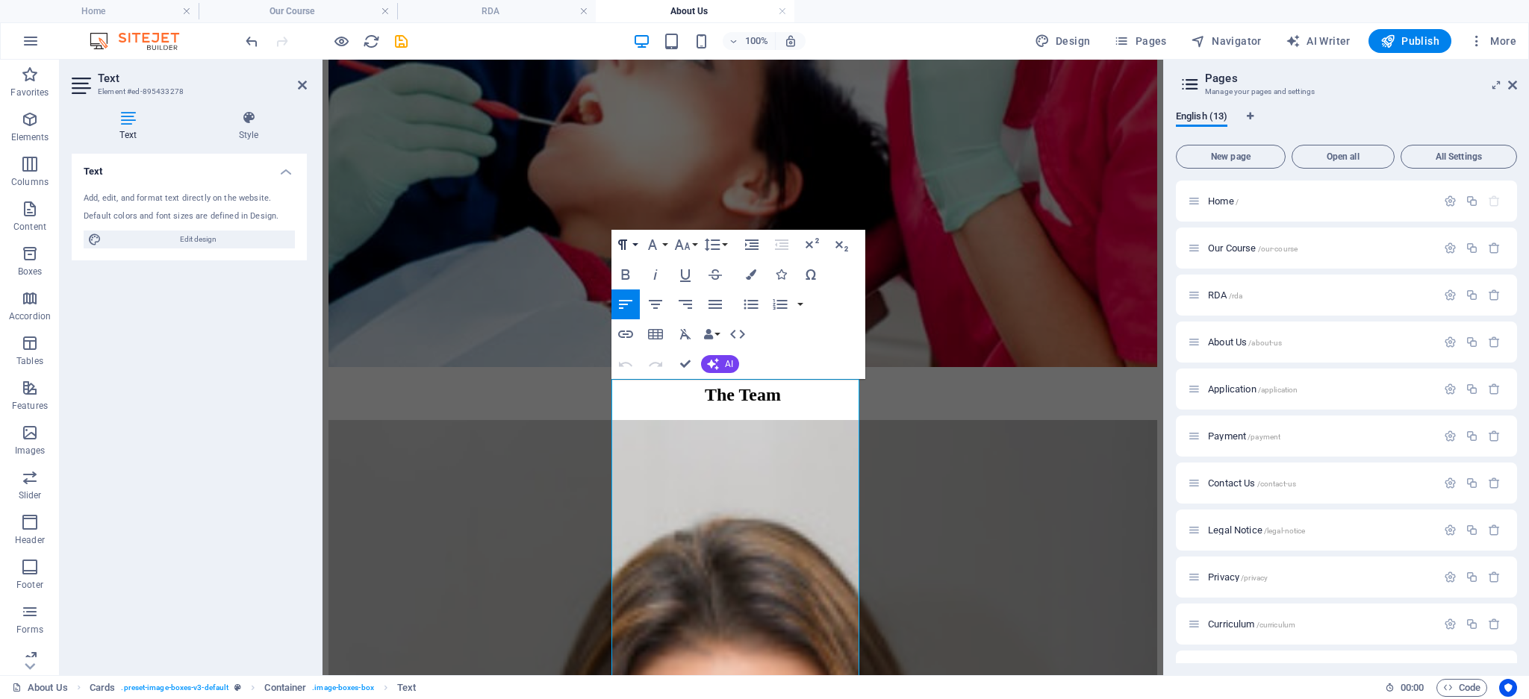
click at [634, 246] on button "Paragraph Format" at bounding box center [625, 245] width 28 height 30
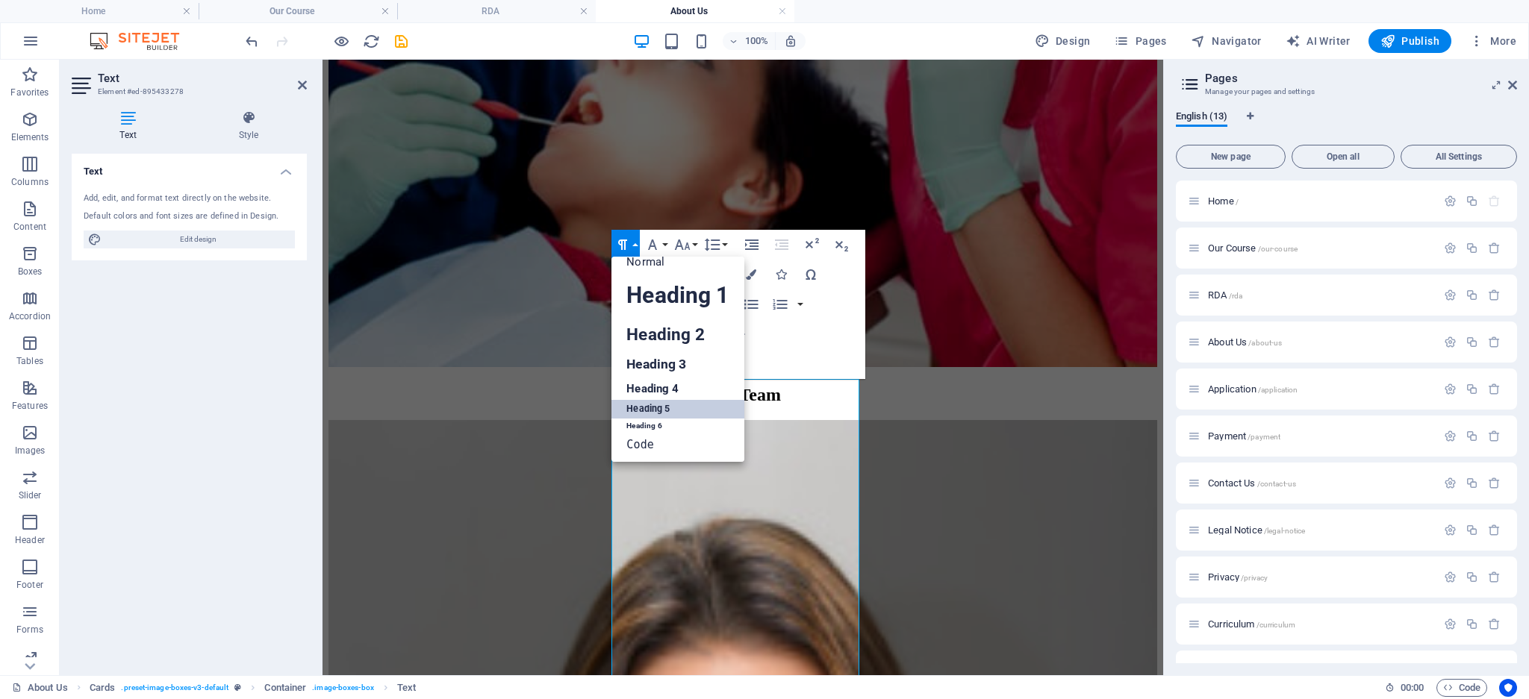
scroll to position [12, 0]
click at [645, 263] on link "Normal" at bounding box center [677, 262] width 132 height 22
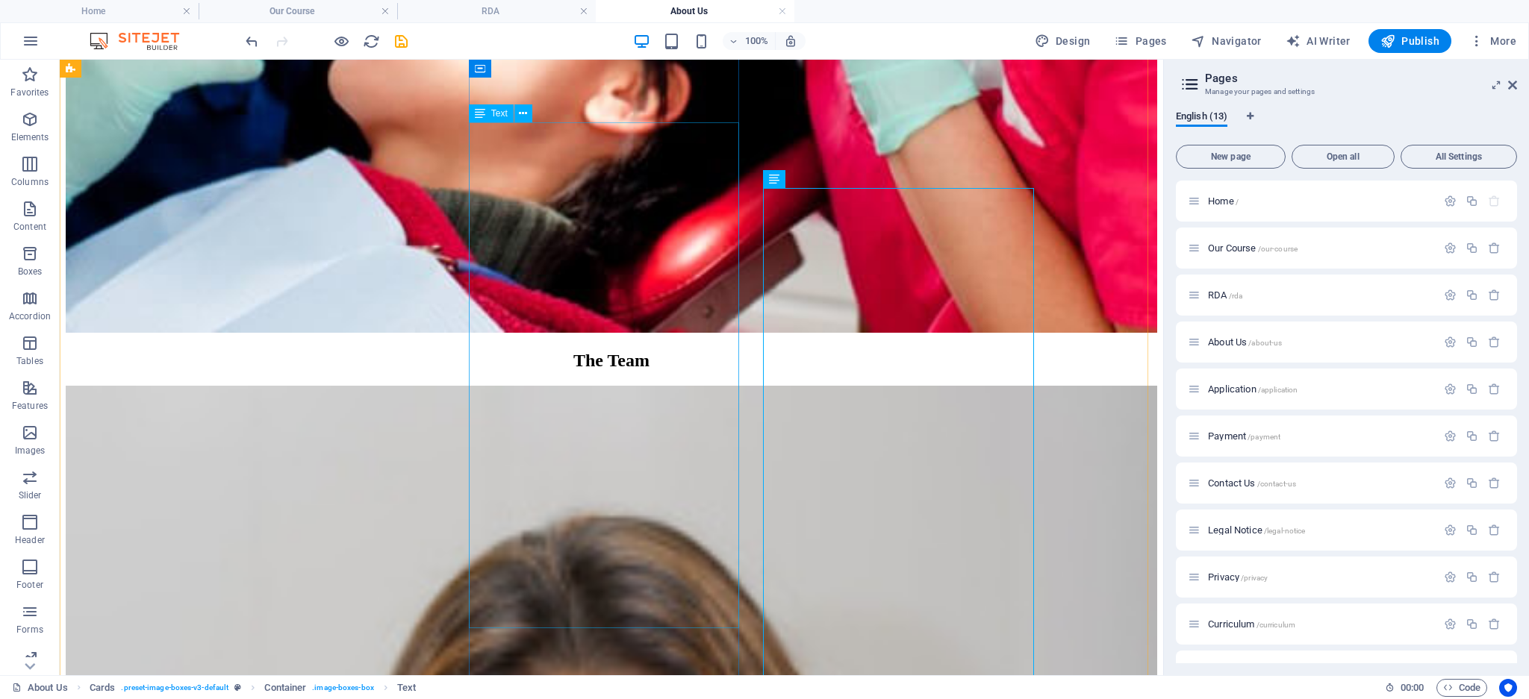
scroll to position [1239, 0]
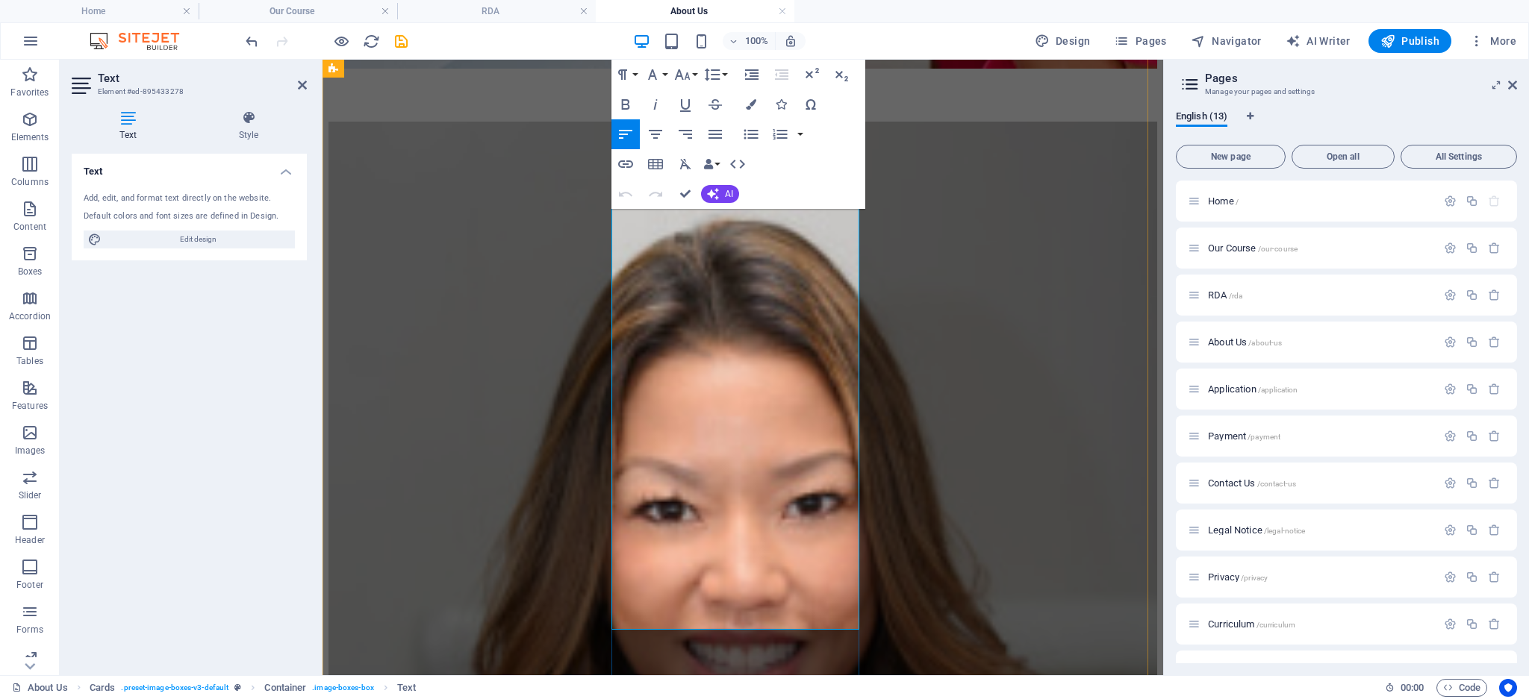
drag, startPoint x: 687, startPoint y: 611, endPoint x: 634, endPoint y: 238, distance: 376.2
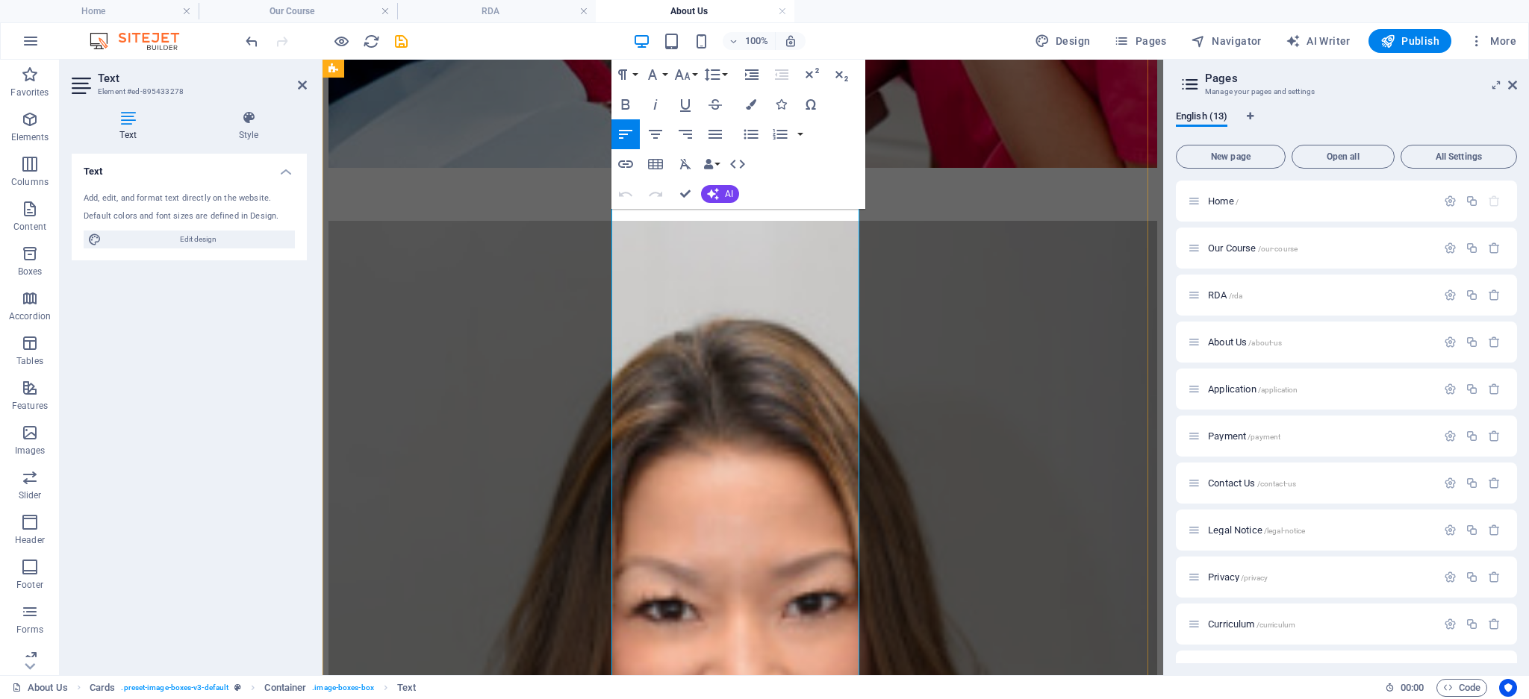
scroll to position [1005, 0]
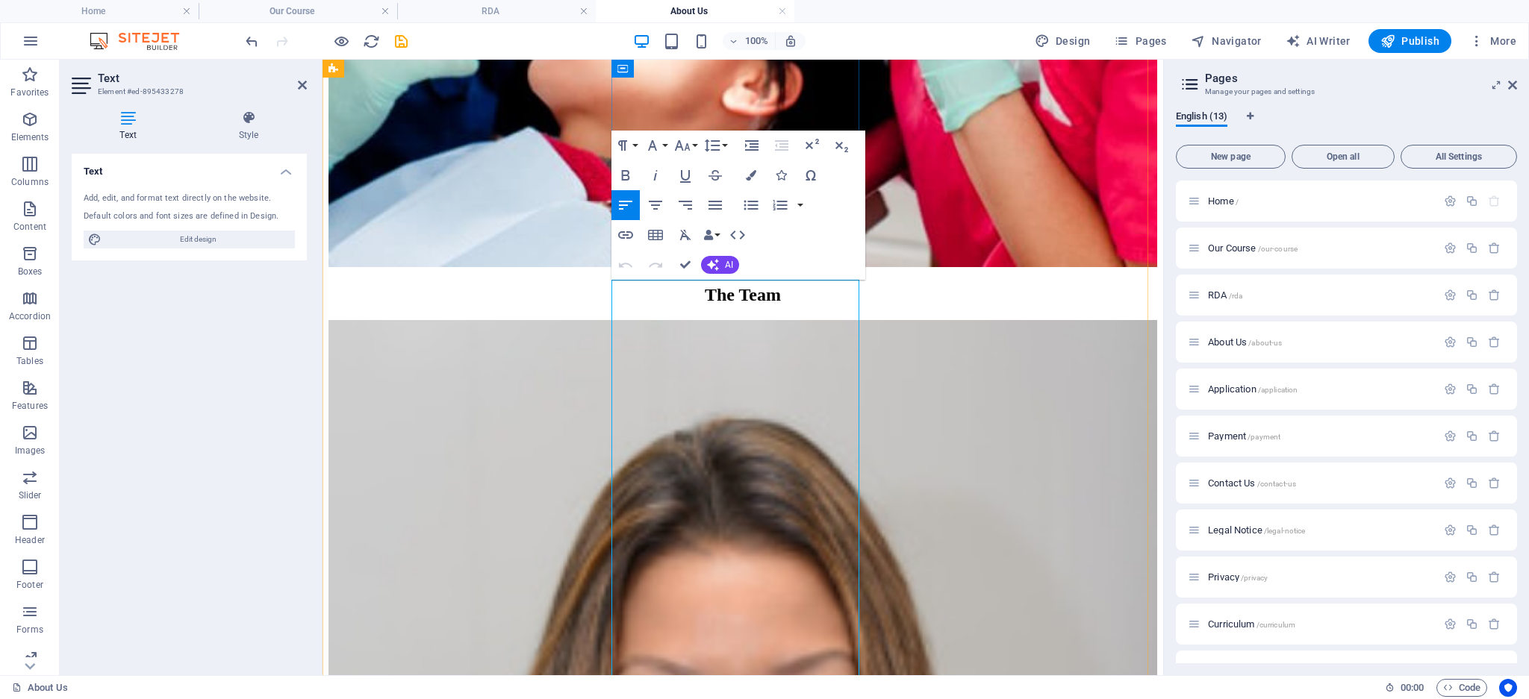
drag, startPoint x: 623, startPoint y: 292, endPoint x: 732, endPoint y: 562, distance: 291.6
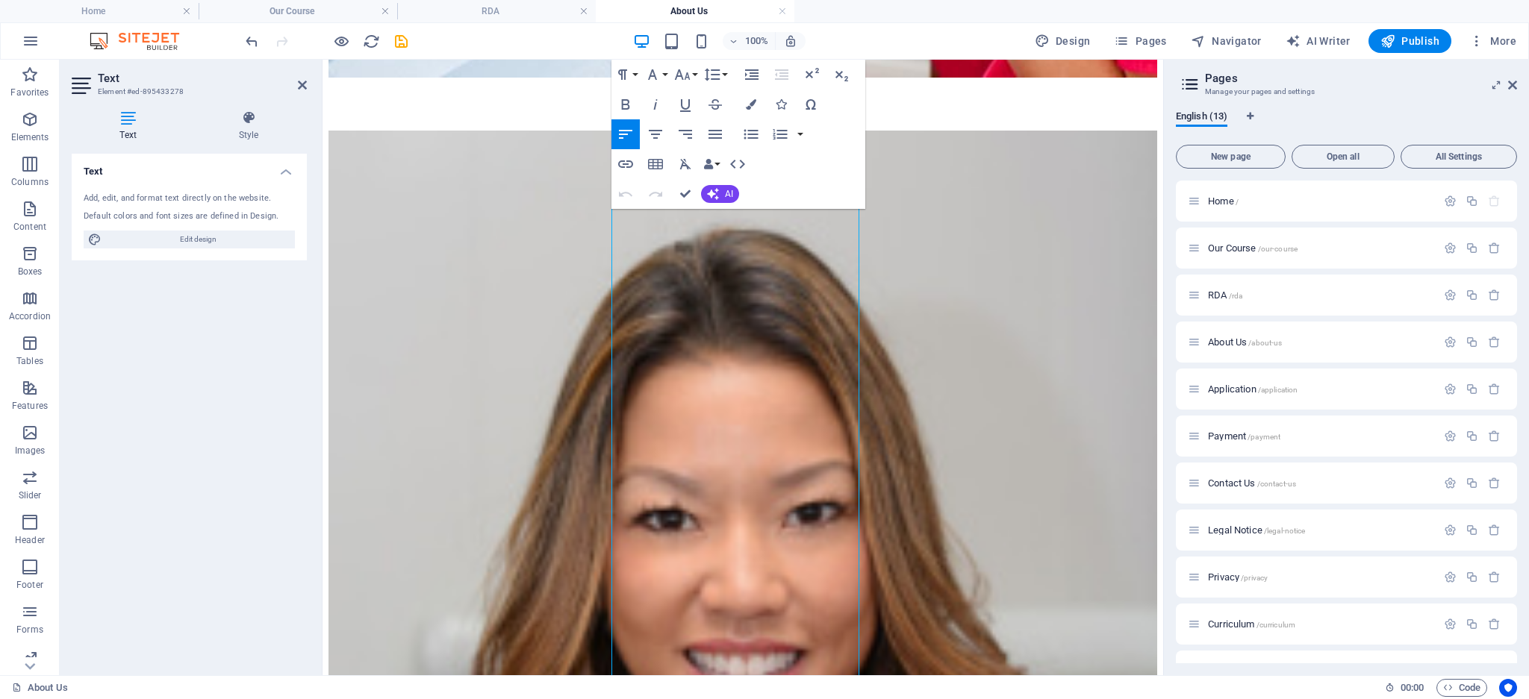
scroll to position [1369, 0]
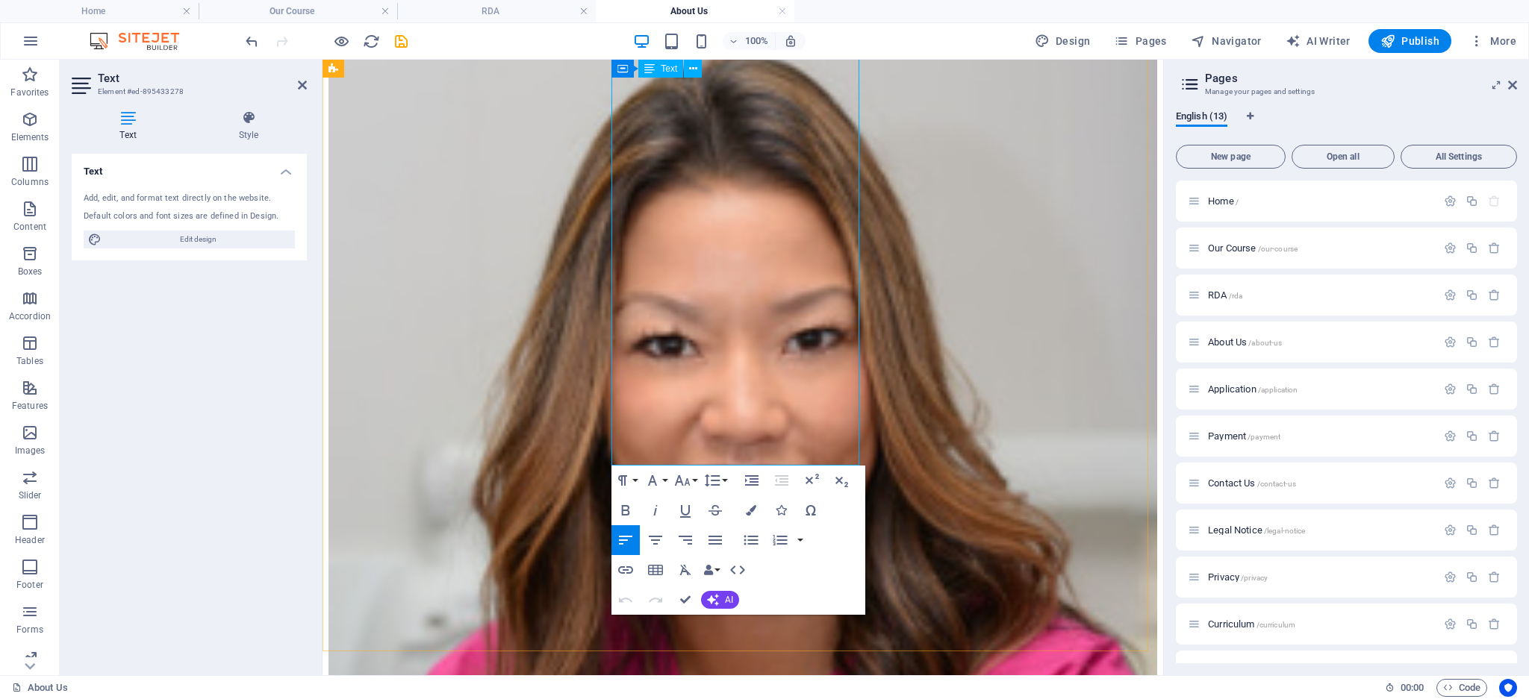
drag, startPoint x: 624, startPoint y: 290, endPoint x: 696, endPoint y: 439, distance: 165.6
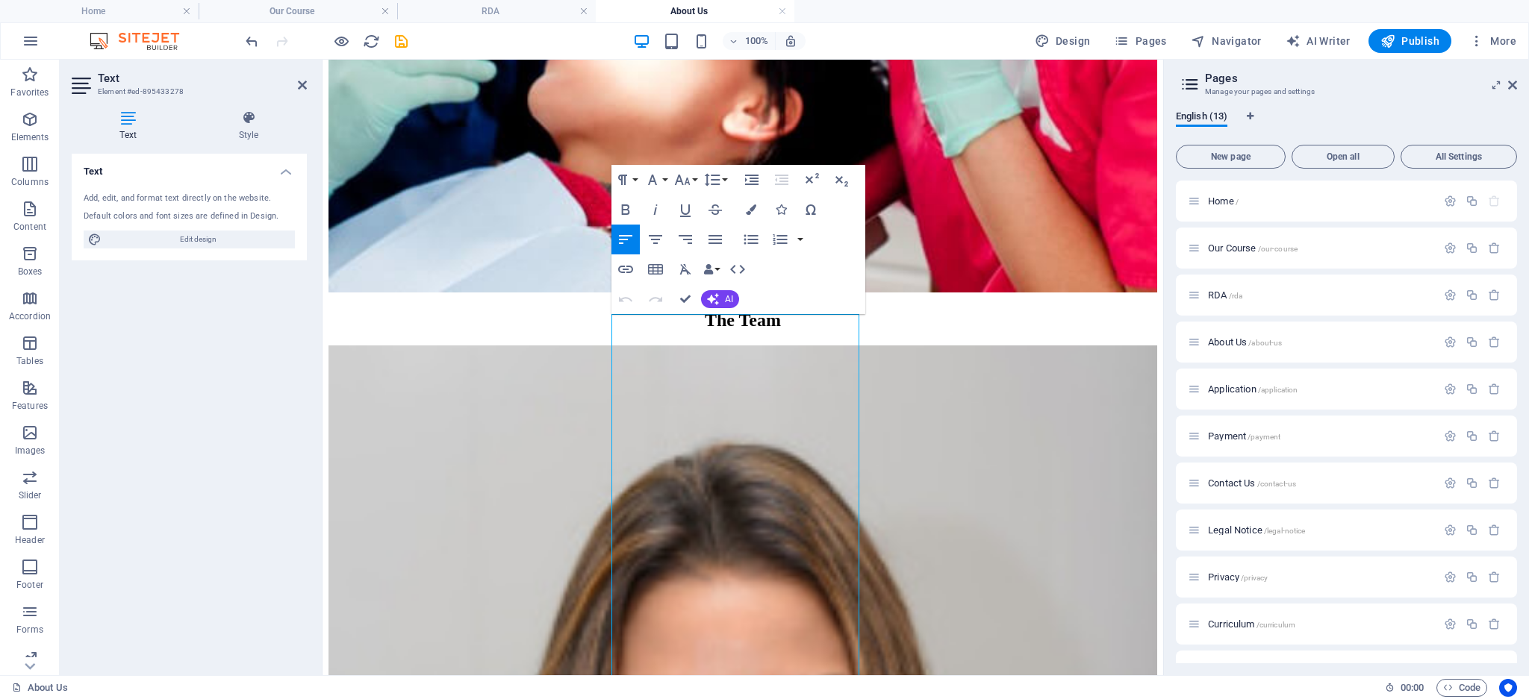
scroll to position [971, 0]
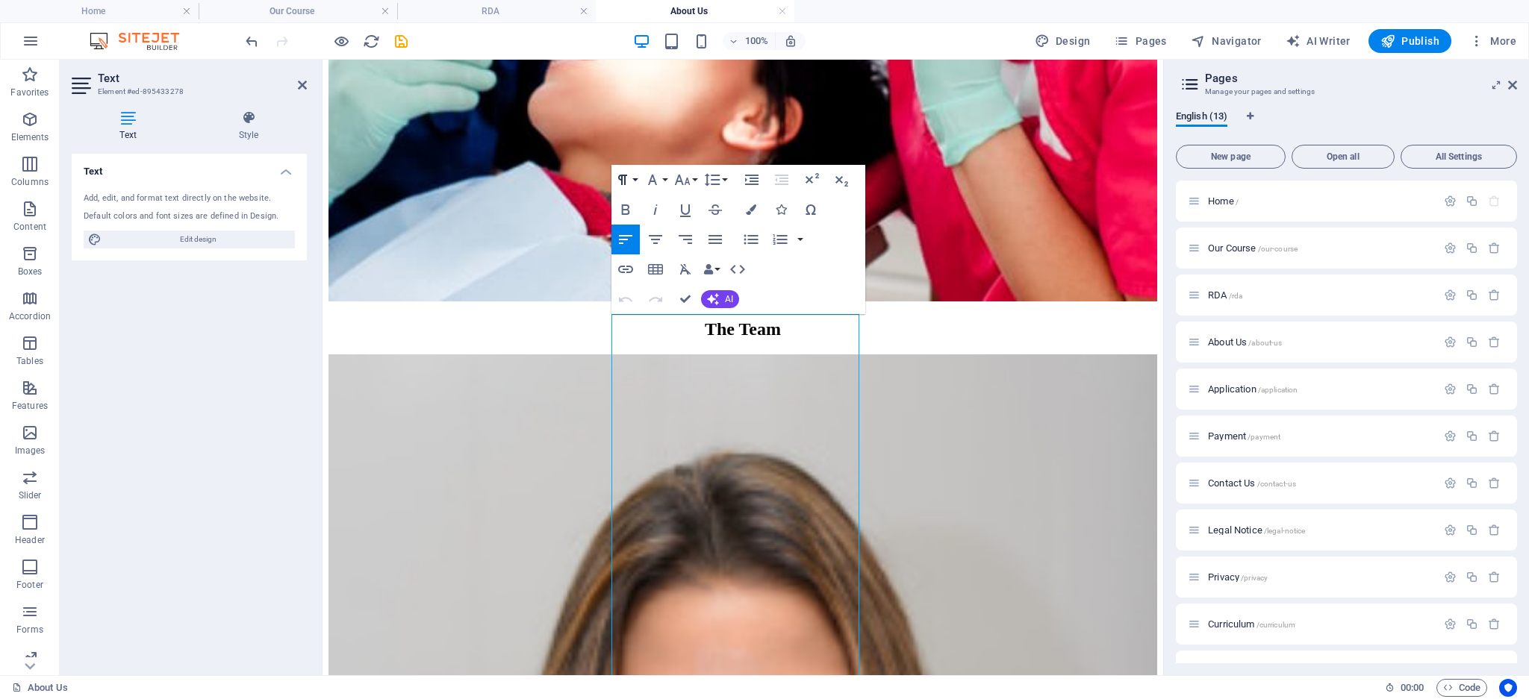
click at [633, 173] on button "Paragraph Format" at bounding box center [625, 180] width 28 height 30
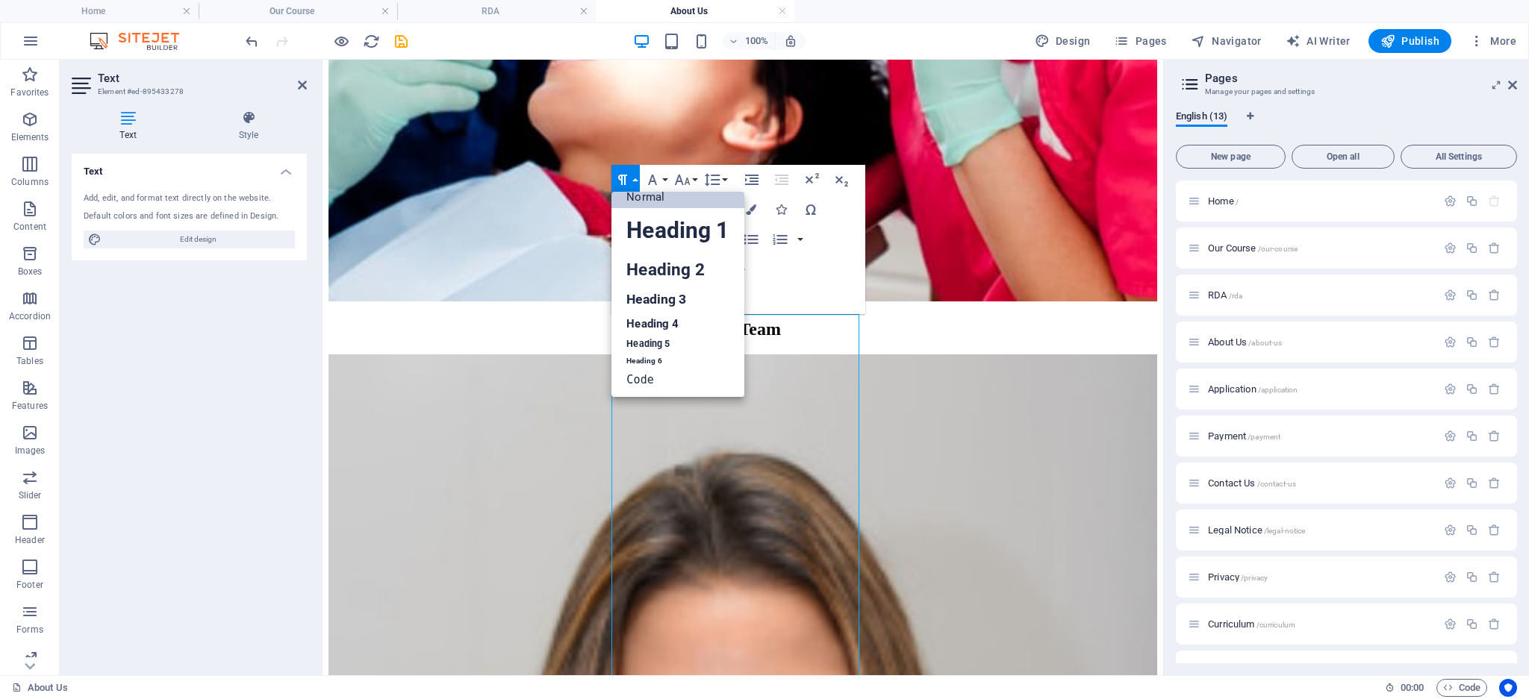
scroll to position [12, 0]
click at [662, 180] on button "Font Family" at bounding box center [655, 180] width 28 height 30
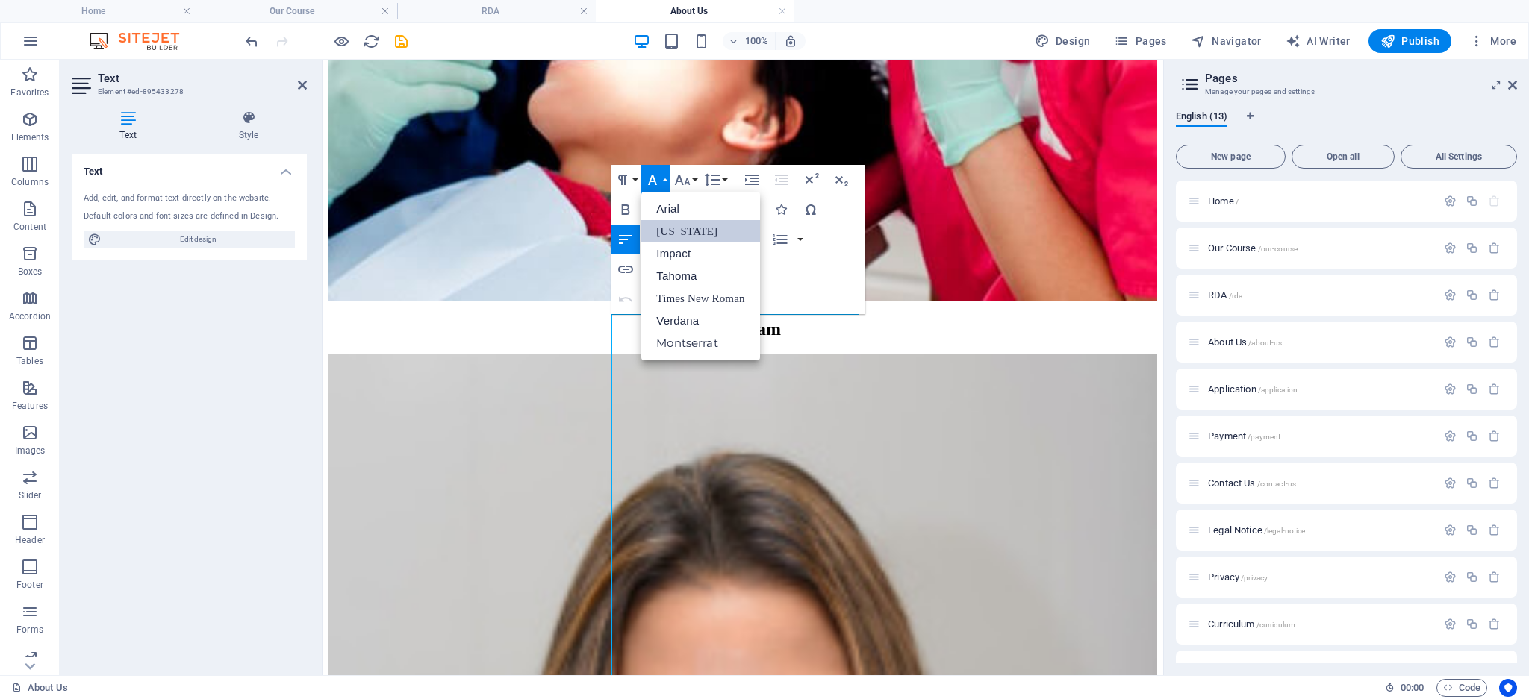
scroll to position [0, 0]
click at [678, 338] on link "Montserrat" at bounding box center [700, 343] width 118 height 22
click at [695, 184] on button "Font Size" at bounding box center [685, 180] width 28 height 30
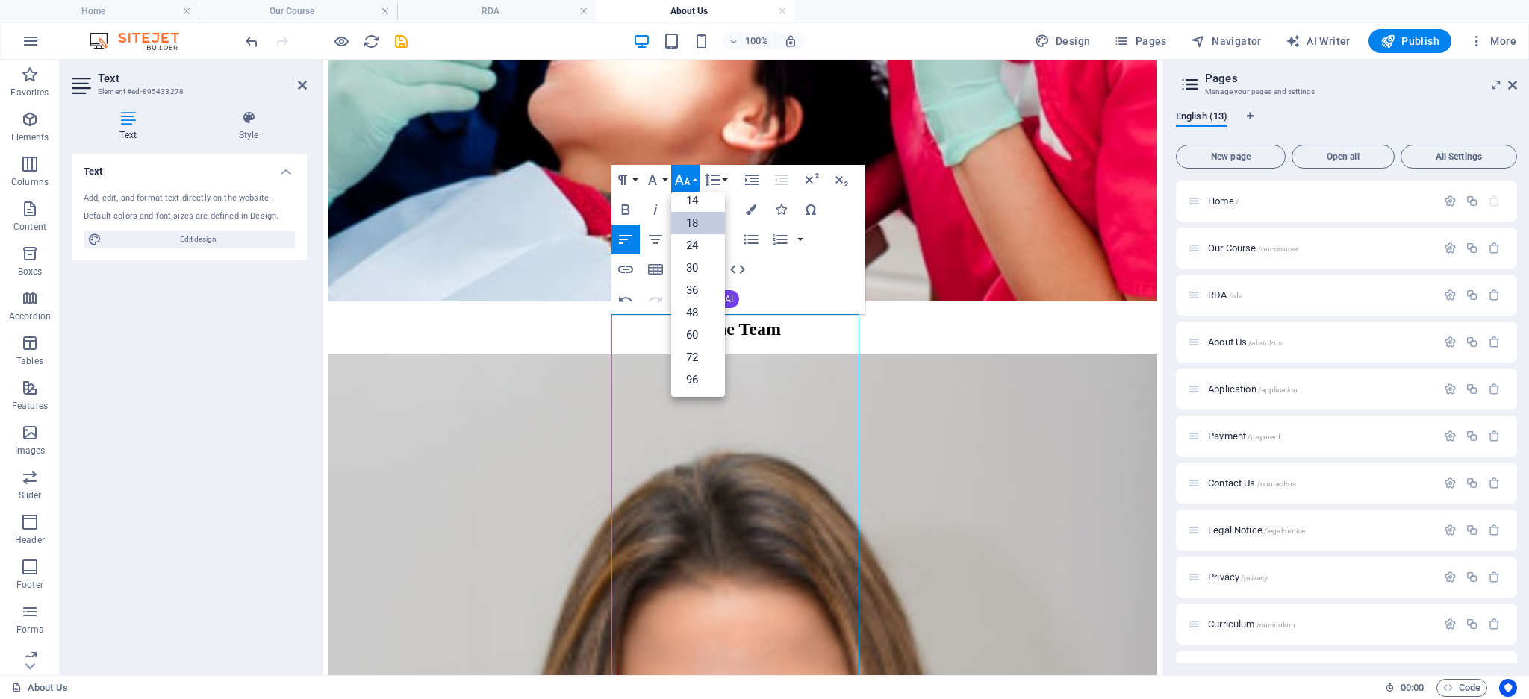
scroll to position [120, 0]
click at [659, 240] on icon "button" at bounding box center [655, 240] width 18 height 18
click at [224, 424] on div "Text Add, edit, and format text directly on the website. Default colors and fon…" at bounding box center [189, 409] width 235 height 510
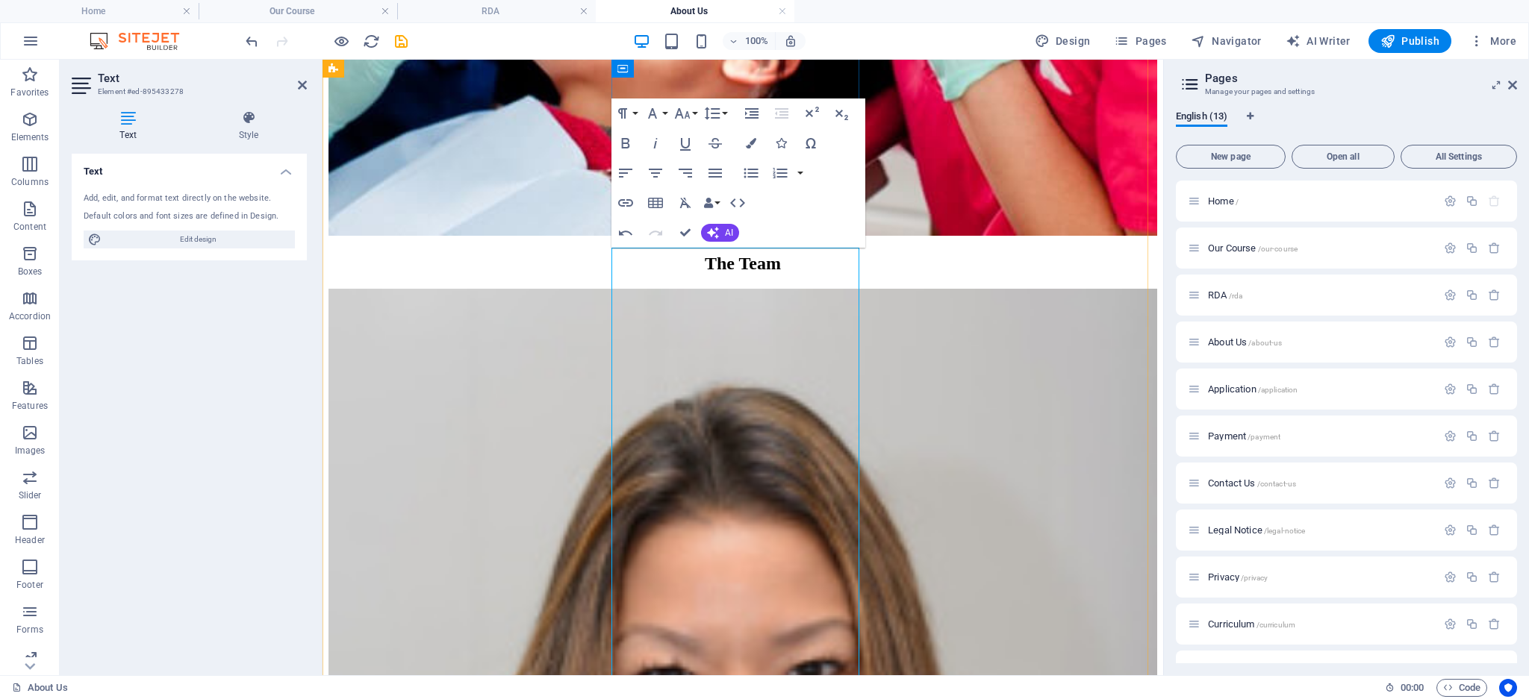
scroll to position [1070, 0]
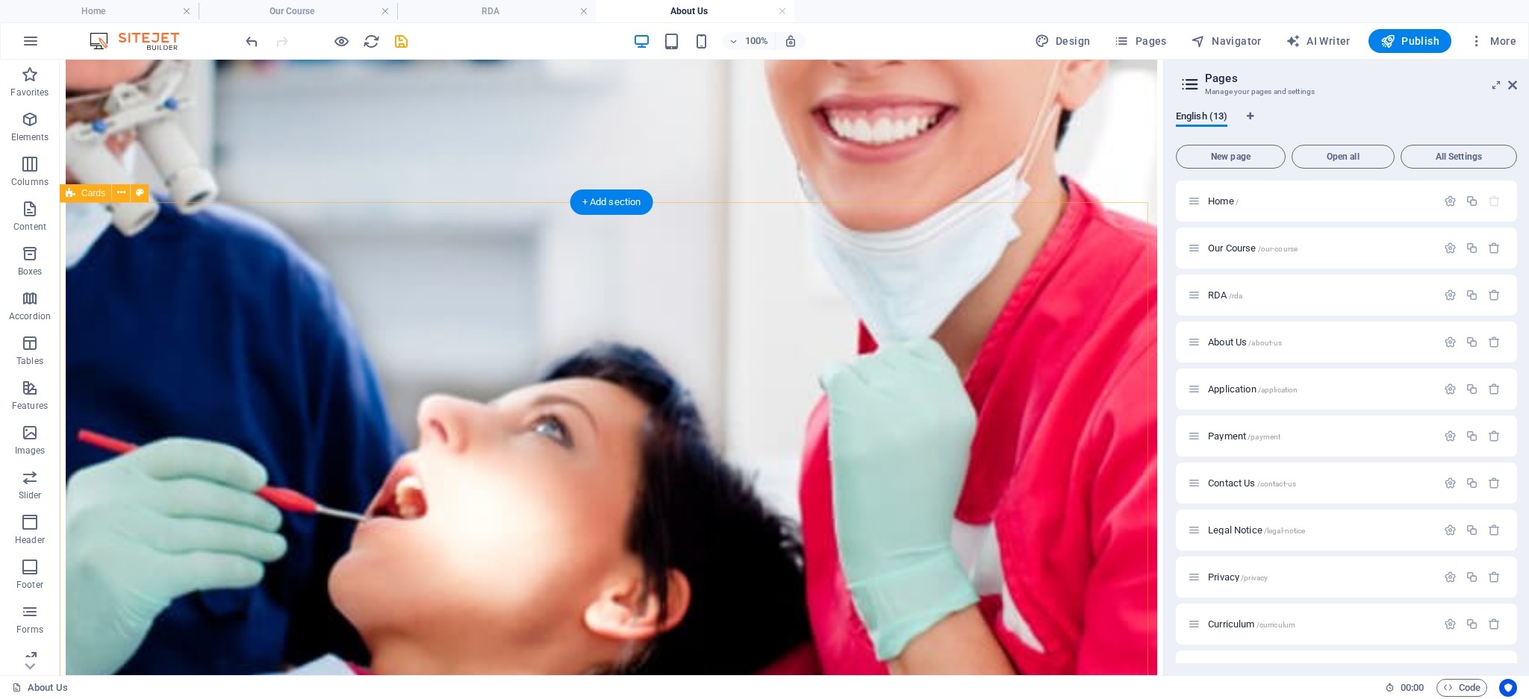
scroll to position [299, 0]
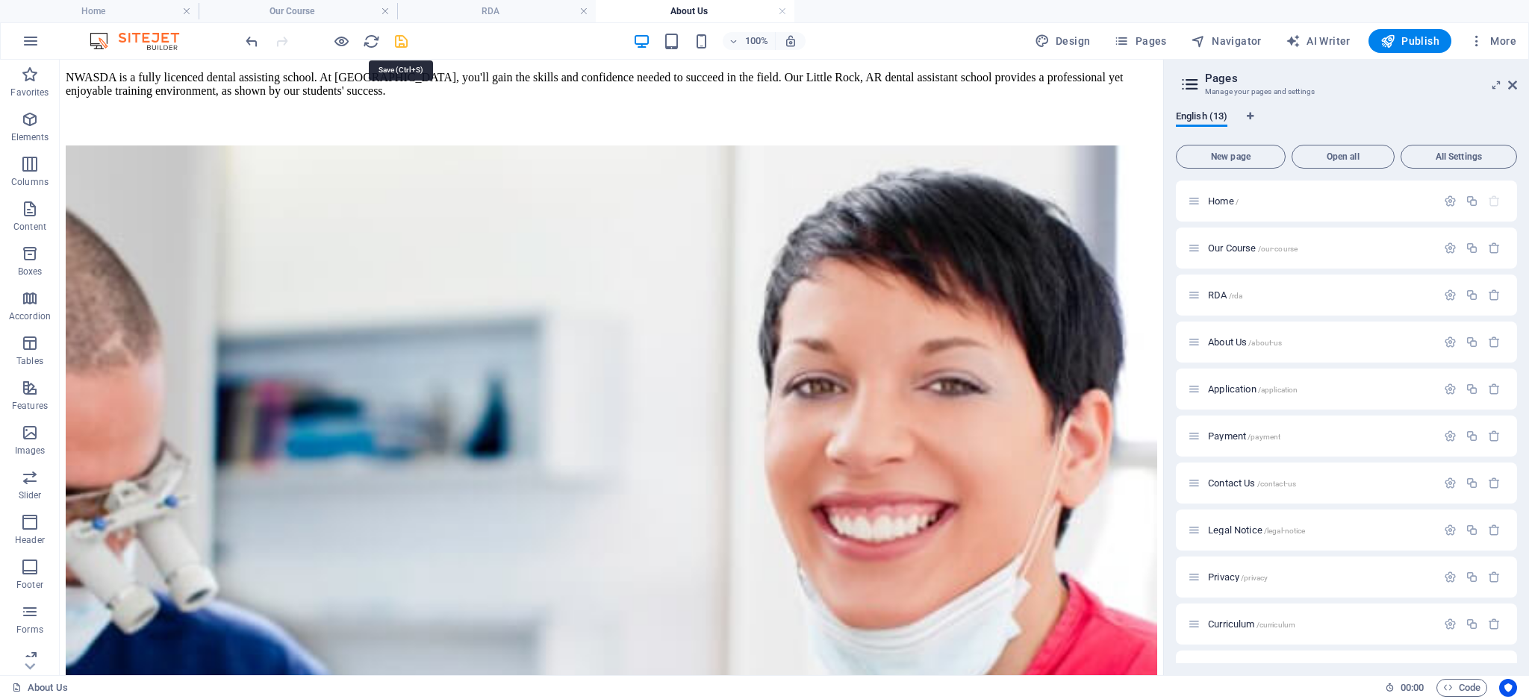
drag, startPoint x: 400, startPoint y: 43, endPoint x: 234, endPoint y: 331, distance: 332.8
click at [400, 43] on icon "save" at bounding box center [401, 41] width 17 height 17
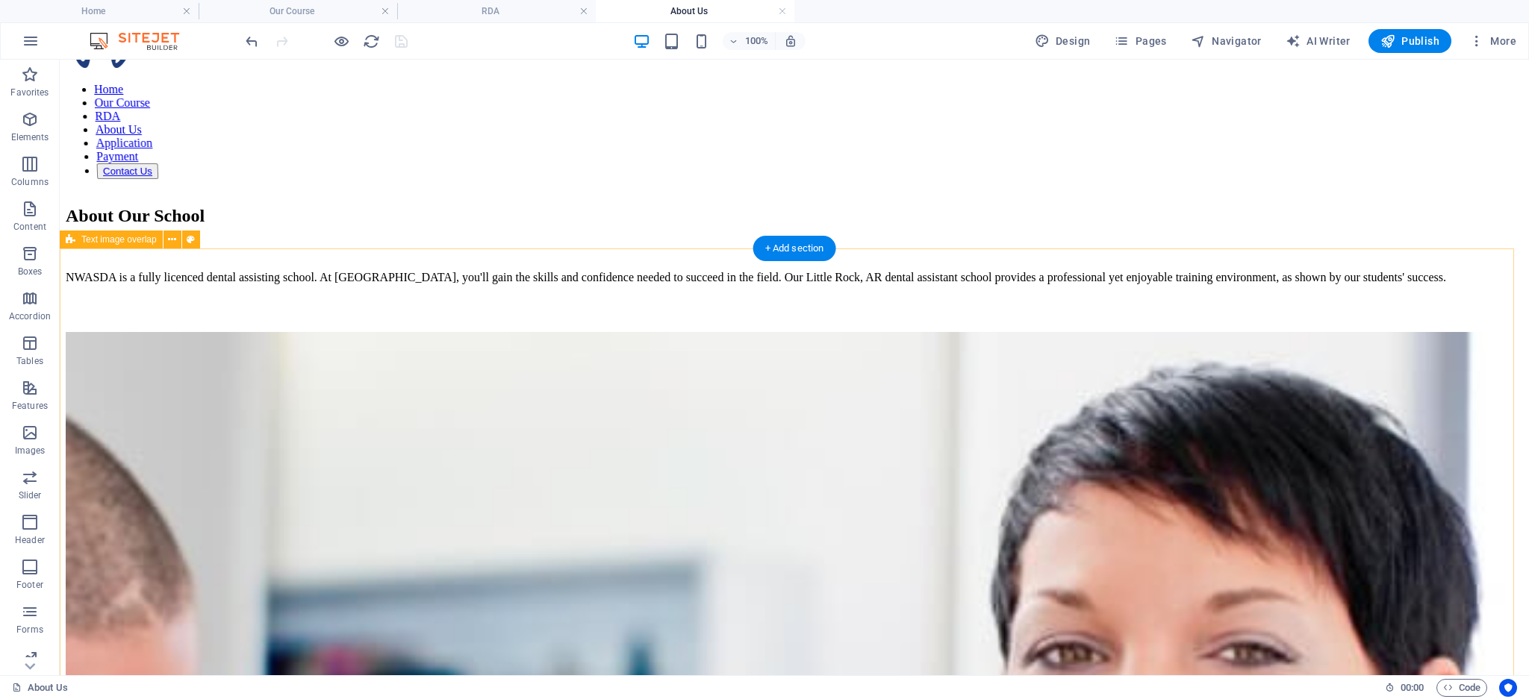
scroll to position [0, 0]
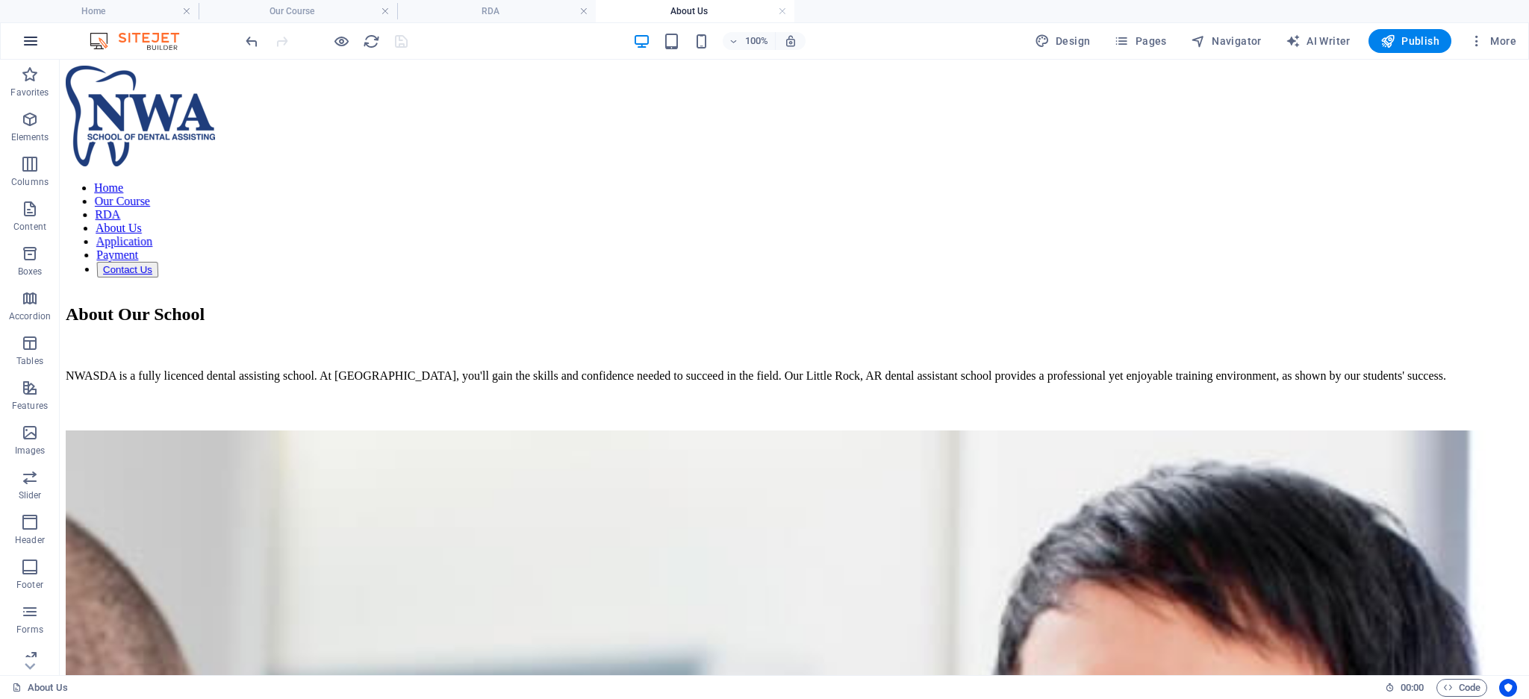
click at [32, 37] on icon "button" at bounding box center [31, 41] width 18 height 18
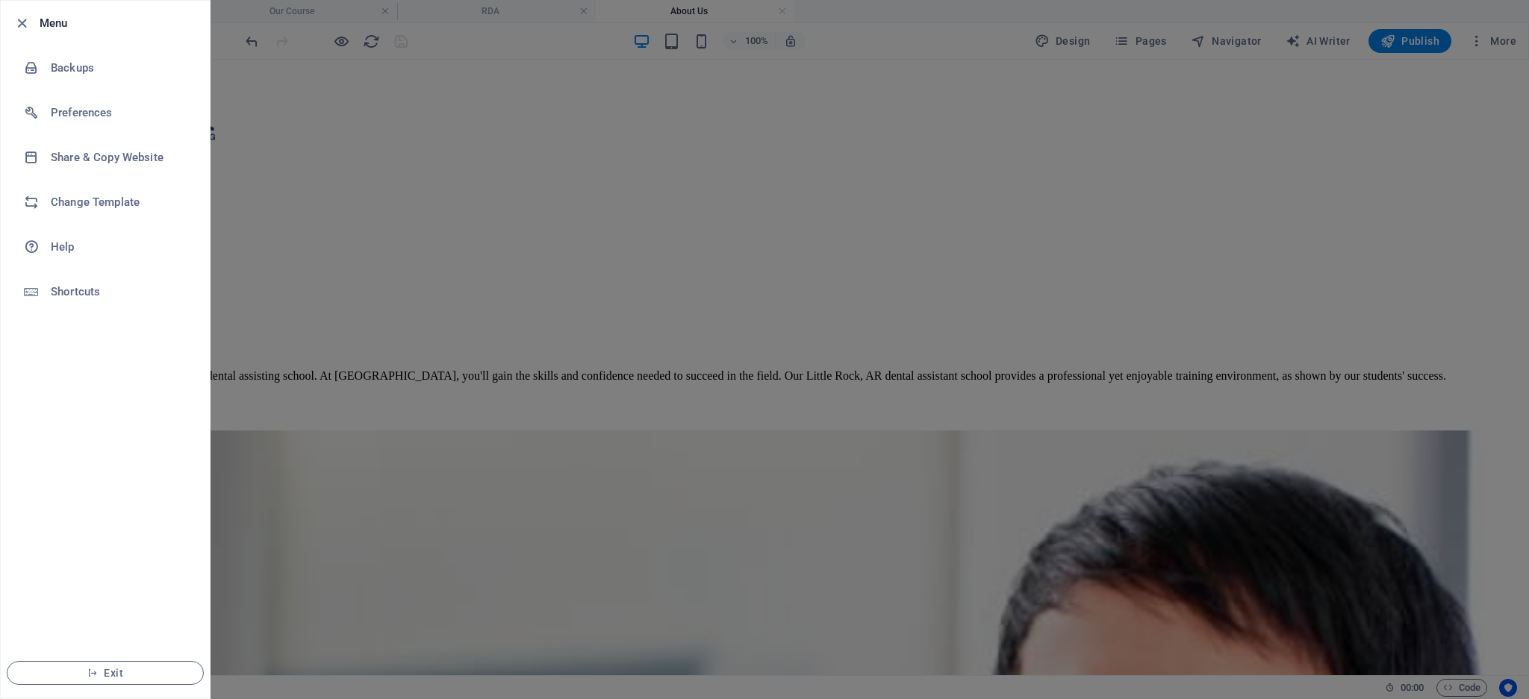
click at [225, 307] on div at bounding box center [764, 349] width 1529 height 699
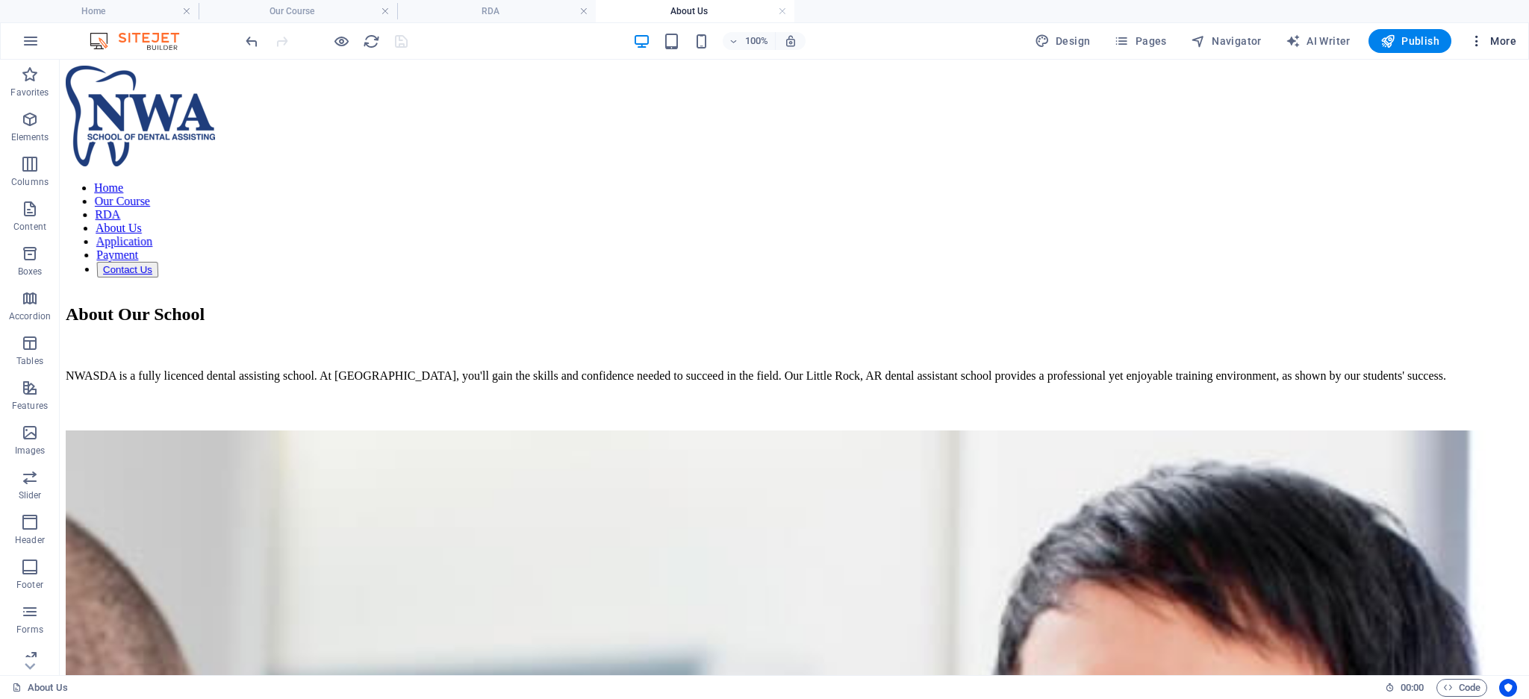
click at [1476, 45] on icon "button" at bounding box center [1476, 41] width 15 height 15
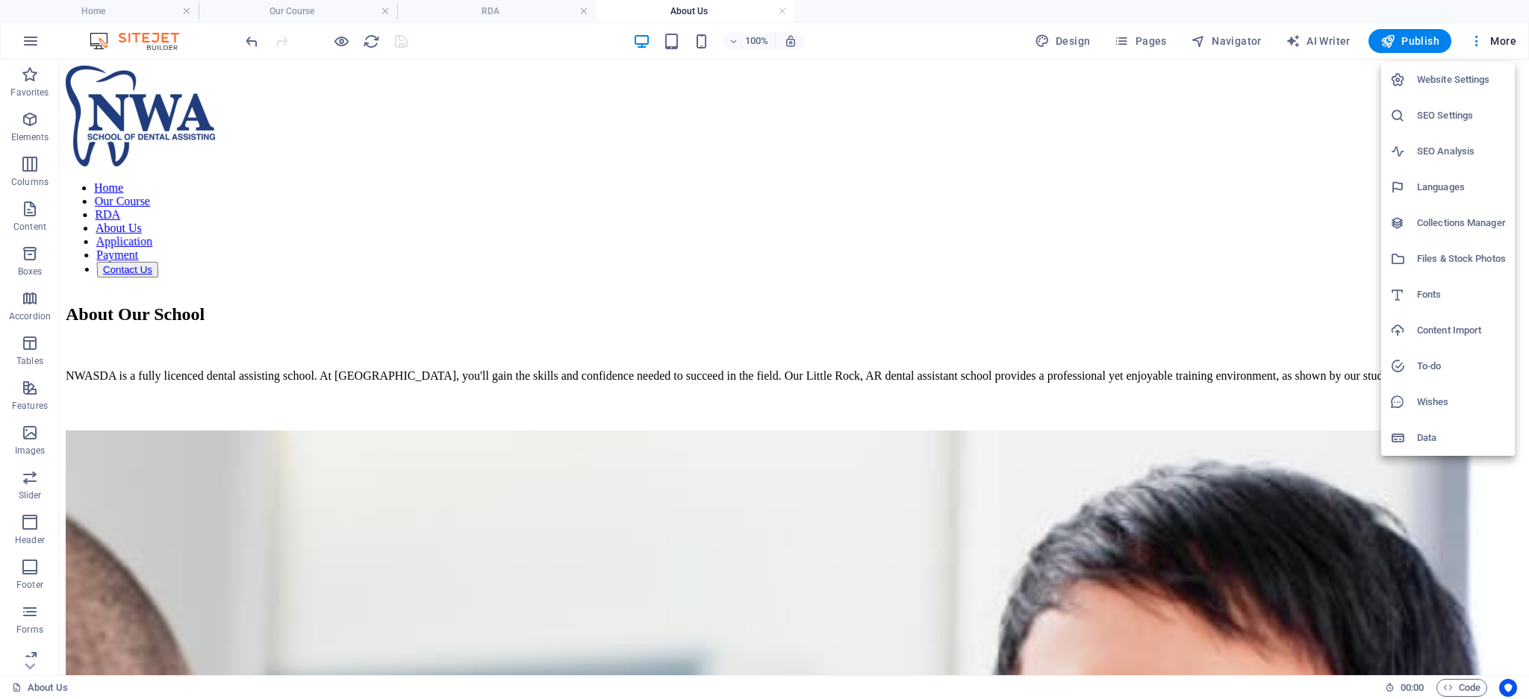
click at [1455, 82] on h6 "Website Settings" at bounding box center [1461, 80] width 89 height 18
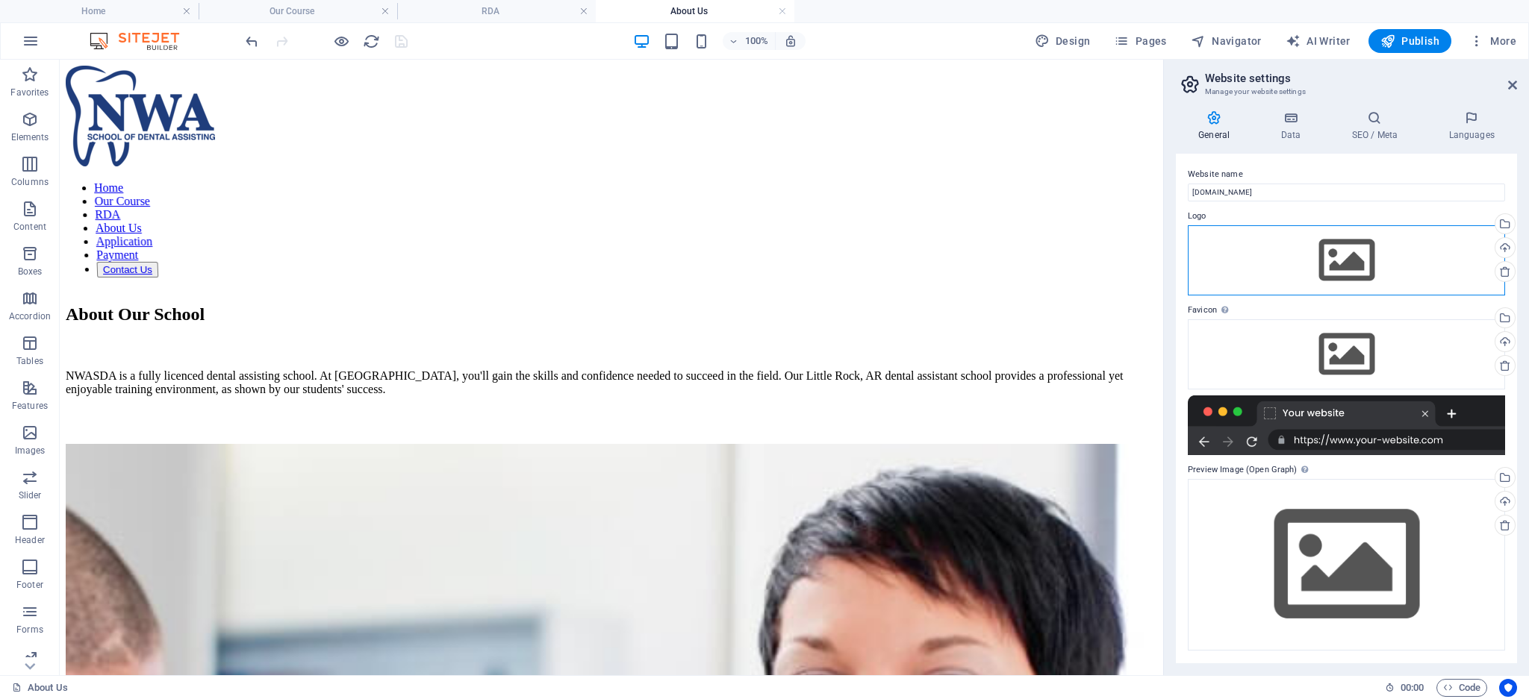
click at [1306, 264] on div "Drag files here, click to choose files or select files from Files or our free s…" at bounding box center [1346, 260] width 317 height 70
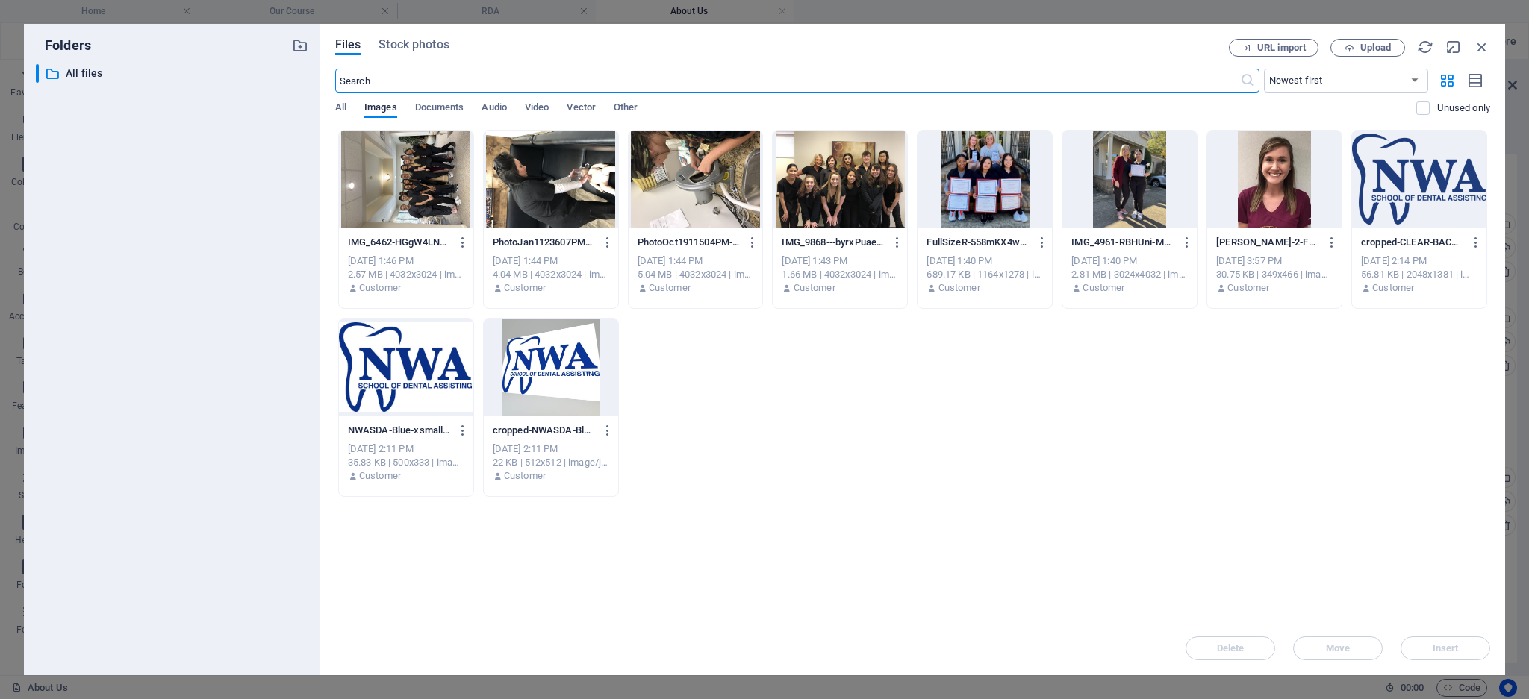
click at [1391, 174] on div at bounding box center [1419, 179] width 134 height 97
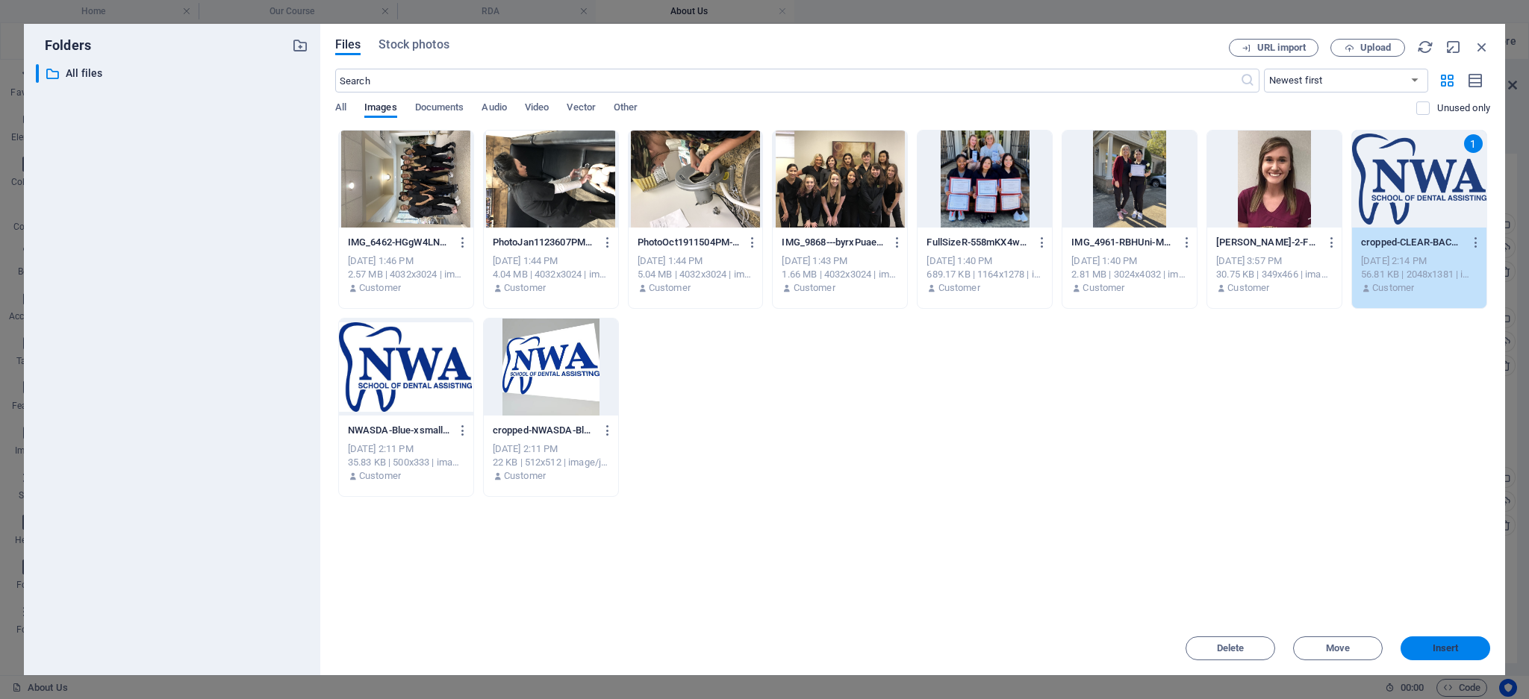
click at [1465, 657] on button "Insert" at bounding box center [1445, 649] width 90 height 24
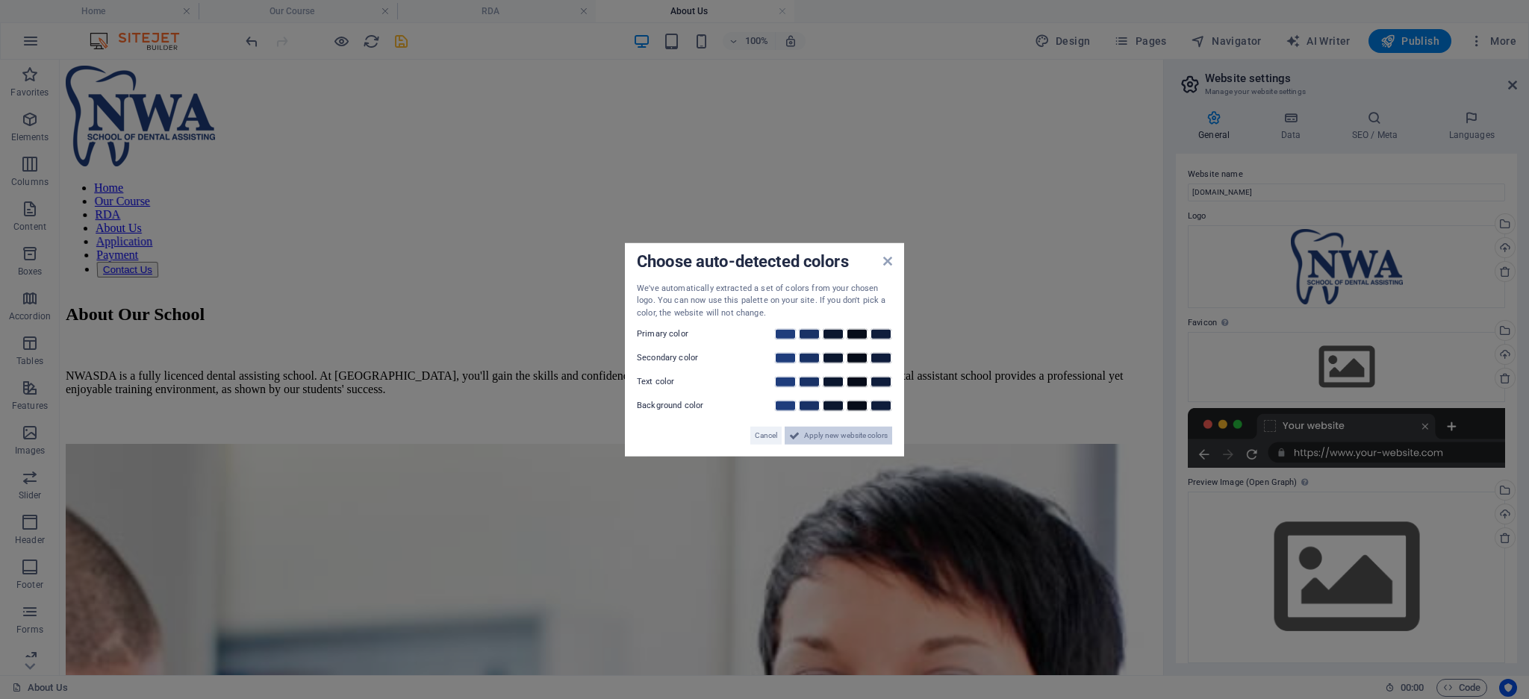
click at [815, 437] on span "Apply new website colors" at bounding box center [846, 436] width 84 height 18
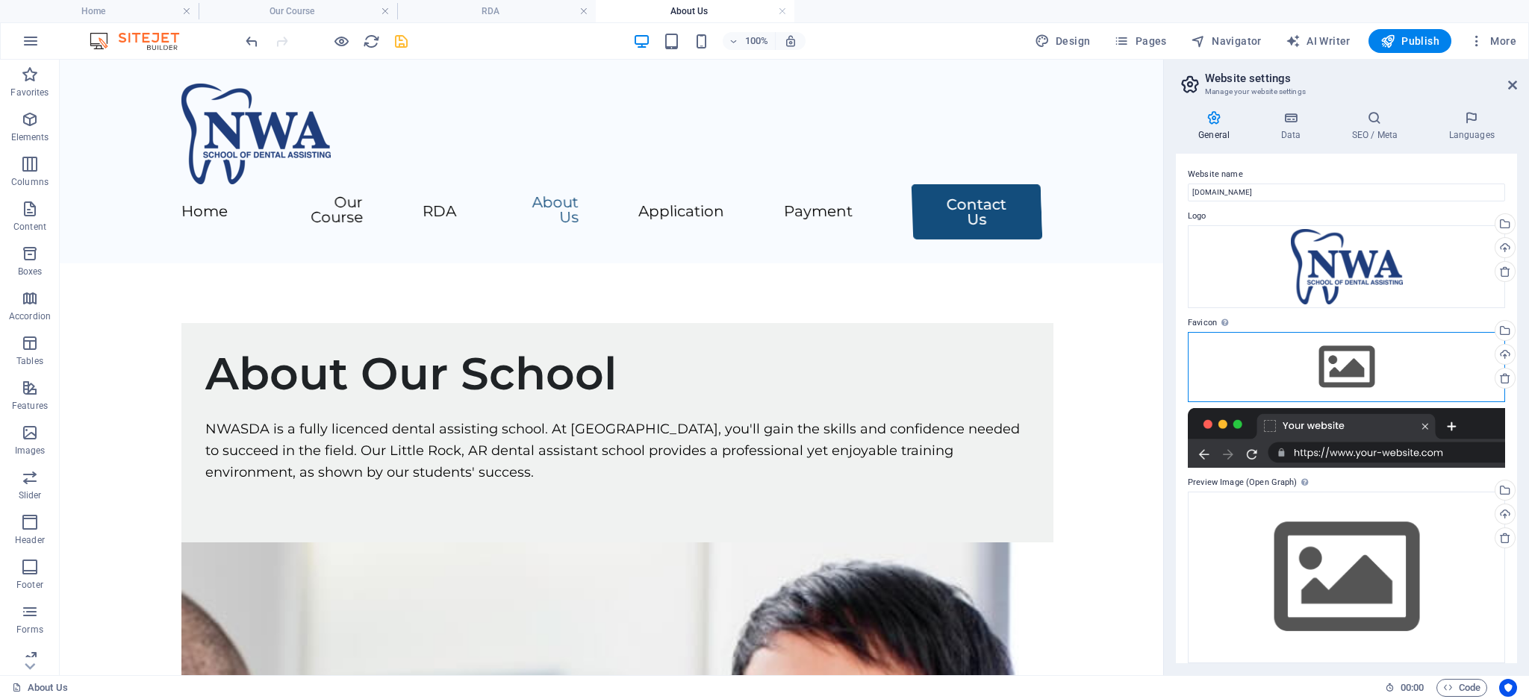
click at [1332, 366] on div "Drag files here, click to choose files or select files from Files or our free s…" at bounding box center [1346, 367] width 317 height 70
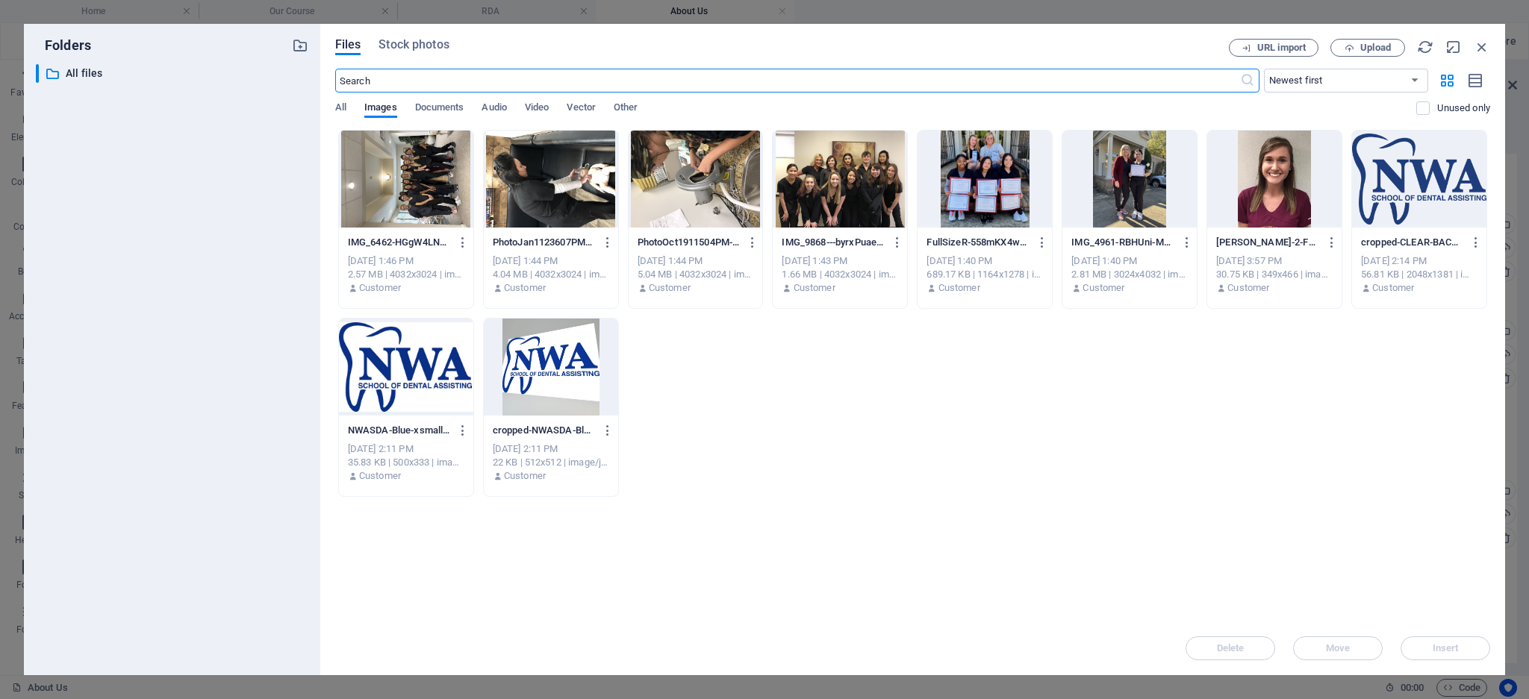
click at [1422, 190] on div at bounding box center [1419, 179] width 134 height 97
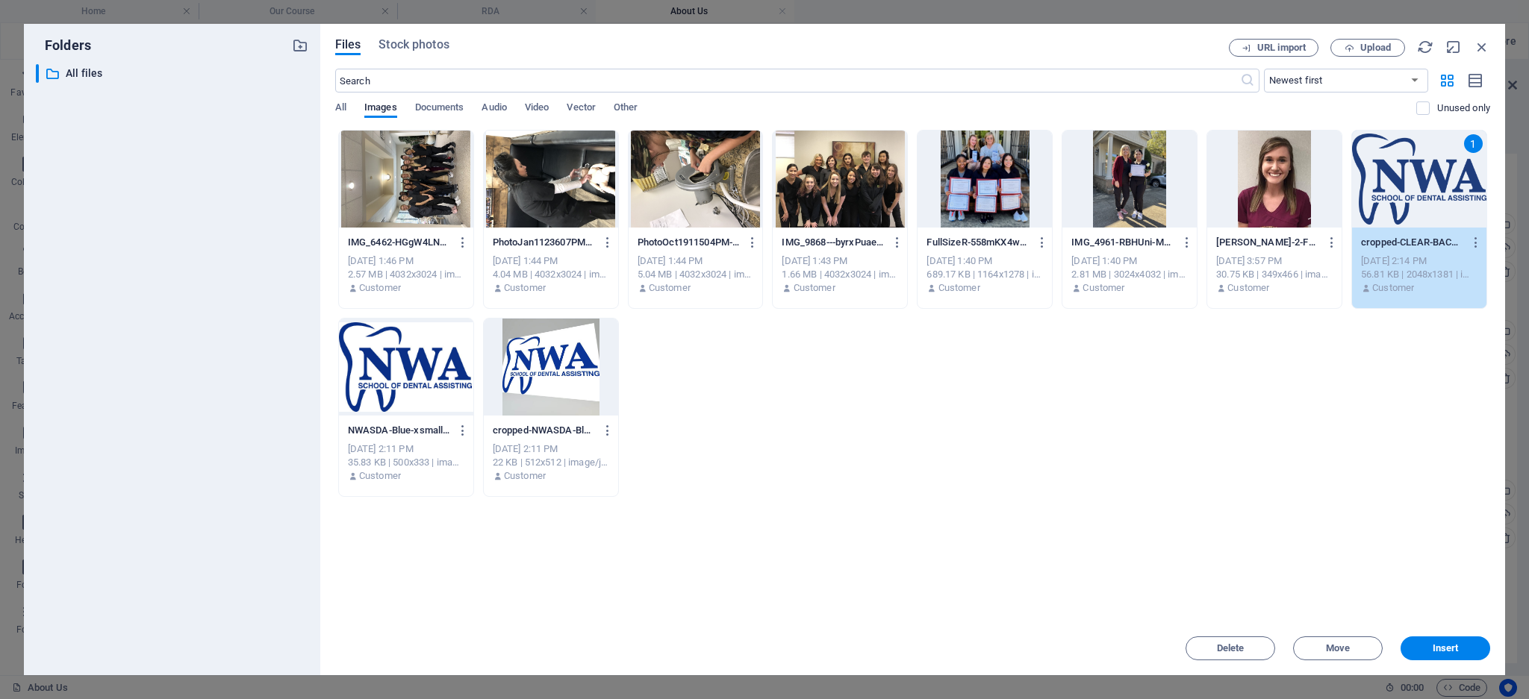
click at [1448, 652] on span "Insert" at bounding box center [1445, 648] width 26 height 9
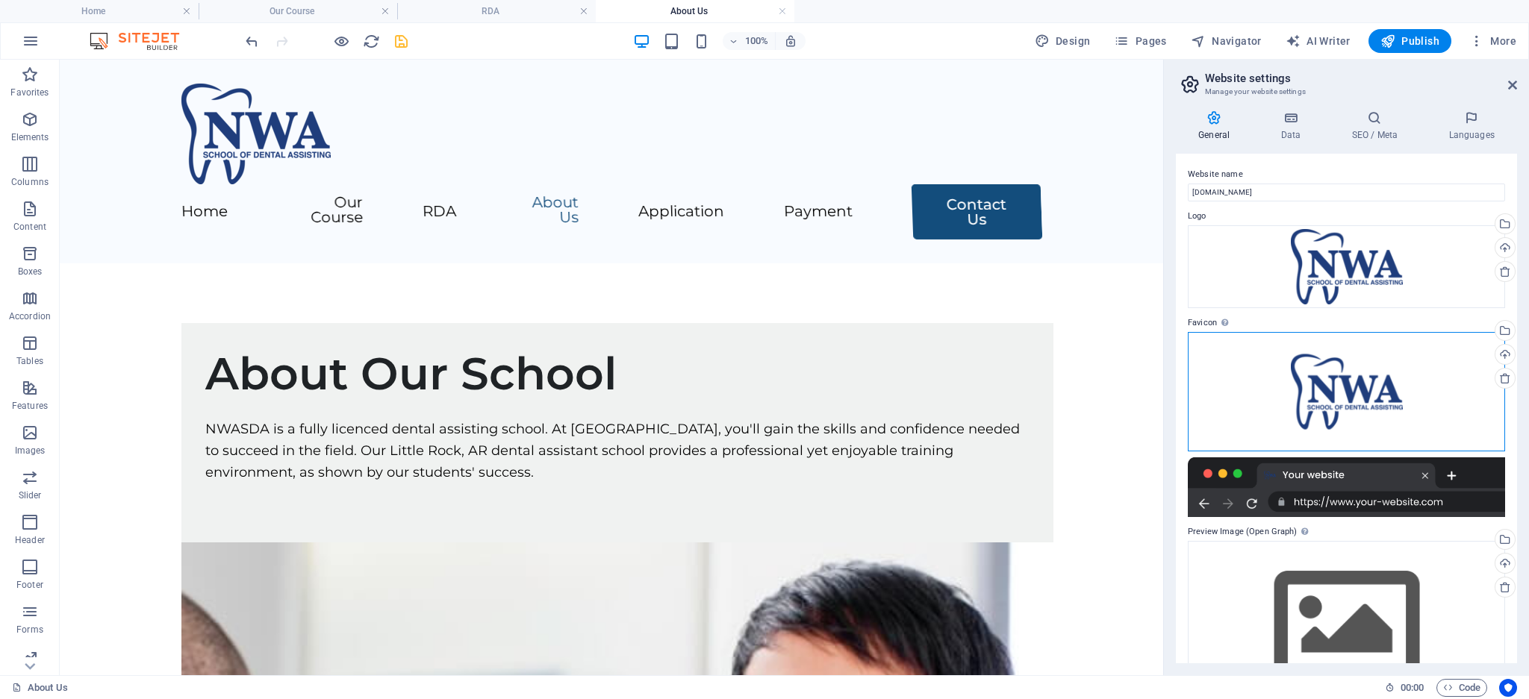
click at [1317, 371] on div "Drag files here, click to choose files or select files from Files or our free s…" at bounding box center [1346, 391] width 317 height 119
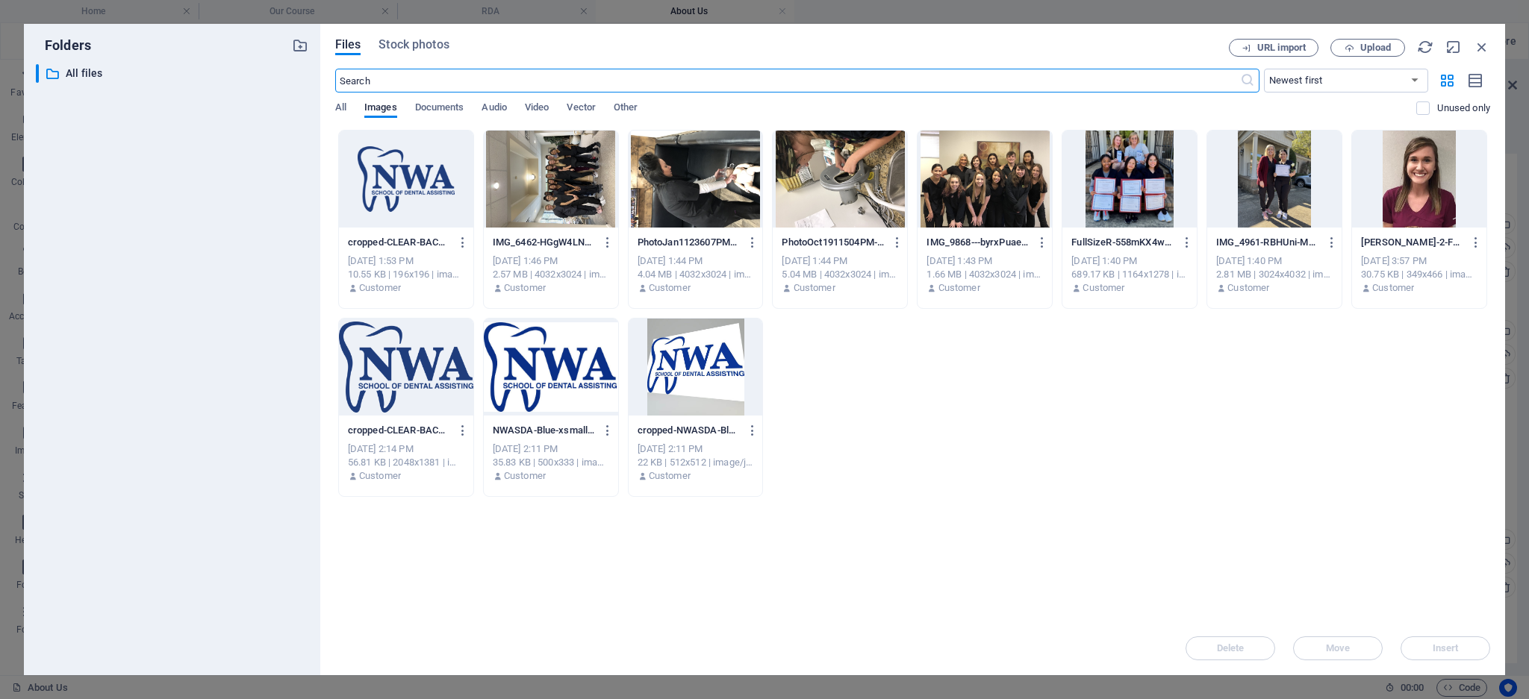
click at [554, 367] on div at bounding box center [551, 367] width 134 height 97
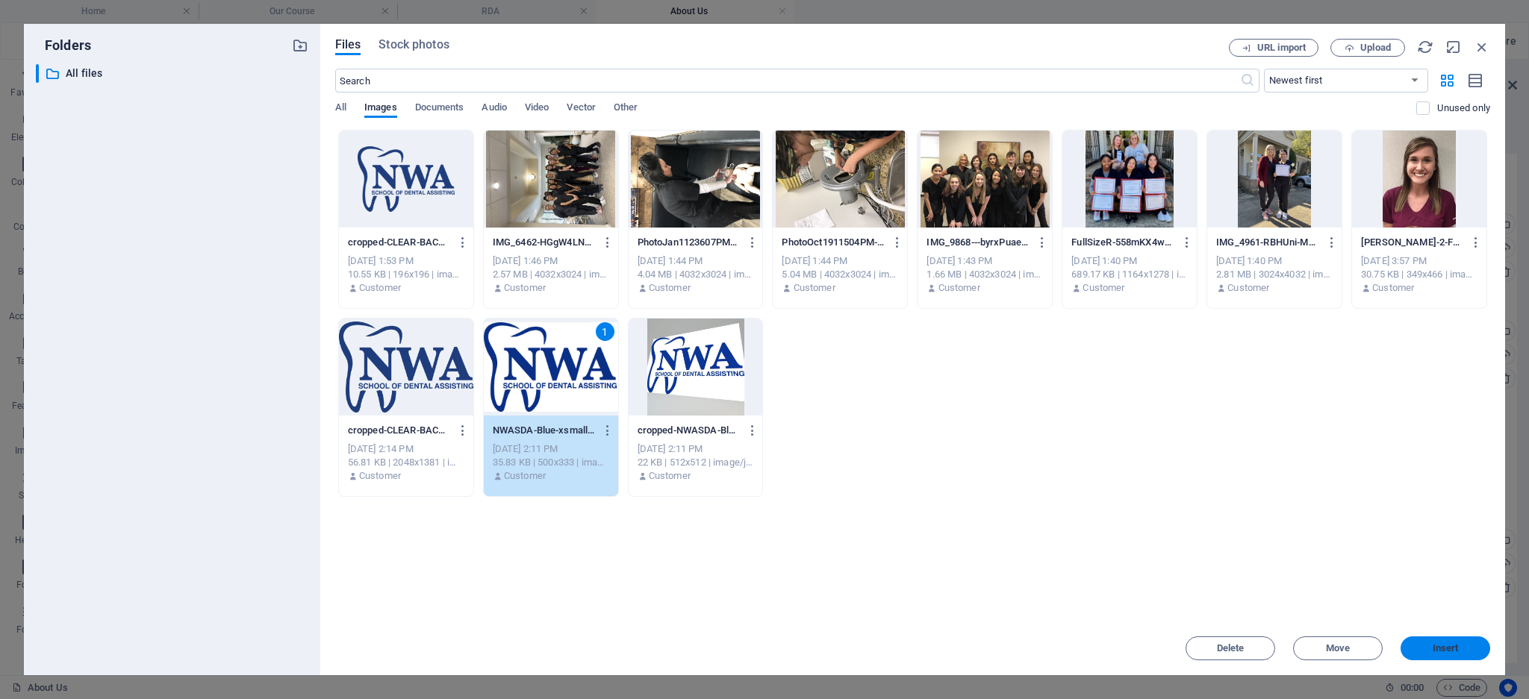
click at [1434, 640] on button "Insert" at bounding box center [1445, 649] width 90 height 24
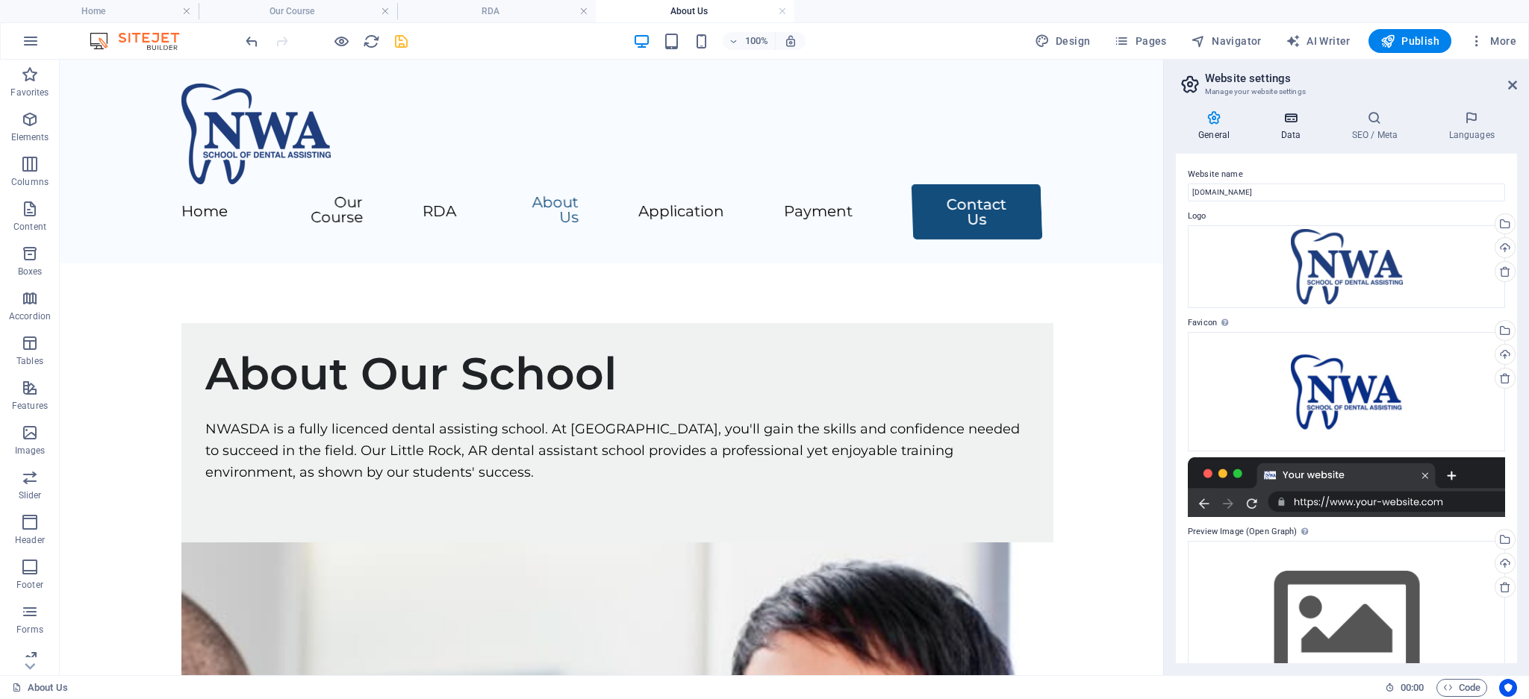
click at [1288, 128] on h4 "Data" at bounding box center [1293, 125] width 71 height 31
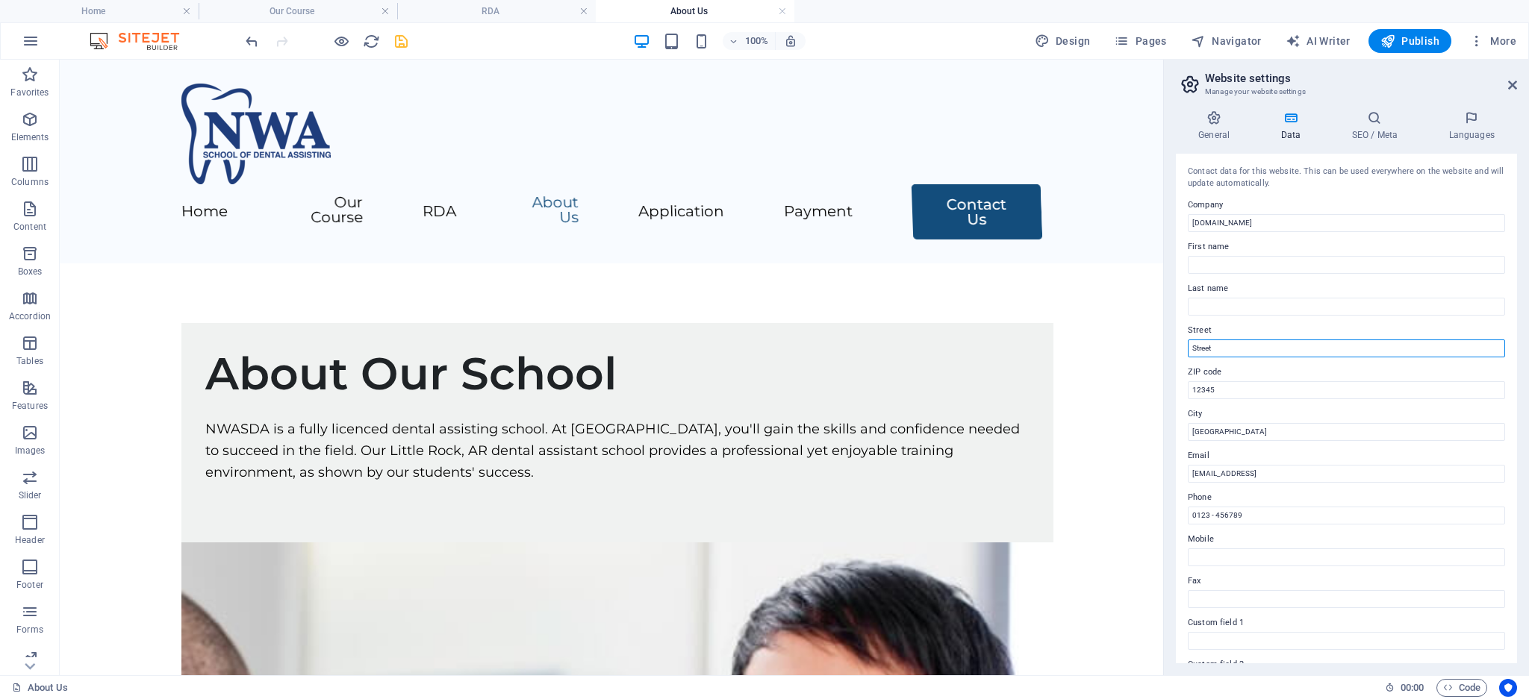
click at [1219, 346] on input "Street" at bounding box center [1346, 349] width 317 height 18
paste input "[STREET_ADDRESS][PERSON_NAME]"
click at [1316, 352] on input "[STREET_ADDRESS][PERSON_NAME]" at bounding box center [1346, 349] width 317 height 18
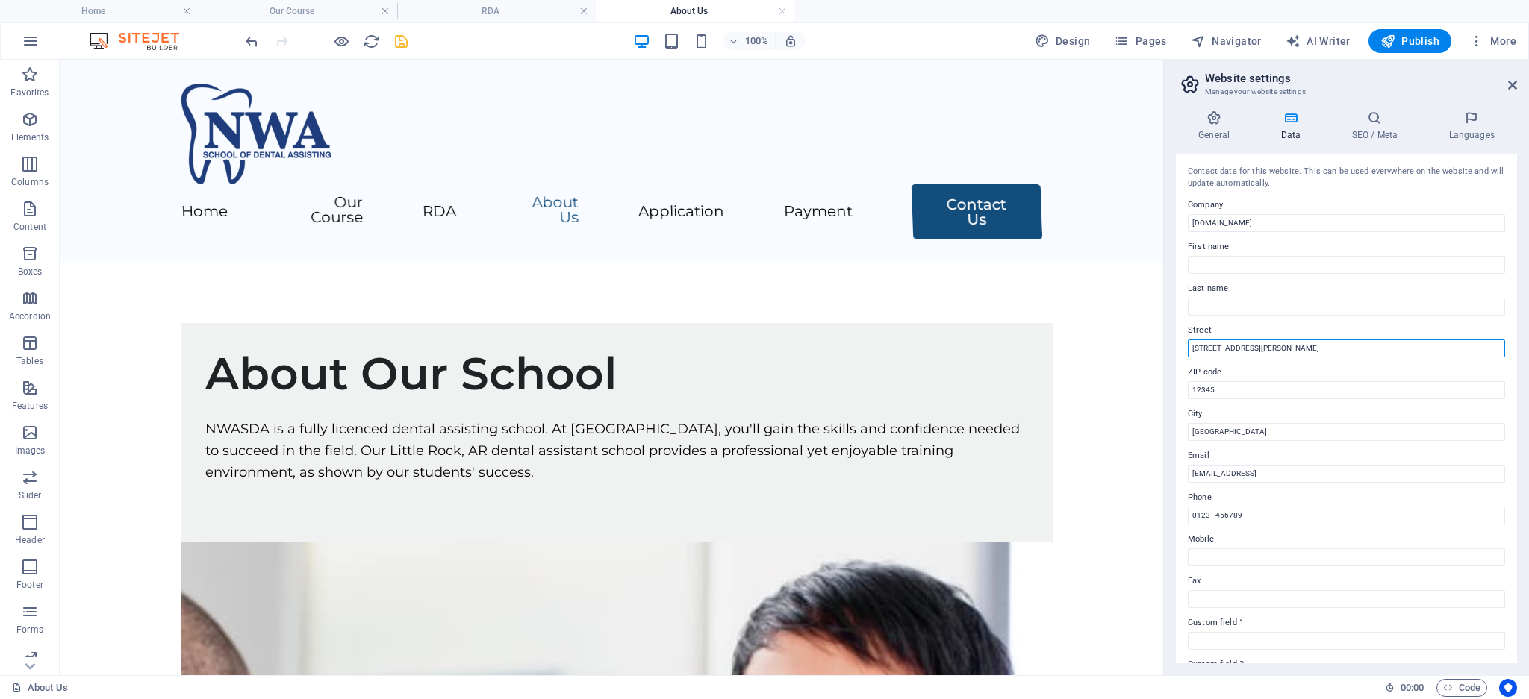
drag, startPoint x: 1348, startPoint y: 350, endPoint x: 1323, endPoint y: 348, distance: 24.7
click at [1323, 348] on input "[STREET_ADDRESS][PERSON_NAME]" at bounding box center [1346, 349] width 317 height 18
type input "[STREET_ADDRESS][PERSON_NAME]"
drag, startPoint x: 1220, startPoint y: 392, endPoint x: 1186, endPoint y: 393, distance: 34.3
click at [1186, 393] on div "Contact data for this website. This can be used everywhere on the website and w…" at bounding box center [1346, 409] width 341 height 510
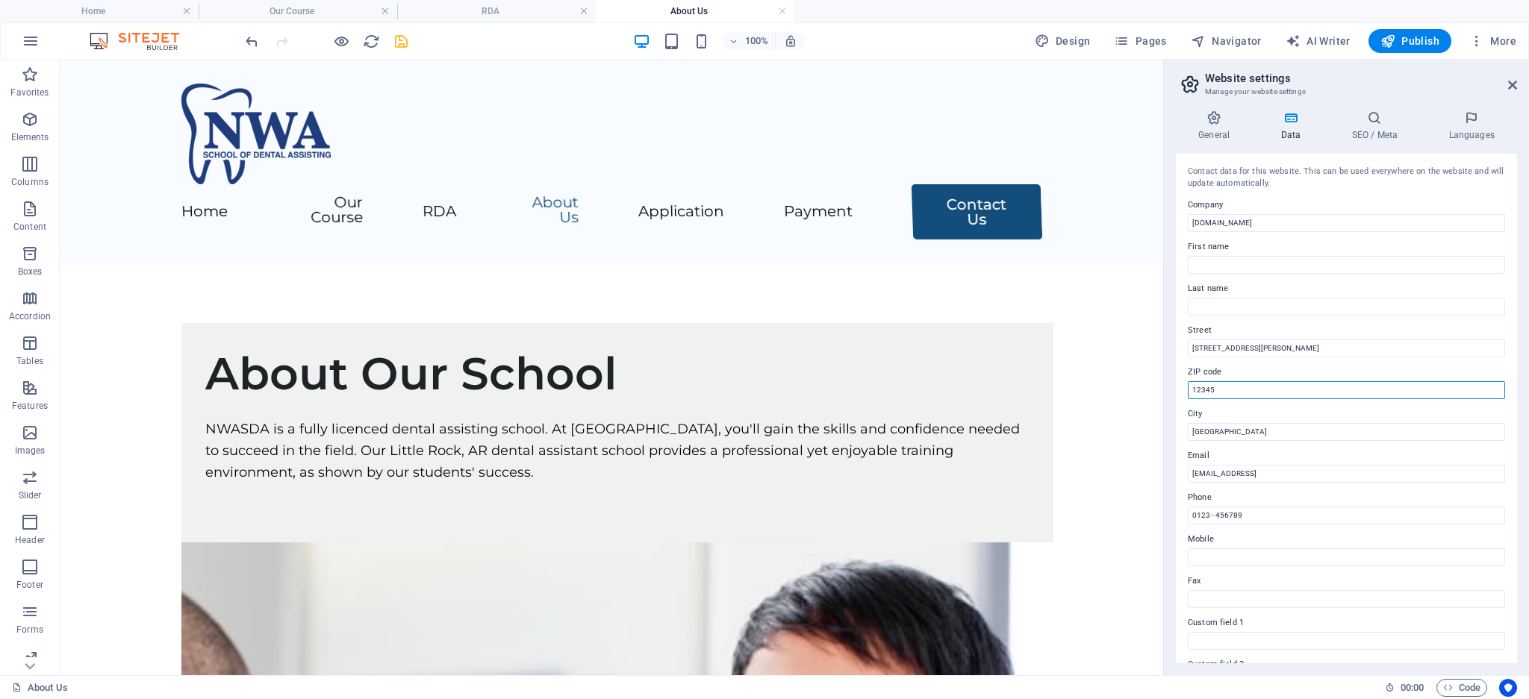
paste input "72703"
type input "72703"
drag, startPoint x: 1332, startPoint y: 351, endPoint x: 1271, endPoint y: 352, distance: 61.2
click at [1271, 352] on input "[STREET_ADDRESS][PERSON_NAME]" at bounding box center [1346, 349] width 317 height 18
type input "[STREET_ADDRESS][PERSON_NAME]"
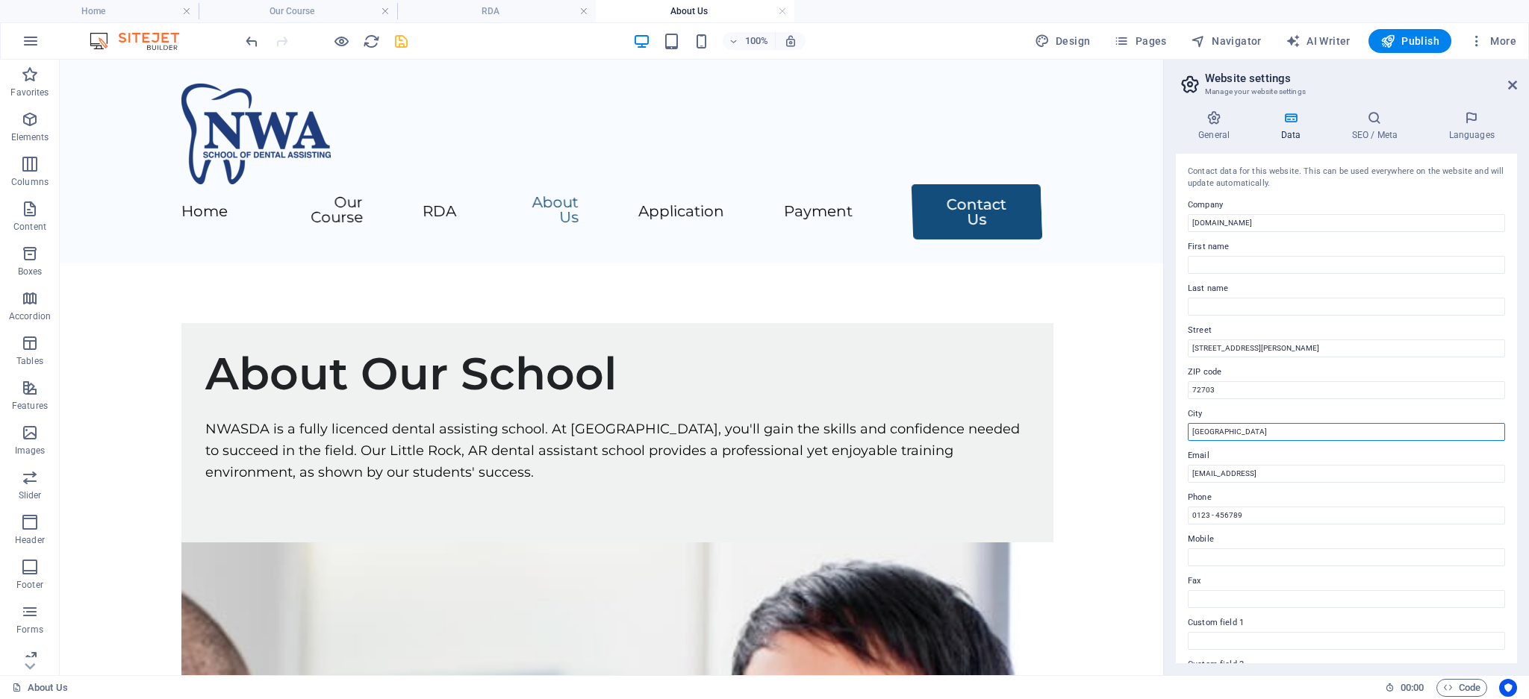
drag, startPoint x: 1218, startPoint y: 434, endPoint x: 1167, endPoint y: 434, distance: 50.8
click at [1167, 434] on div "General Data SEO / Meta Languages Website name [DOMAIN_NAME] Logo Drag files he…" at bounding box center [1346, 387] width 365 height 577
type input "[GEOGRAPHIC_DATA]"
type input "[PERSON_NAME]"
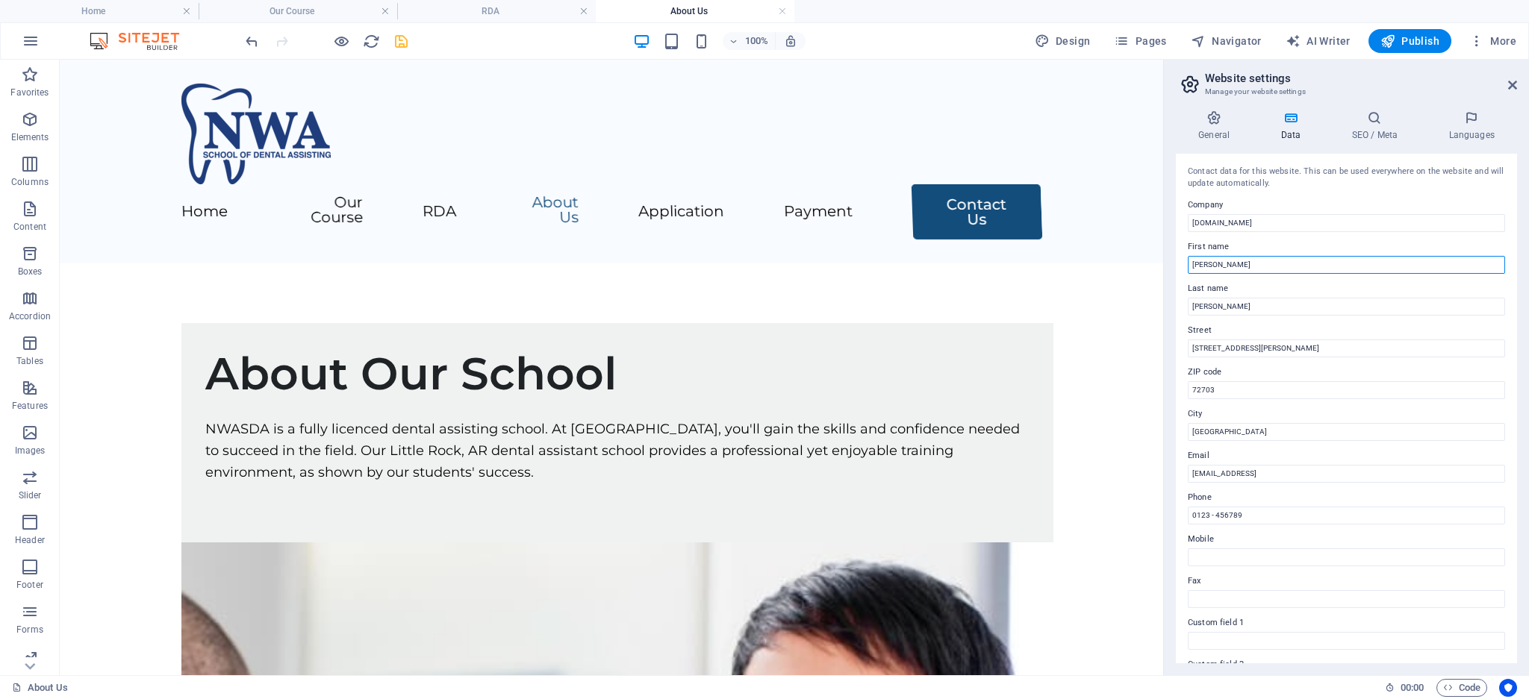
click at [1250, 267] on input "[PERSON_NAME]" at bounding box center [1346, 265] width 317 height 18
click at [1232, 266] on input "[PERSON_NAME]" at bounding box center [1346, 265] width 317 height 18
click at [1247, 316] on div "Contact data for this website. This can be used everywhere on the website and w…" at bounding box center [1346, 409] width 341 height 510
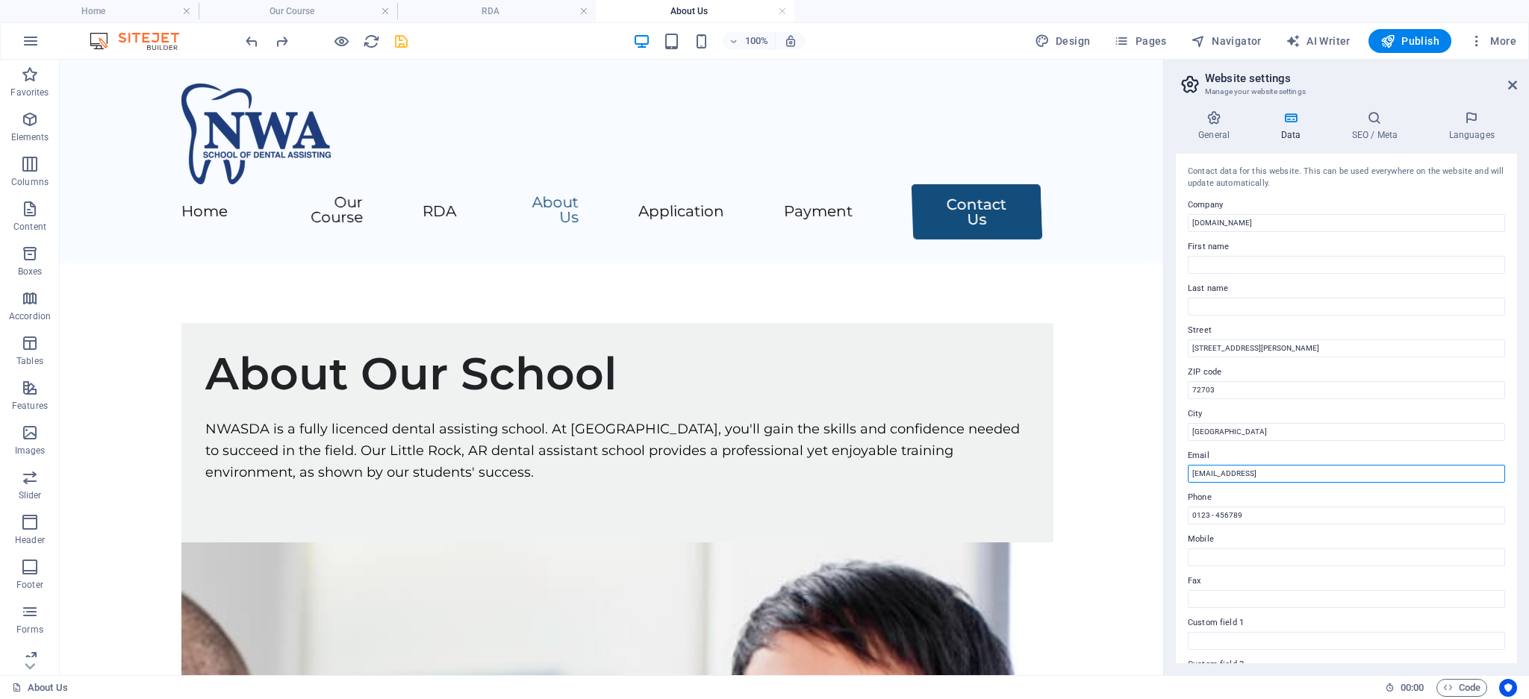
click at [1243, 475] on input "[EMAIL_ADDRESS]" at bounding box center [1346, 474] width 317 height 18
click at [1244, 433] on input "[GEOGRAPHIC_DATA]" at bounding box center [1346, 432] width 317 height 18
click at [1213, 431] on input "Fayettteville" at bounding box center [1346, 432] width 317 height 18
type input "[GEOGRAPHIC_DATA]"
click at [1258, 472] on input "[EMAIL_ADDRESS]" at bounding box center [1346, 474] width 317 height 18
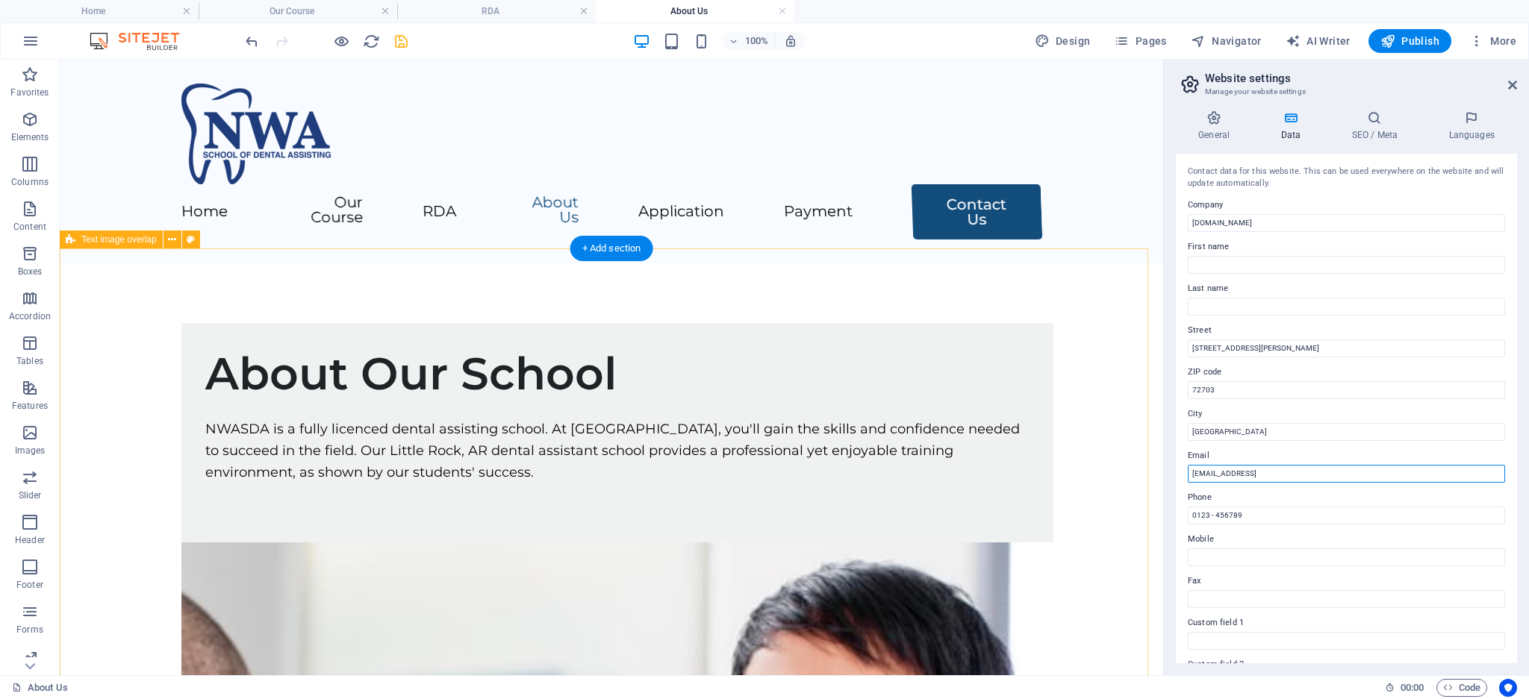
drag, startPoint x: 1487, startPoint y: 524, endPoint x: 1138, endPoint y: 478, distance: 352.4
click at [1282, 473] on input "[EMAIL_ADDRESS]" at bounding box center [1346, 474] width 317 height 18
drag, startPoint x: 1428, startPoint y: 531, endPoint x: 1135, endPoint y: 467, distance: 299.6
type input "[EMAIL_ADDRESS][DOMAIN_NAME]"
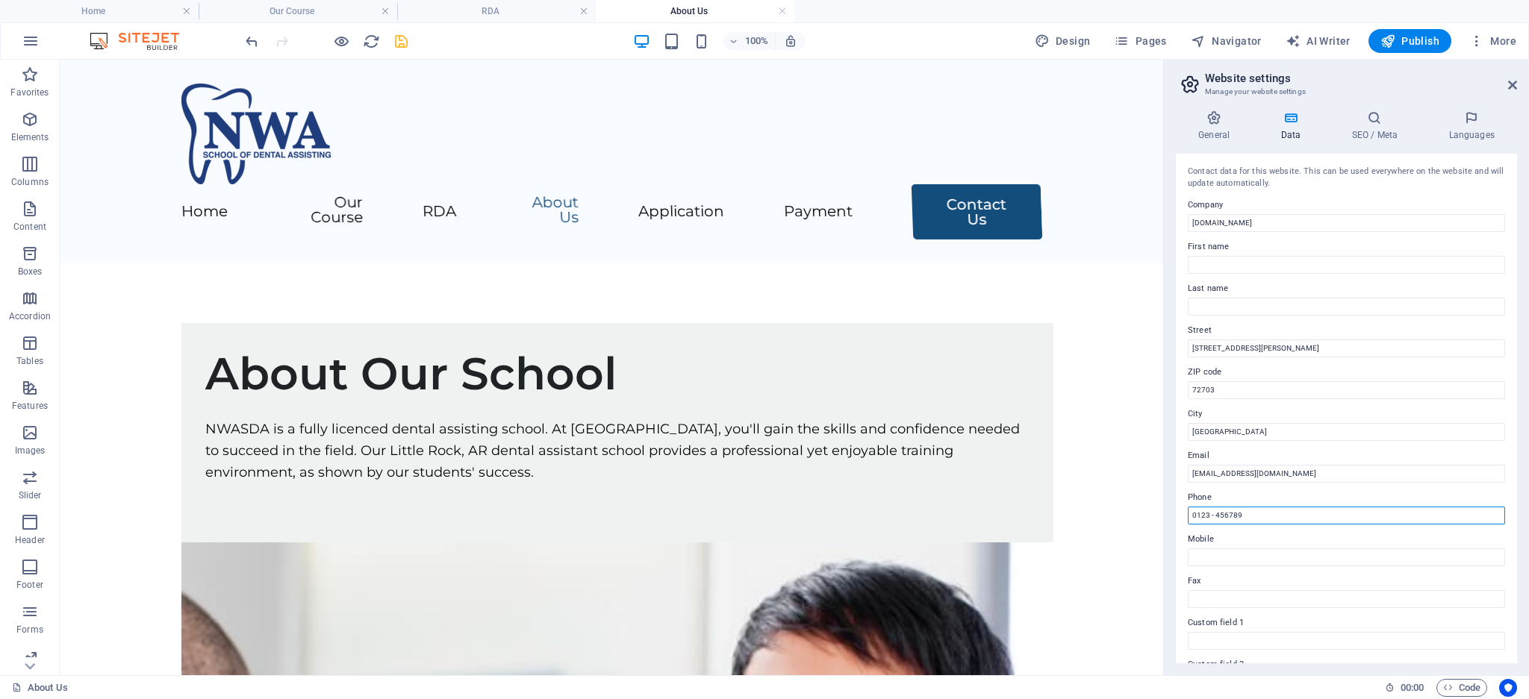
drag, startPoint x: 1319, startPoint y: 574, endPoint x: 1223, endPoint y: 583, distance: 96.7
type input "[PHONE_NUMBER]"
click at [1239, 552] on input "Mobile" at bounding box center [1346, 558] width 317 height 18
click at [1375, 125] on icon at bounding box center [1374, 117] width 91 height 15
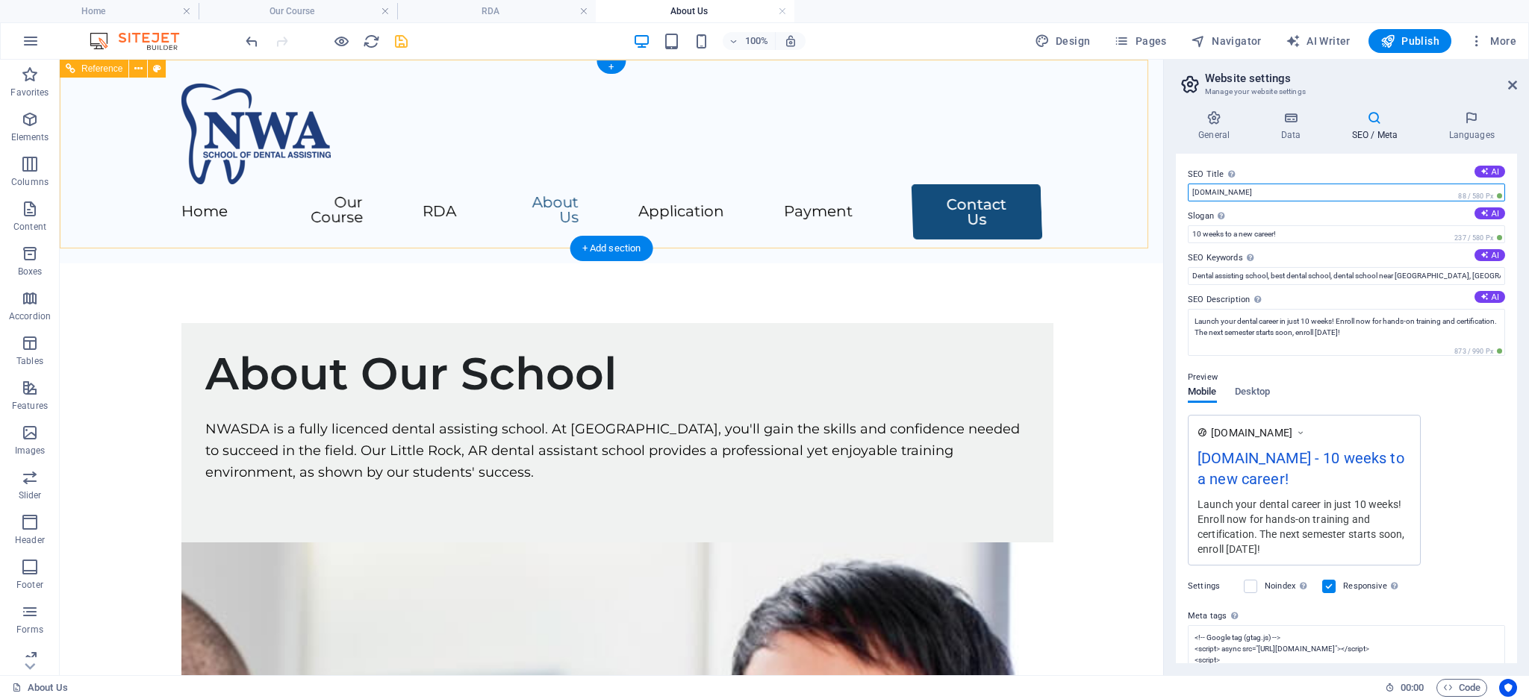
drag, startPoint x: 1268, startPoint y: 250, endPoint x: 1147, endPoint y: 208, distance: 128.2
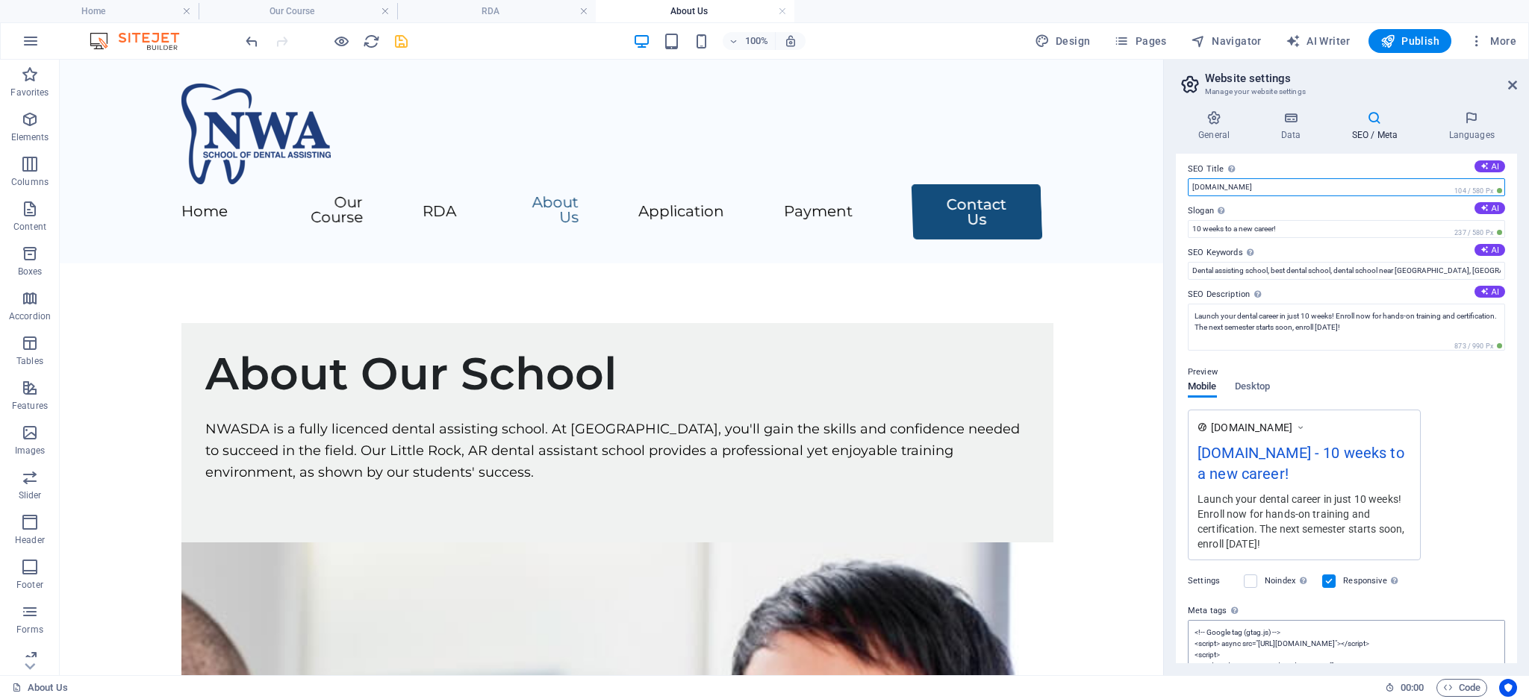
scroll to position [105, 0]
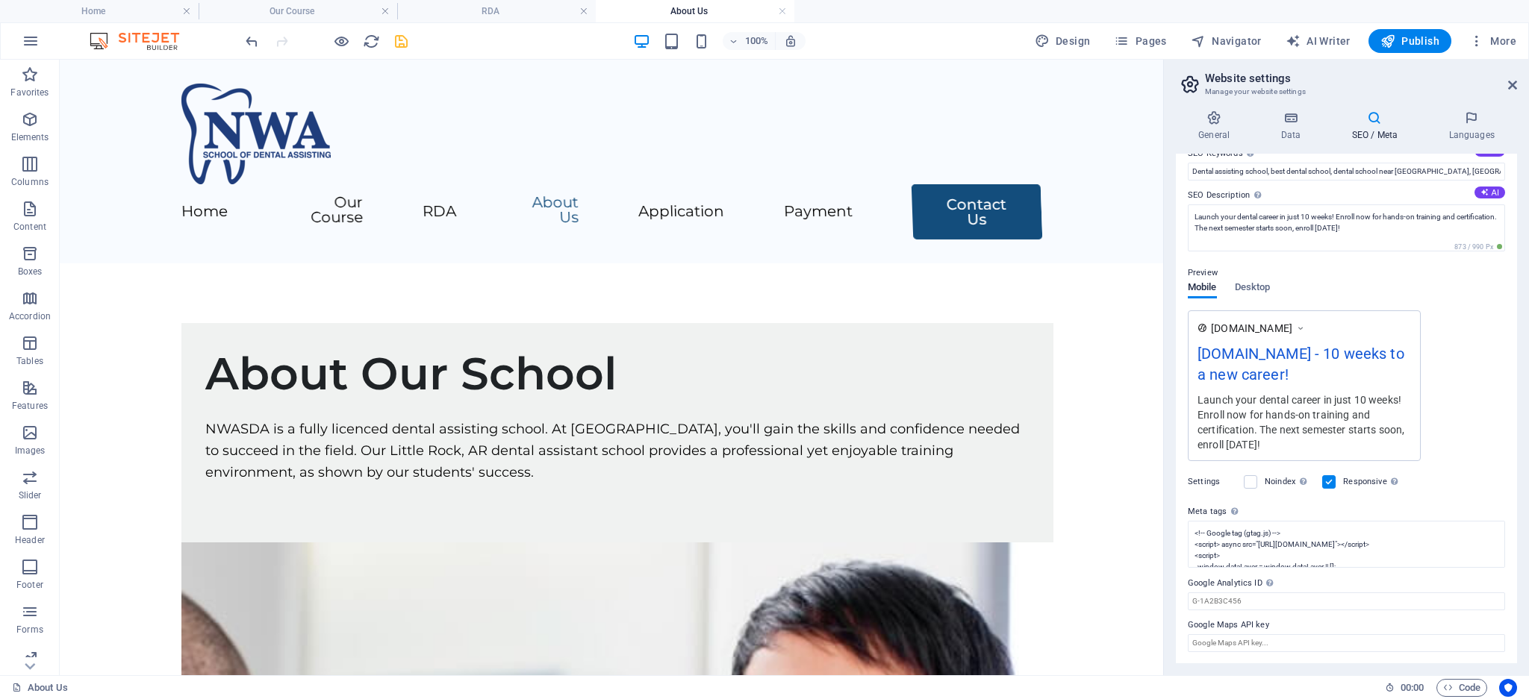
type input "[DOMAIN_NAME]"
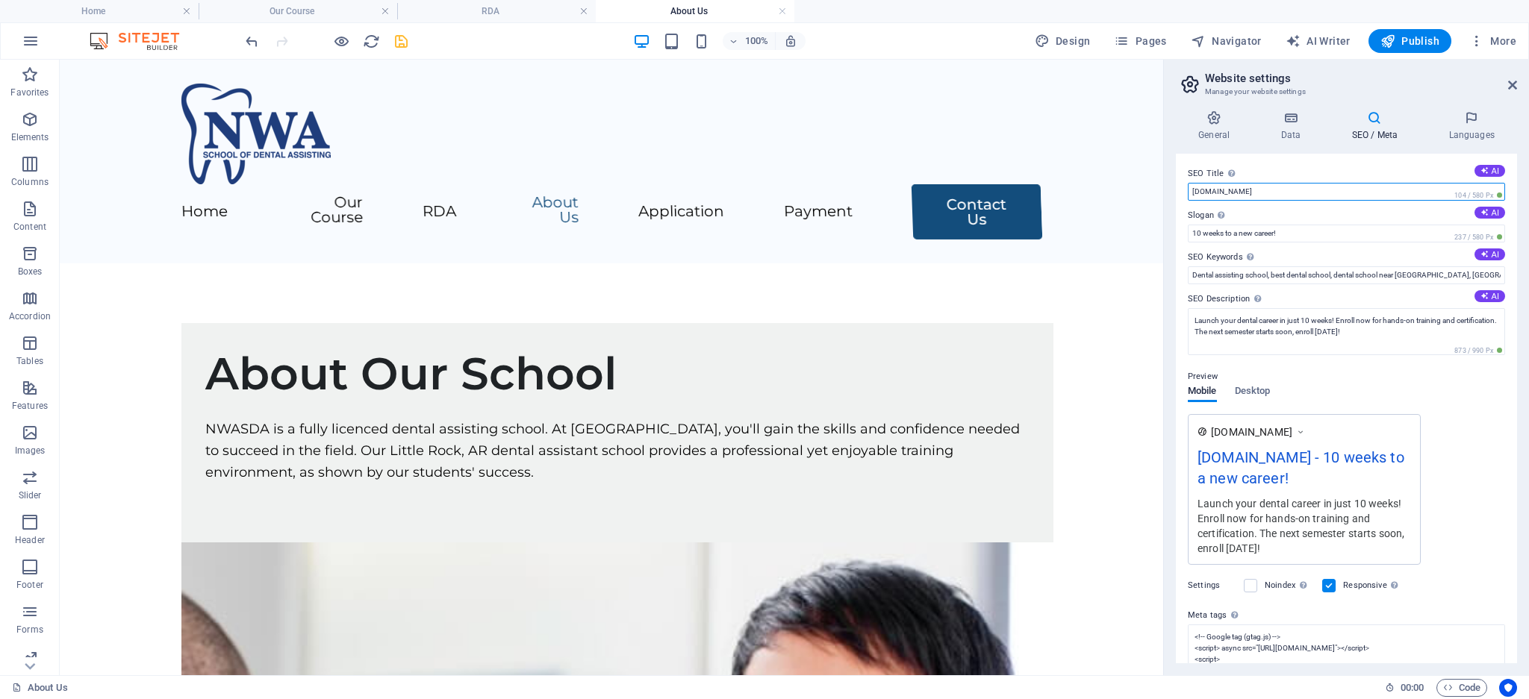
scroll to position [0, 0]
click at [1471, 125] on h4 "Languages" at bounding box center [1471, 125] width 91 height 31
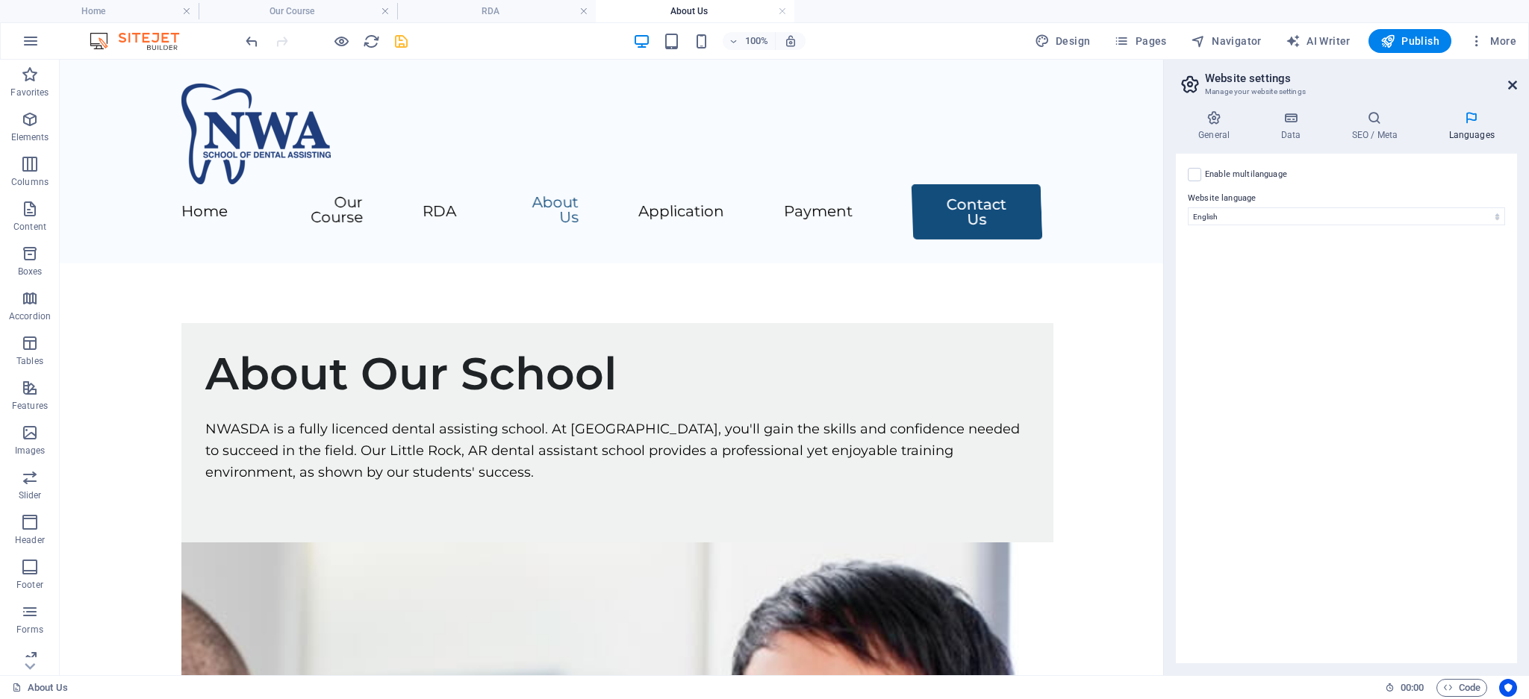
drag, startPoint x: 1507, startPoint y: 83, endPoint x: 827, endPoint y: 133, distance: 681.9
click at [1508, 82] on icon at bounding box center [1512, 85] width 9 height 12
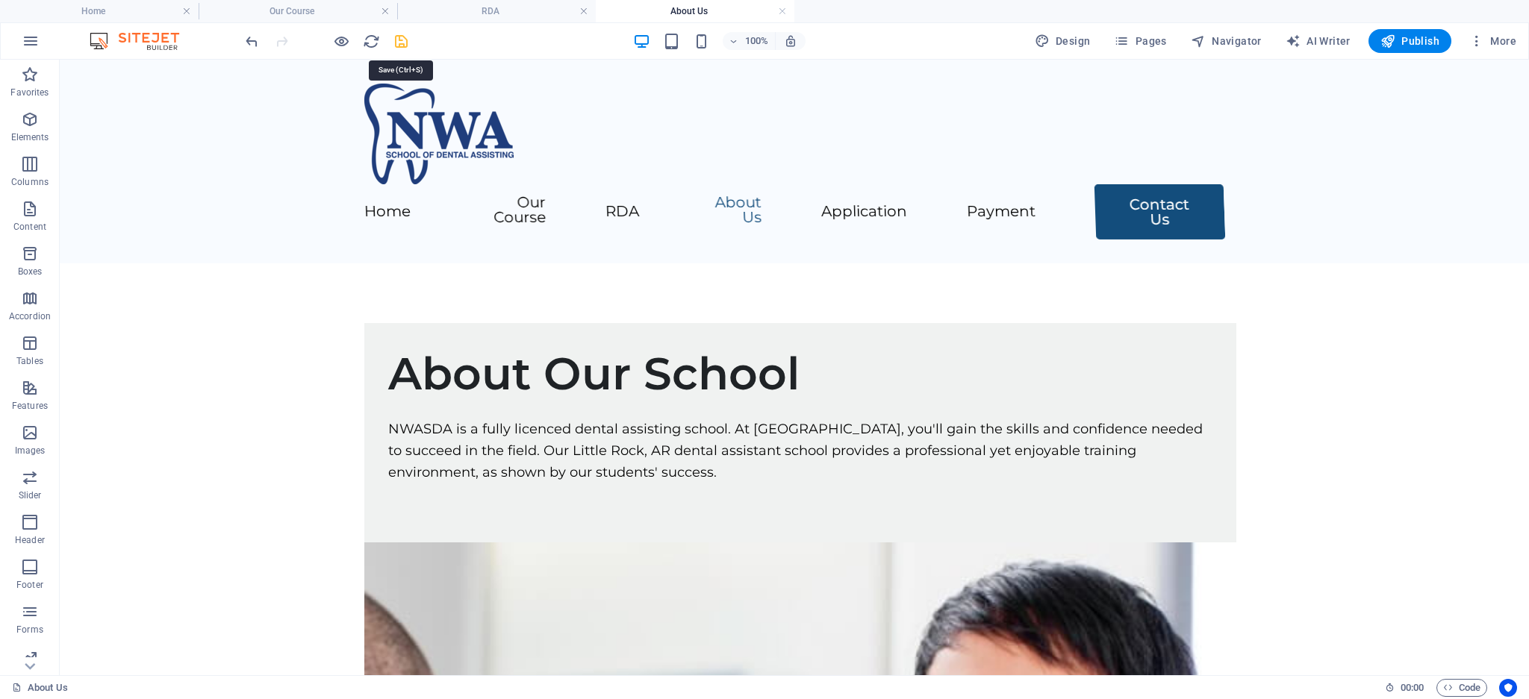
drag, startPoint x: 396, startPoint y: 40, endPoint x: 213, endPoint y: 343, distance: 354.3
click at [396, 40] on icon "save" at bounding box center [401, 41] width 17 height 17
click at [881, 204] on nav "Home Our Course RDA About Us Application Payment Contact Us" at bounding box center [795, 211] width 862 height 55
click at [1129, 45] on icon "button" at bounding box center [1121, 41] width 15 height 15
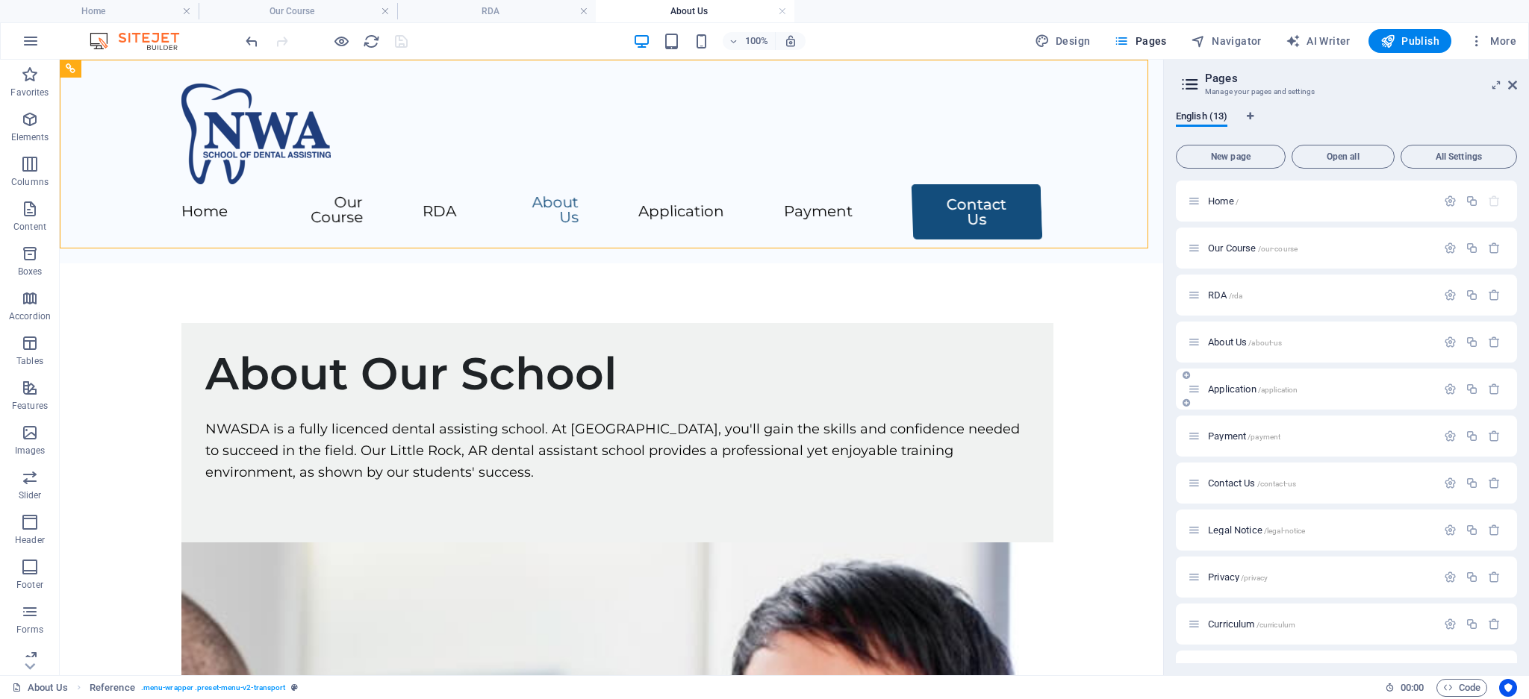
click at [1227, 386] on span "Application /application" at bounding box center [1253, 389] width 90 height 11
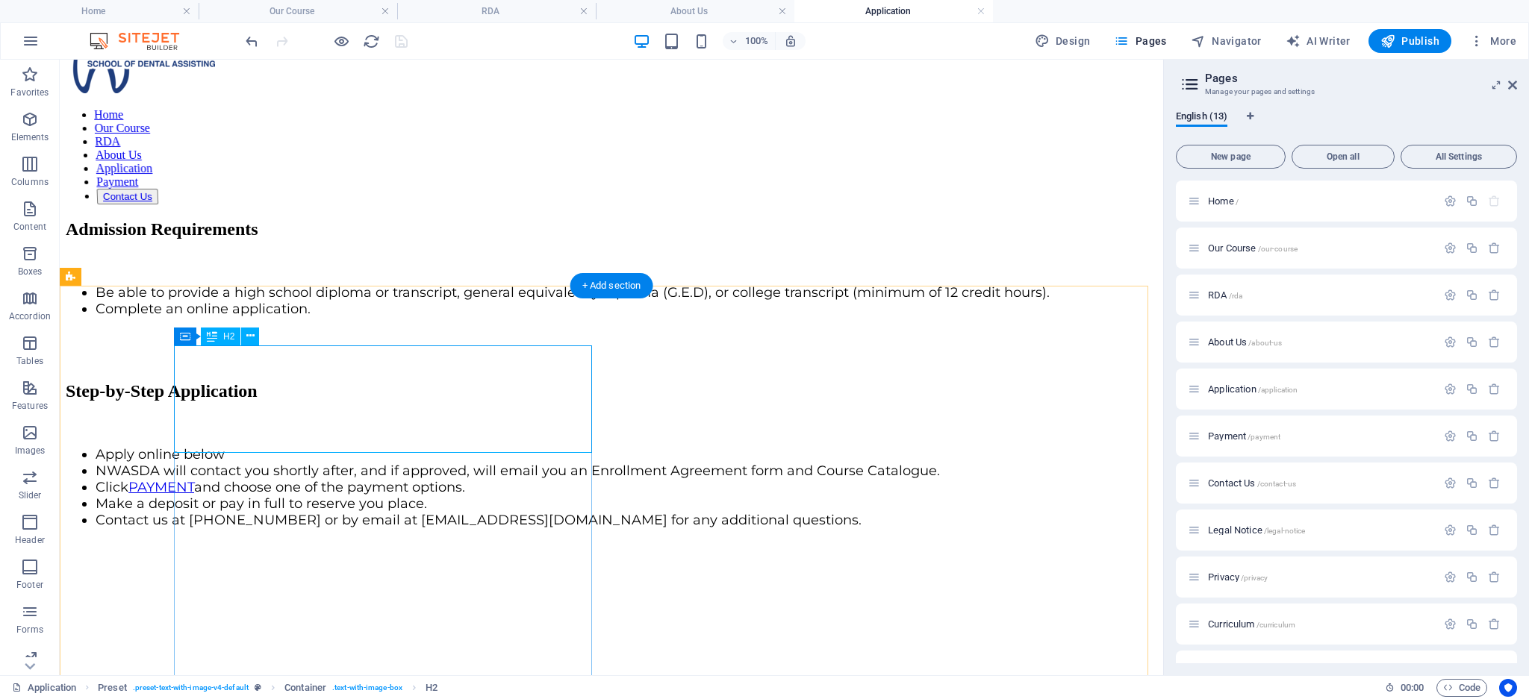
scroll to position [99, 0]
